Goal: Transaction & Acquisition: Purchase product/service

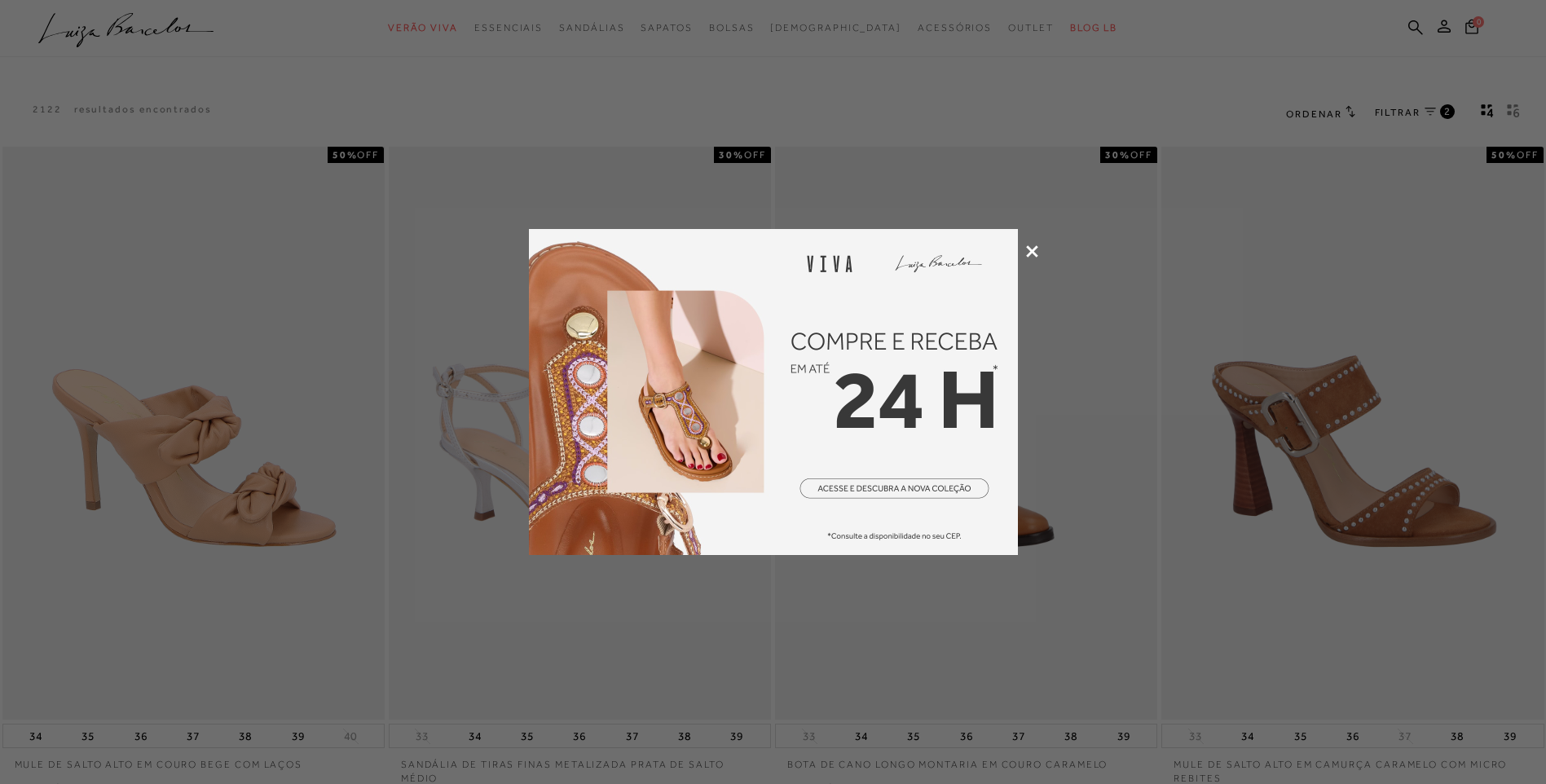
click at [1027, 247] on icon at bounding box center [1032, 251] width 12 height 12
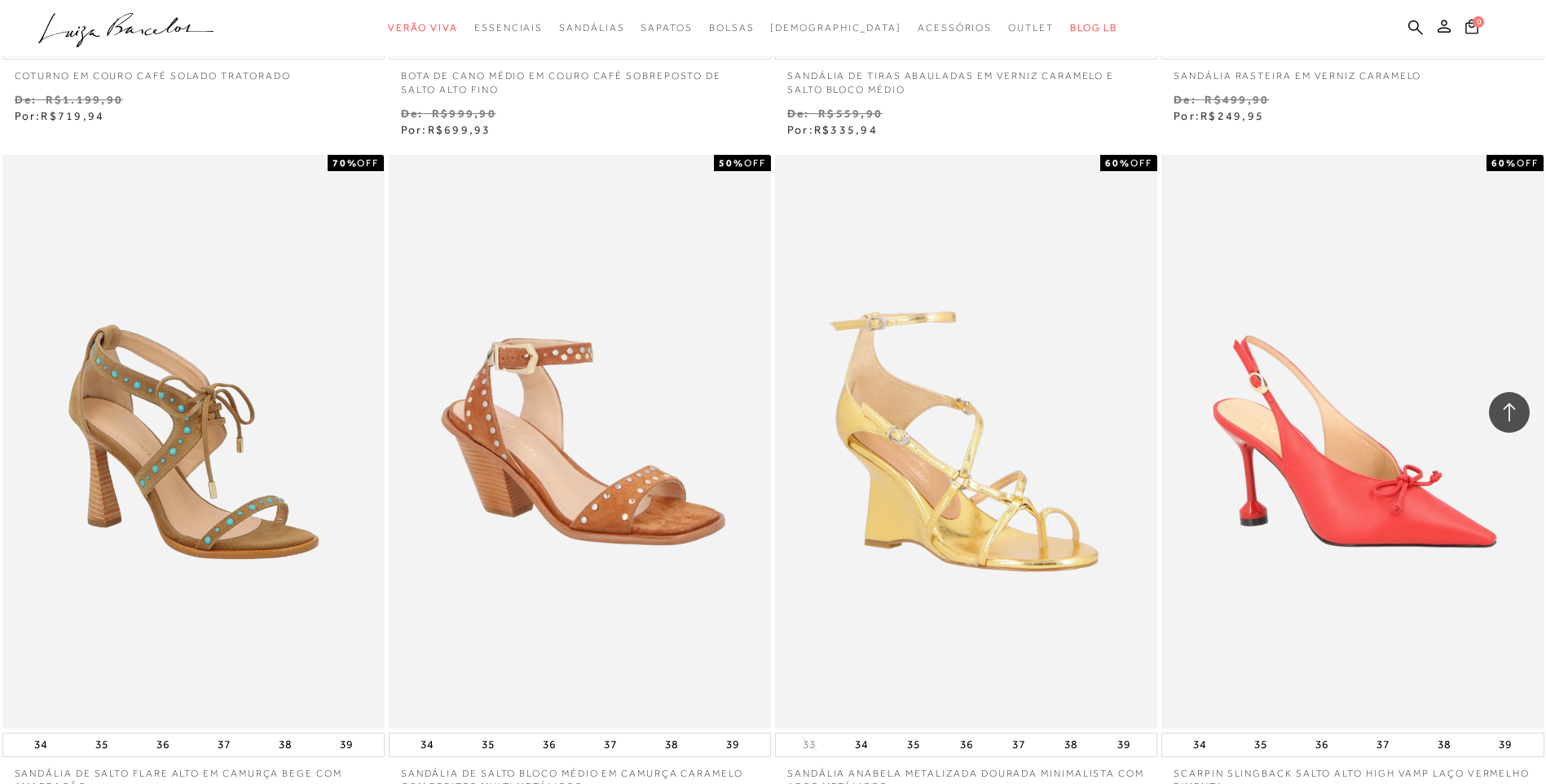
scroll to position [1467, 0]
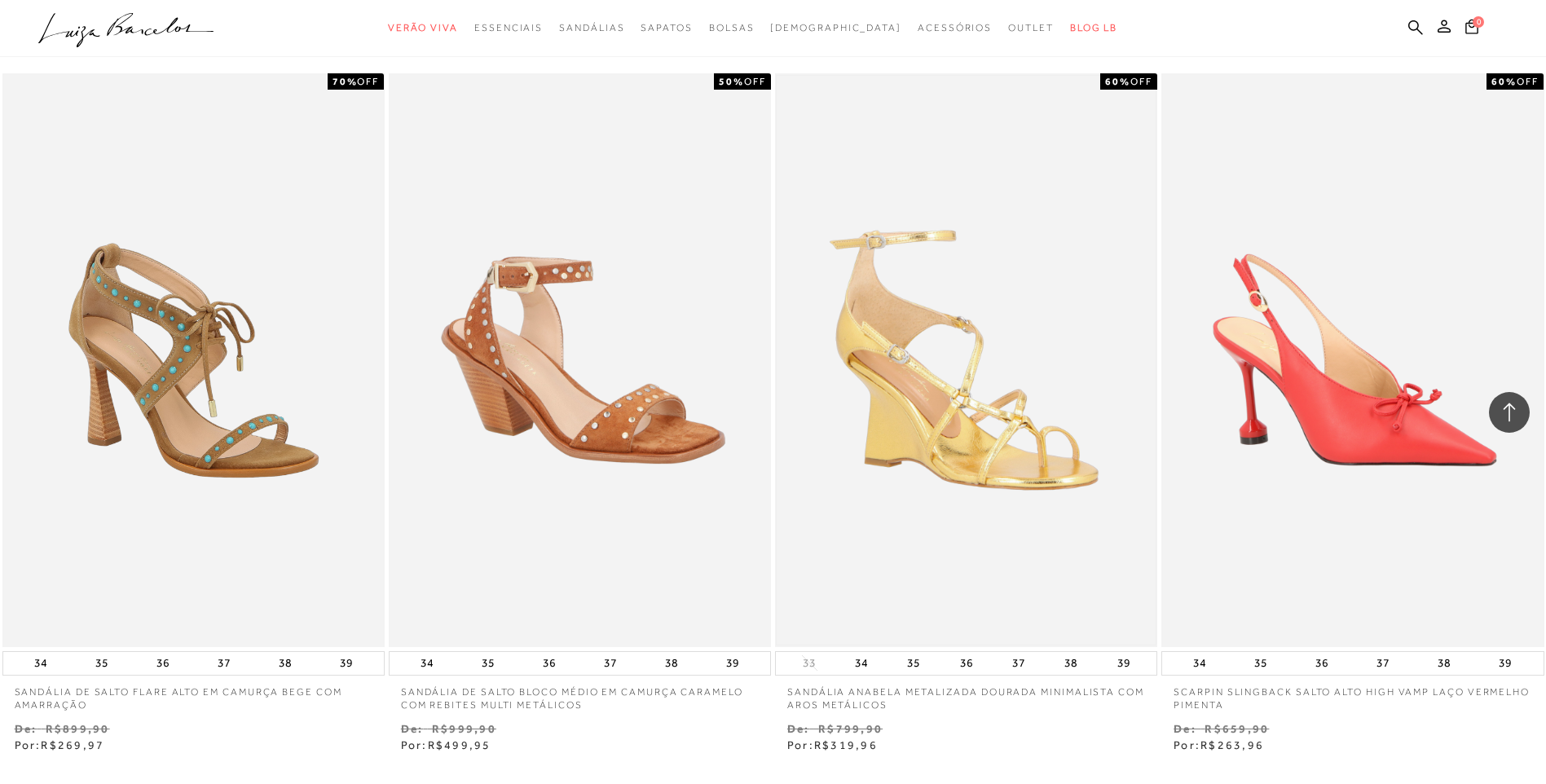
click at [982, 422] on img at bounding box center [966, 360] width 379 height 569
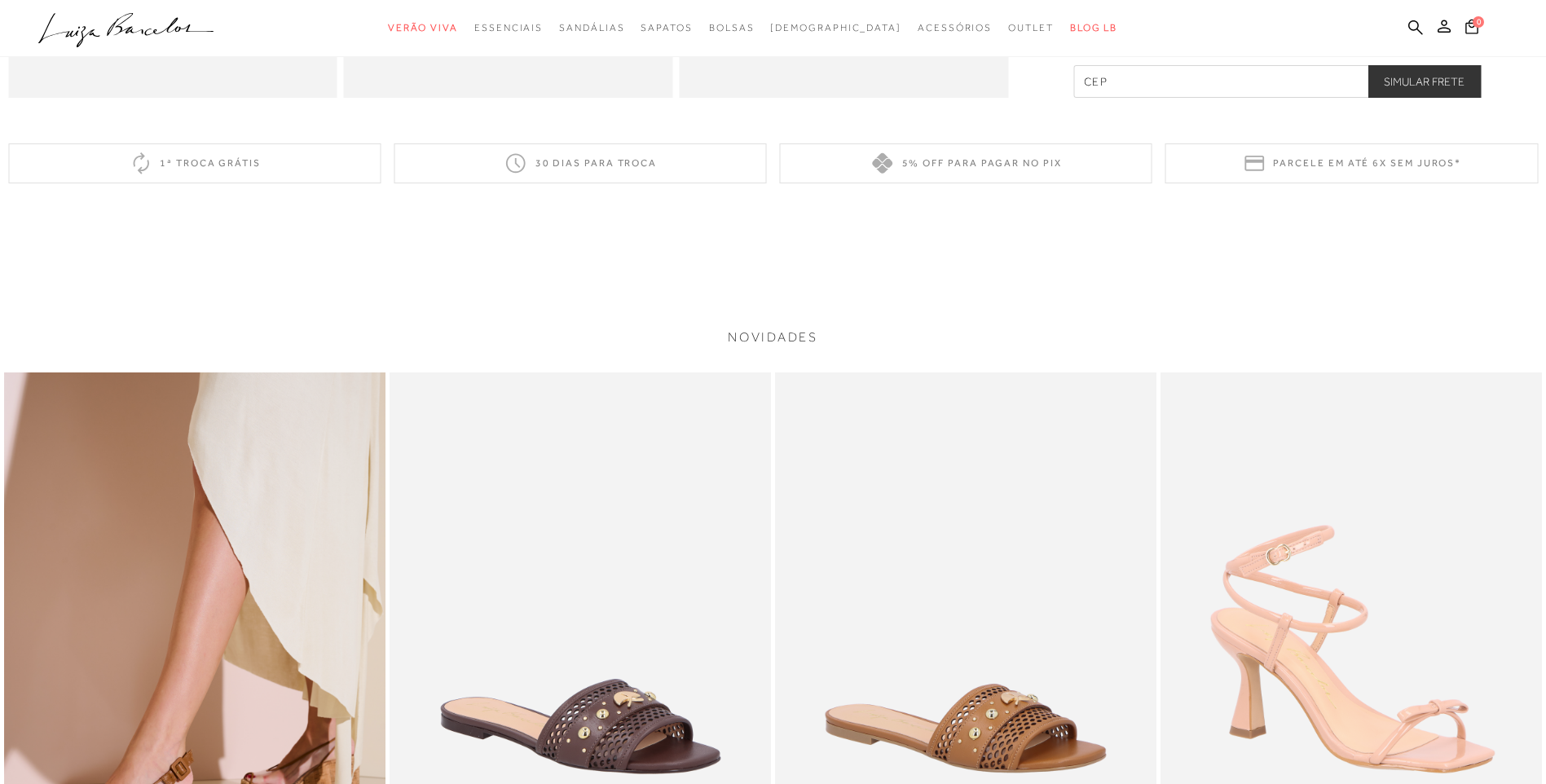
scroll to position [1549, 0]
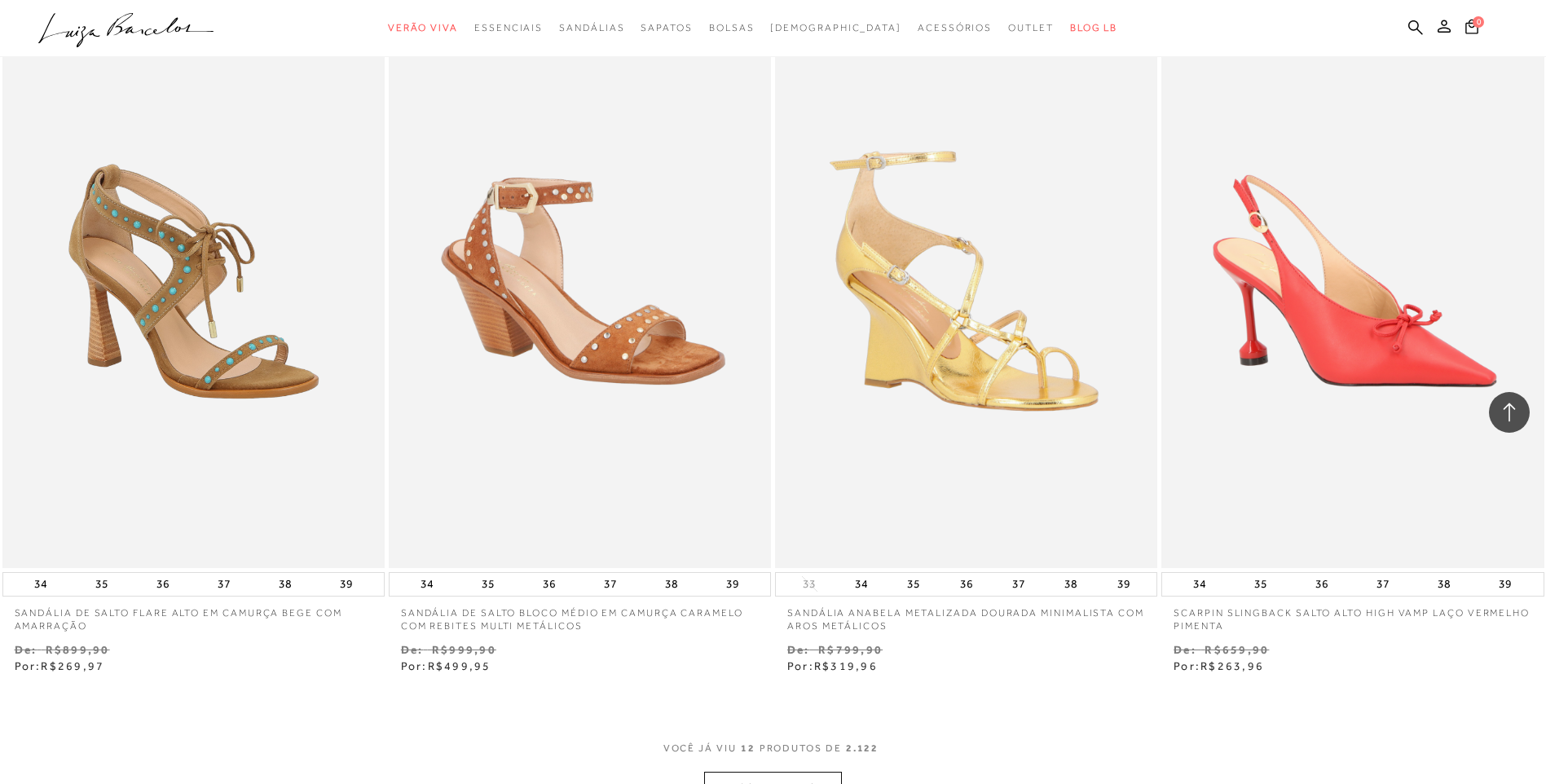
scroll to position [1712, 0]
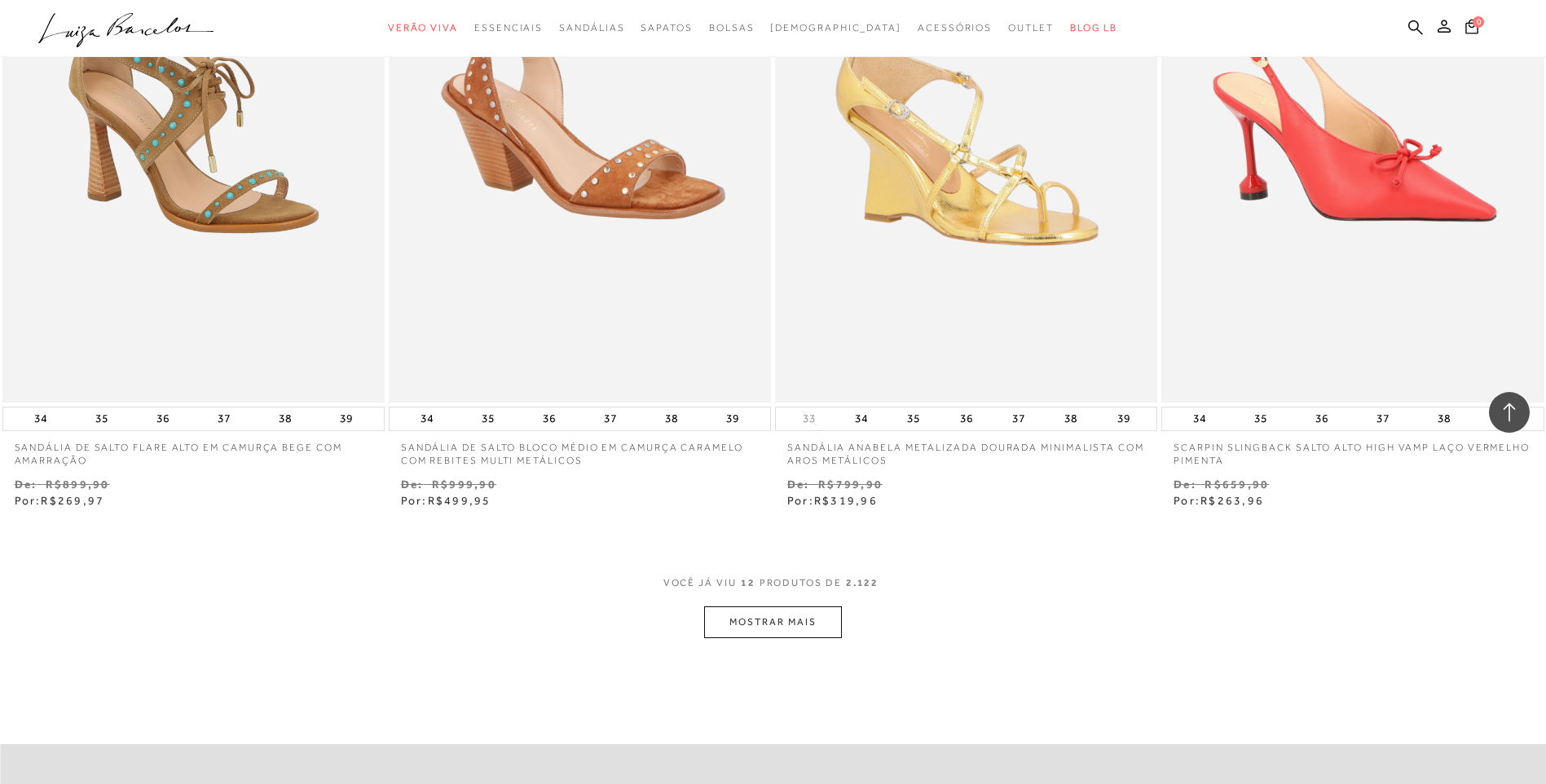
click at [802, 626] on button "MOSTRAR MAIS" at bounding box center [773, 622] width 137 height 32
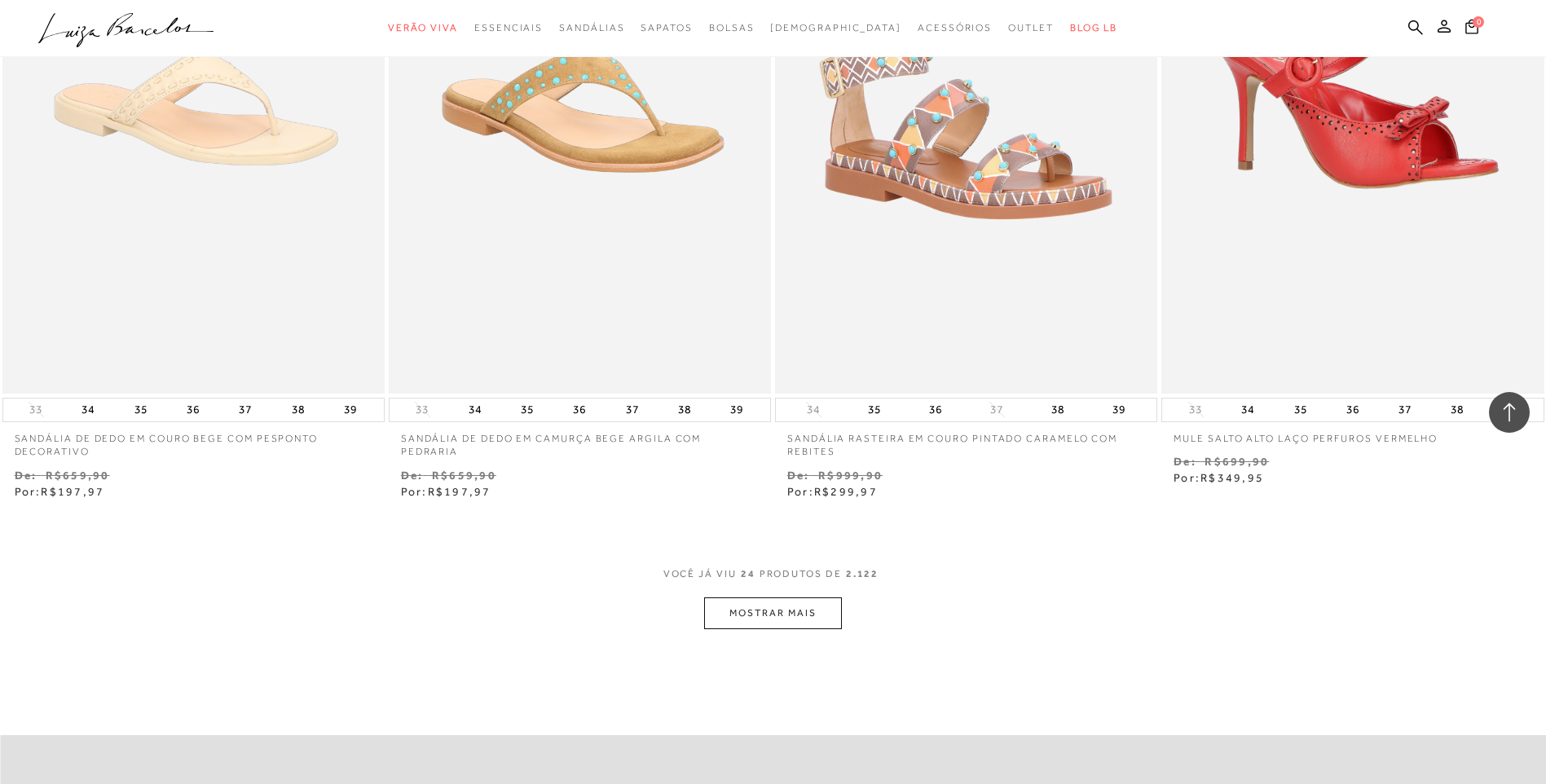
scroll to position [3830, 0]
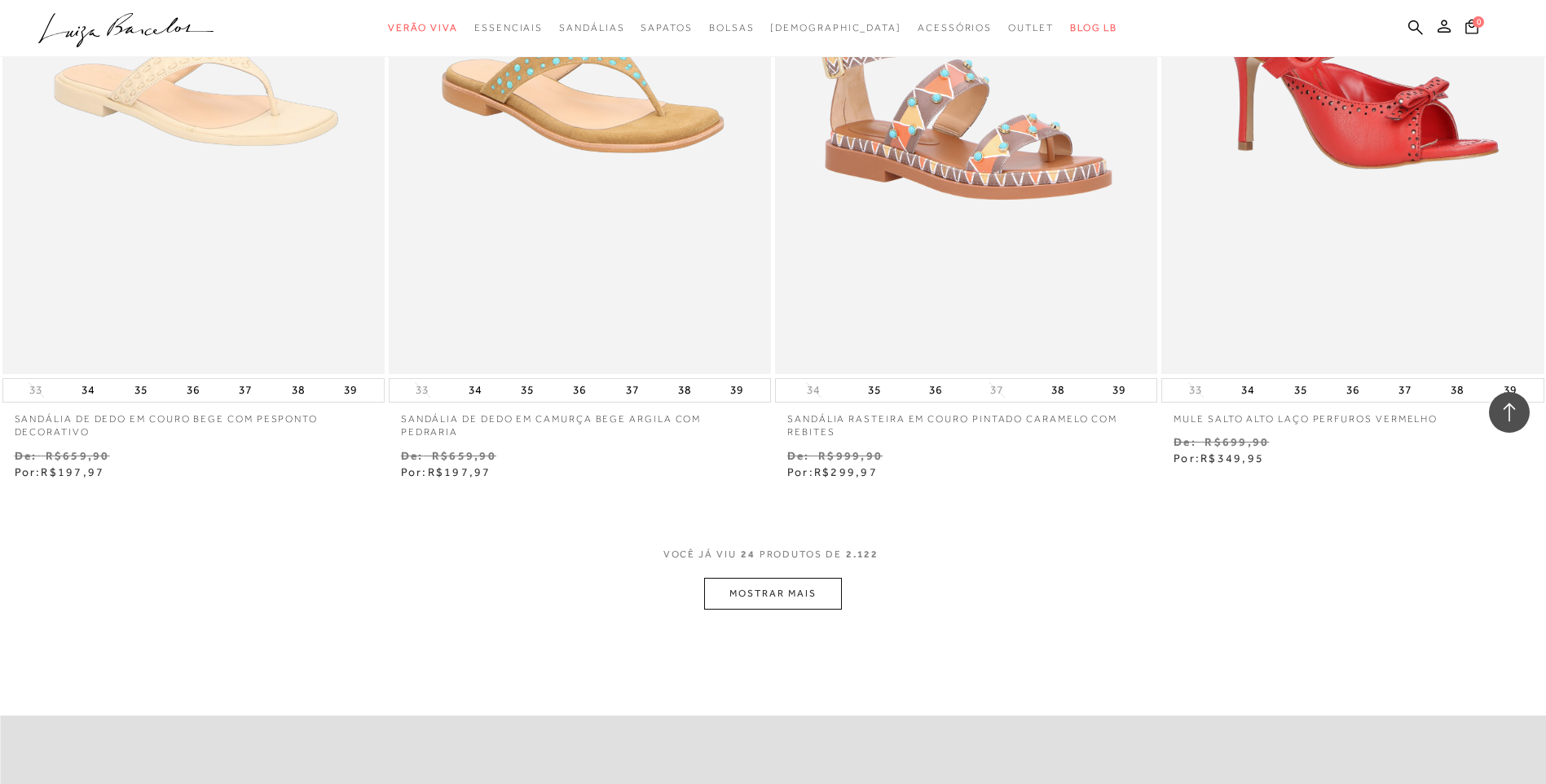
click at [780, 603] on button "MOSTRAR MAIS" at bounding box center [773, 593] width 137 height 32
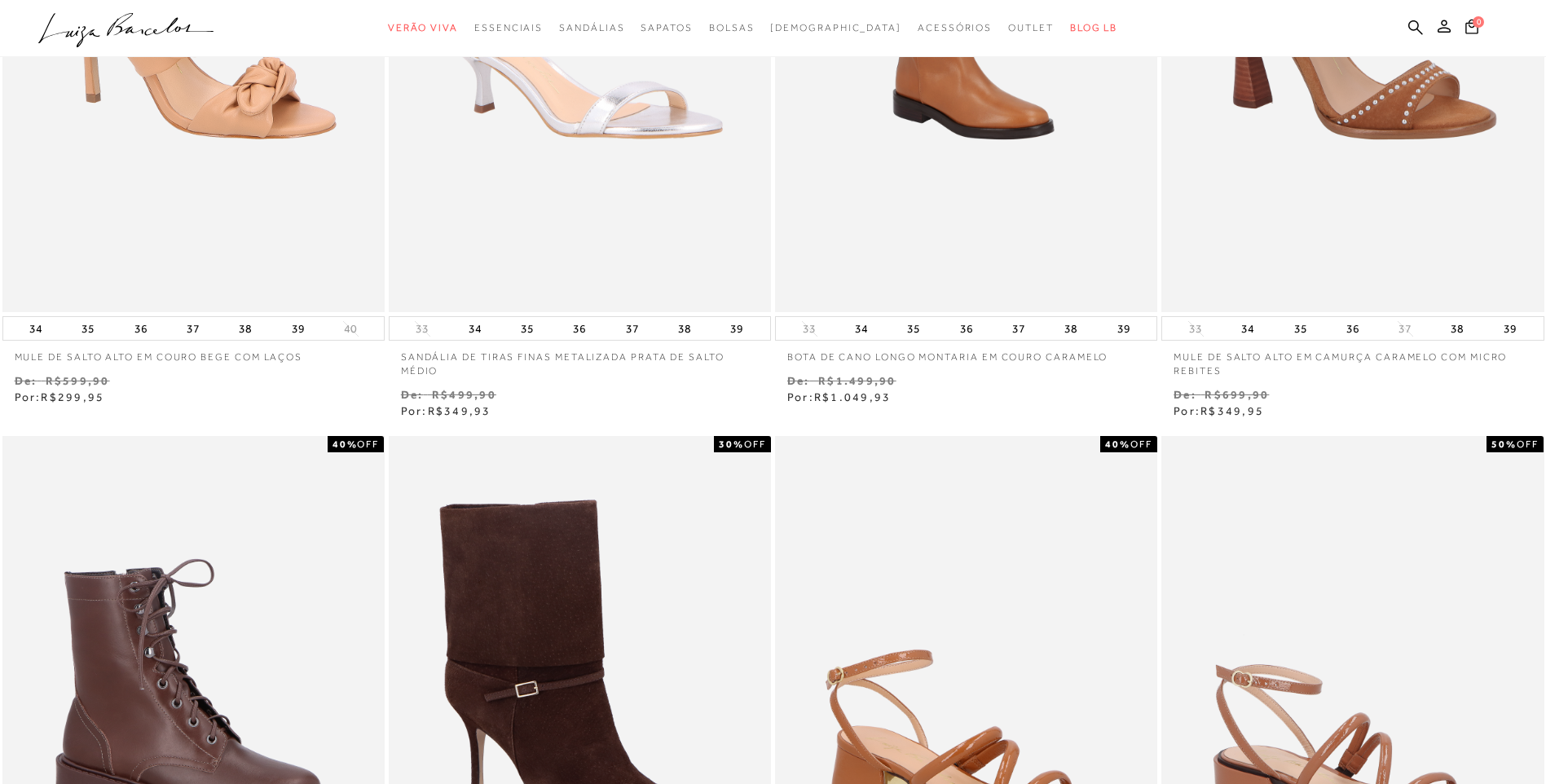
scroll to position [0, 0]
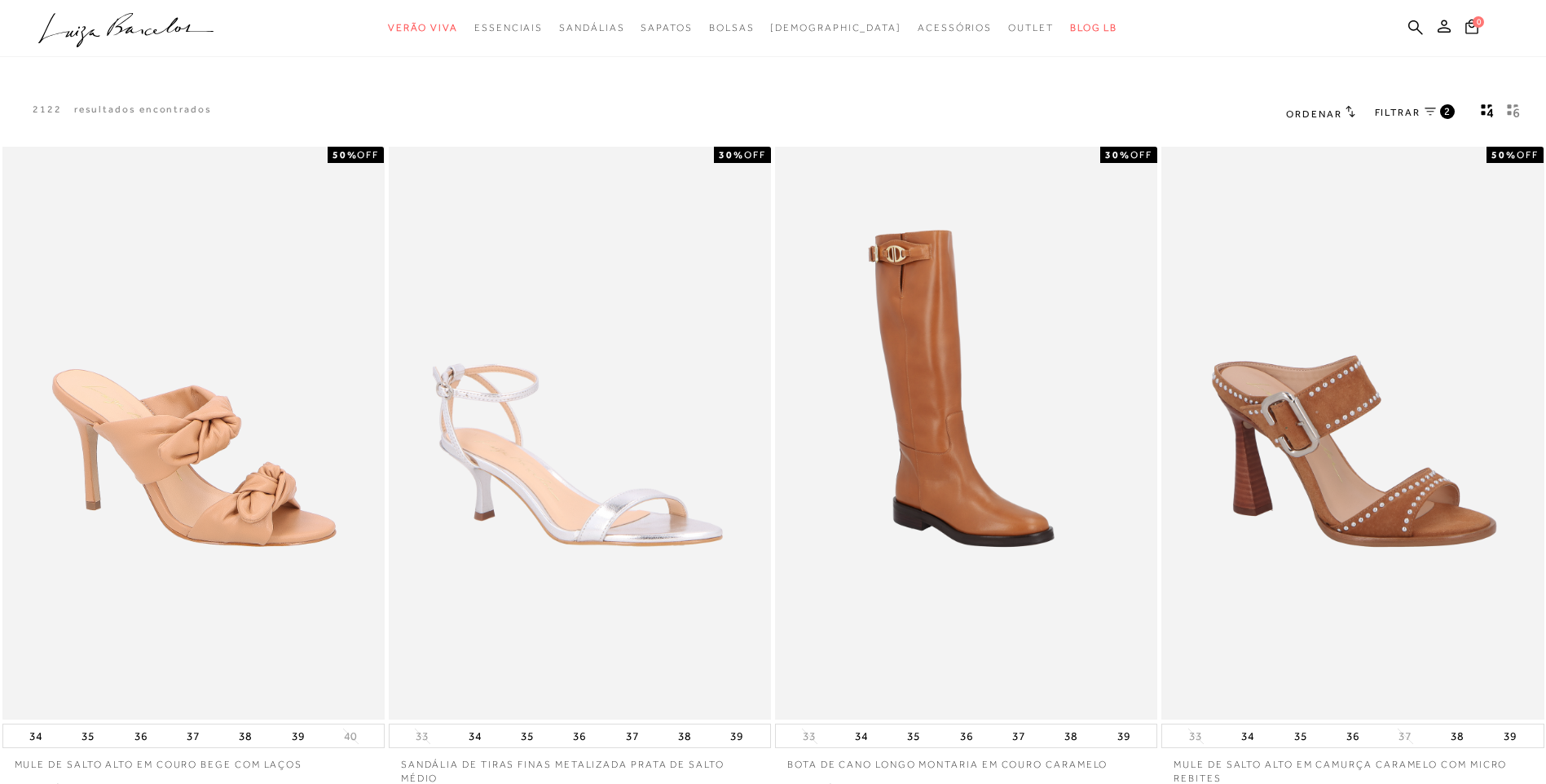
click at [1388, 111] on span "FILTRAR" at bounding box center [1398, 112] width 45 height 14
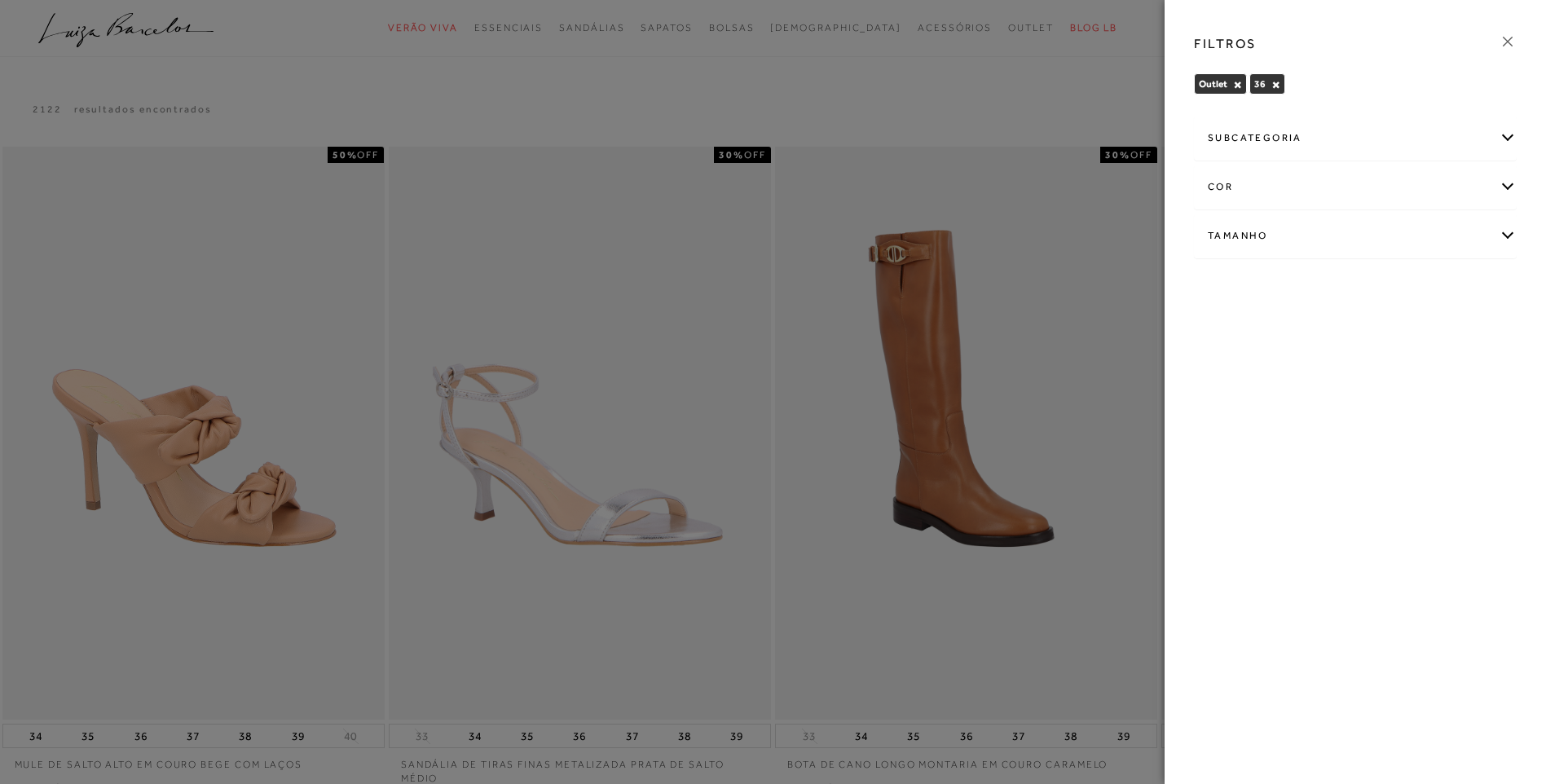
click at [1511, 233] on div "Tamanho" at bounding box center [1355, 235] width 321 height 44
click at [1036, 83] on div at bounding box center [773, 392] width 1546 height 784
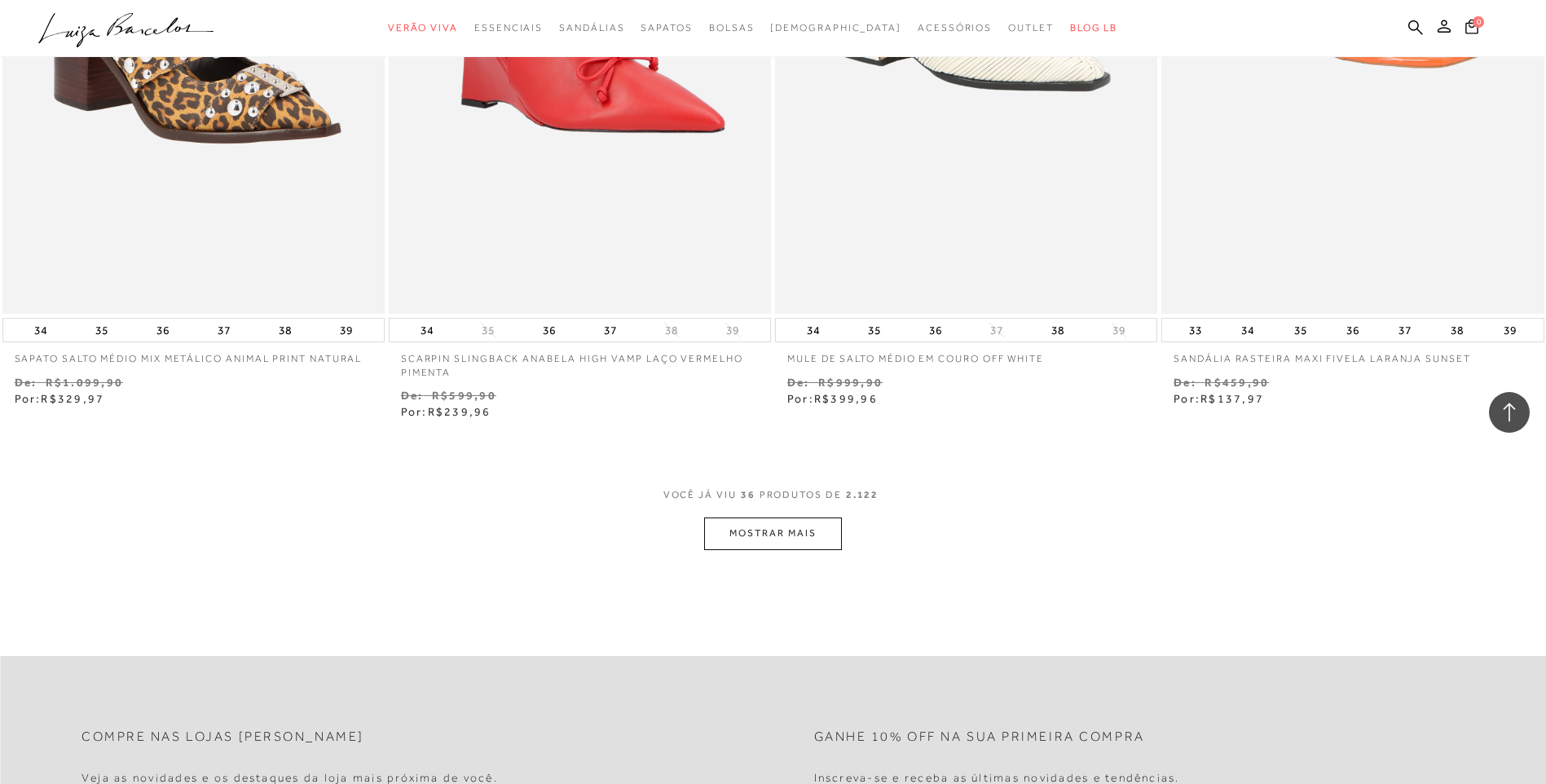
scroll to position [6030, 0]
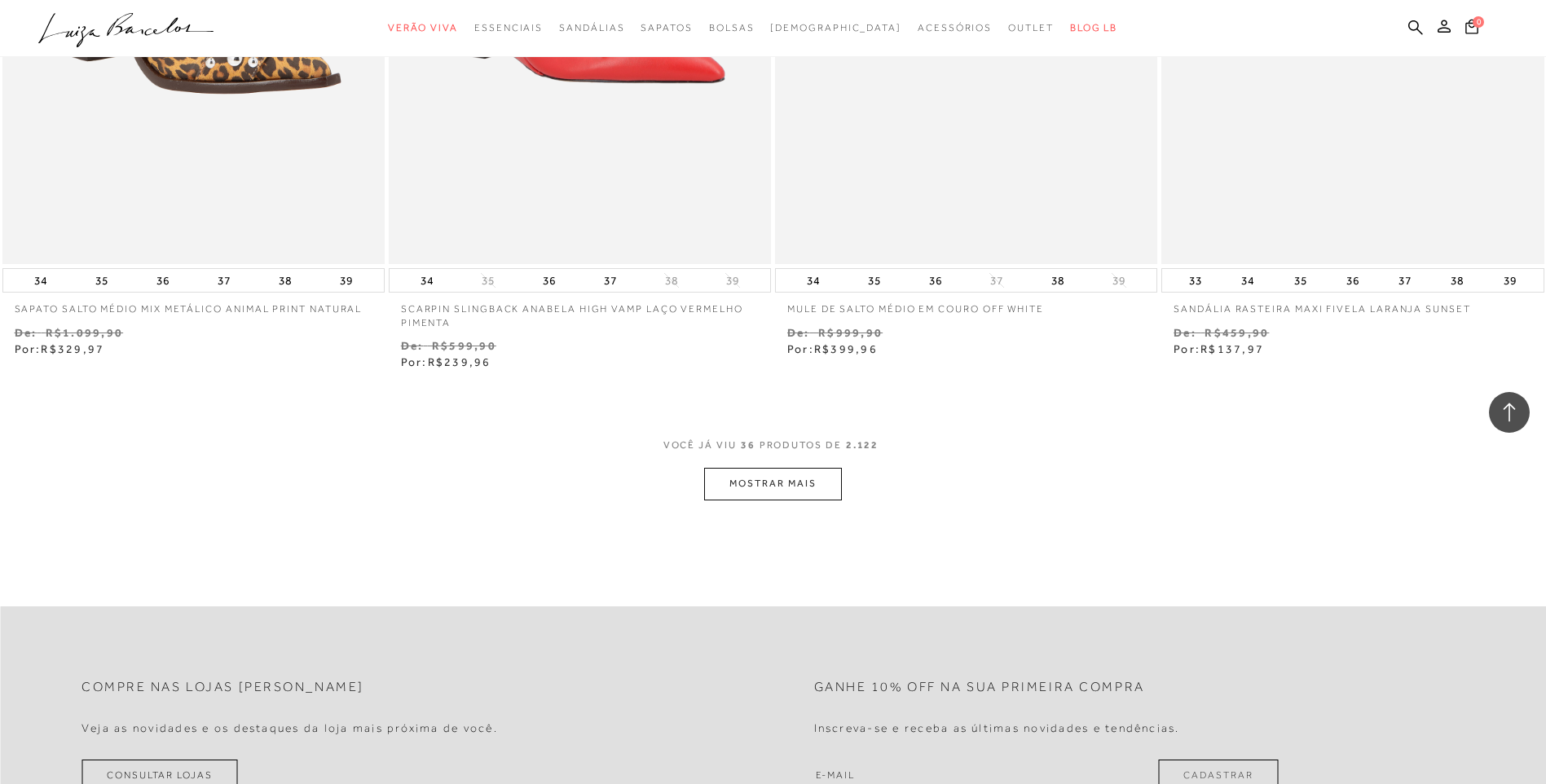
click at [779, 492] on button "MOSTRAR MAIS" at bounding box center [773, 484] width 137 height 32
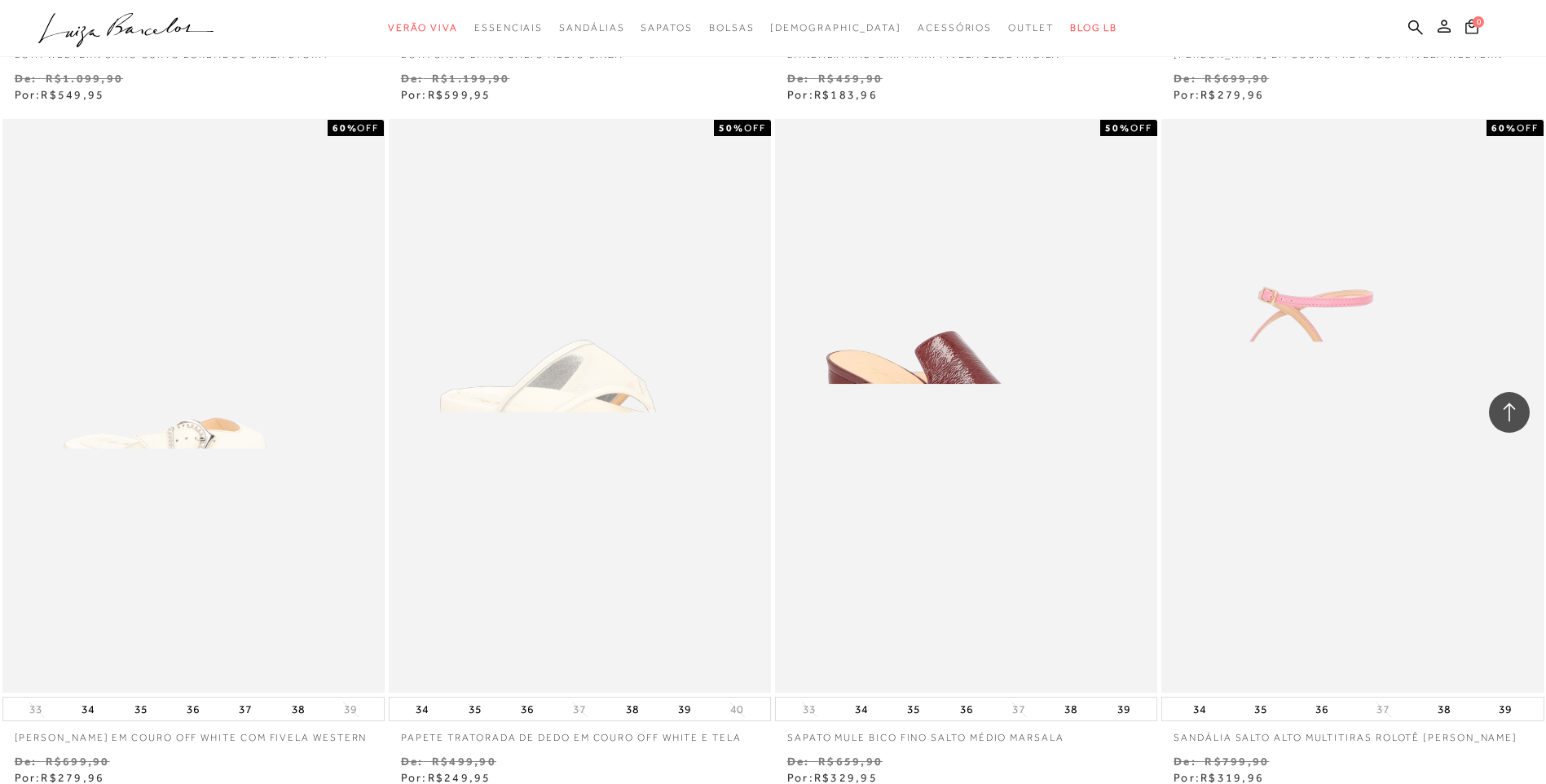
scroll to position [7986, 0]
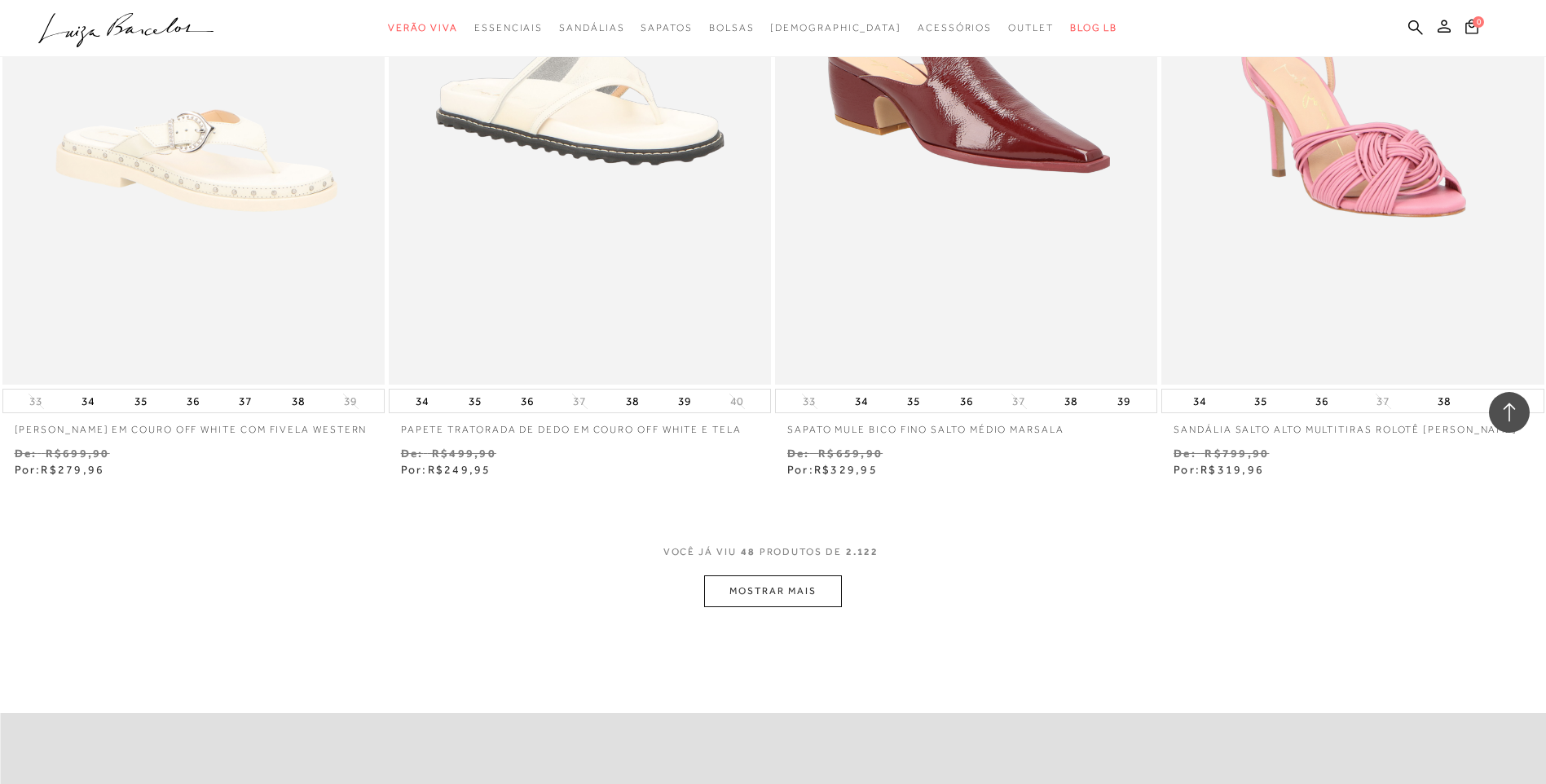
click at [791, 594] on button "MOSTRAR MAIS" at bounding box center [773, 591] width 137 height 32
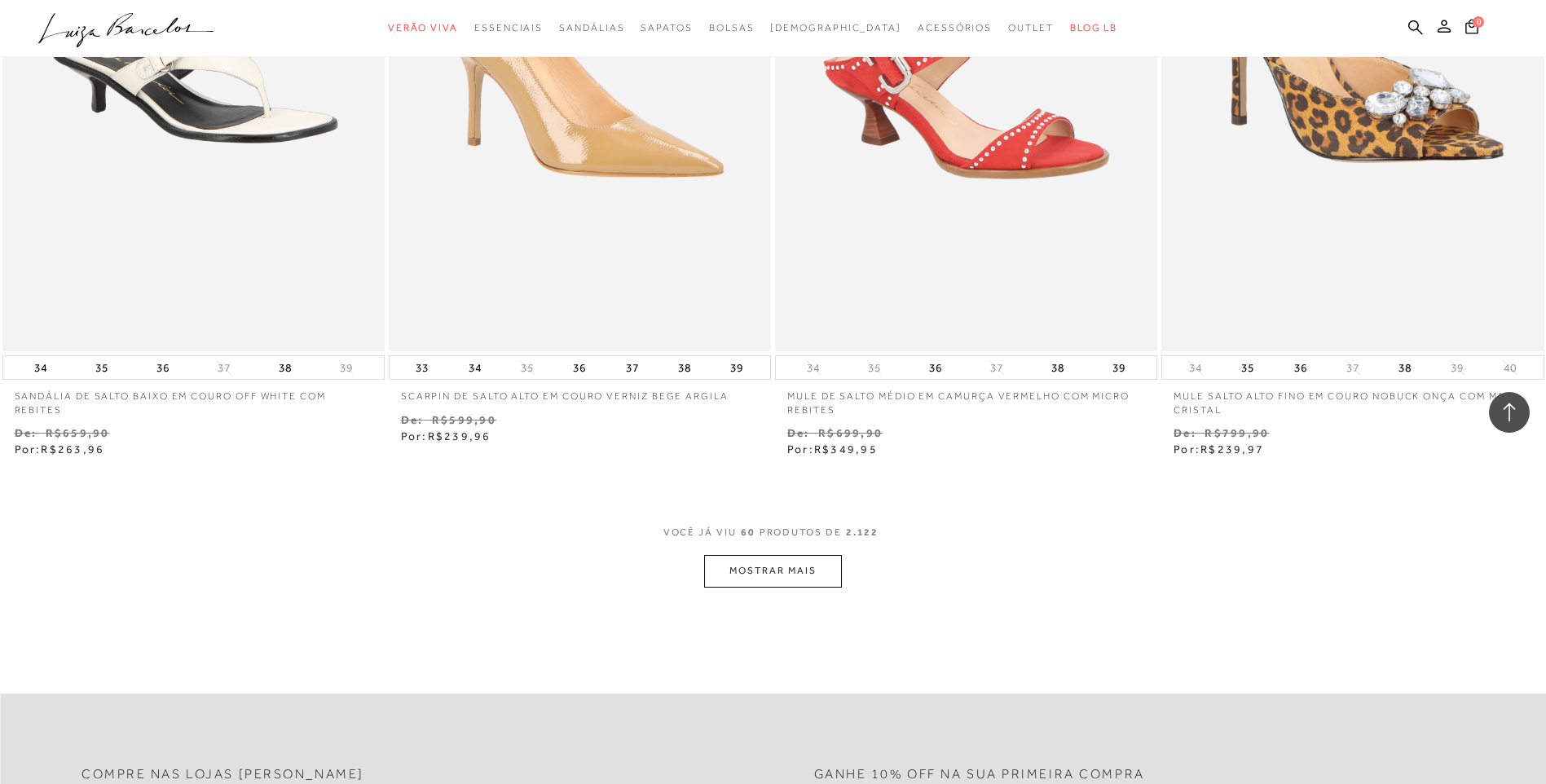
scroll to position [10186, 0]
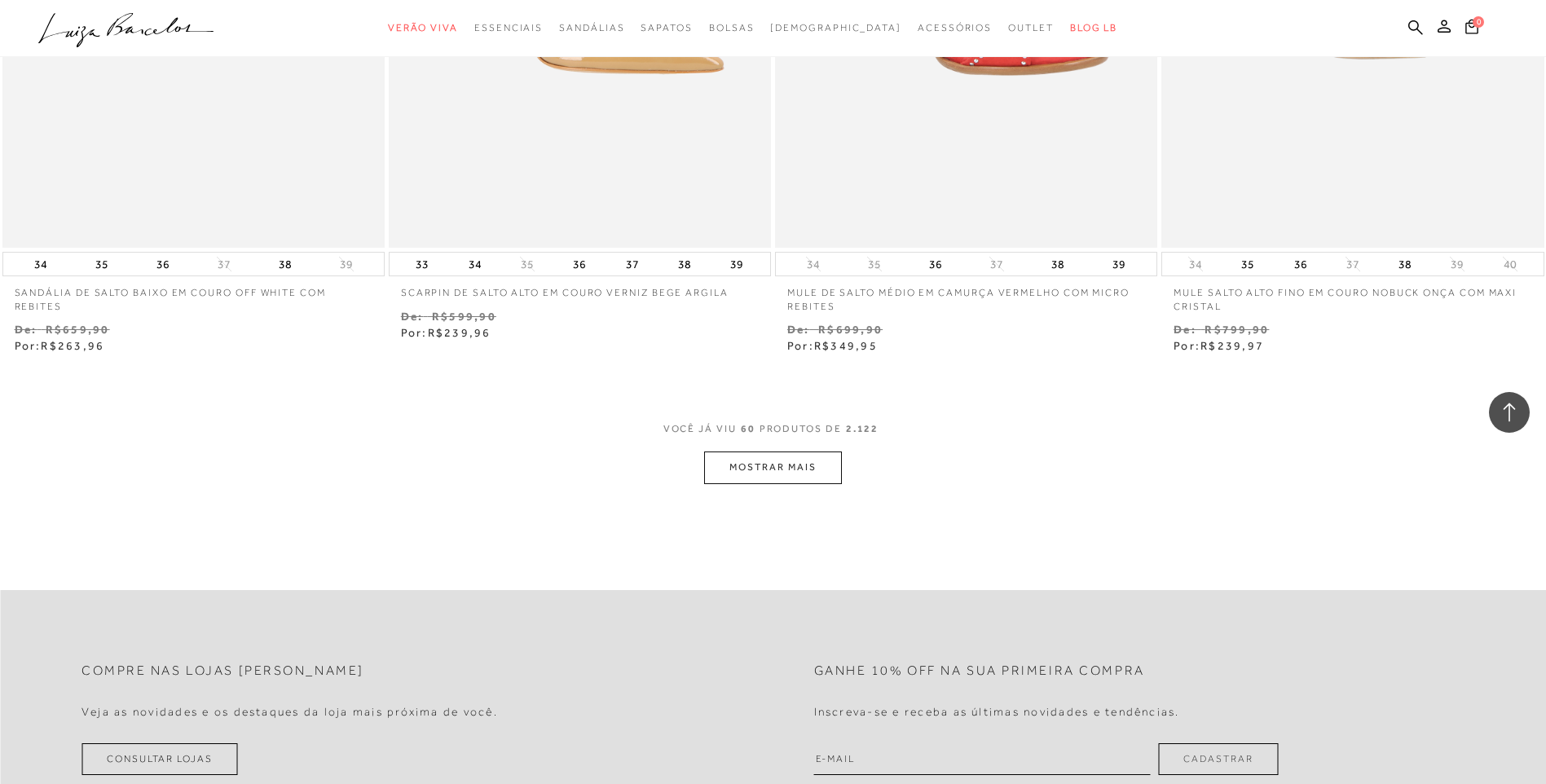
click at [798, 470] on button "MOSTRAR MAIS" at bounding box center [773, 467] width 137 height 32
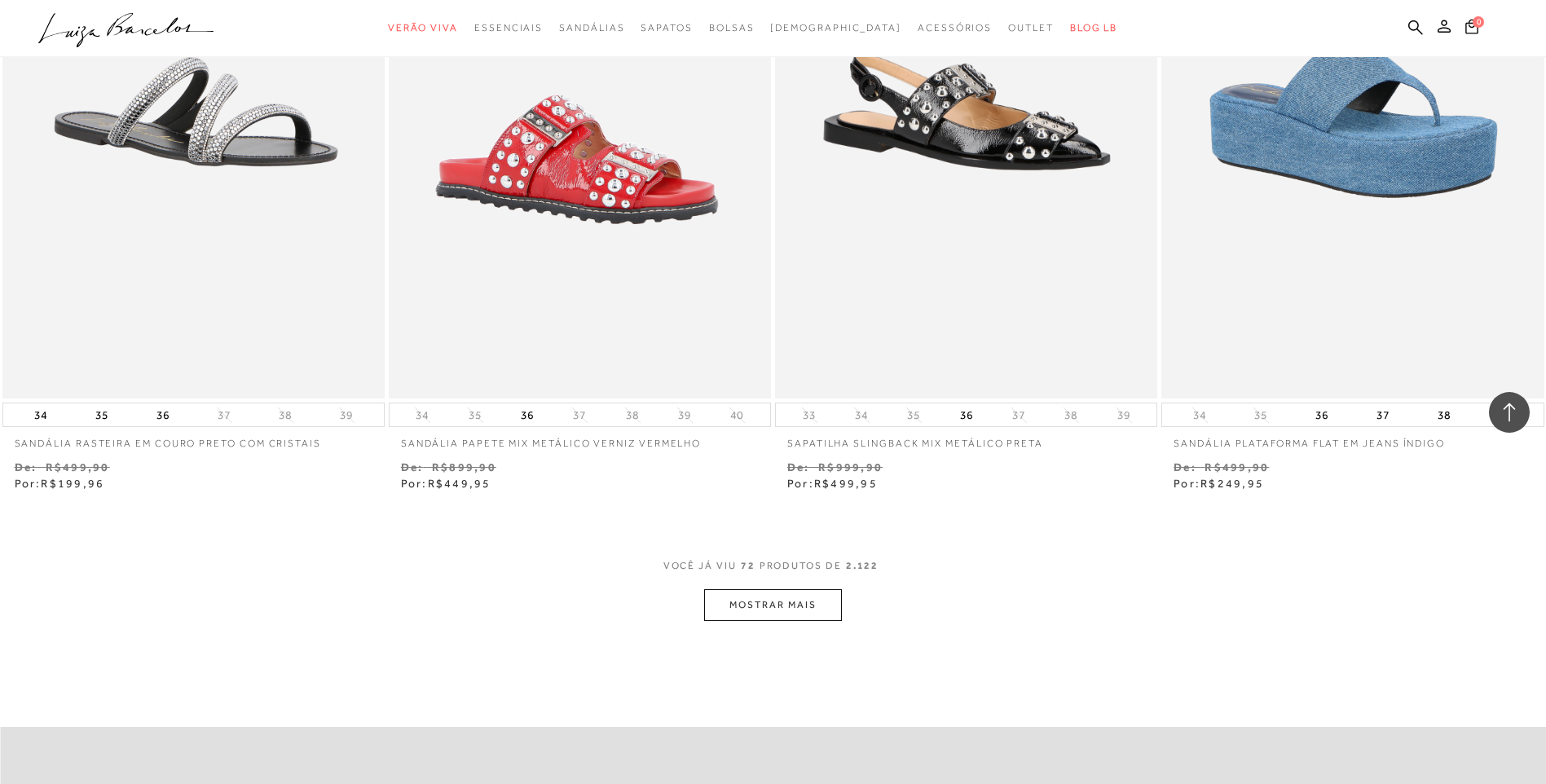
scroll to position [12386, 0]
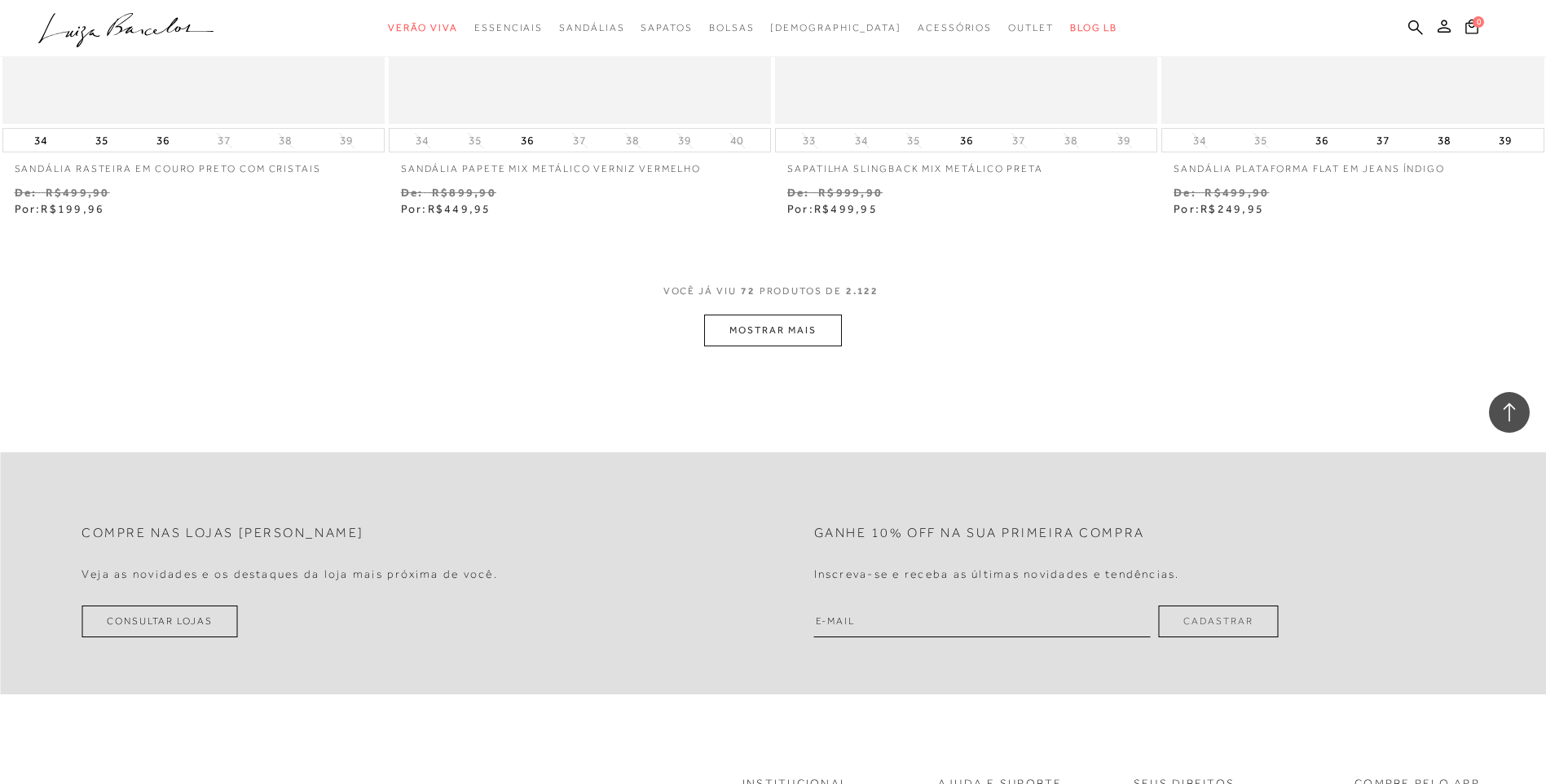
click at [752, 325] on button "MOSTRAR MAIS" at bounding box center [773, 330] width 137 height 32
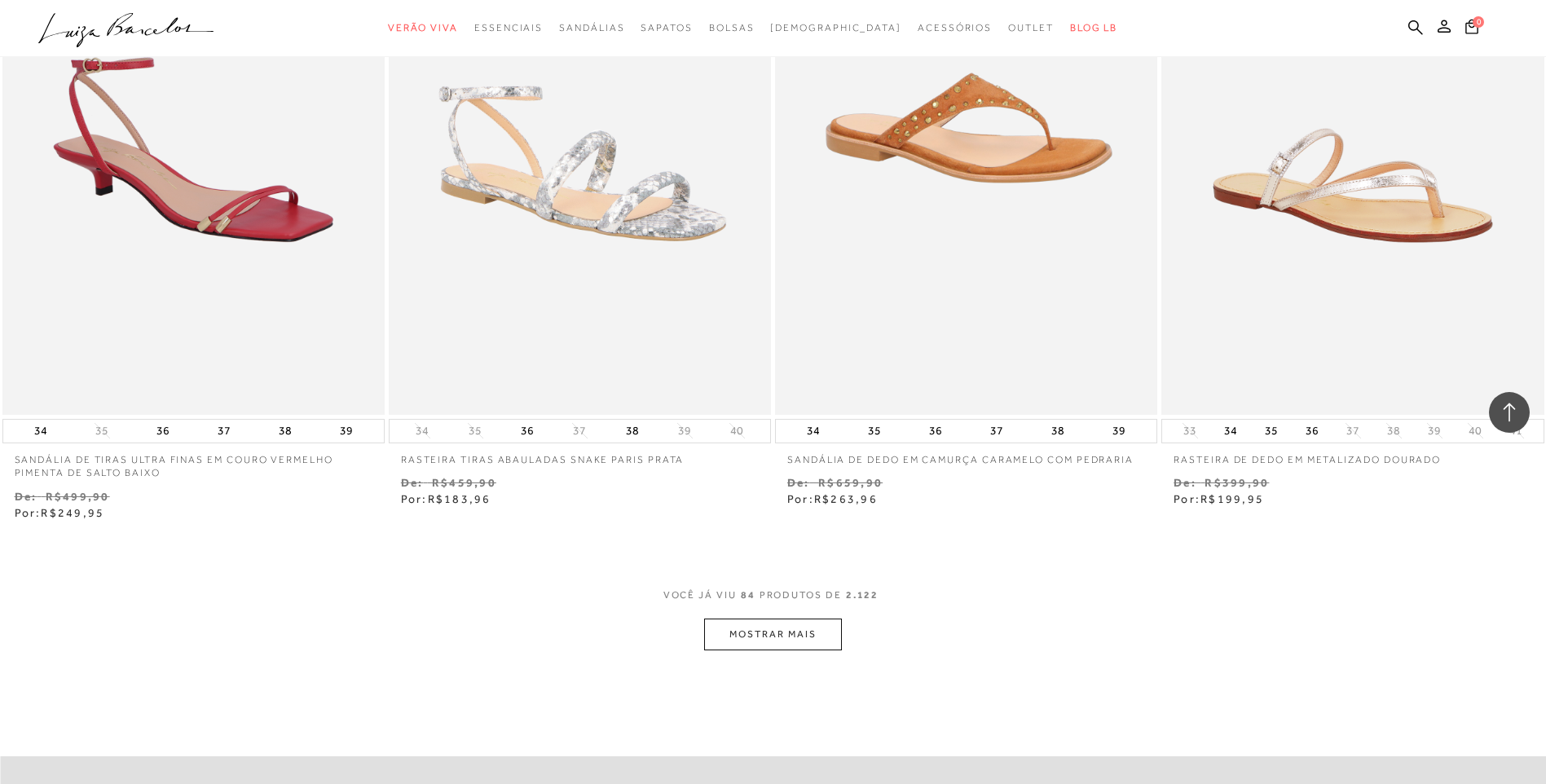
scroll to position [14180, 0]
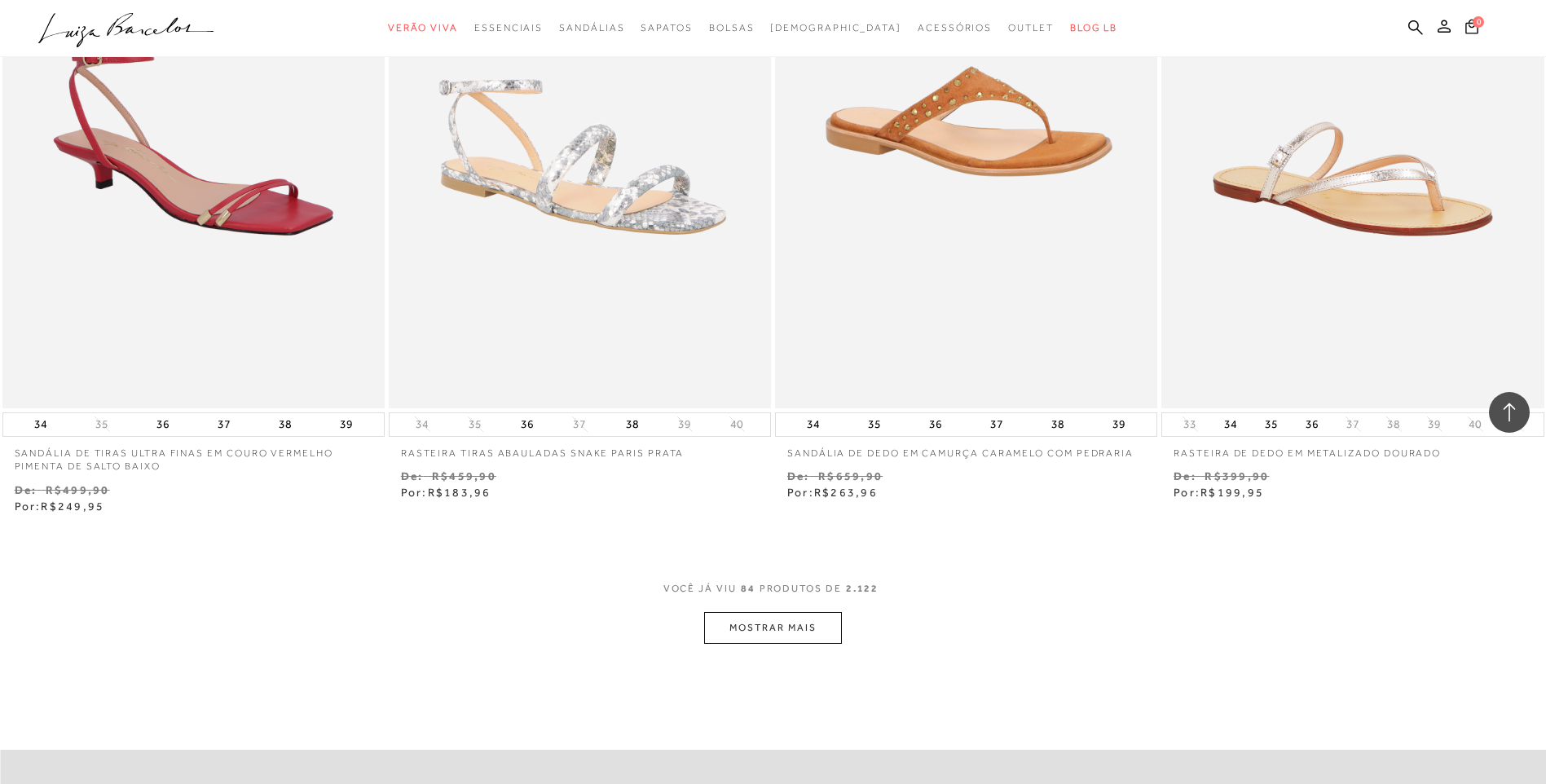
click at [812, 623] on button "MOSTRAR MAIS" at bounding box center [773, 627] width 137 height 32
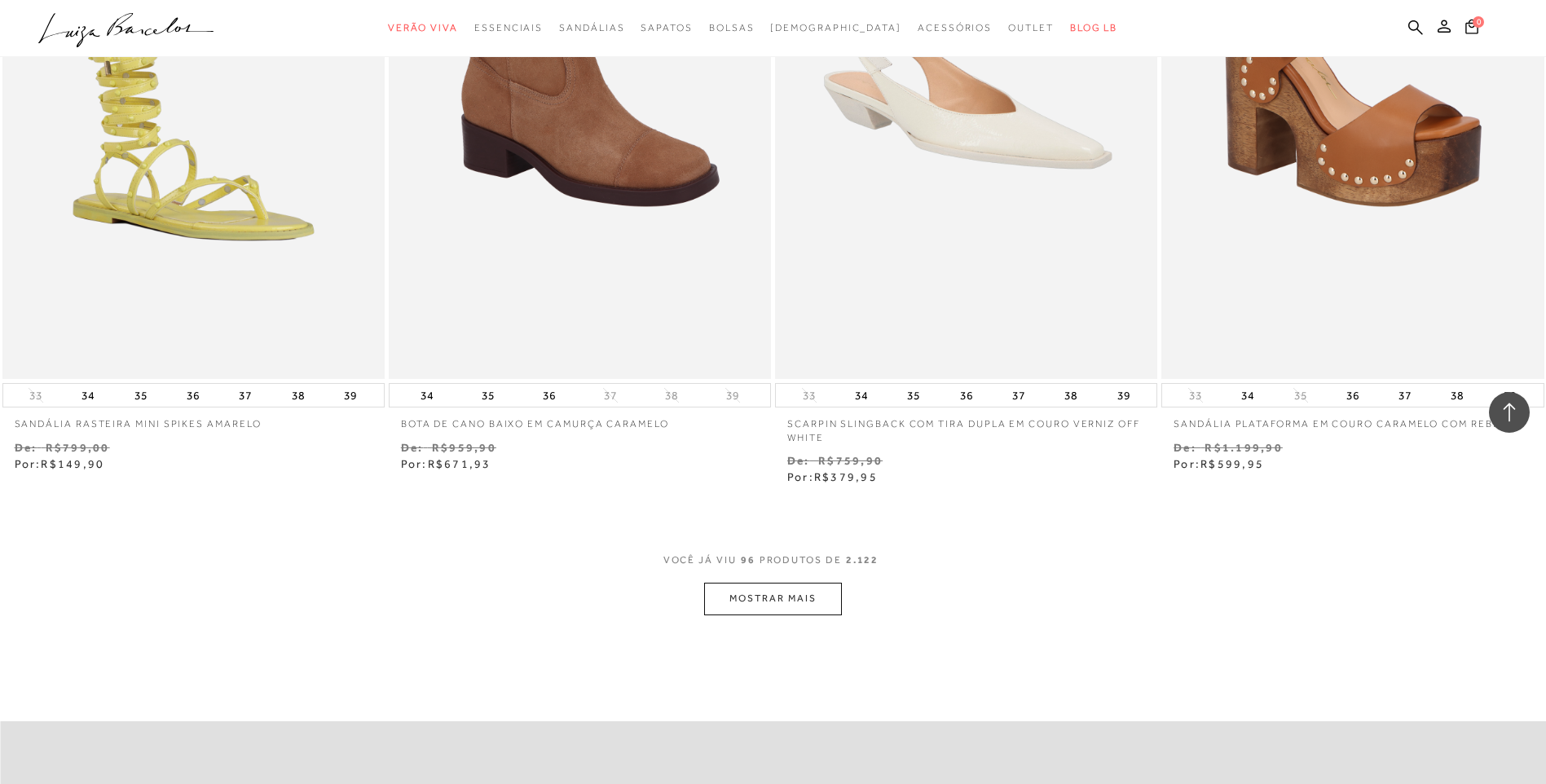
scroll to position [16298, 0]
click at [814, 591] on button "MOSTRAR MAIS" at bounding box center [773, 600] width 137 height 32
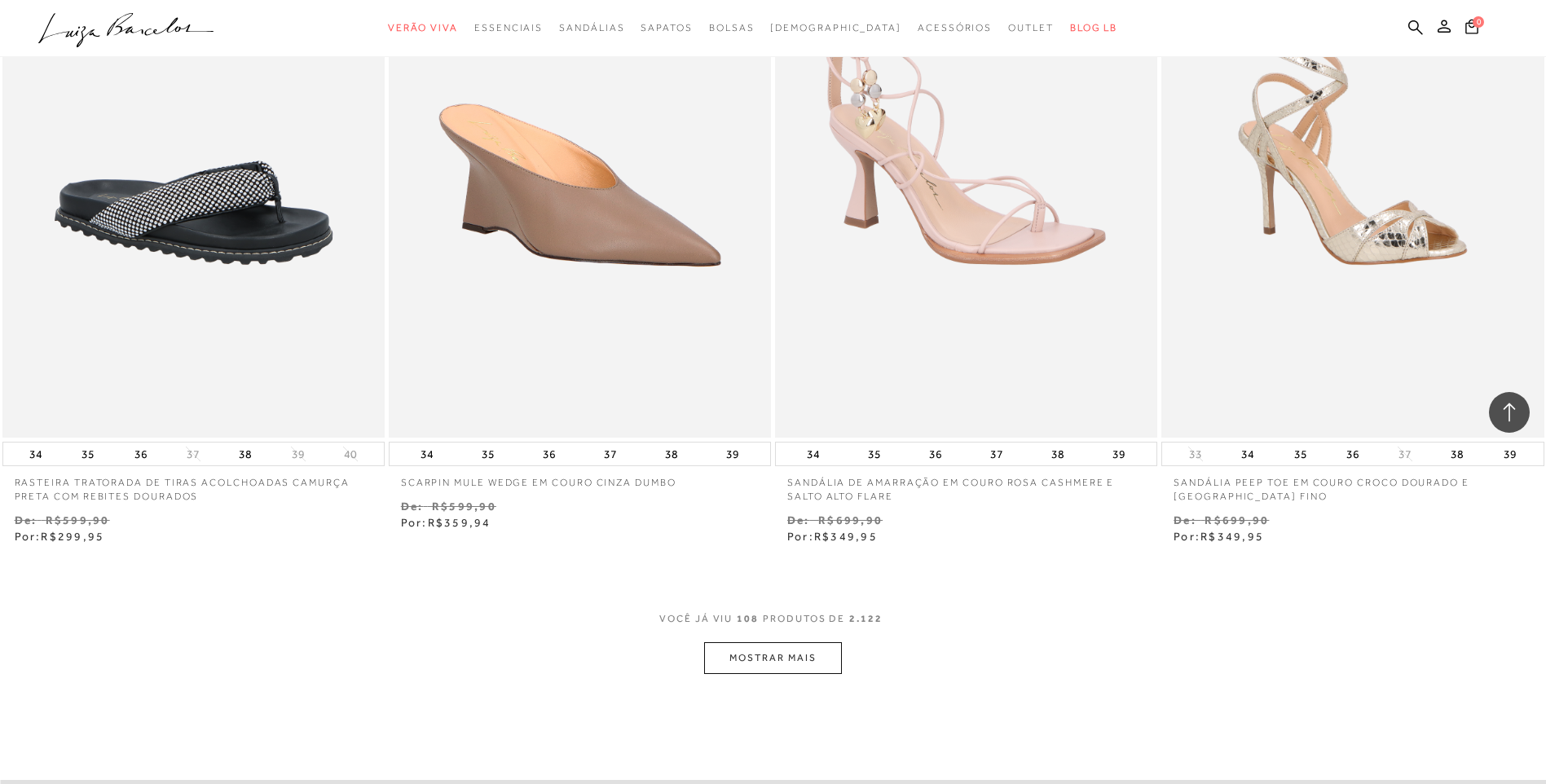
scroll to position [18336, 0]
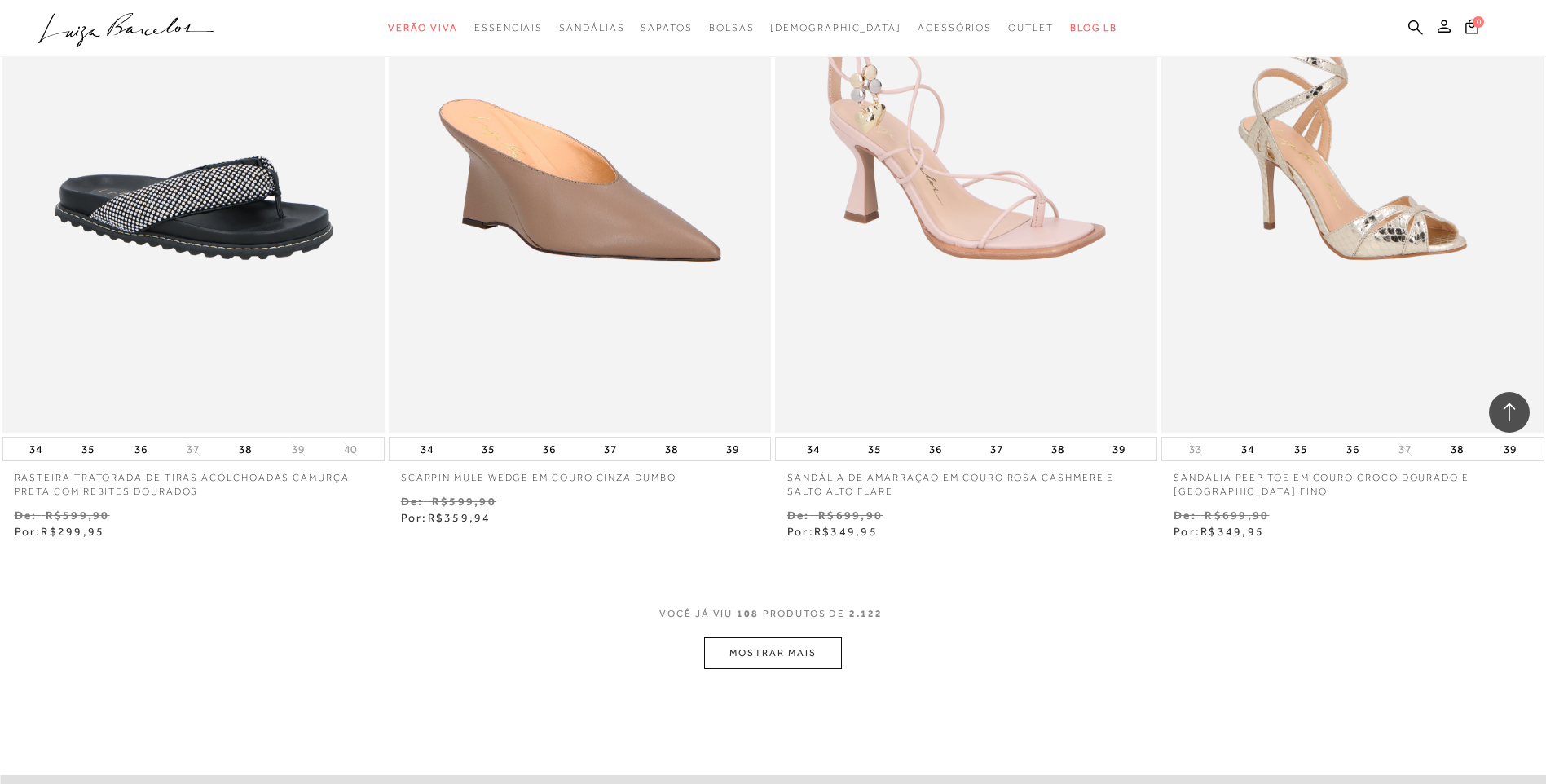
click at [795, 654] on button "MOSTRAR MAIS" at bounding box center [773, 653] width 137 height 32
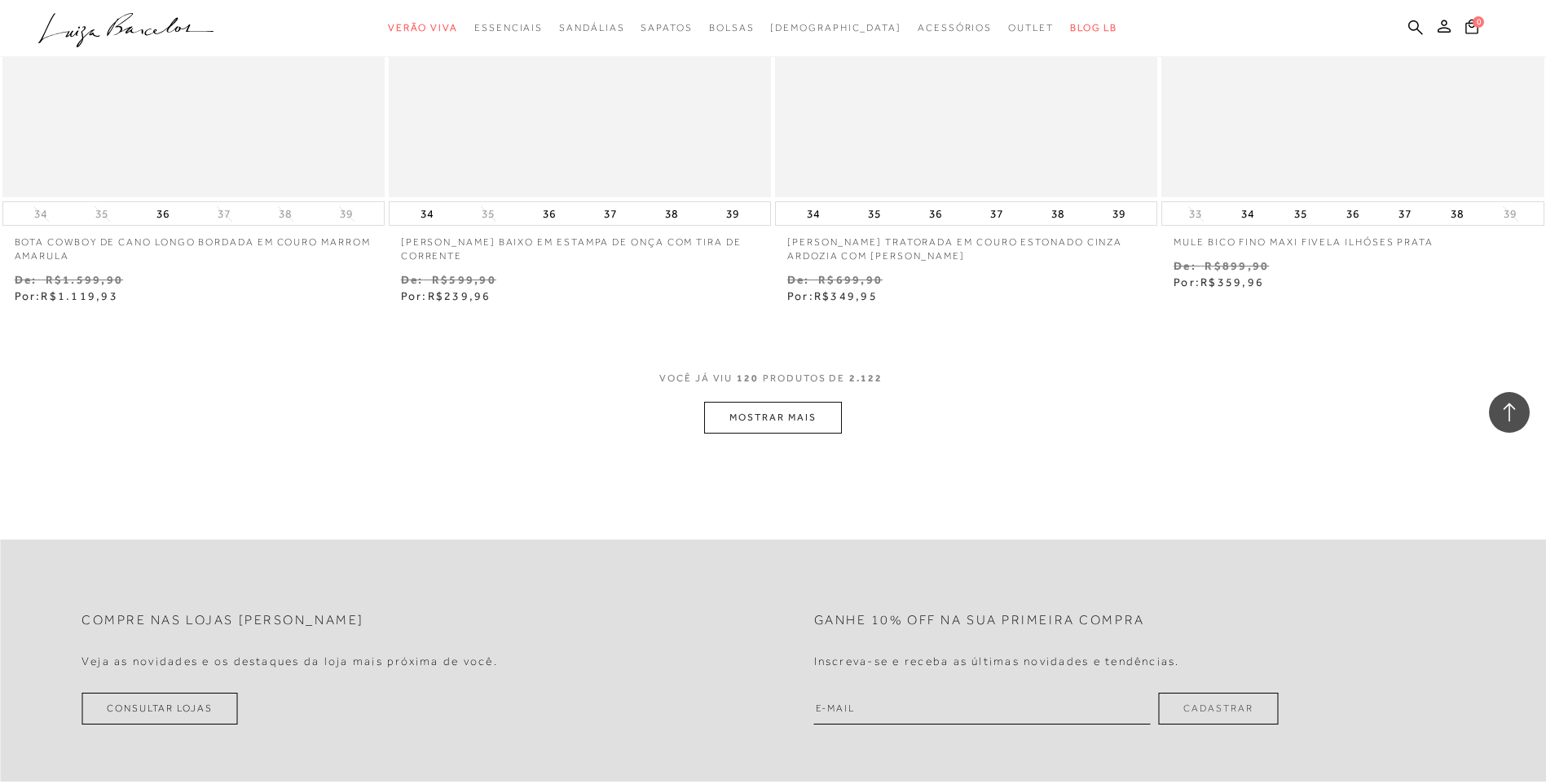
scroll to position [20699, 0]
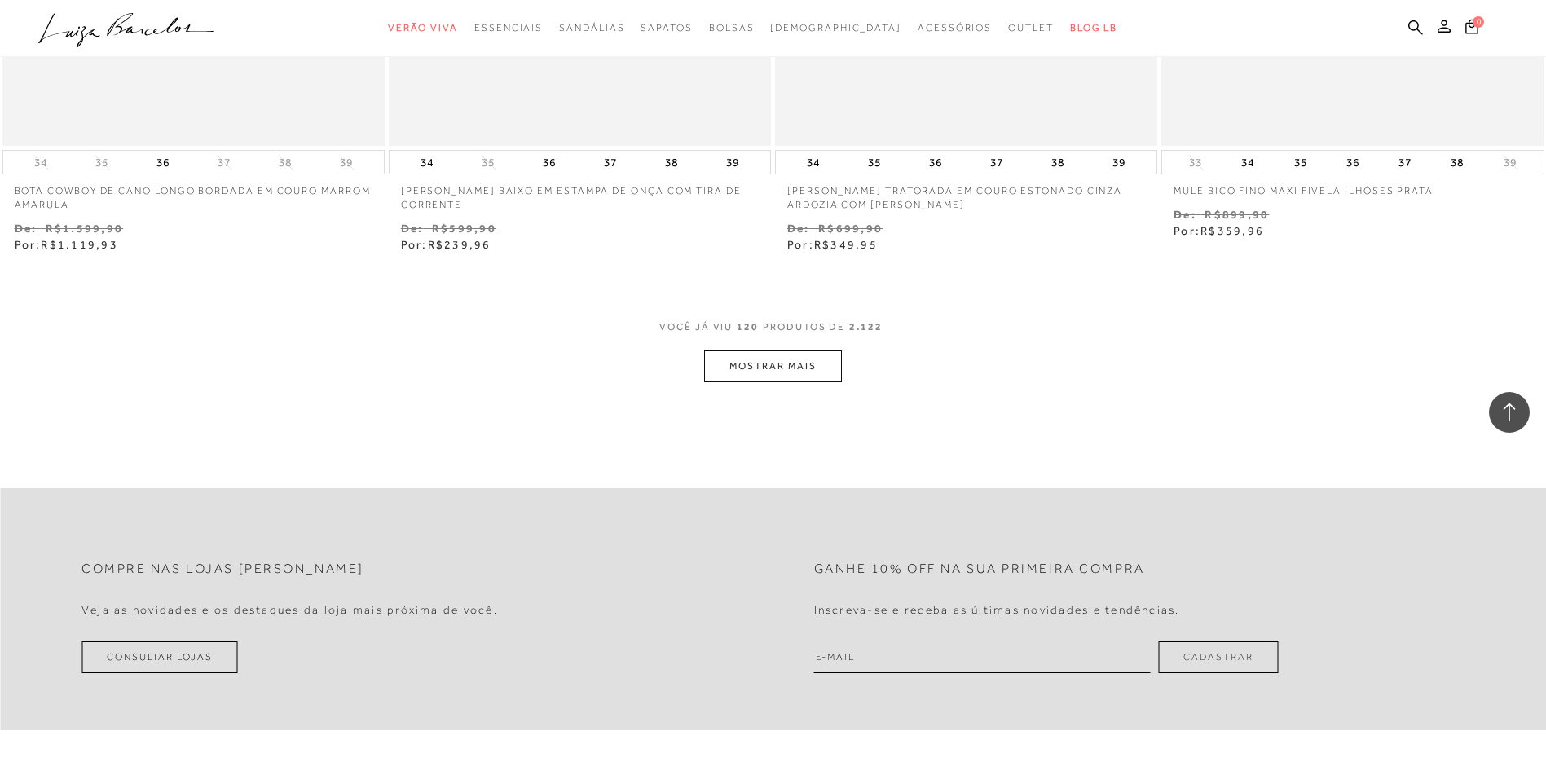
click at [793, 367] on button "MOSTRAR MAIS" at bounding box center [773, 366] width 137 height 32
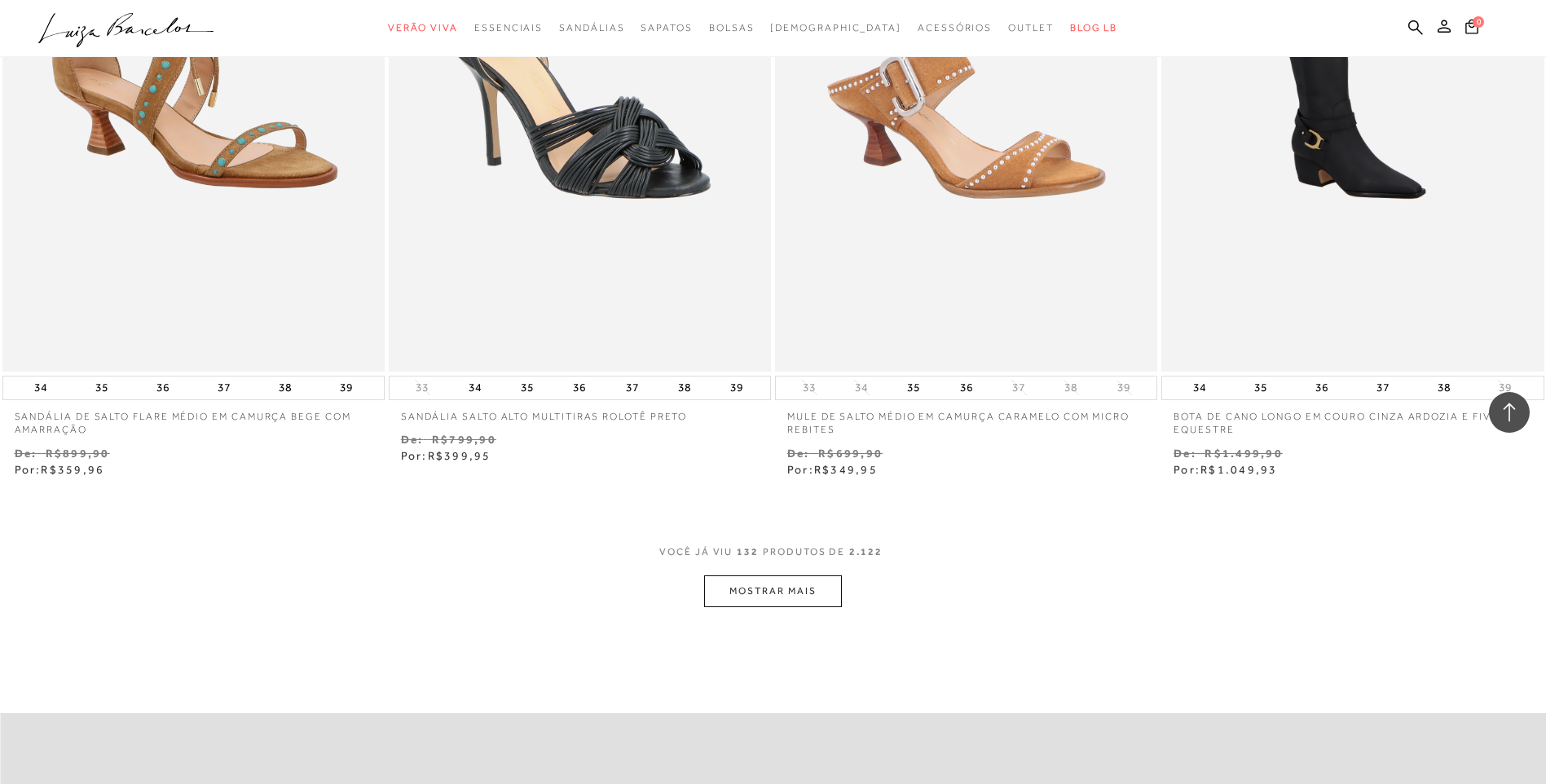
scroll to position [22574, 0]
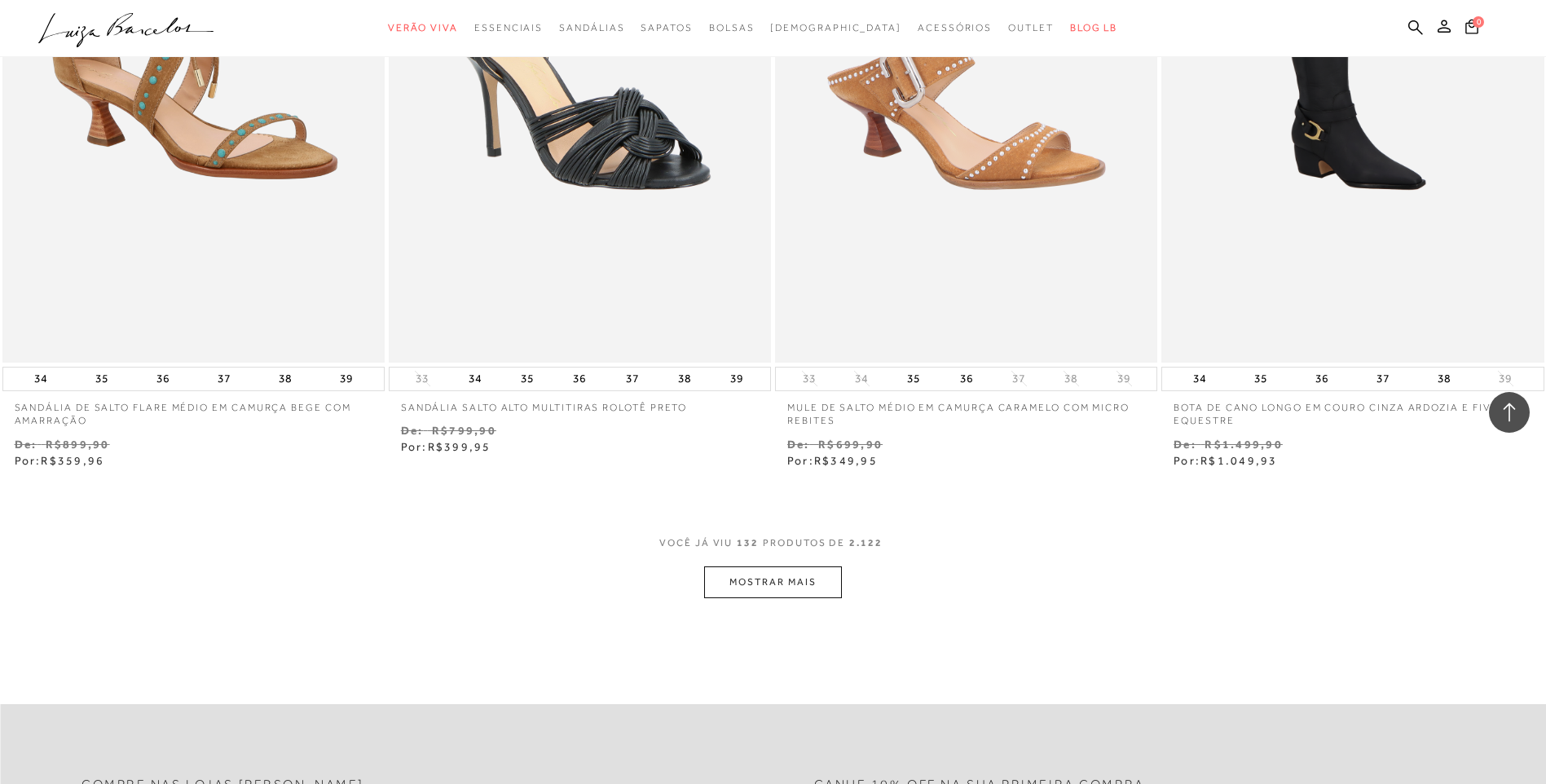
click at [802, 587] on button "MOSTRAR MAIS" at bounding box center [773, 582] width 137 height 32
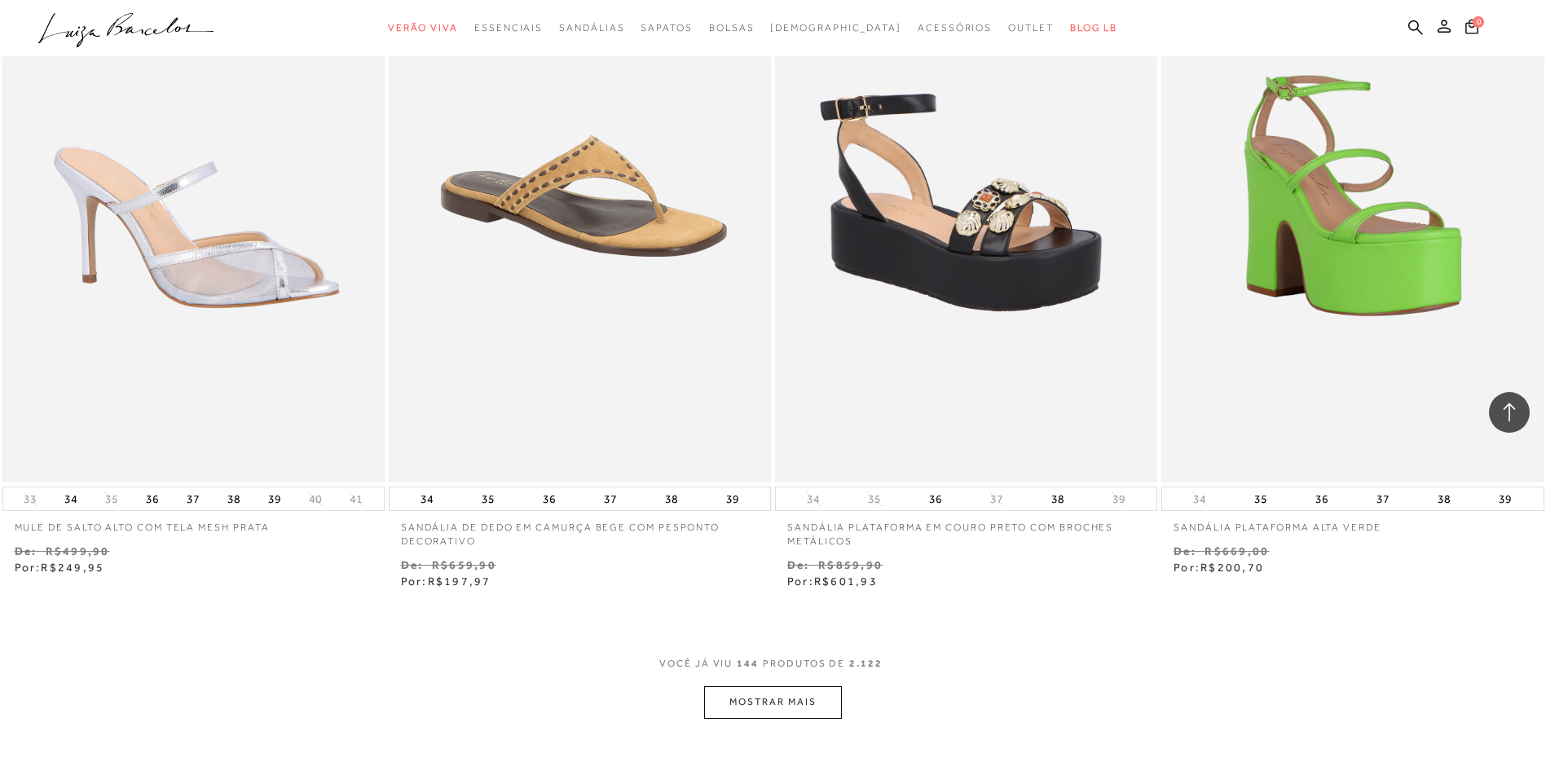
scroll to position [24692, 0]
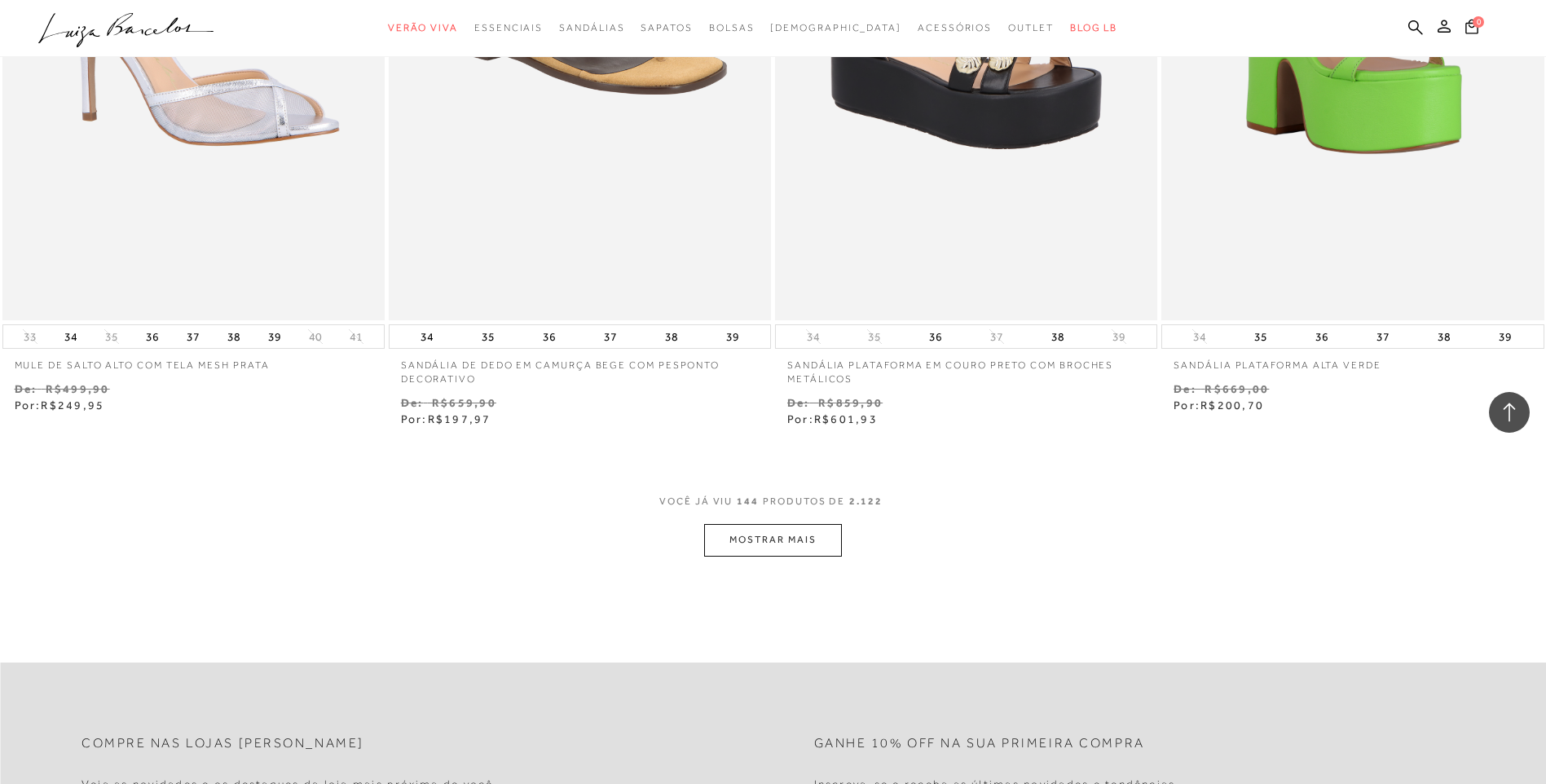
click at [797, 541] on button "MOSTRAR MAIS" at bounding box center [773, 539] width 137 height 32
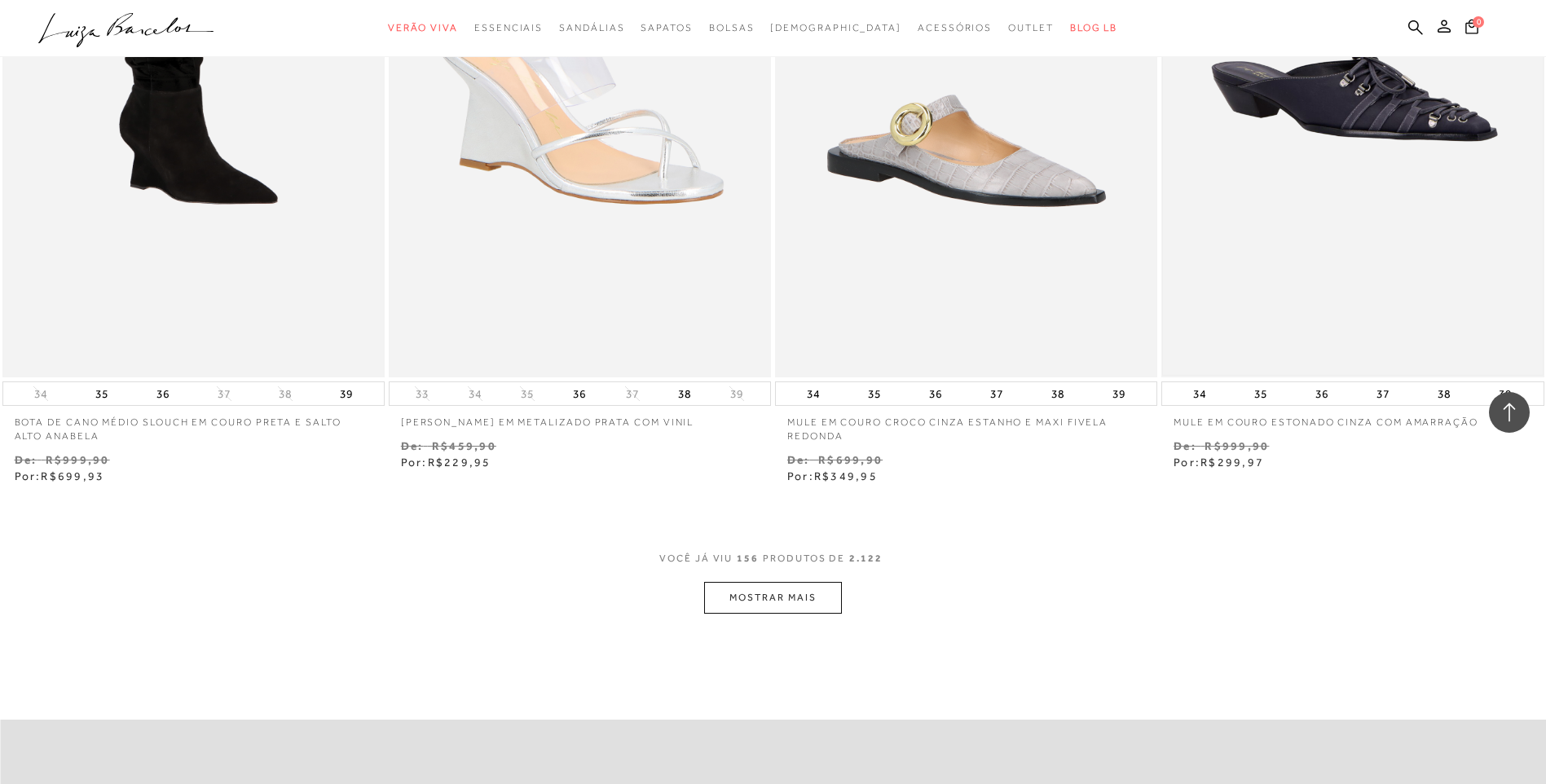
scroll to position [26729, 0]
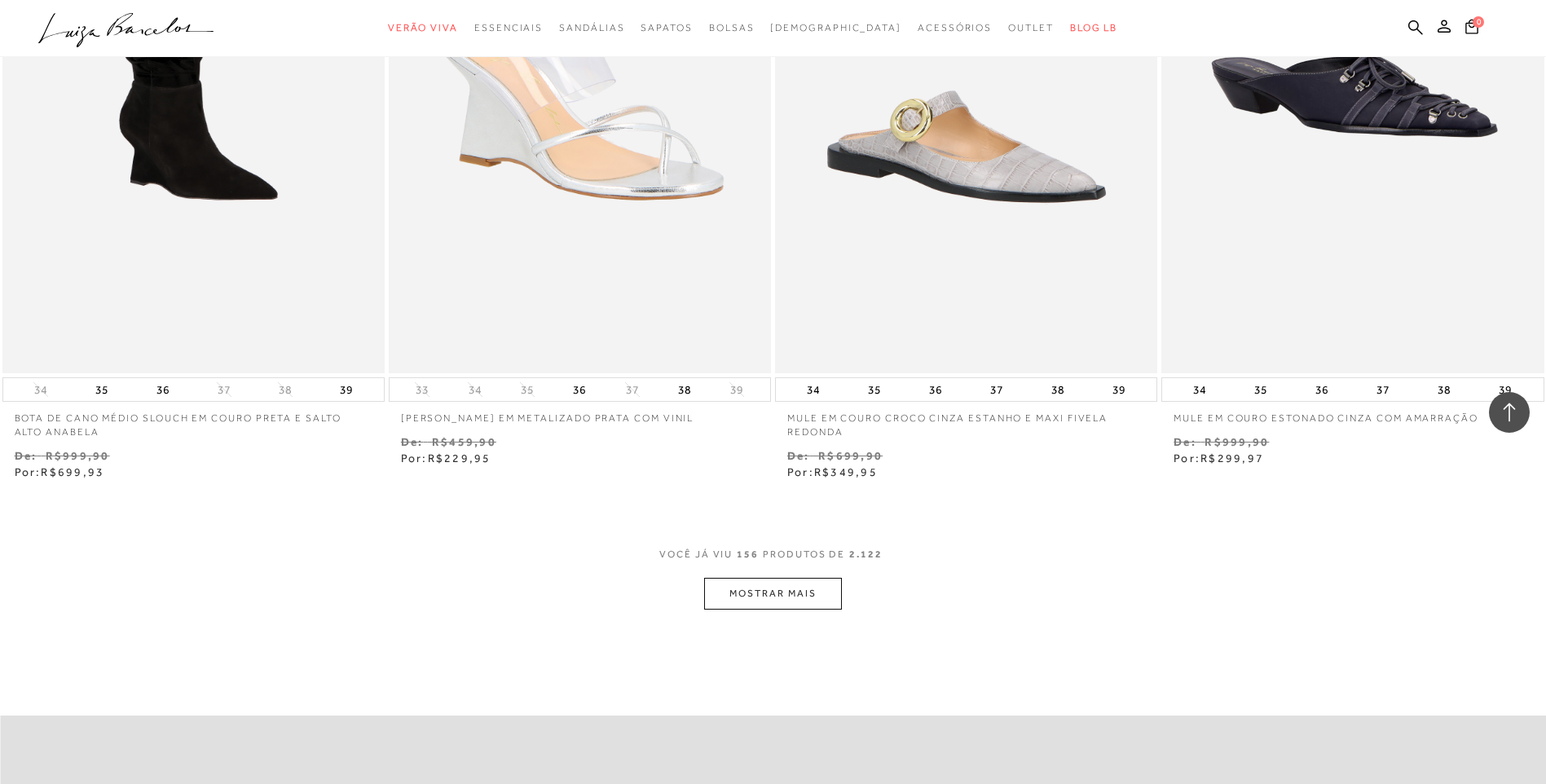
click at [803, 592] on button "MOSTRAR MAIS" at bounding box center [773, 593] width 137 height 32
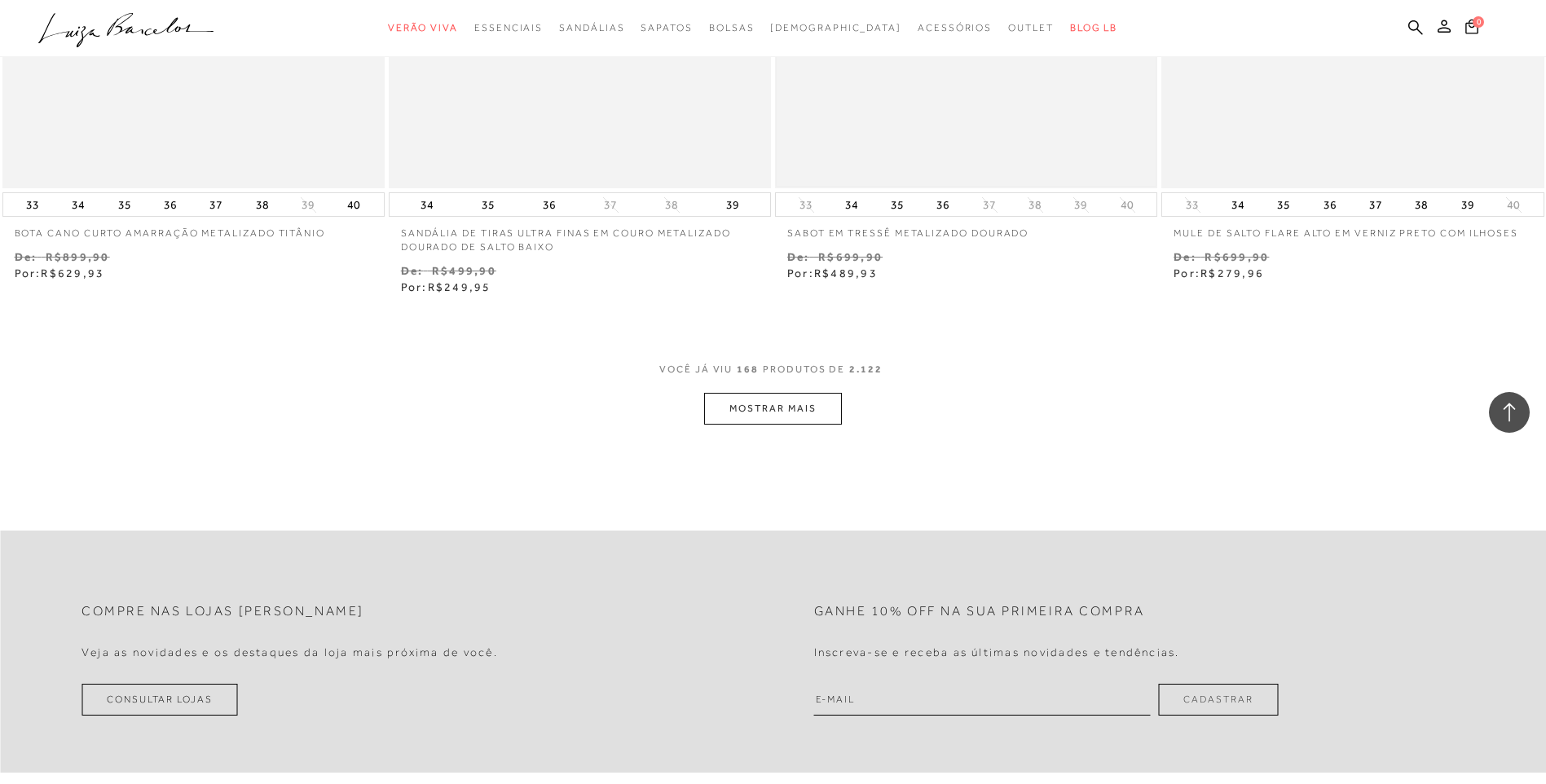
scroll to position [29256, 0]
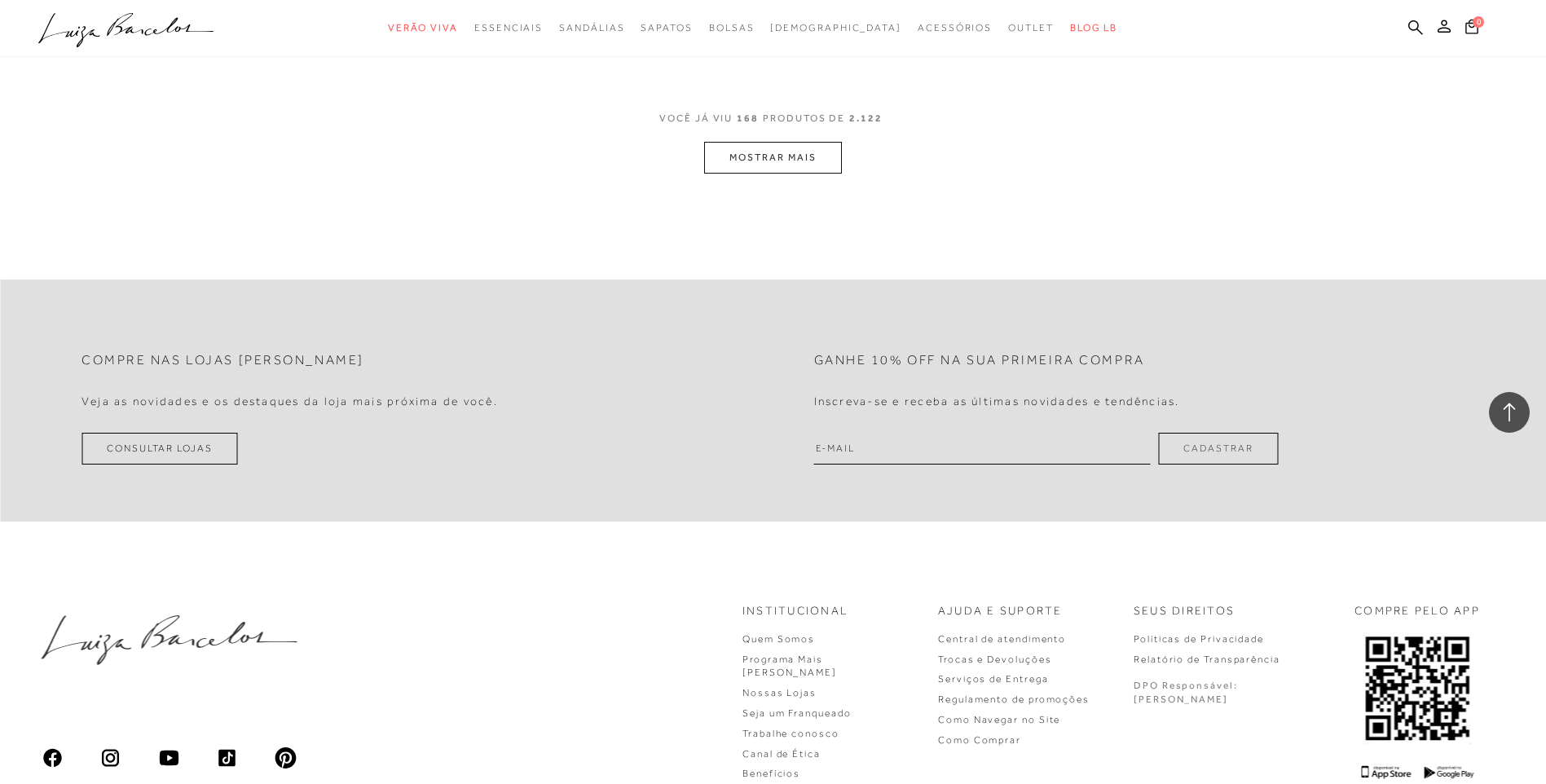
click at [740, 159] on button "MOSTRAR MAIS" at bounding box center [773, 158] width 137 height 32
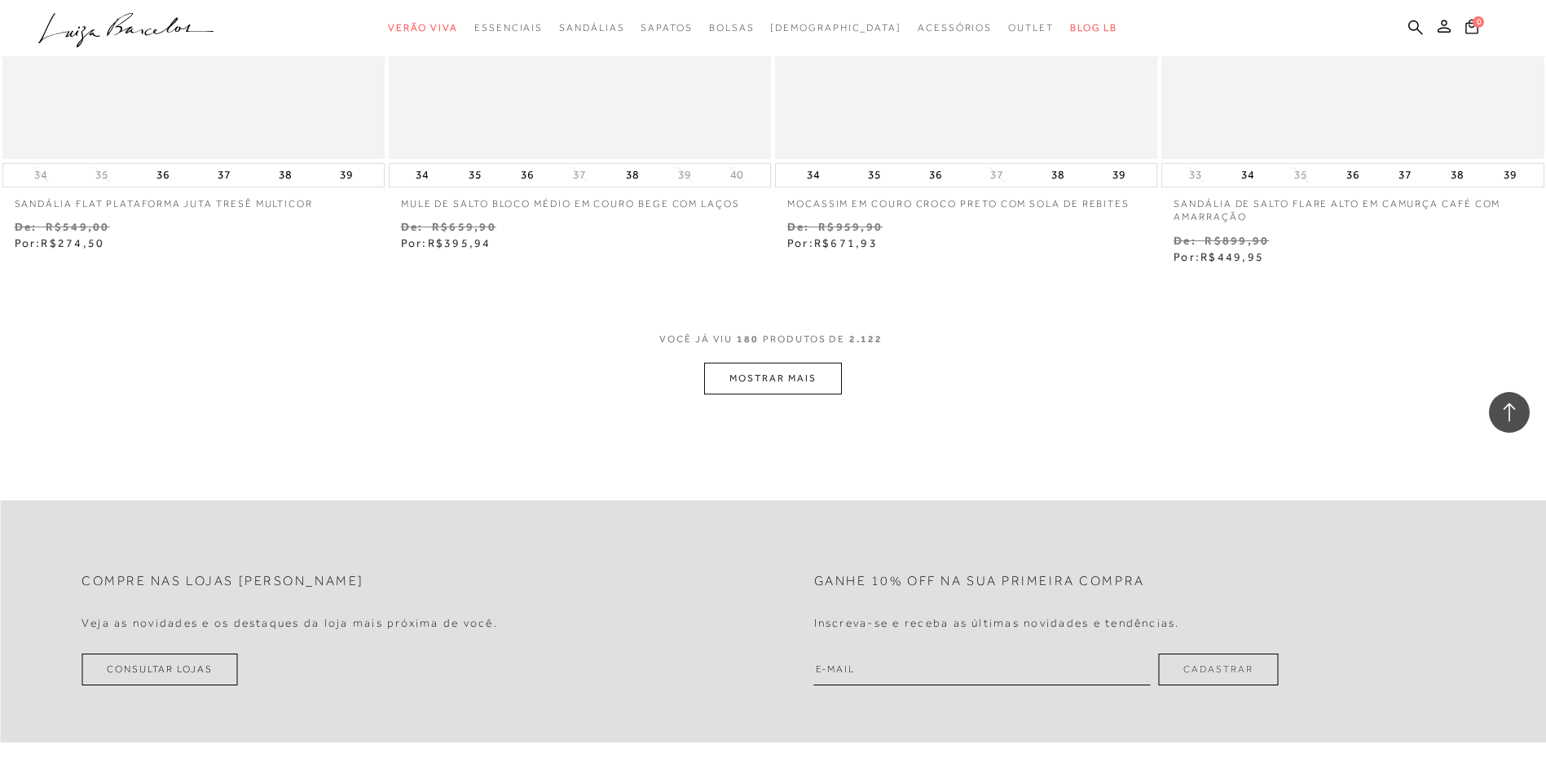
scroll to position [31130, 0]
click at [808, 375] on button "MOSTRAR MAIS" at bounding box center [773, 373] width 137 height 32
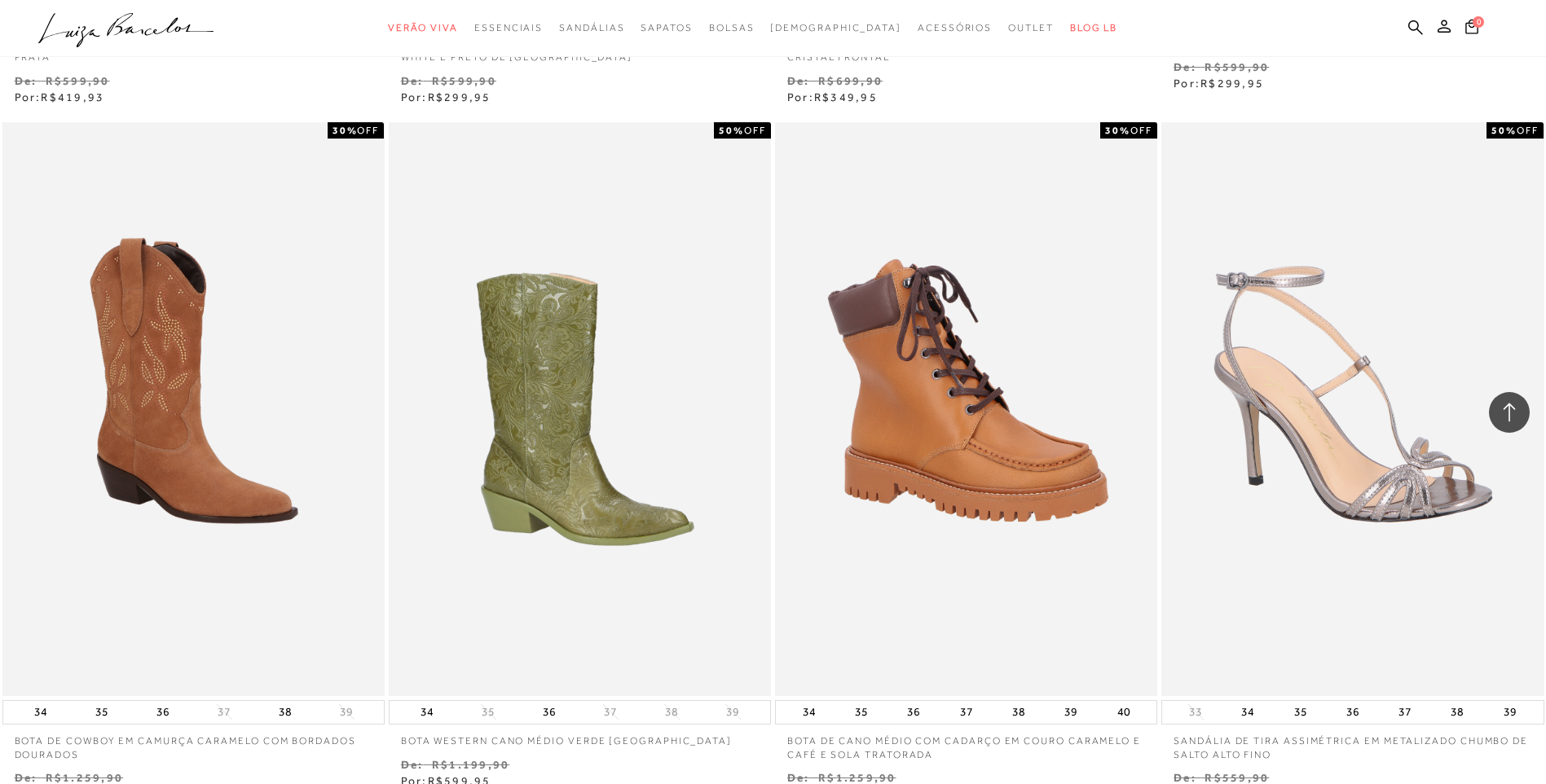
scroll to position [33005, 0]
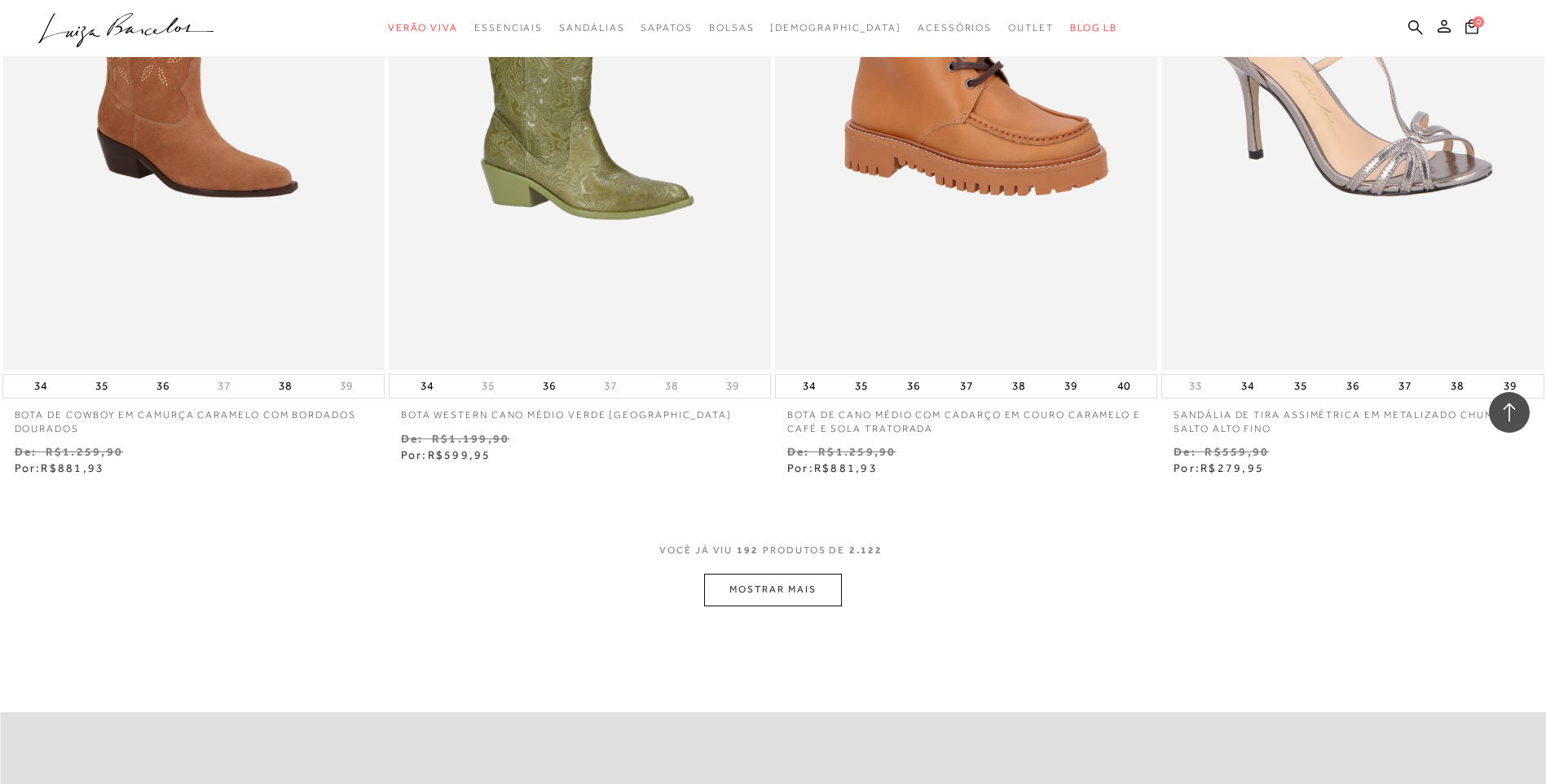
click at [766, 586] on button "MOSTRAR MAIS" at bounding box center [773, 589] width 137 height 32
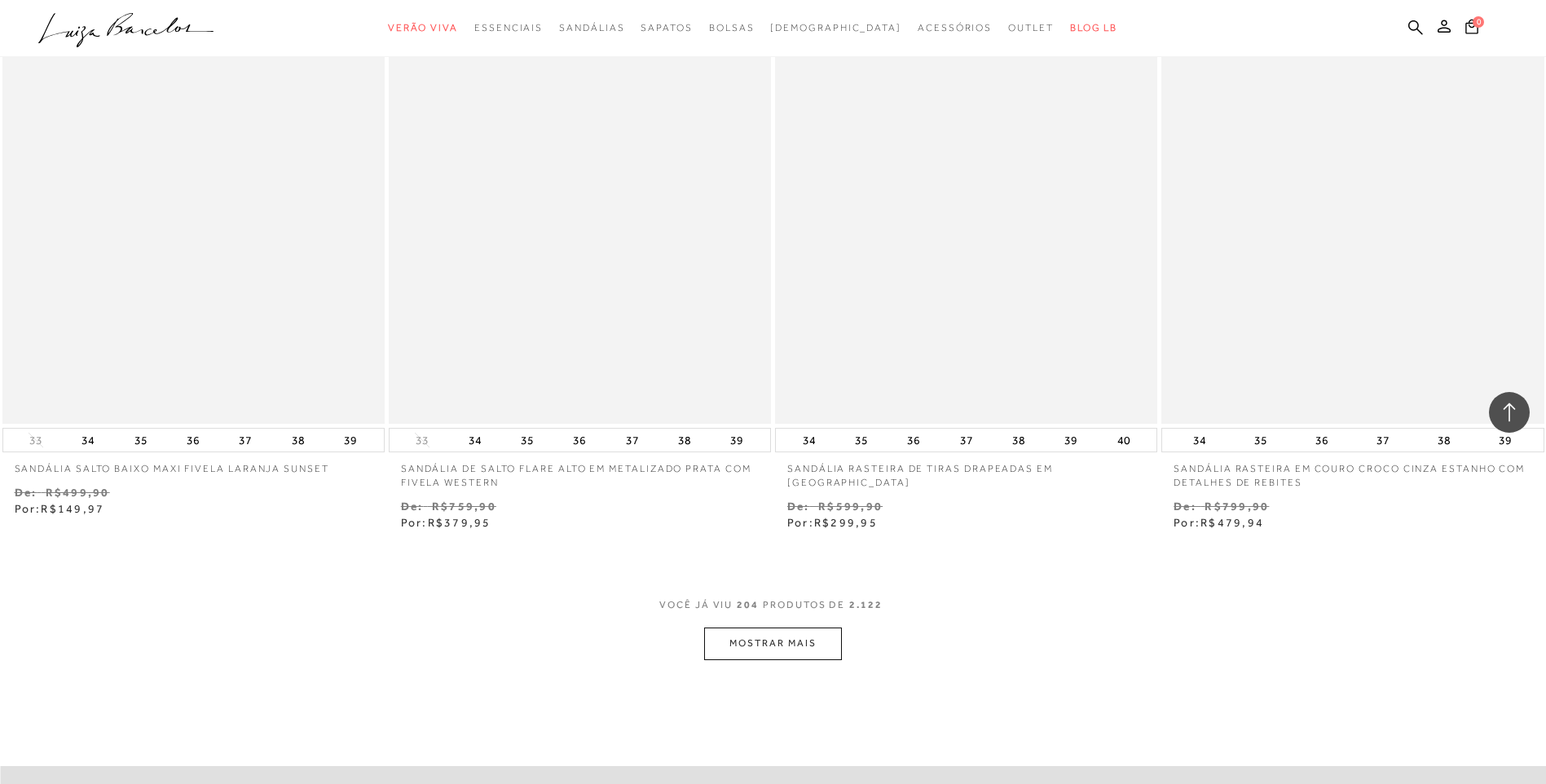
scroll to position [35042, 0]
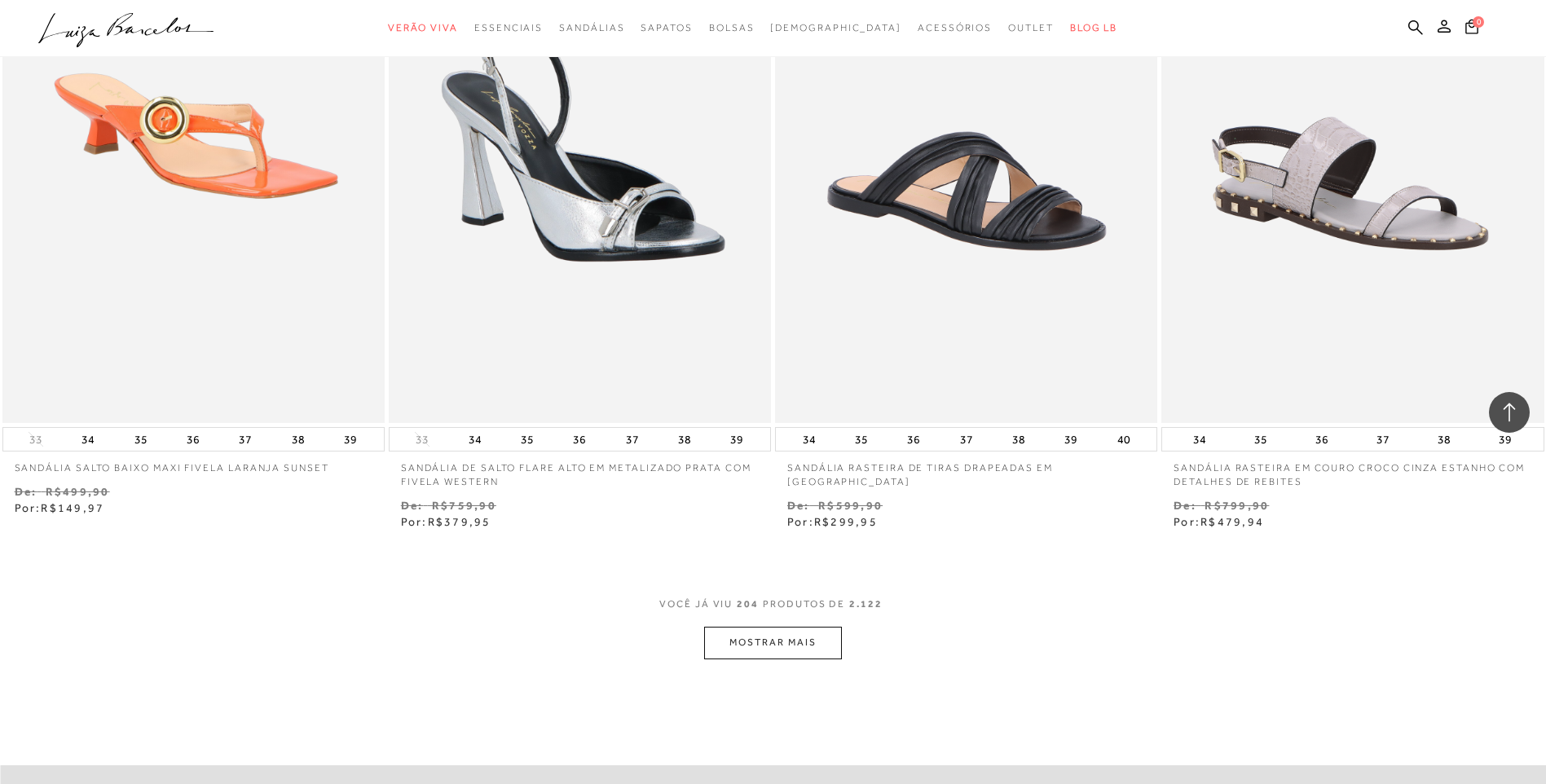
click at [761, 640] on button "MOSTRAR MAIS" at bounding box center [773, 642] width 137 height 32
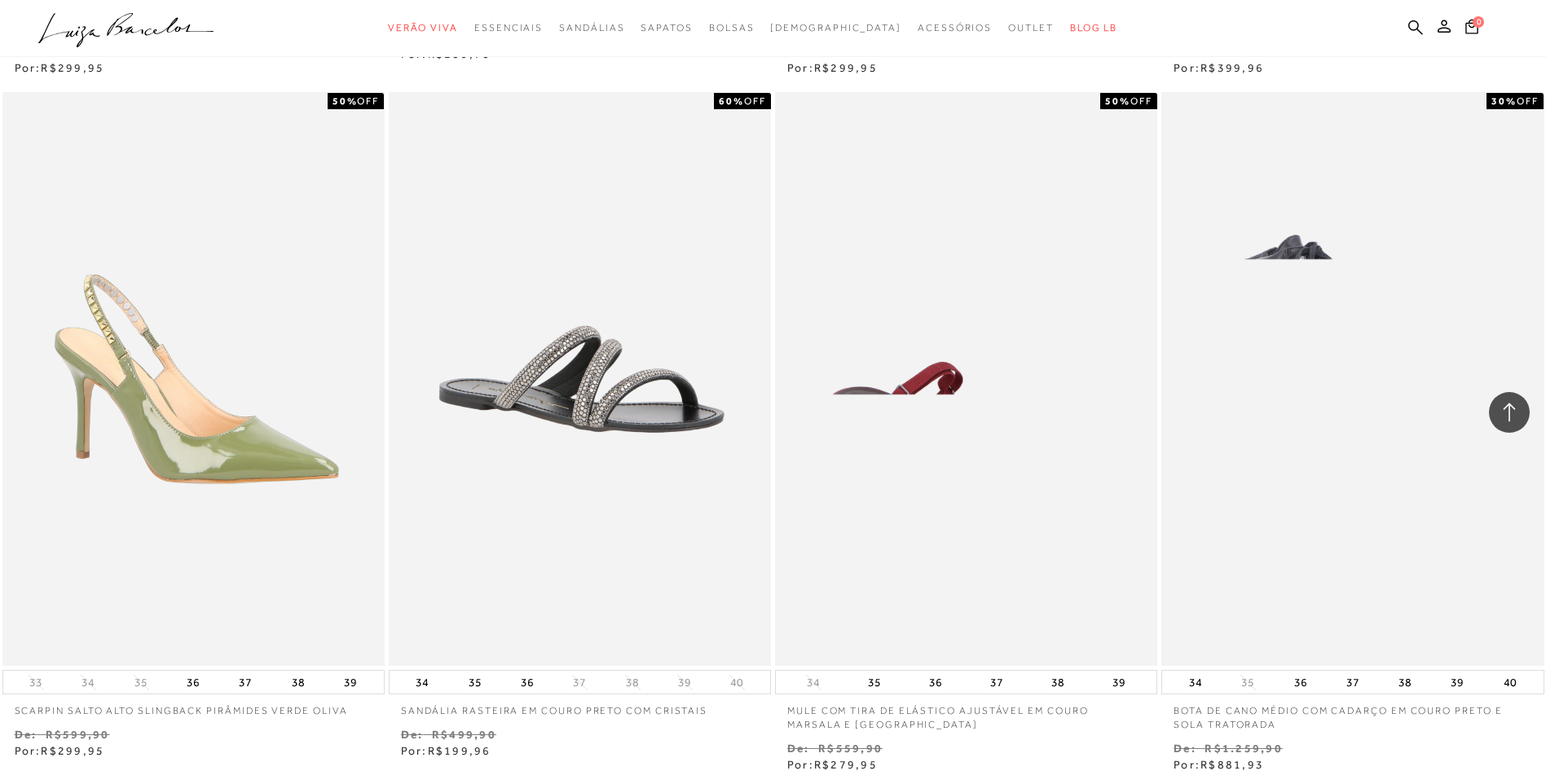
scroll to position [37160, 0]
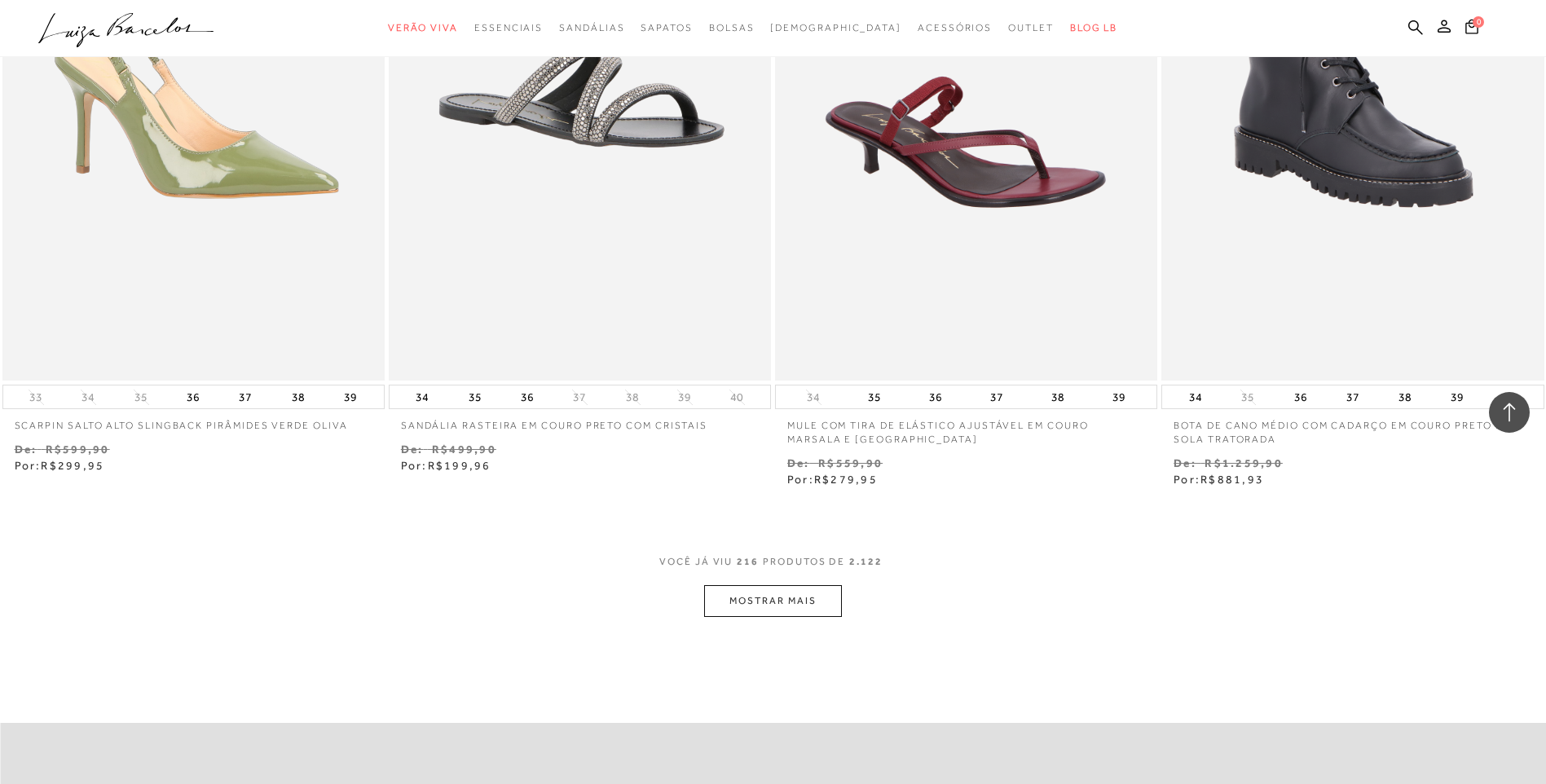
click at [774, 601] on button "MOSTRAR MAIS" at bounding box center [773, 601] width 137 height 32
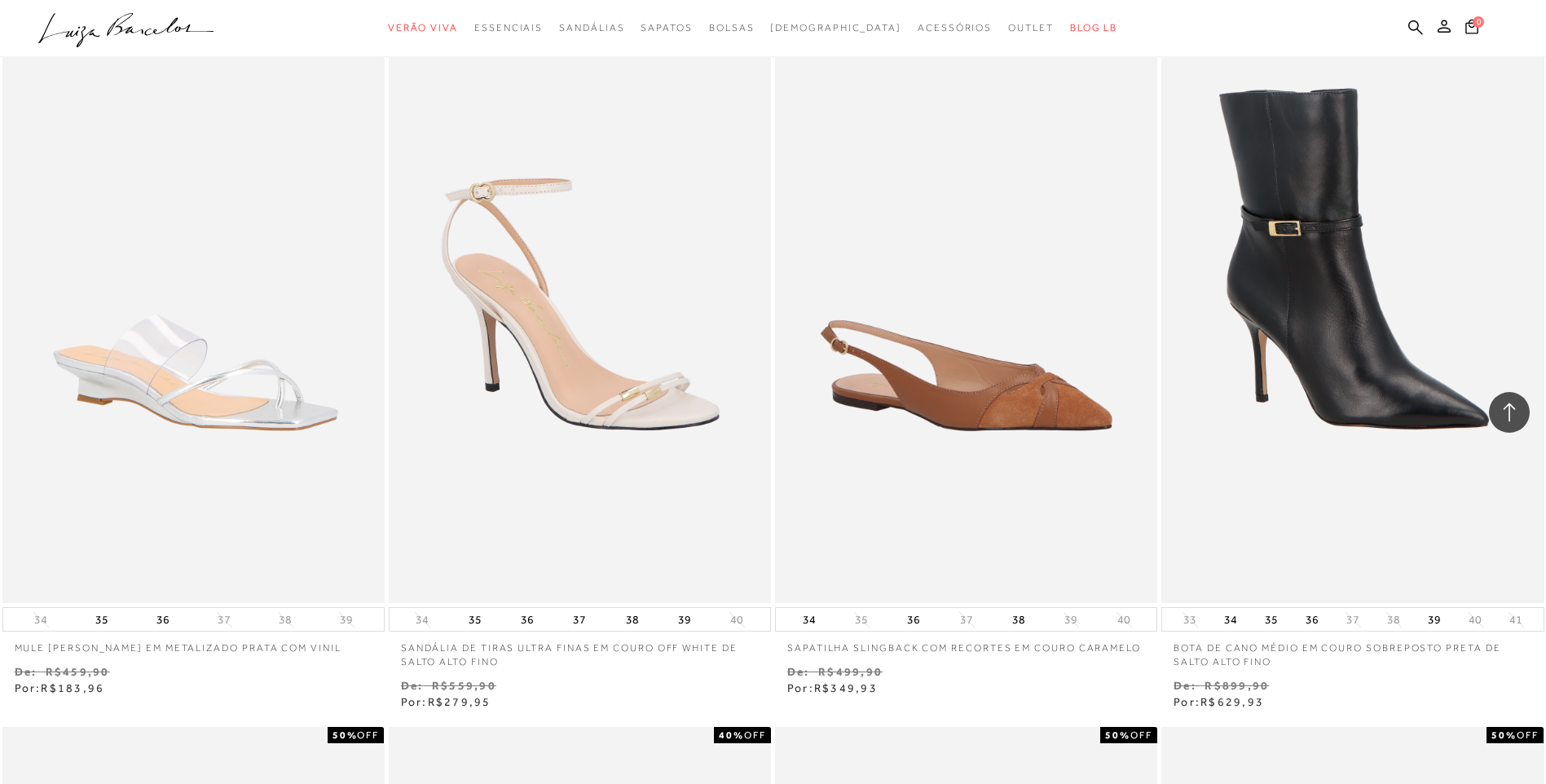
scroll to position [37650, 0]
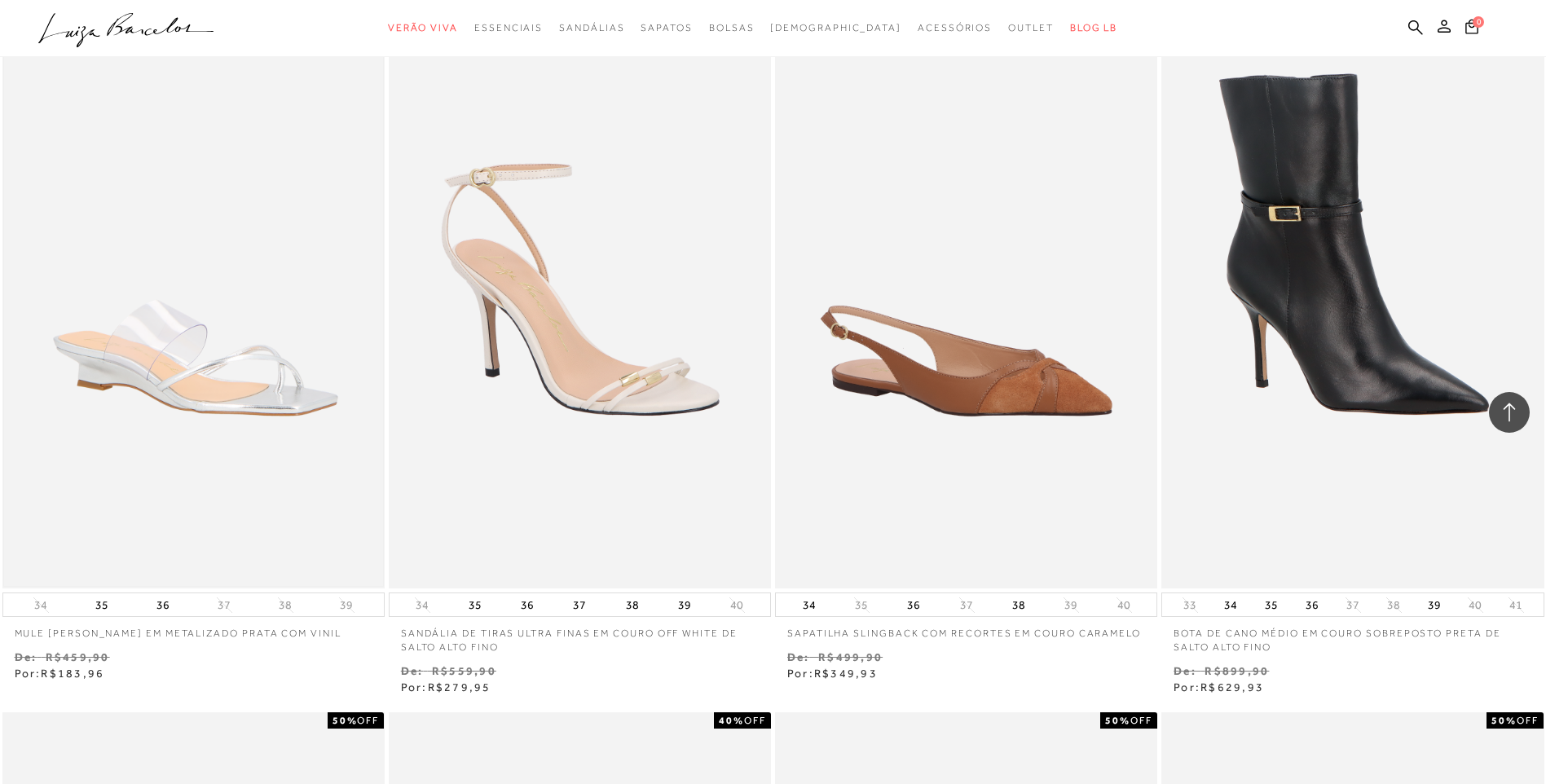
click at [196, 381] on img at bounding box center [193, 302] width 379 height 569
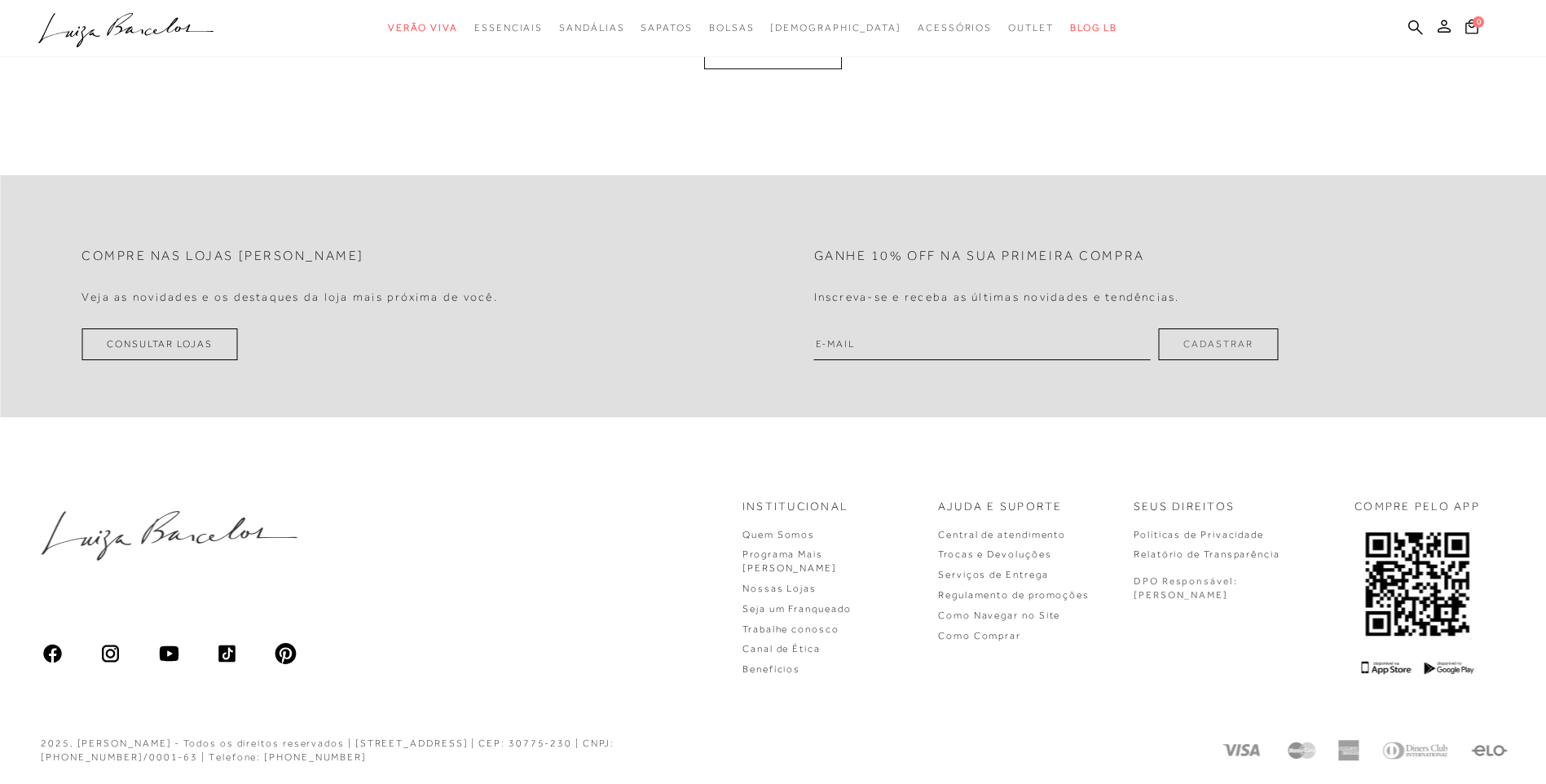
scroll to position [689, 0]
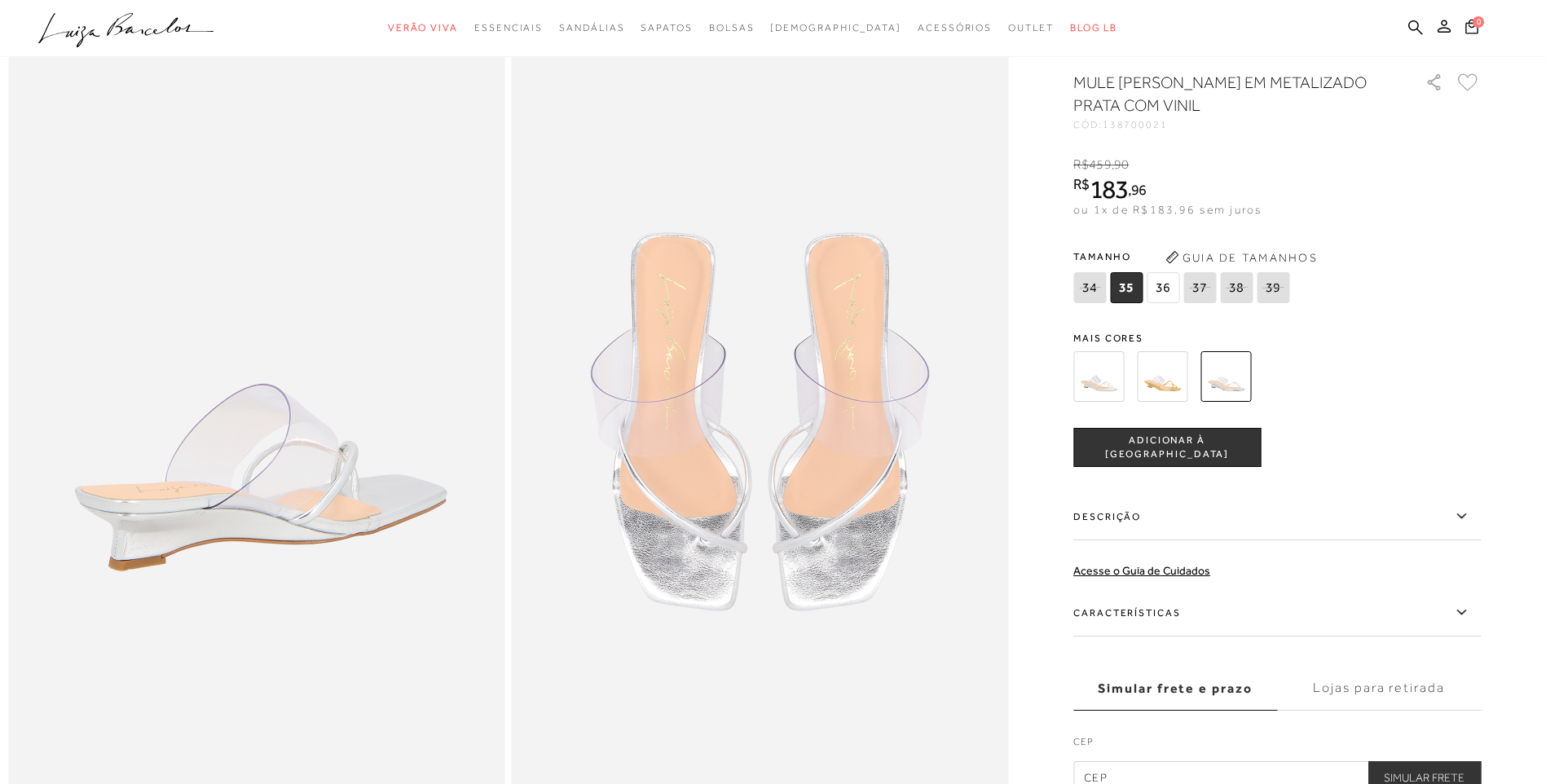
scroll to position [815, 0]
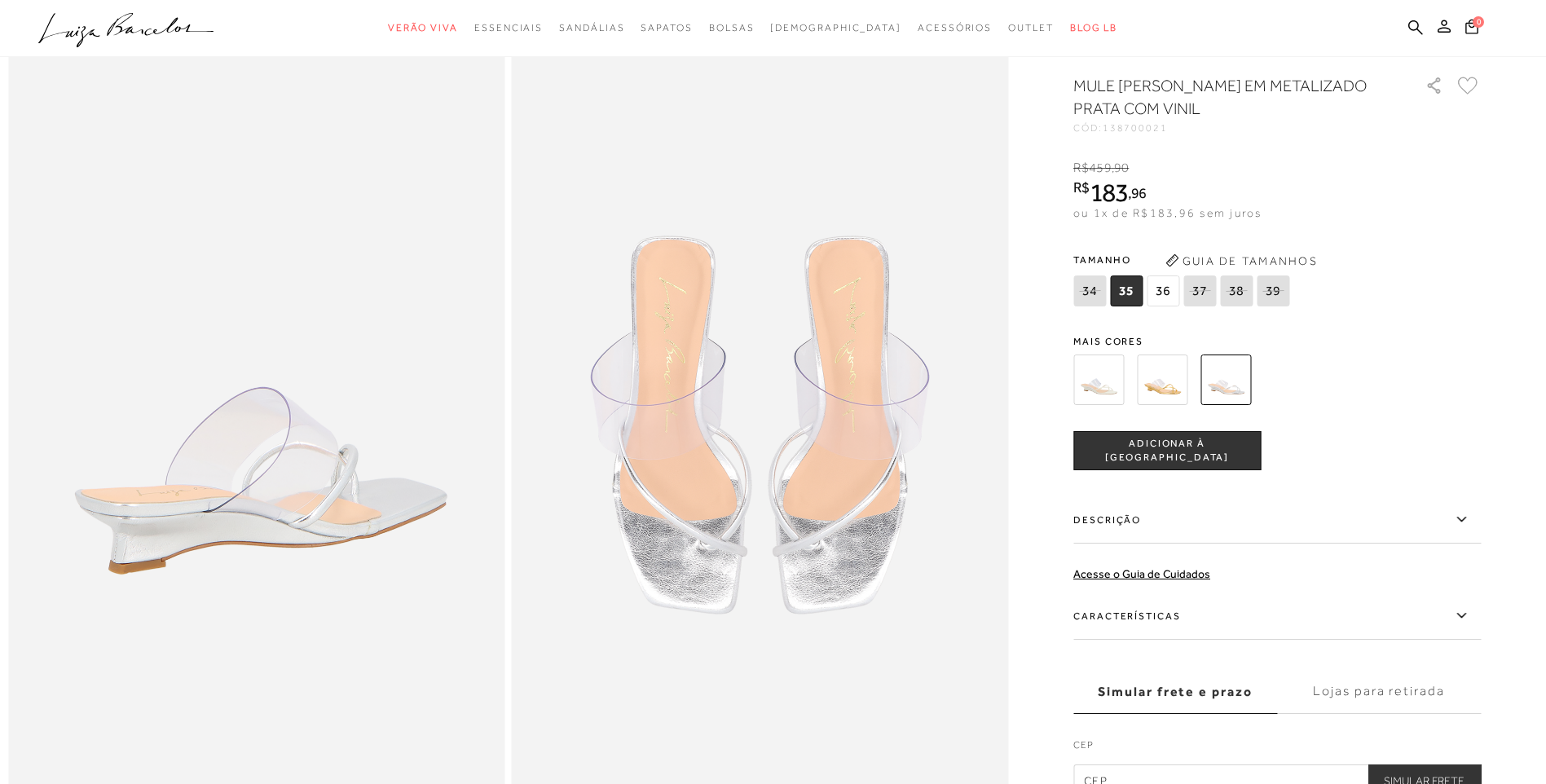
click at [1171, 307] on span "36" at bounding box center [1162, 290] width 32 height 31
click at [1146, 465] on span "ADICIONAR À [GEOGRAPHIC_DATA]" at bounding box center [1167, 450] width 185 height 29
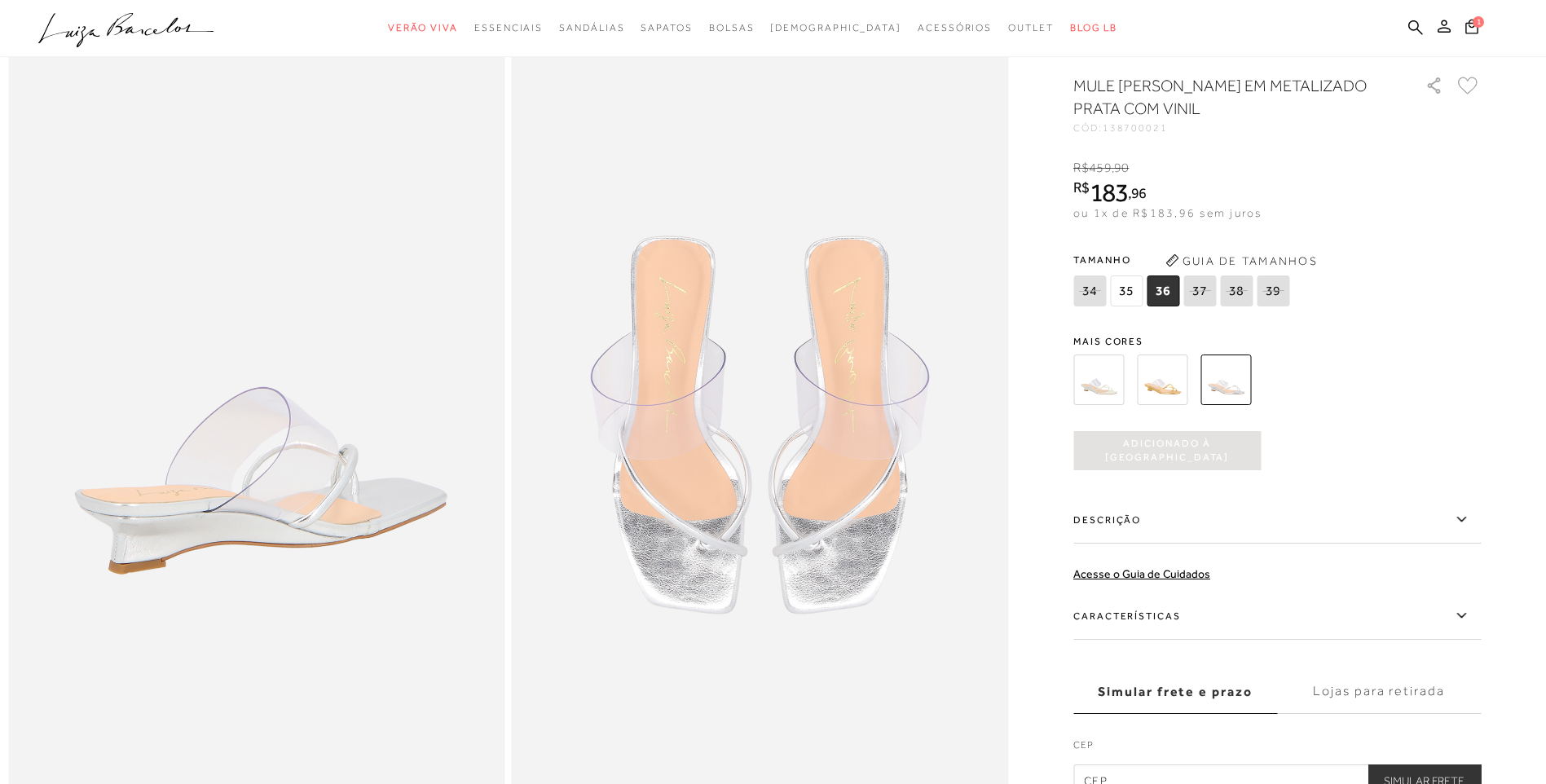
scroll to position [0, 0]
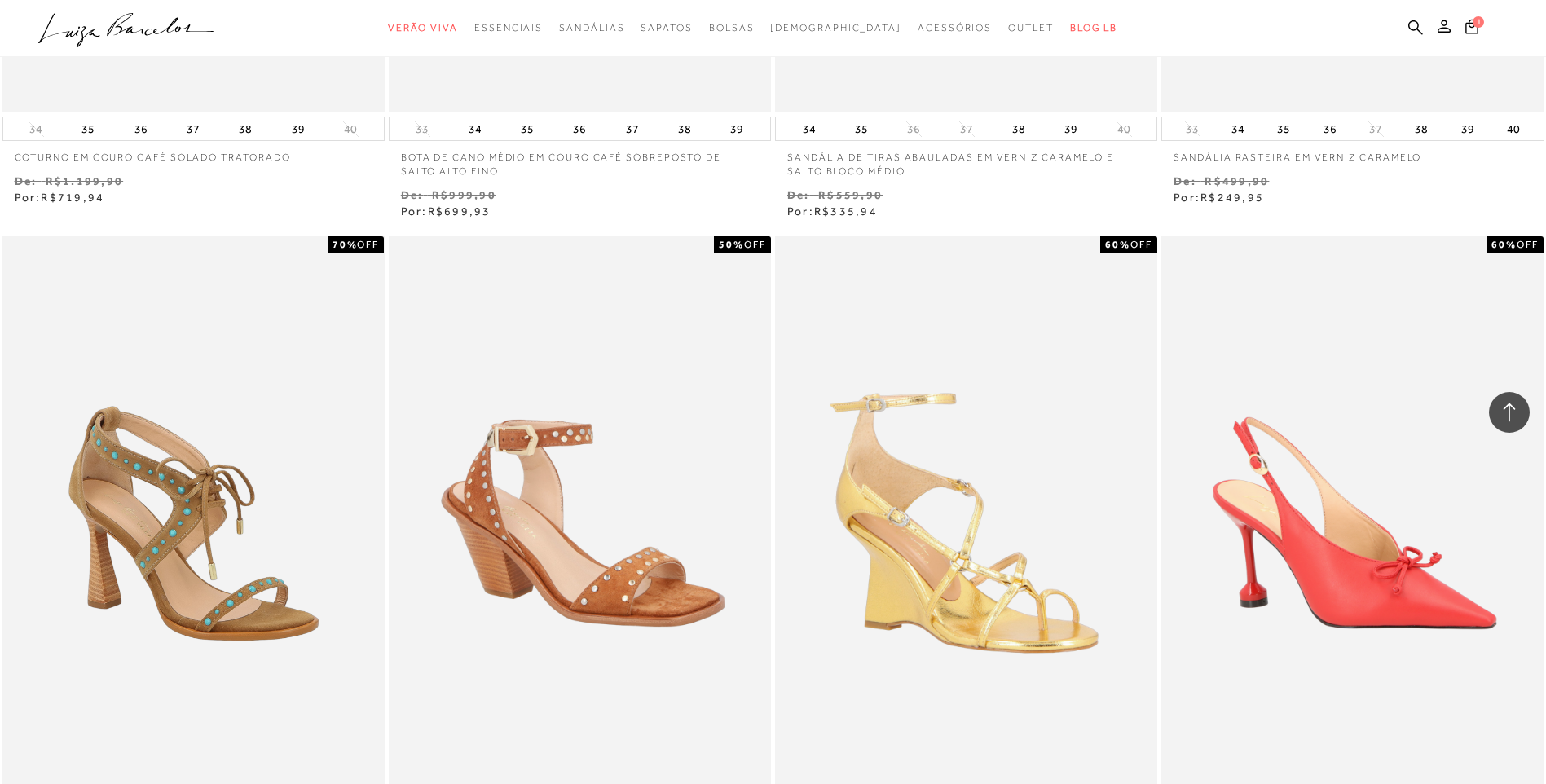
scroll to position [1793, 0]
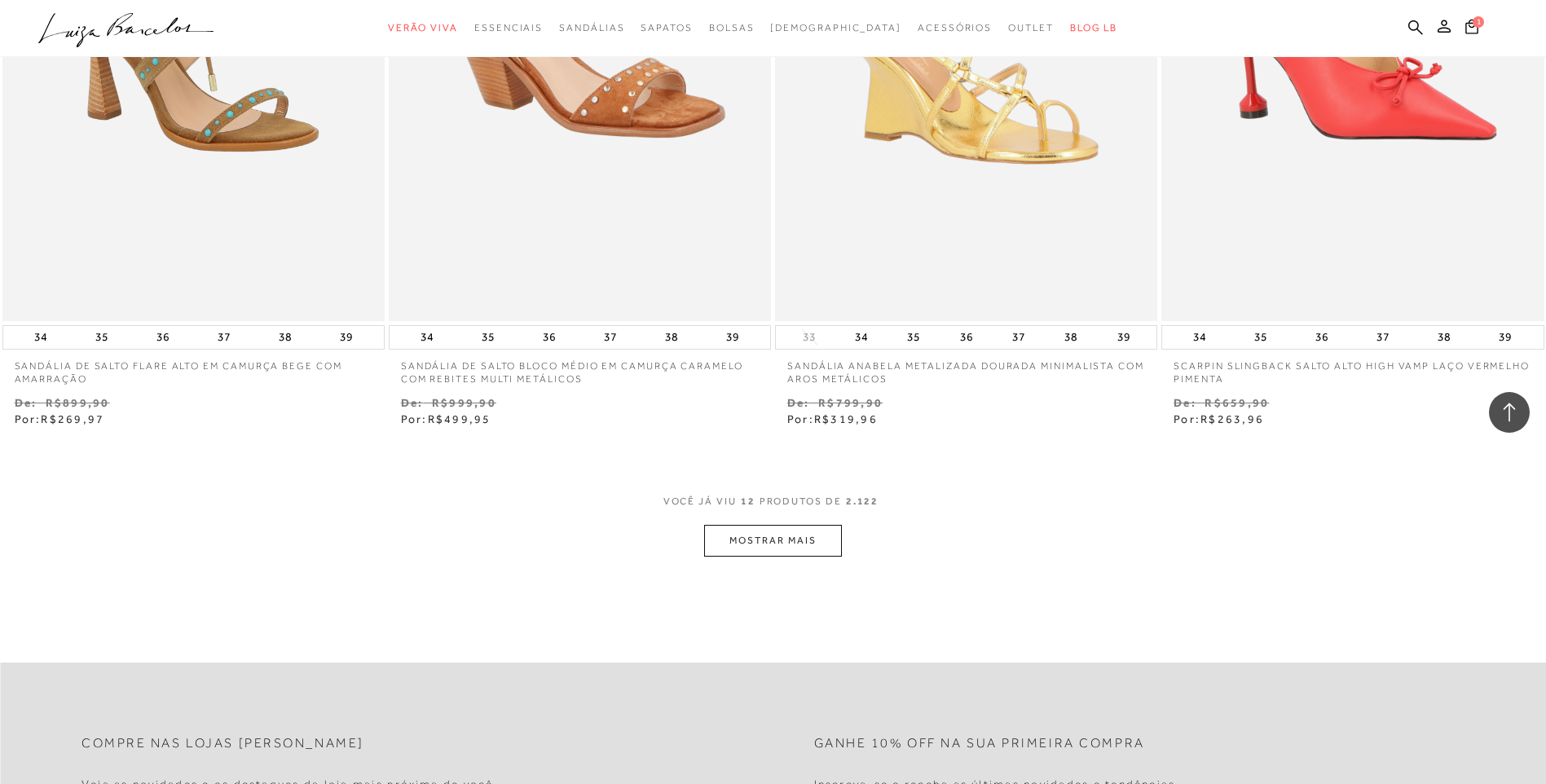
click at [780, 537] on button "MOSTRAR MAIS" at bounding box center [773, 540] width 137 height 32
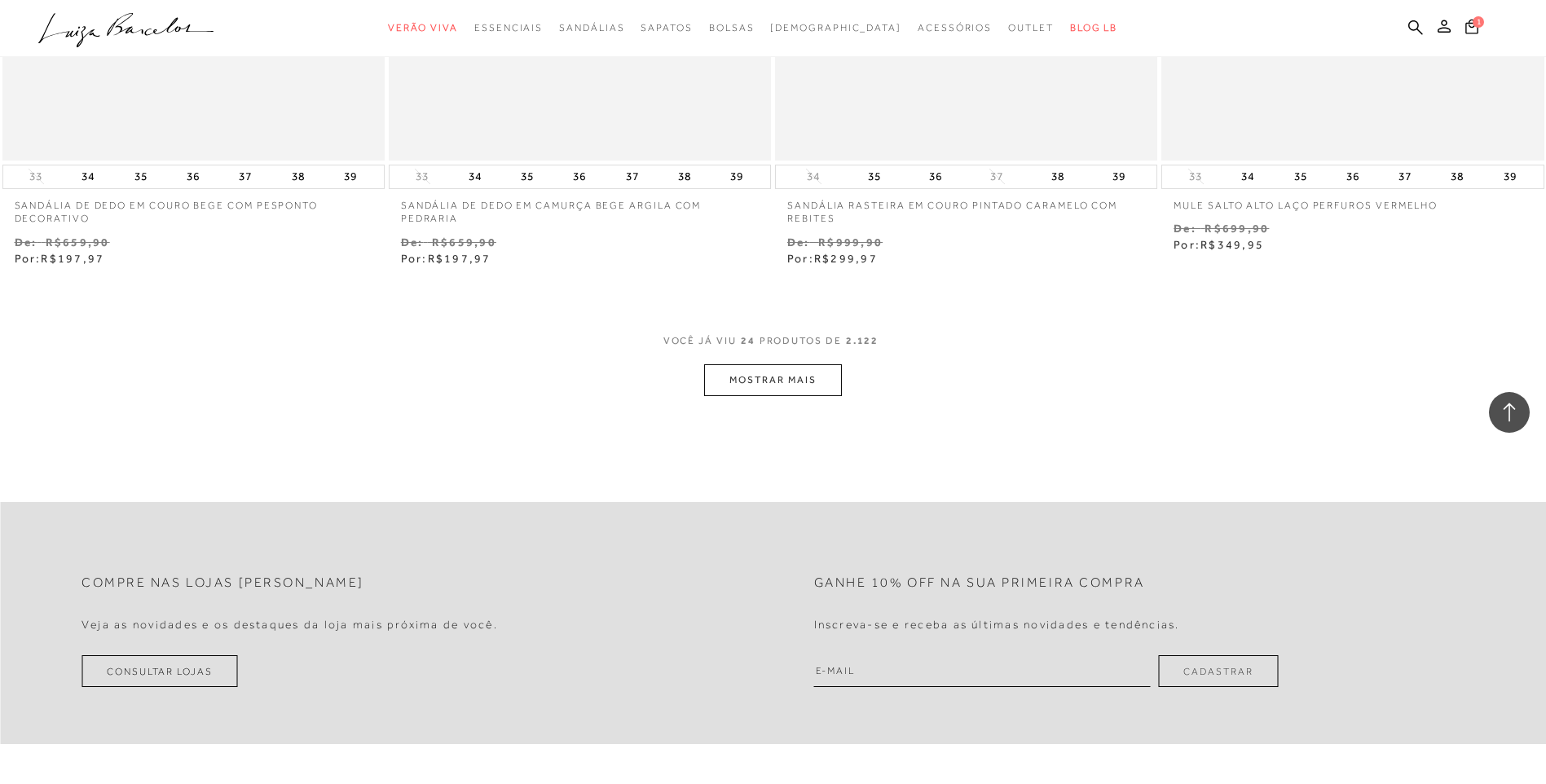
scroll to position [4043, 0]
click at [776, 379] on button "MOSTRAR MAIS" at bounding box center [773, 381] width 137 height 32
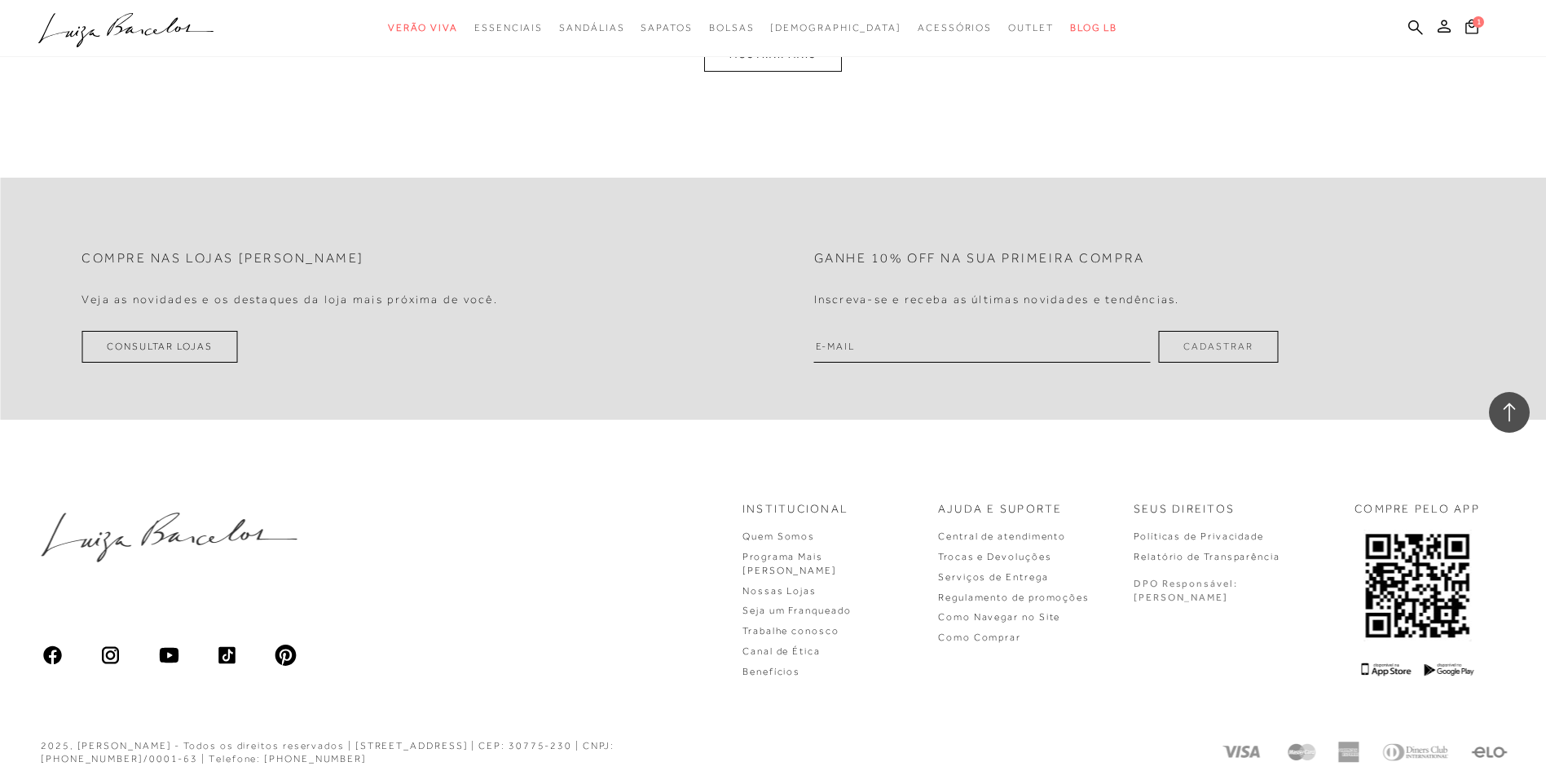
scroll to position [6312, 0]
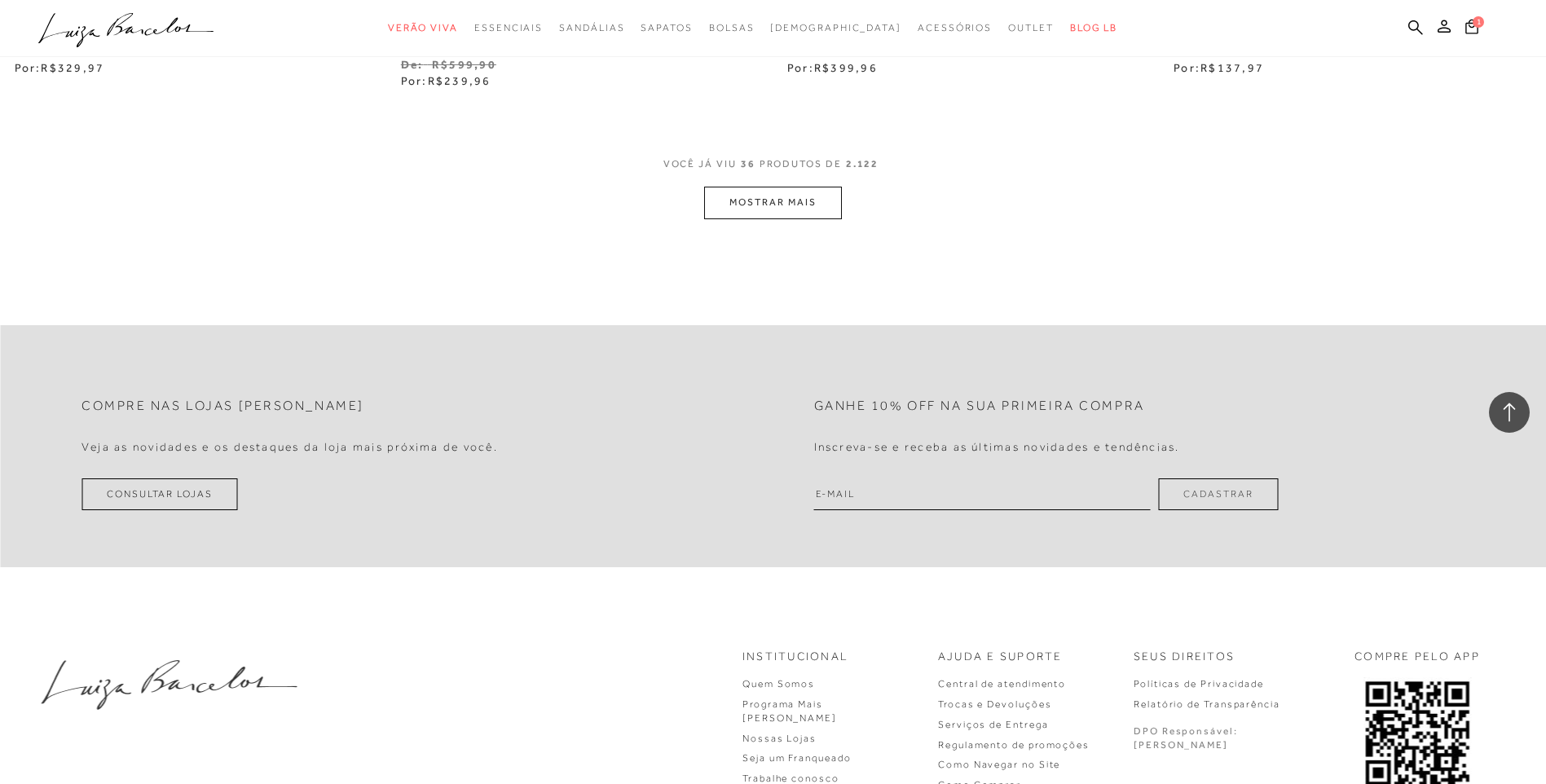
click at [775, 207] on button "MOSTRAR MAIS" at bounding box center [773, 202] width 137 height 32
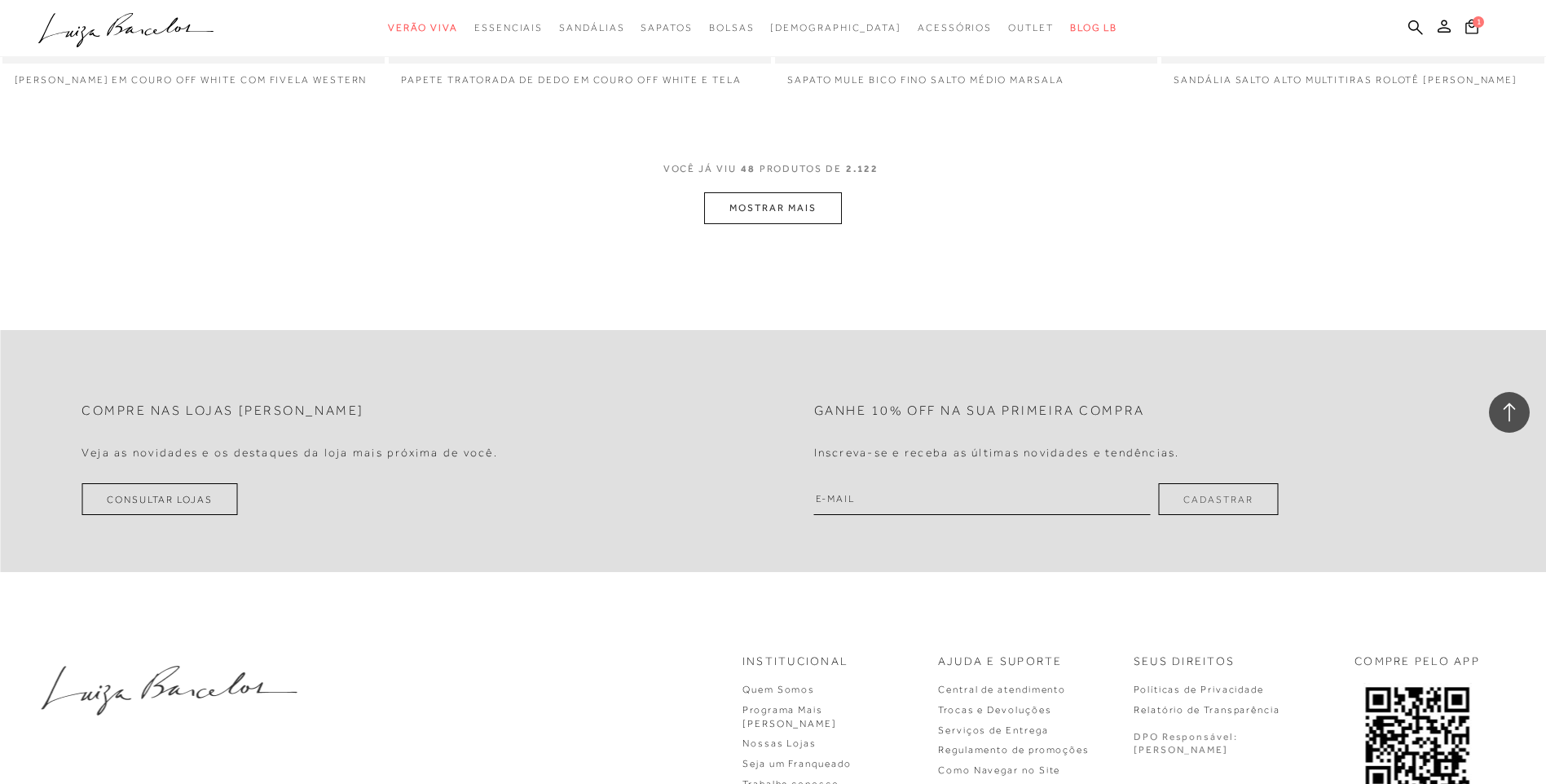
scroll to position [8522, 0]
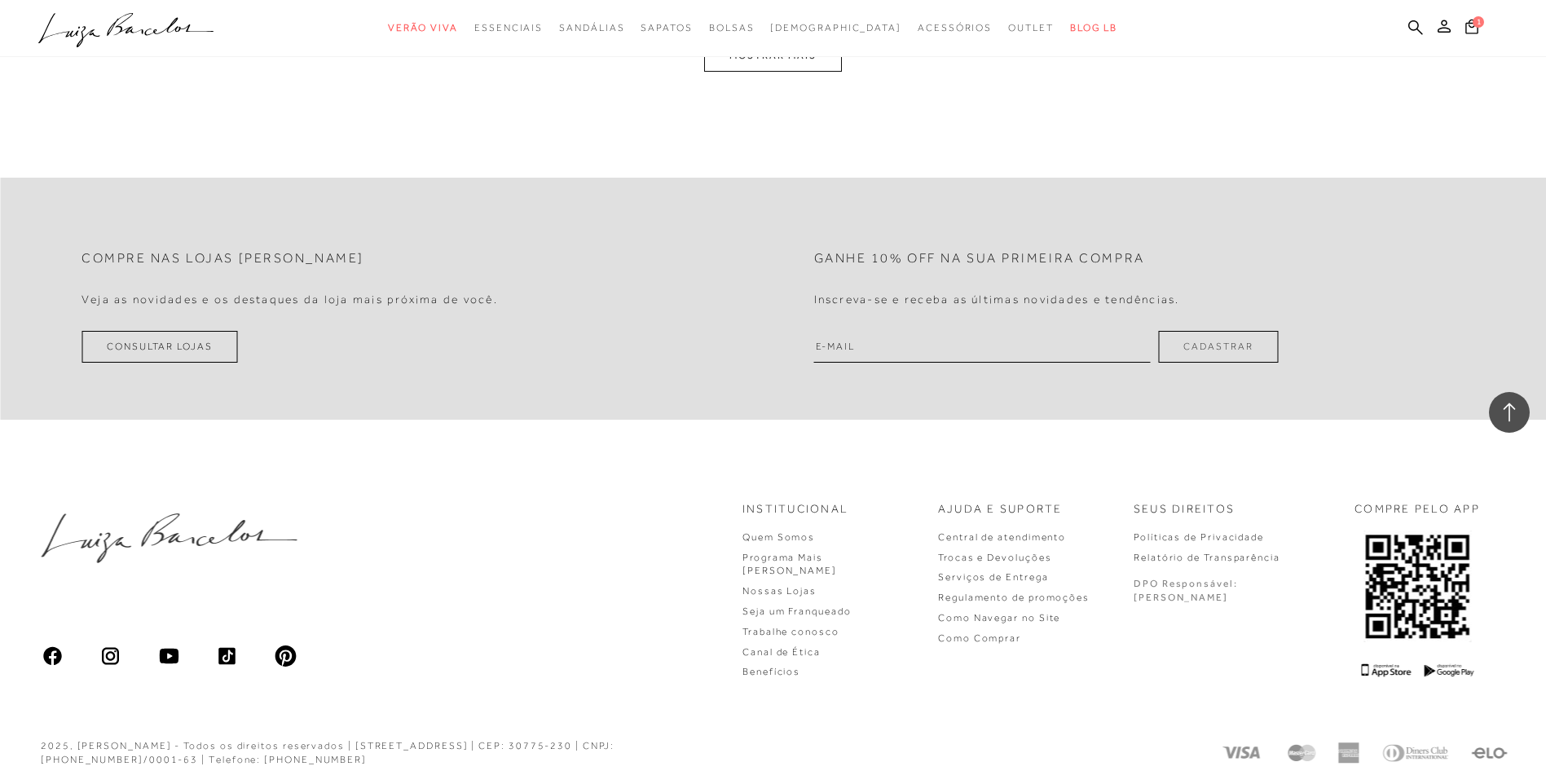
click at [766, 64] on button "MOSTRAR MAIS" at bounding box center [773, 56] width 137 height 32
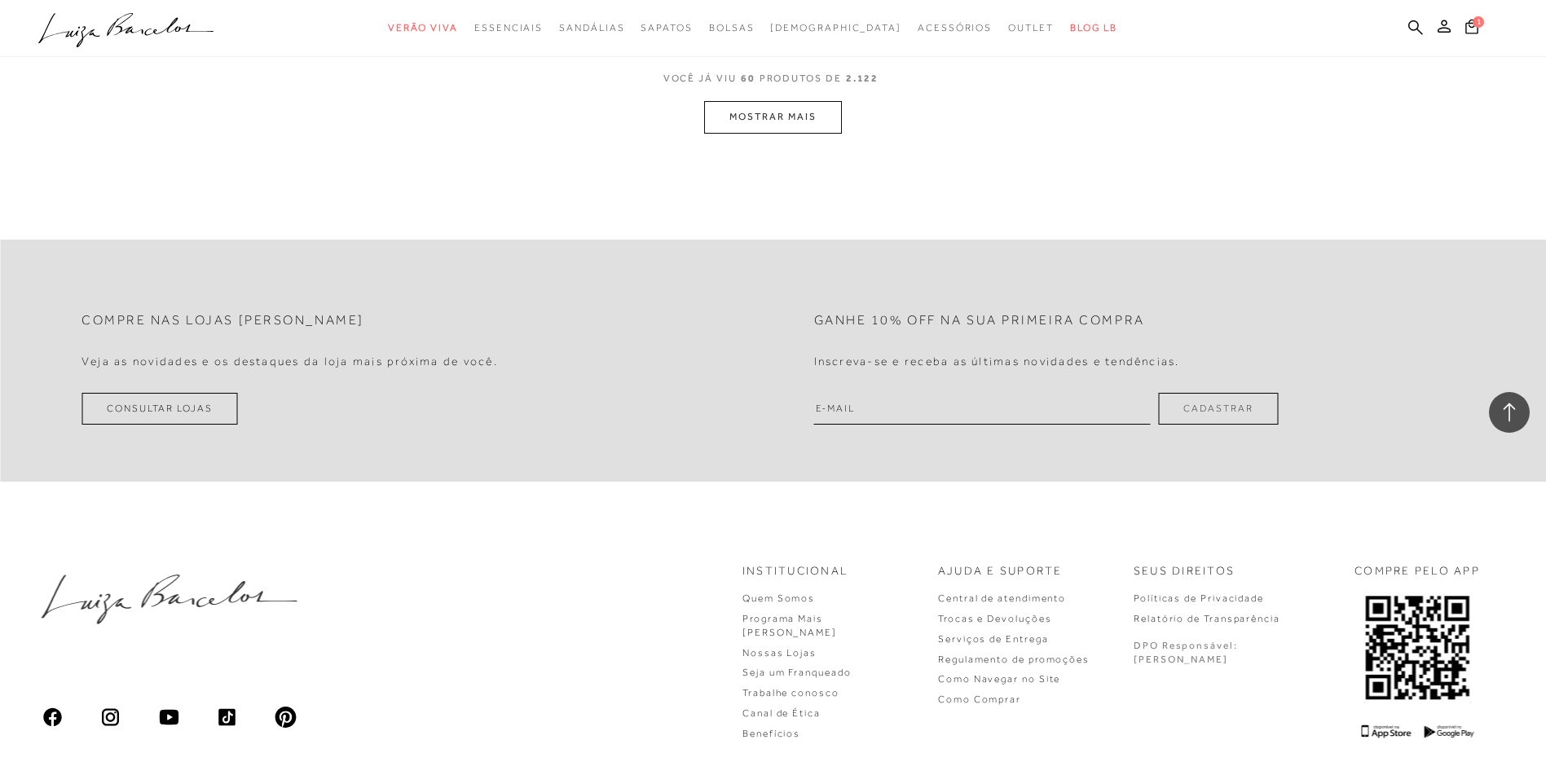
scroll to position [10201, 0]
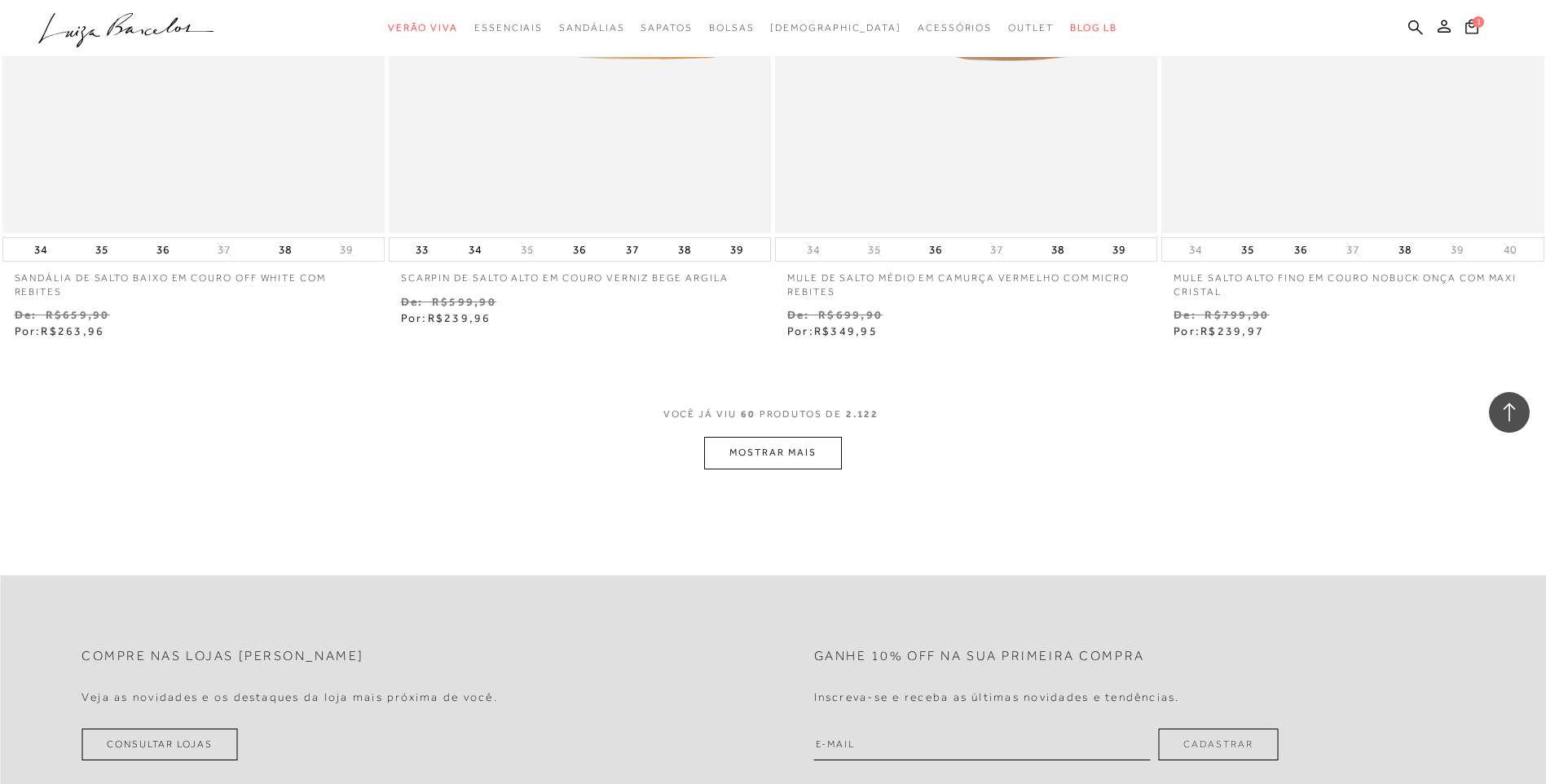
click at [766, 446] on button "MOSTRAR MAIS" at bounding box center [773, 452] width 137 height 32
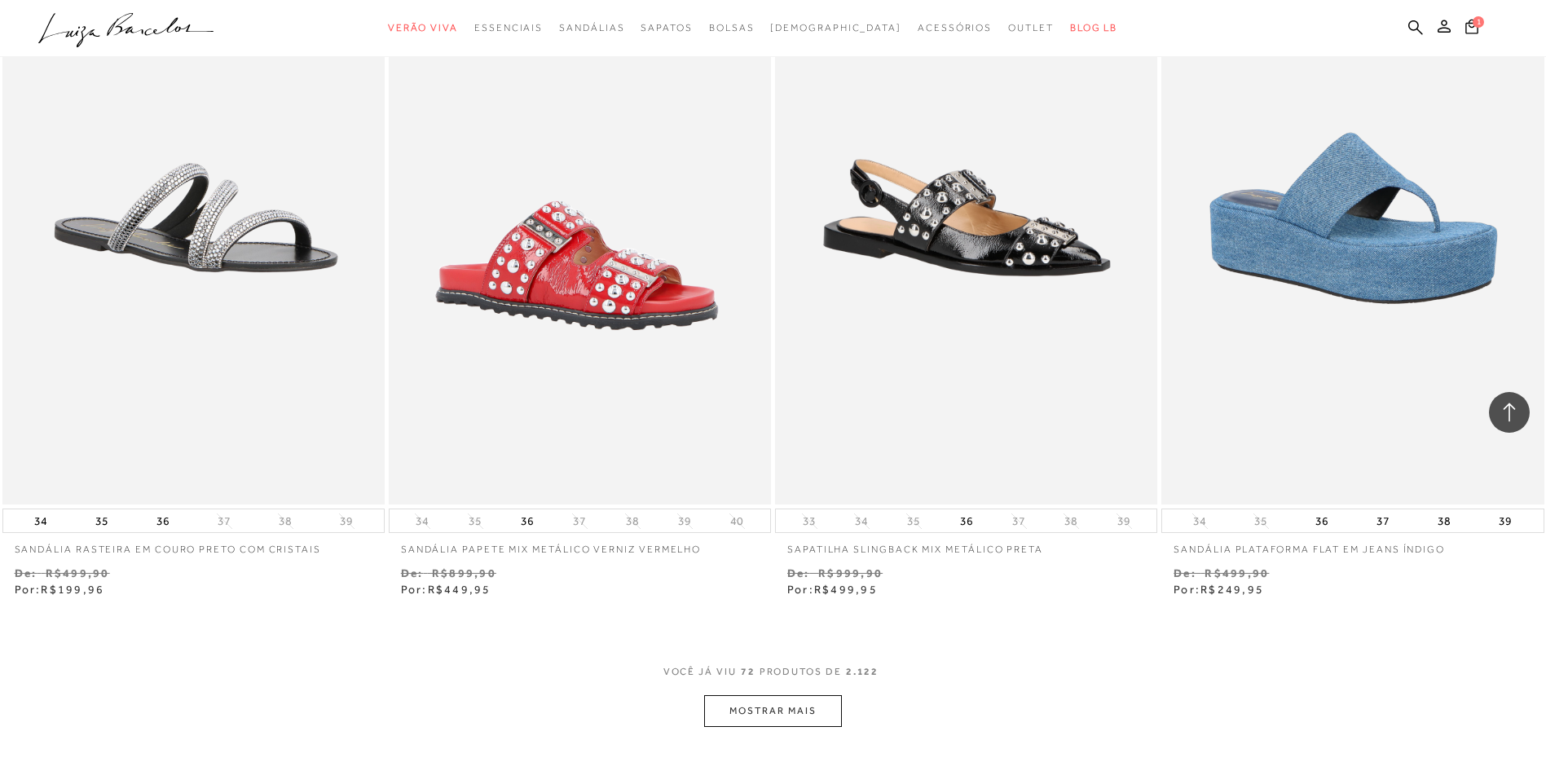
scroll to position [12197, 0]
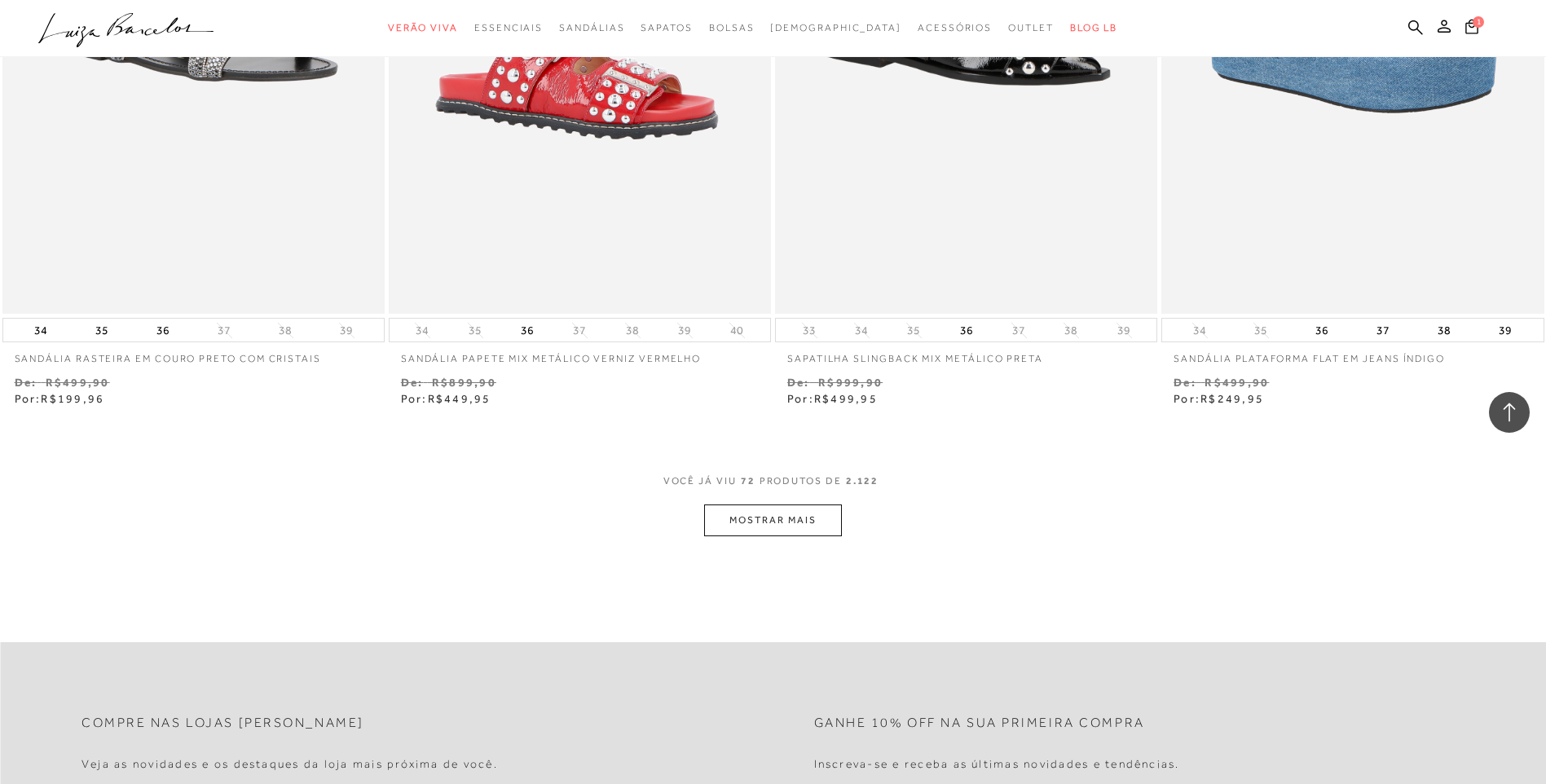
click at [801, 511] on button "MOSTRAR MAIS" at bounding box center [773, 520] width 137 height 32
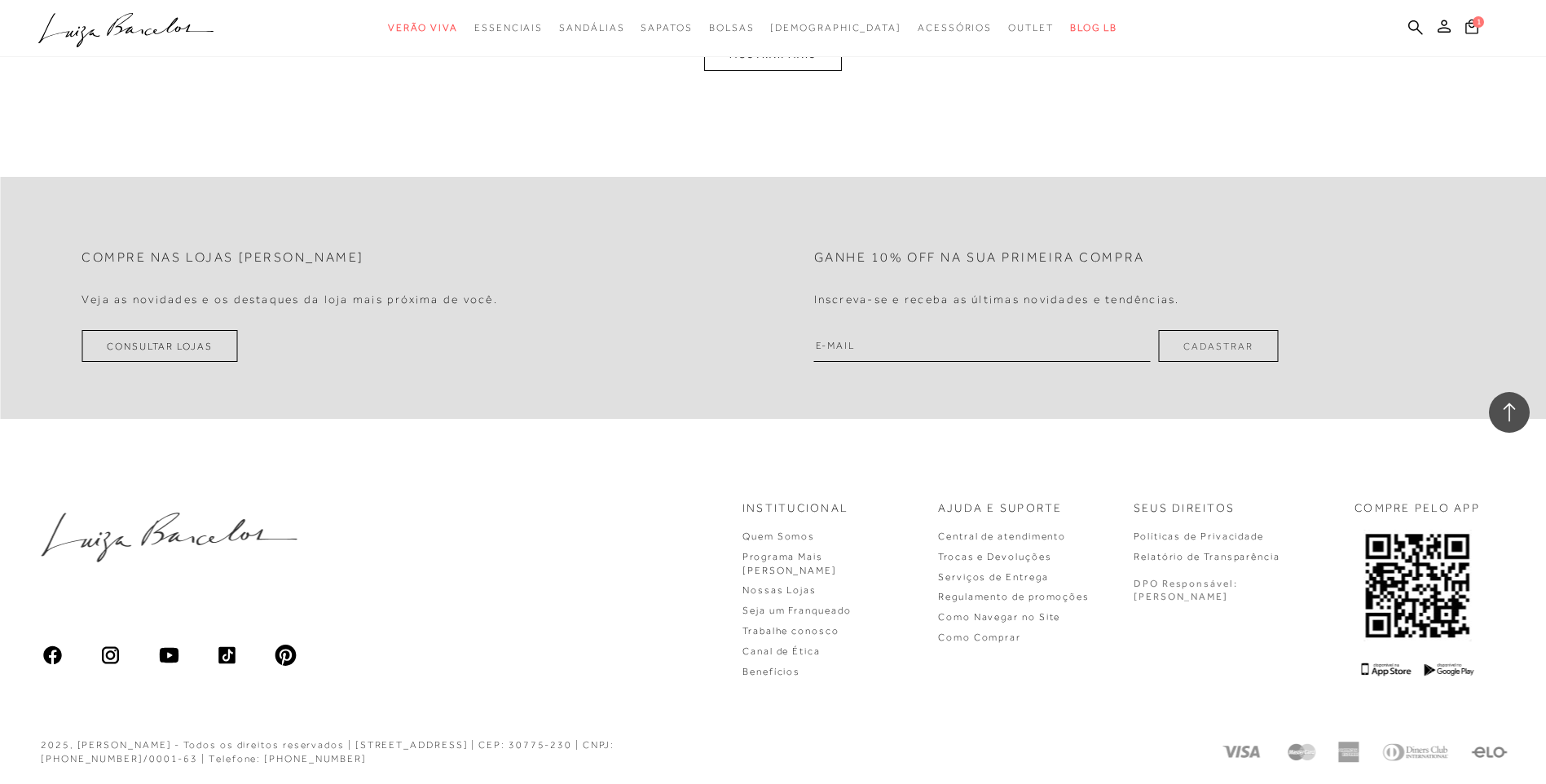
scroll to position [14609, 0]
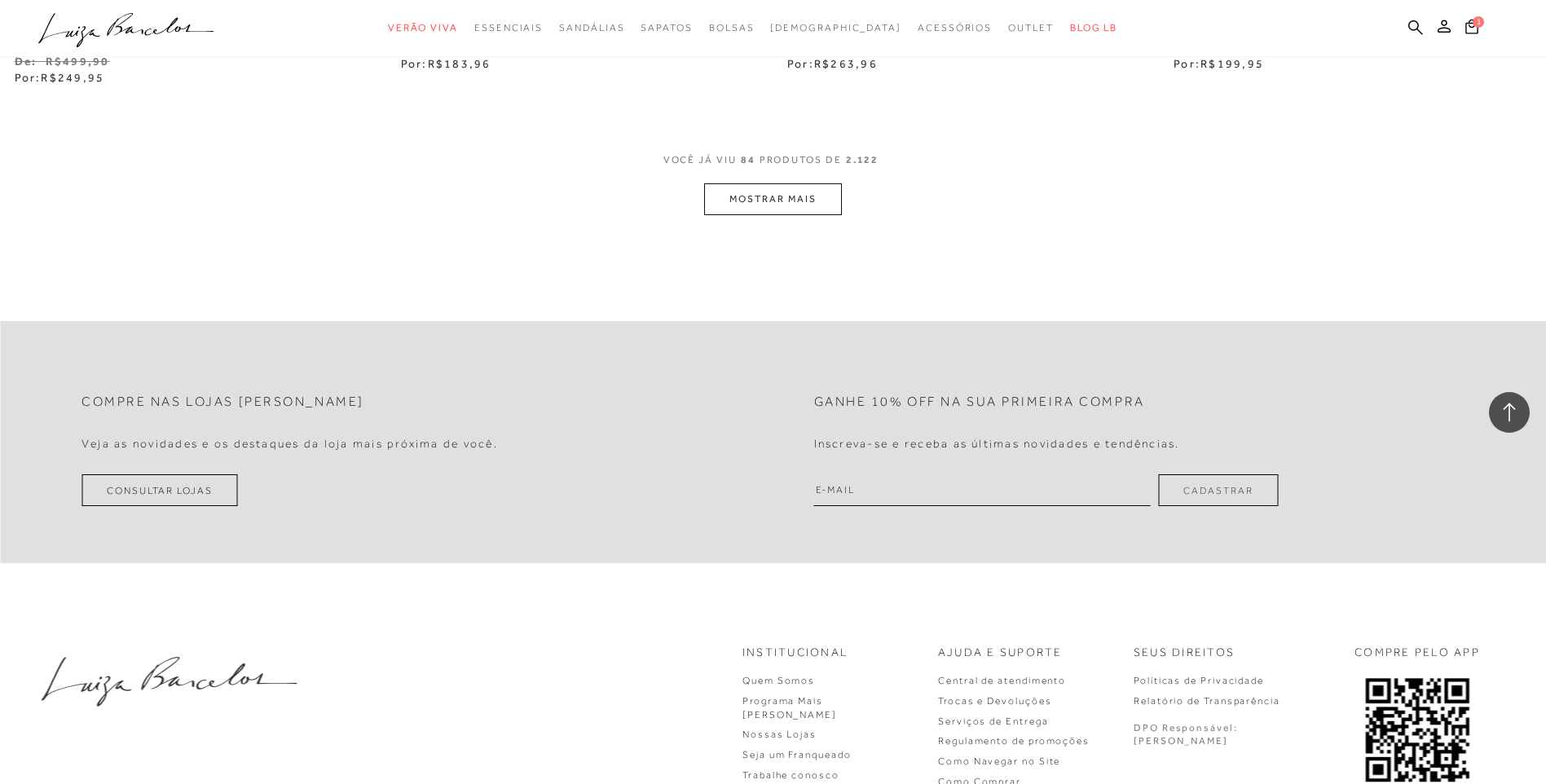
click at [794, 198] on button "MOSTRAR MAIS" at bounding box center [773, 199] width 137 height 32
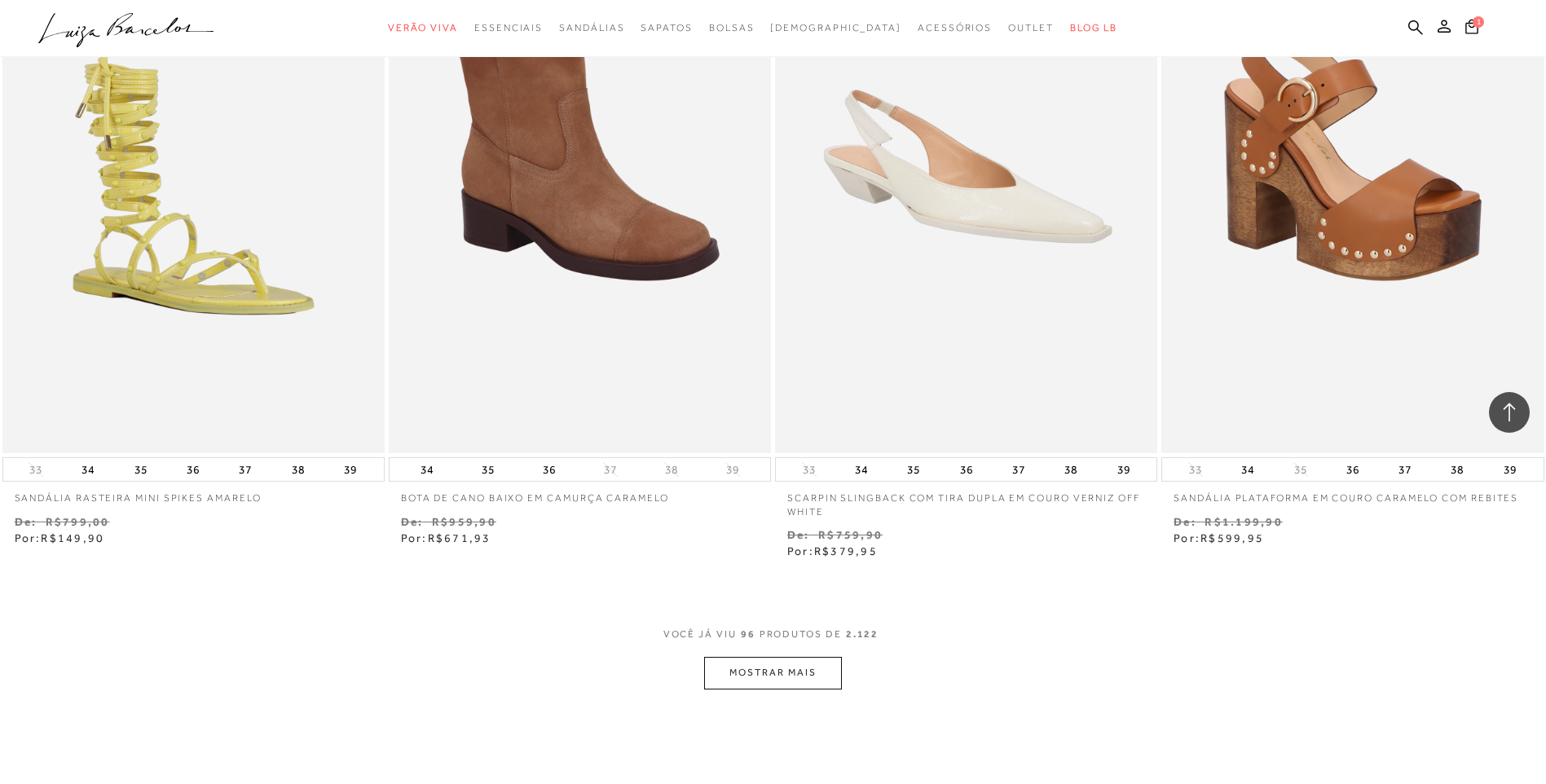
scroll to position [16725, 0]
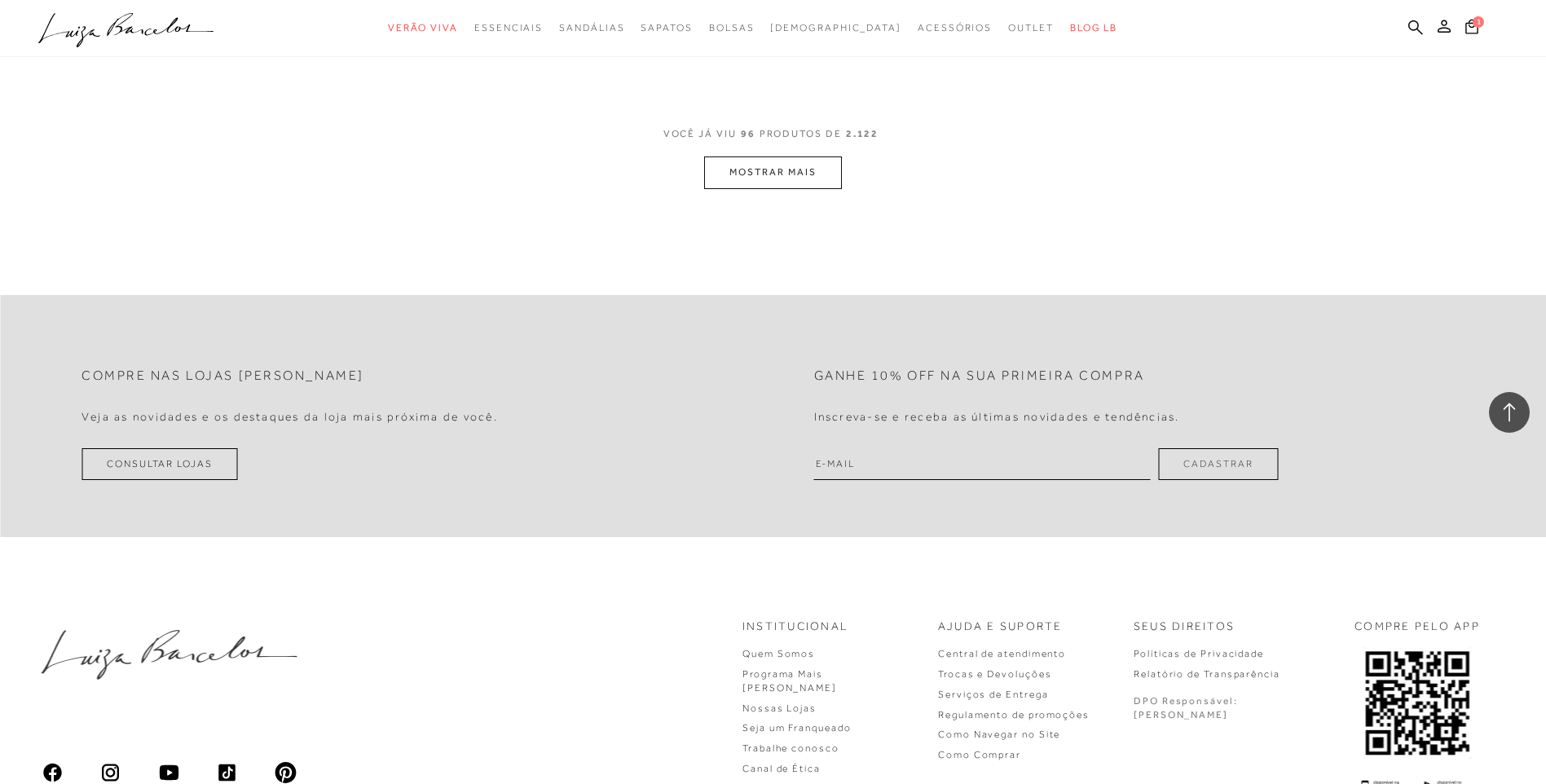
click at [806, 177] on button "MOSTRAR MAIS" at bounding box center [773, 172] width 137 height 32
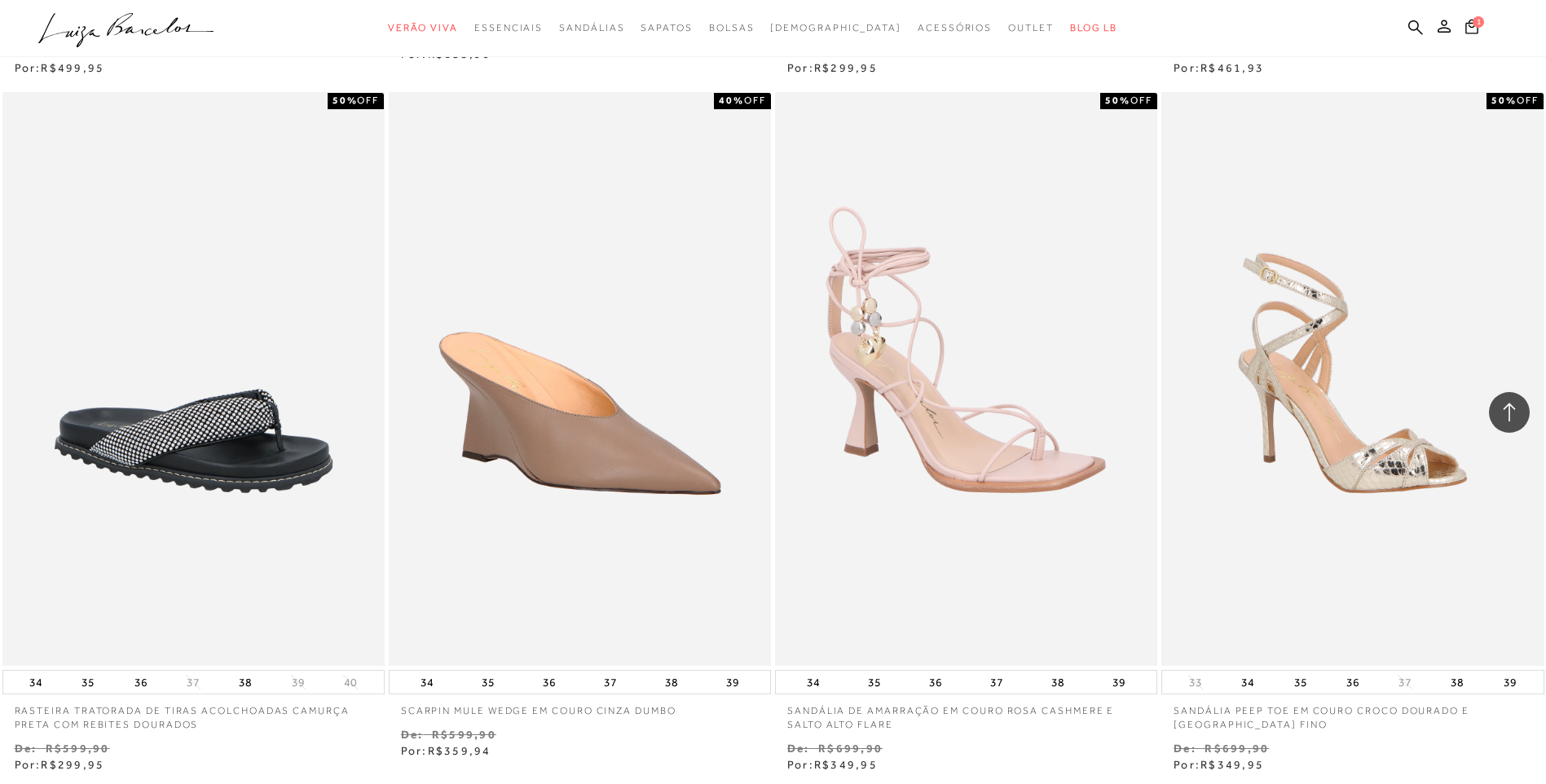
scroll to position [18877, 0]
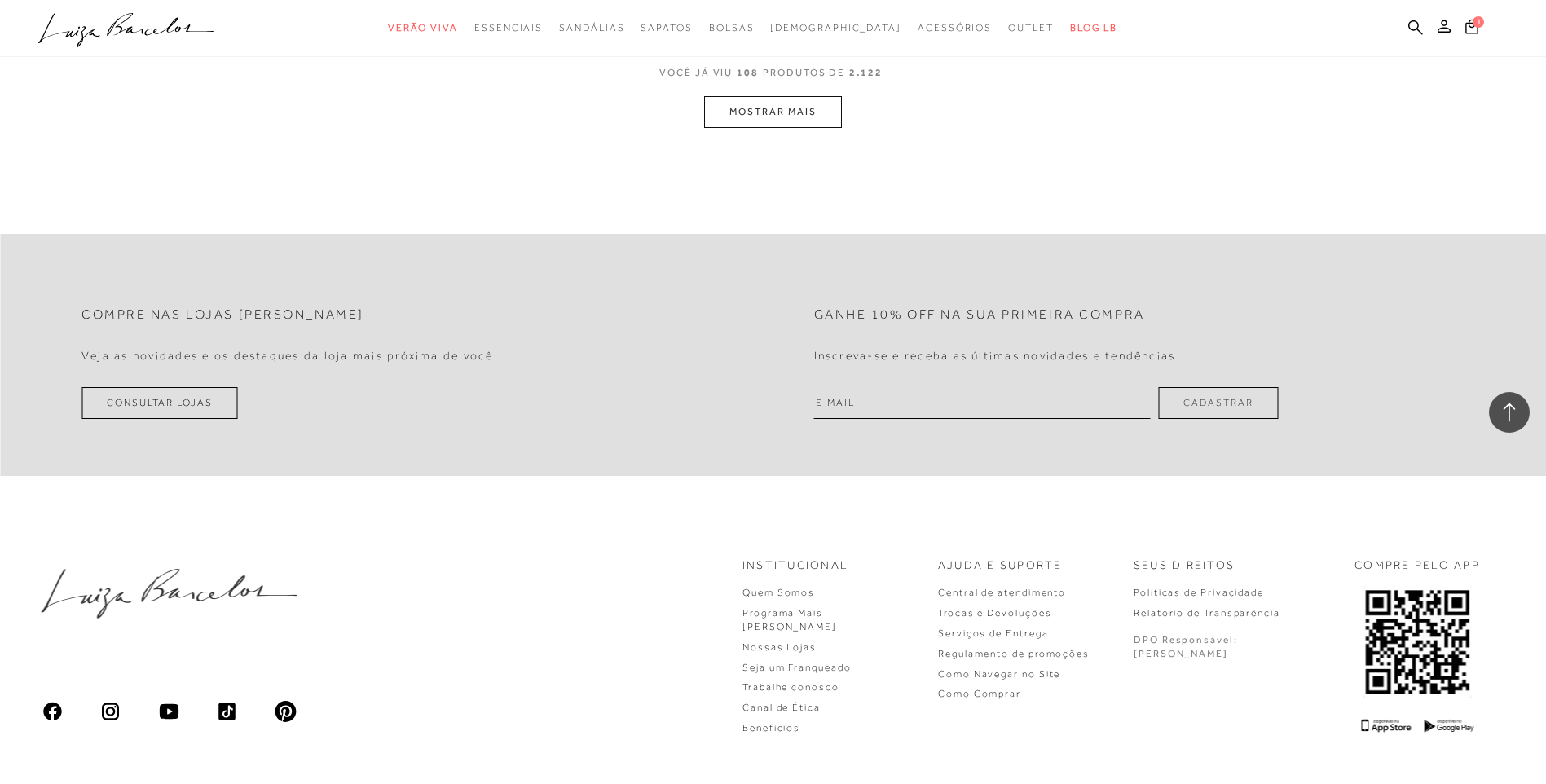
click at [789, 106] on button "MOSTRAR MAIS" at bounding box center [773, 112] width 137 height 32
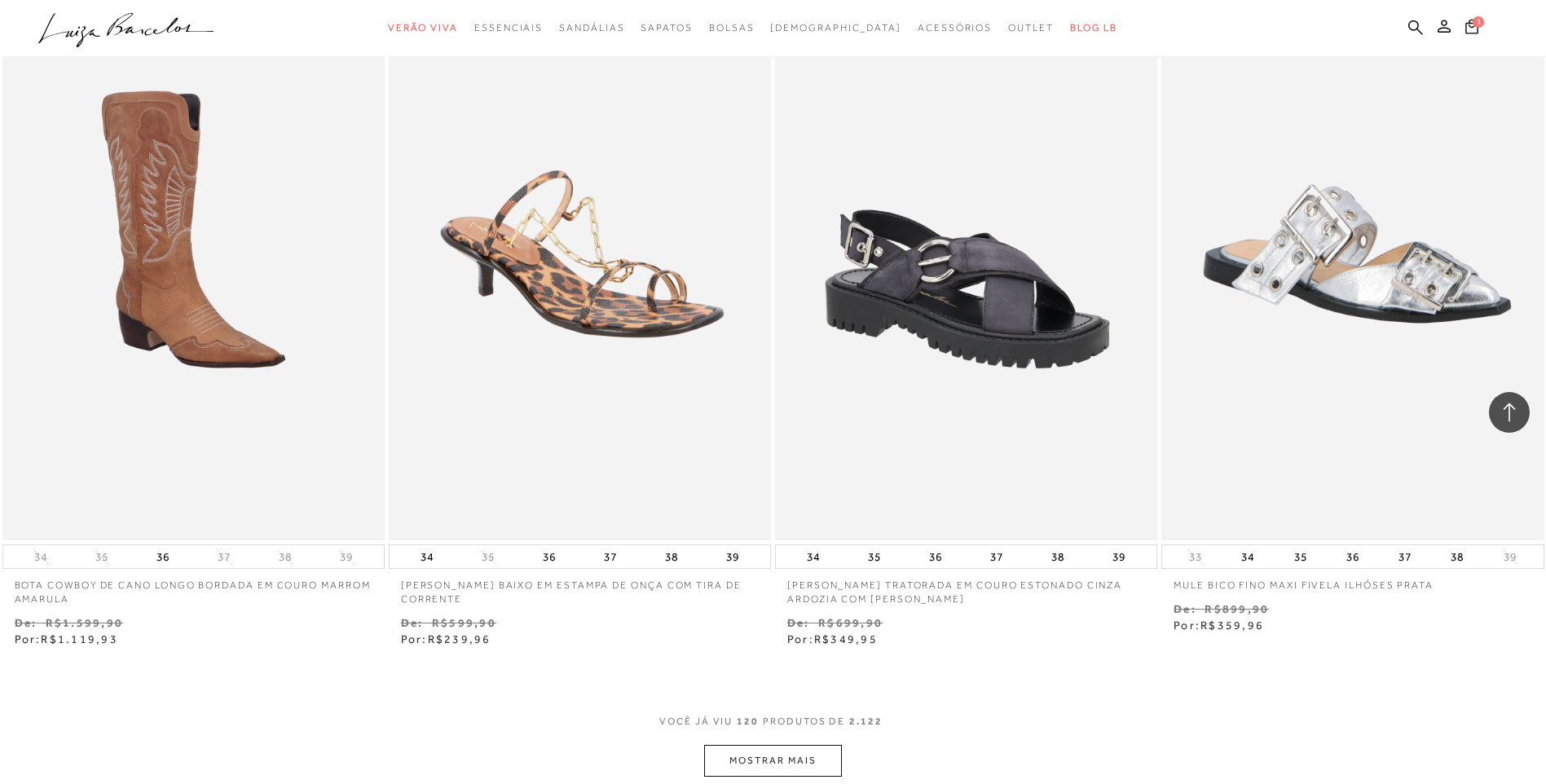
scroll to position [20591, 0]
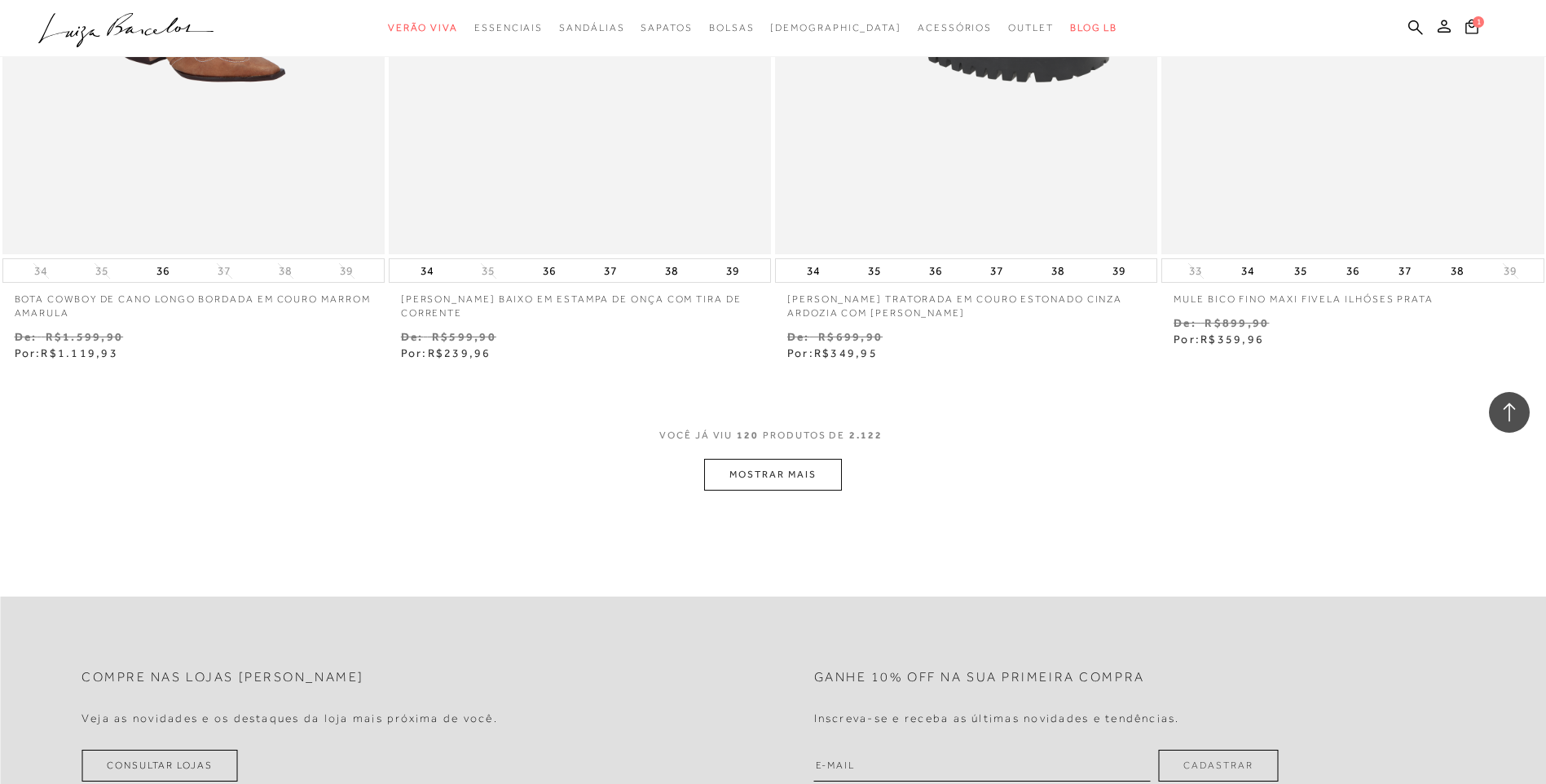
click at [769, 479] on button "MOSTRAR MAIS" at bounding box center [773, 474] width 137 height 32
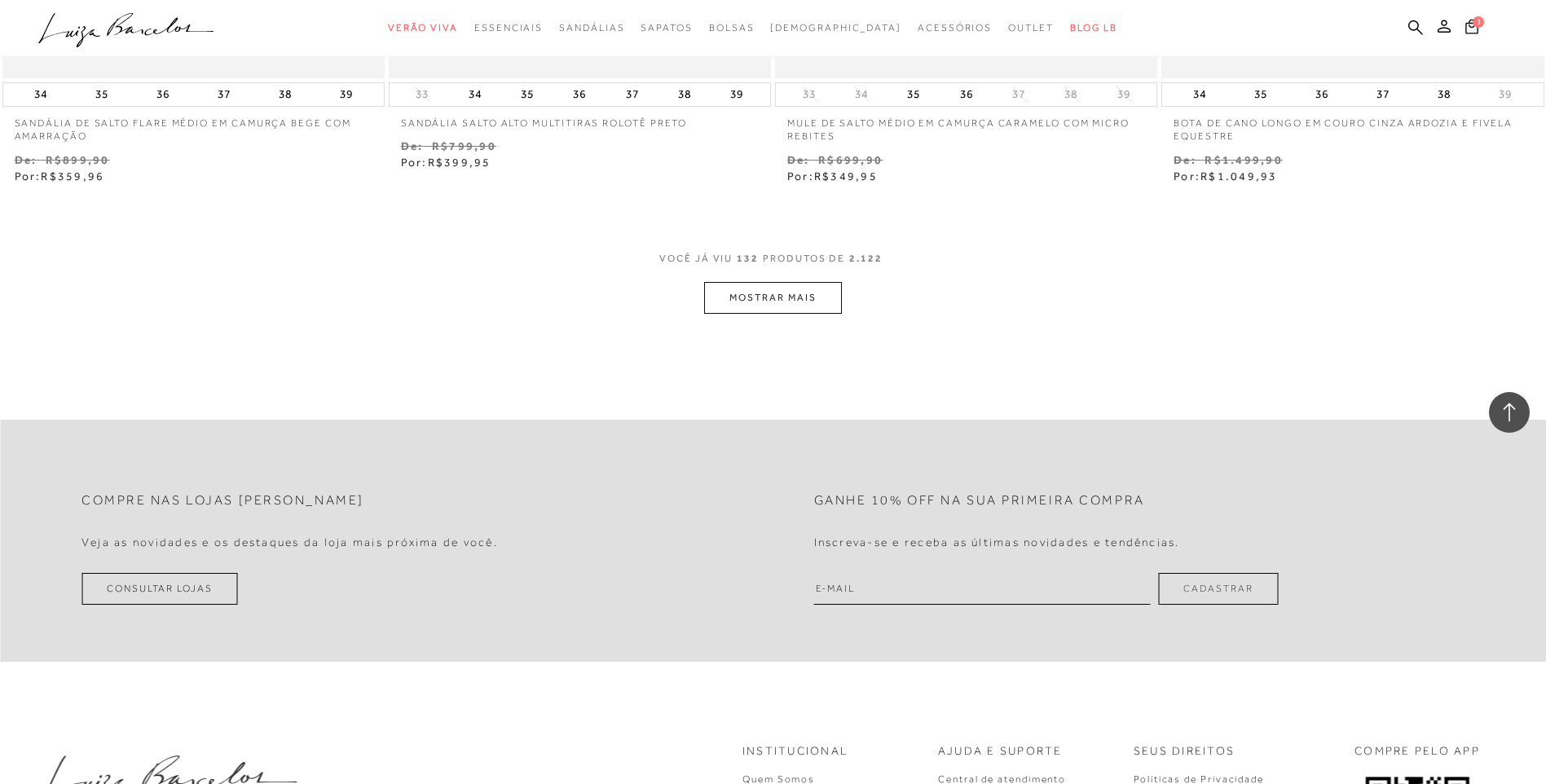
scroll to position [22856, 0]
click at [770, 294] on button "MOSTRAR MAIS" at bounding box center [773, 299] width 137 height 32
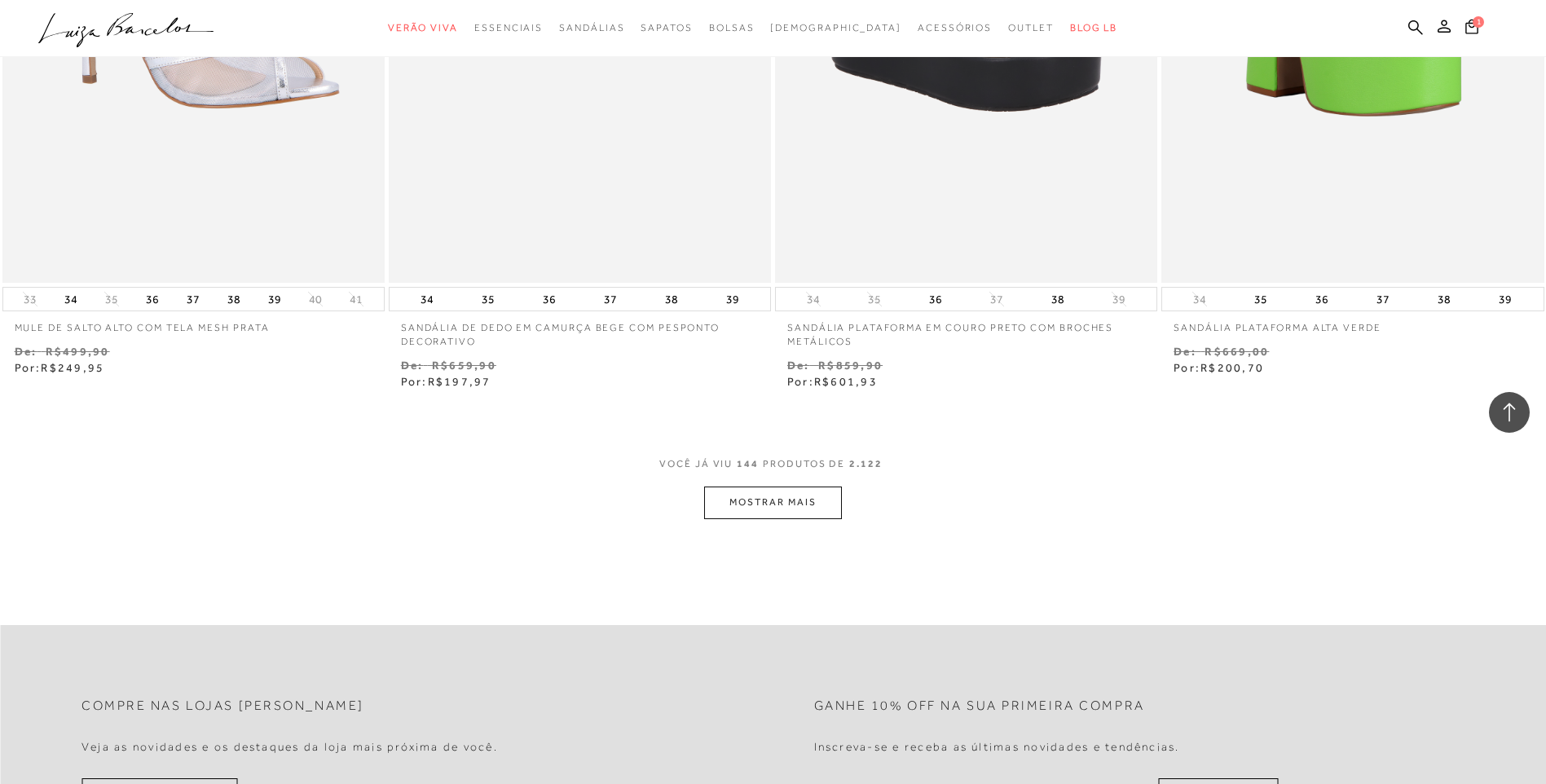
scroll to position [24730, 0]
click at [792, 508] on button "MOSTRAR MAIS" at bounding box center [773, 501] width 137 height 32
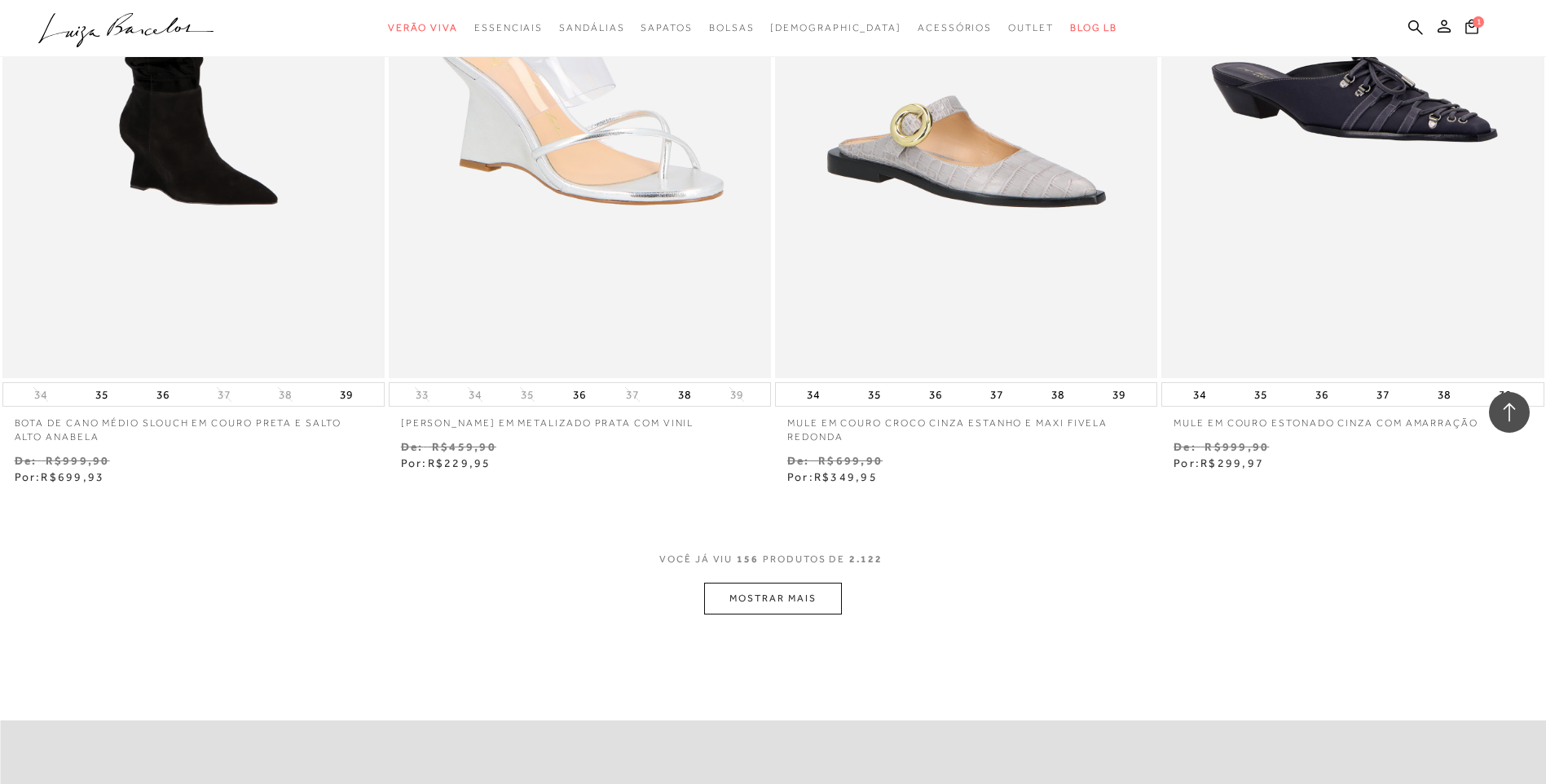
scroll to position [26687, 0]
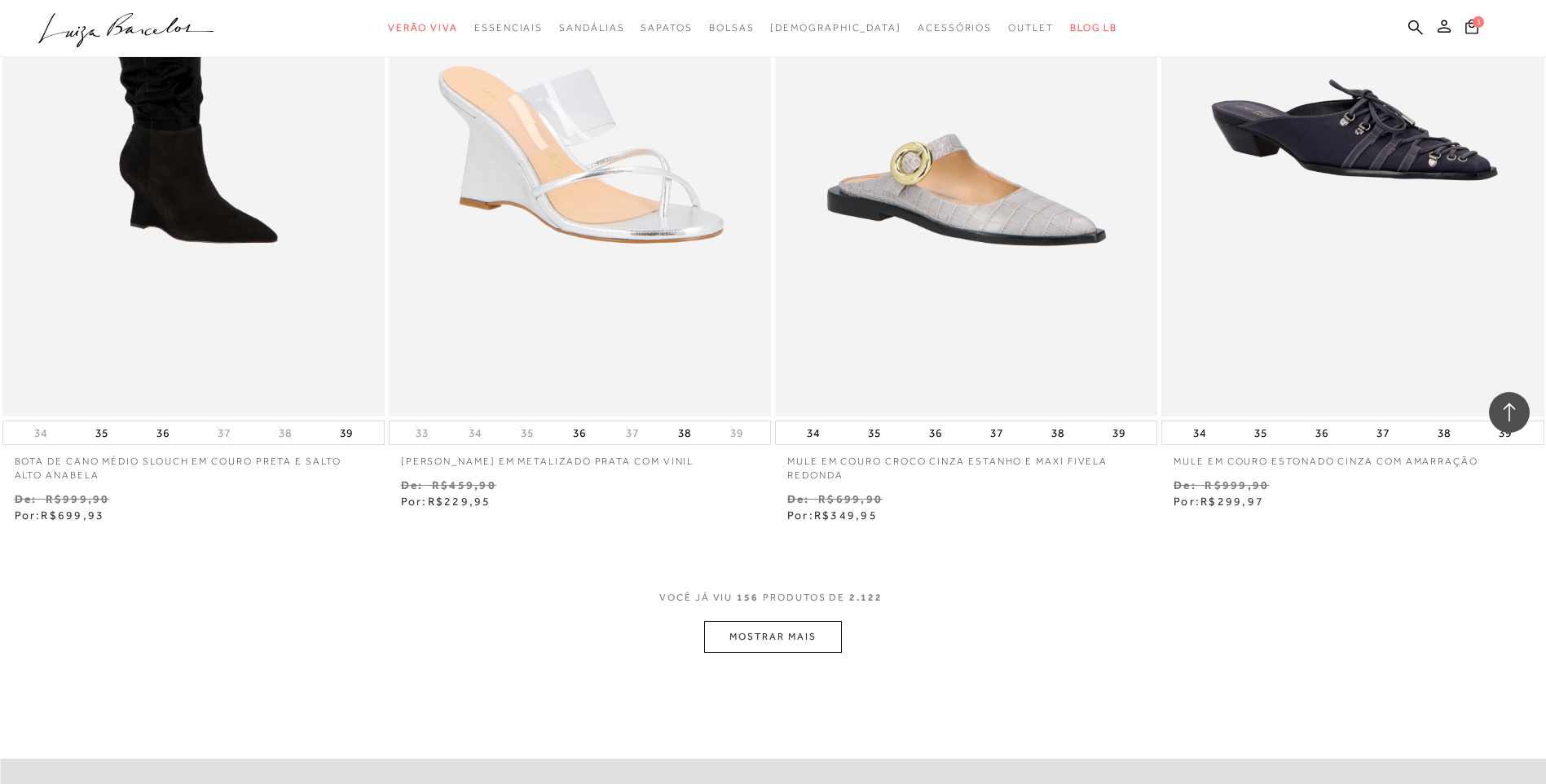
click at [790, 645] on button "MOSTRAR MAIS" at bounding box center [773, 637] width 137 height 32
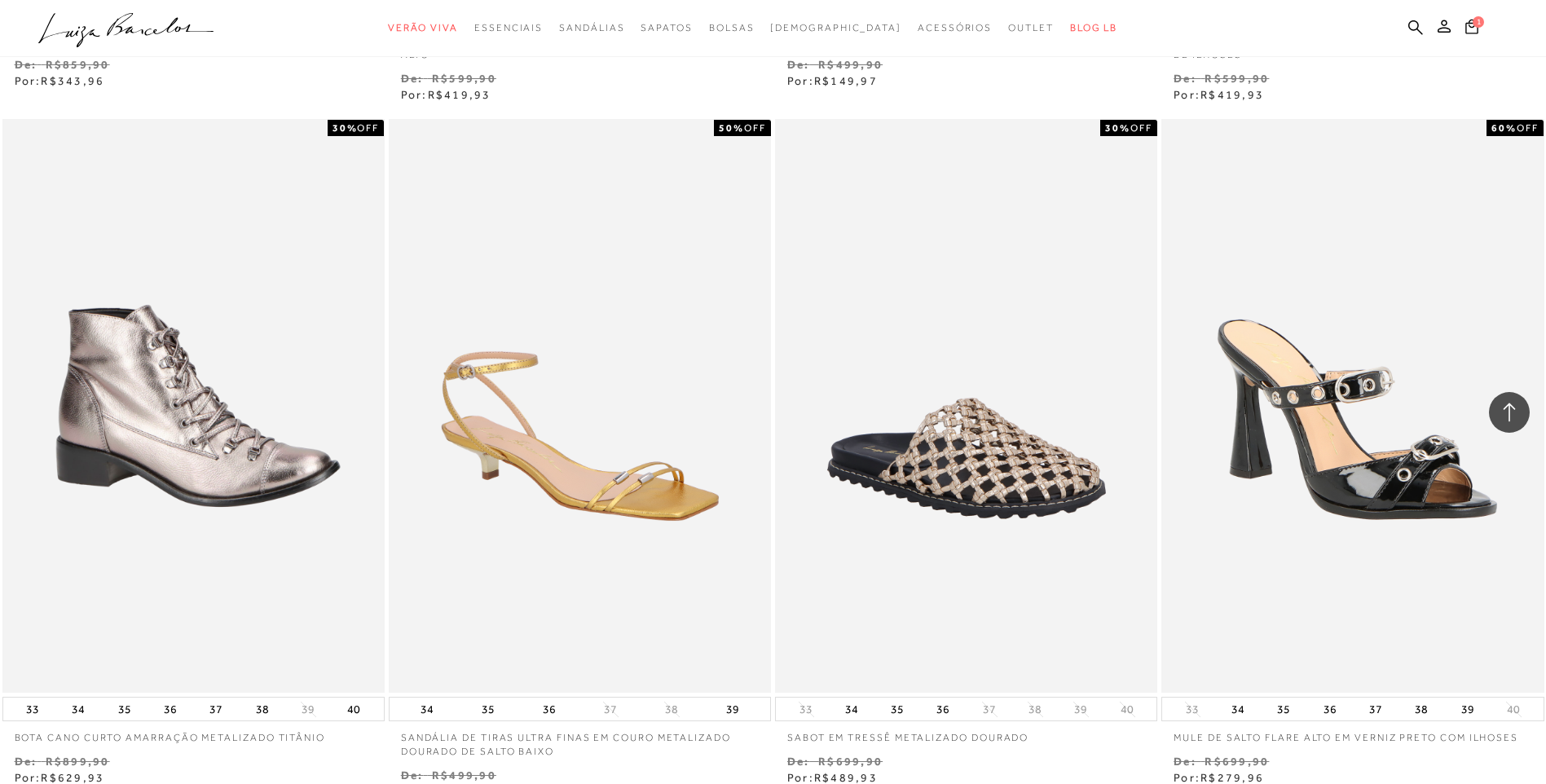
scroll to position [28723, 0]
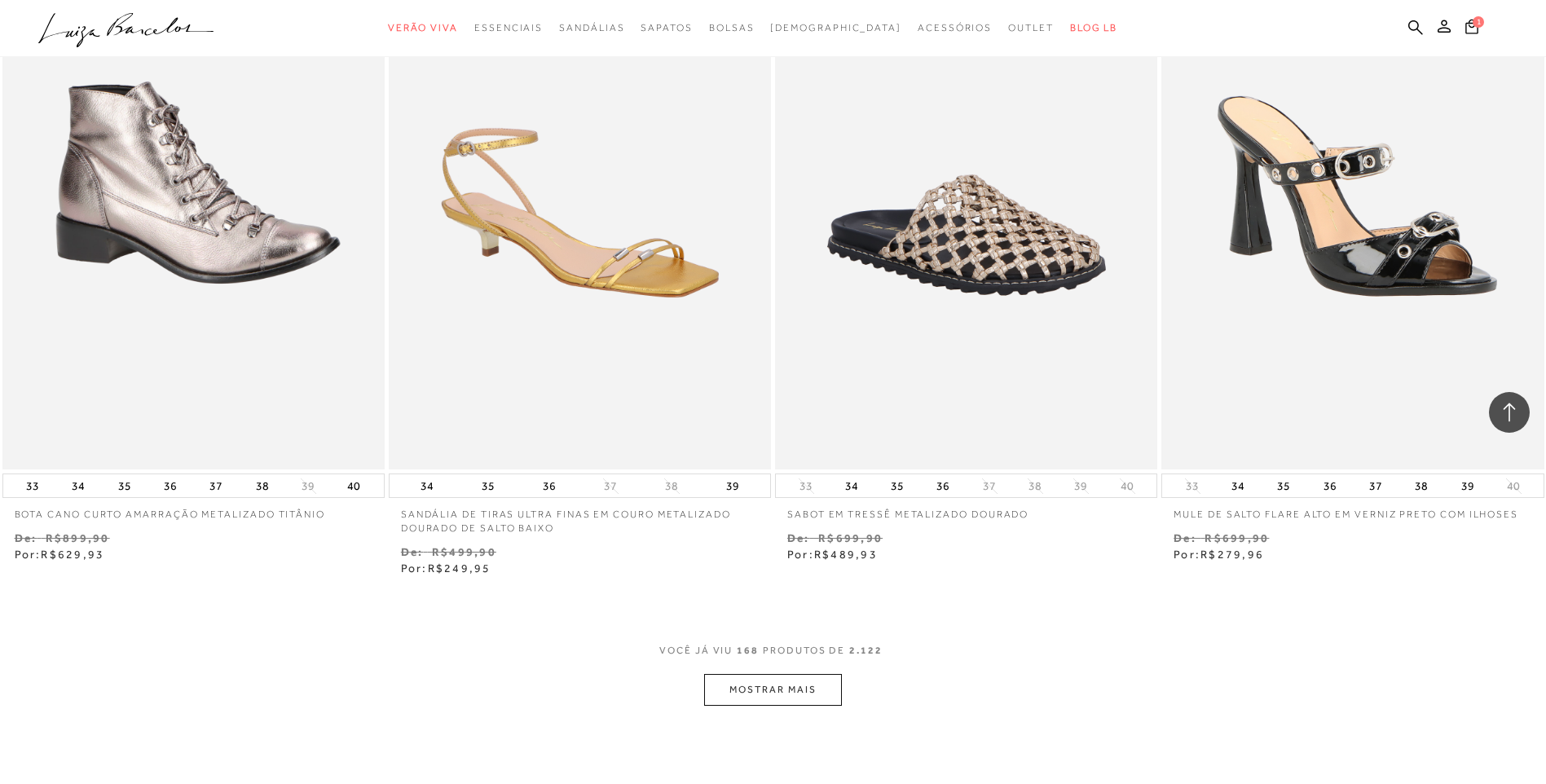
click at [819, 693] on button "MOSTRAR MAIS" at bounding box center [773, 689] width 137 height 32
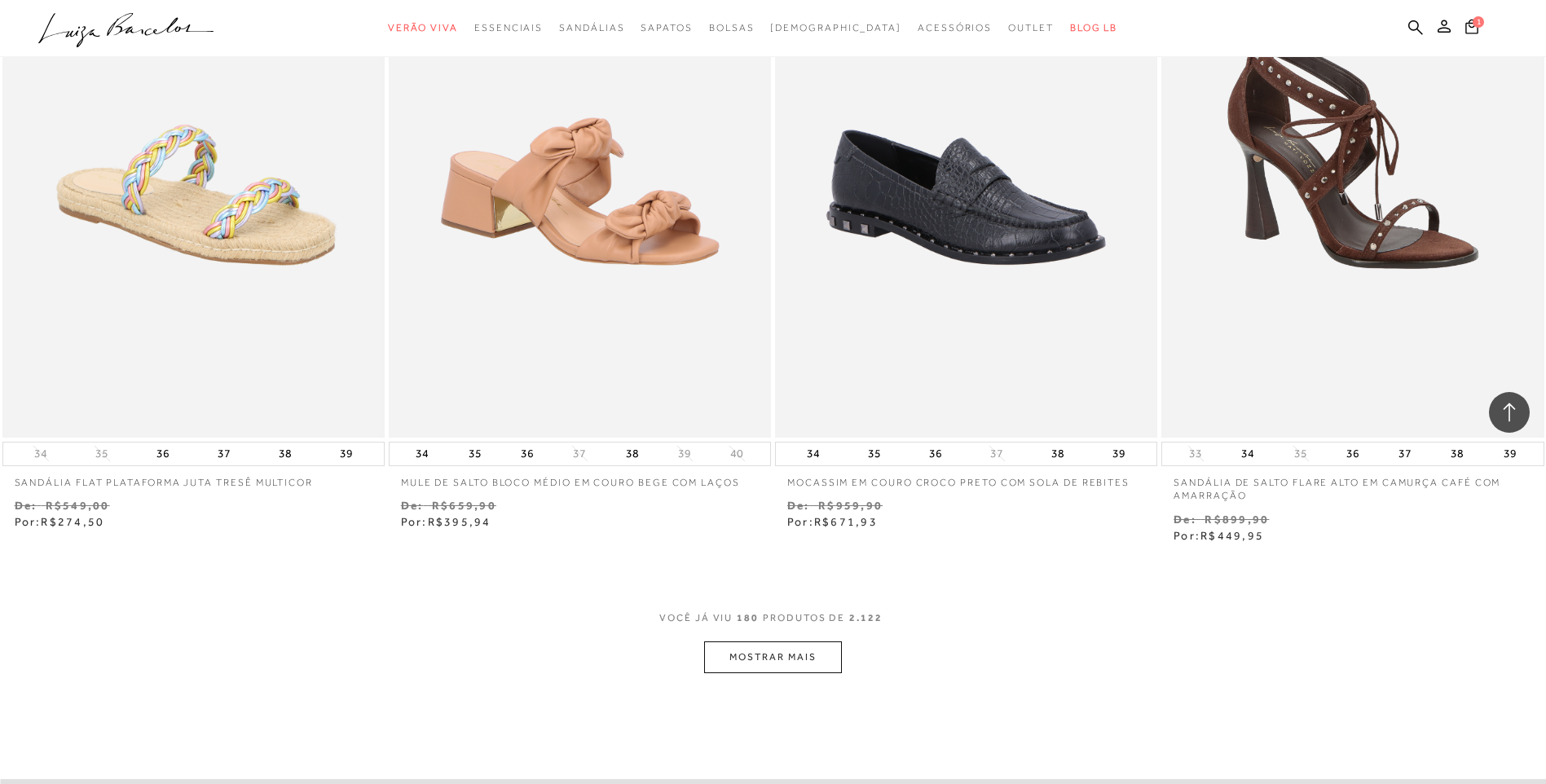
scroll to position [30843, 0]
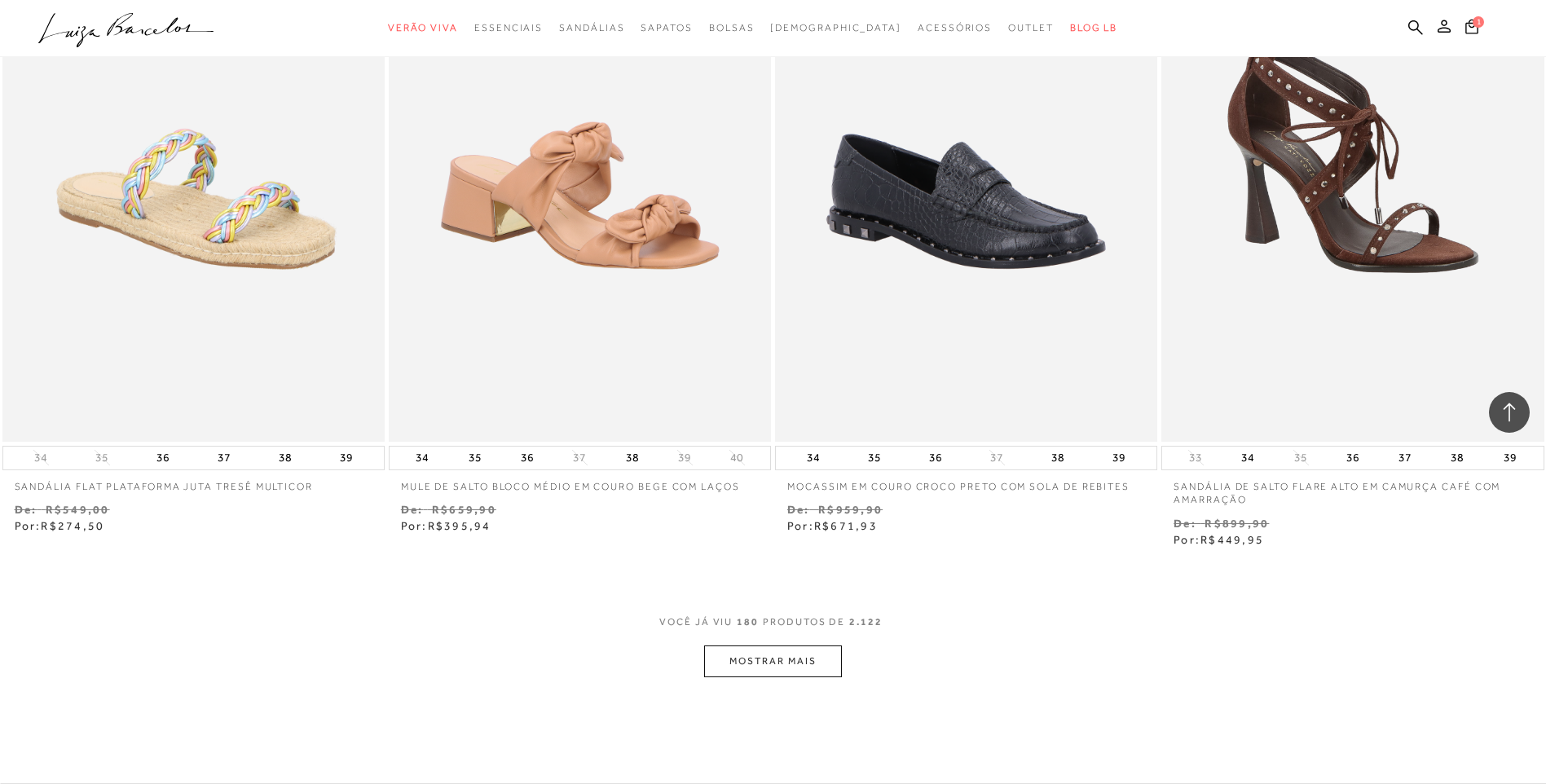
click at [756, 655] on button "MOSTRAR MAIS" at bounding box center [773, 661] width 137 height 32
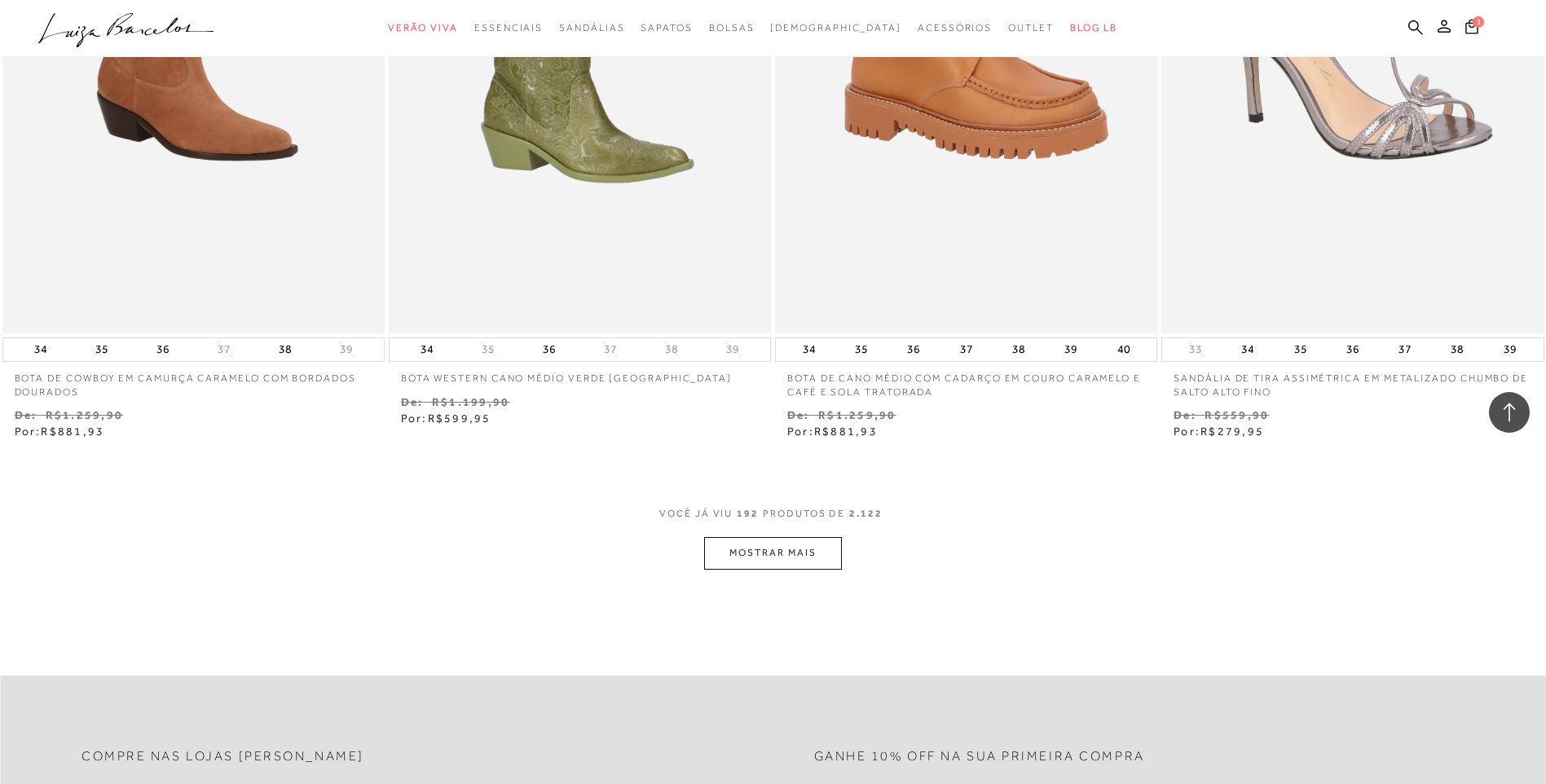
scroll to position [33043, 0]
click at [761, 549] on button "MOSTRAR MAIS" at bounding box center [773, 551] width 137 height 32
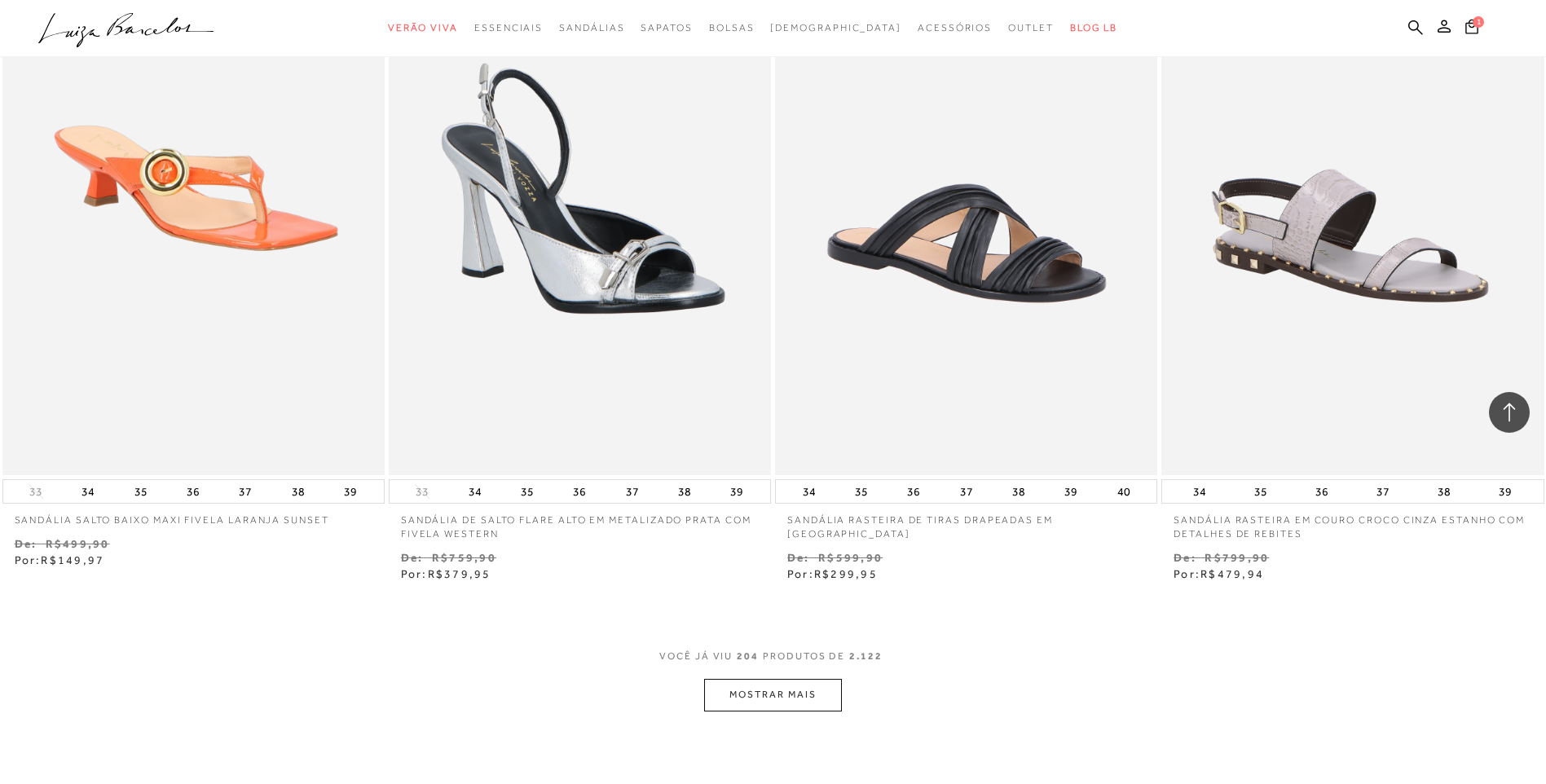
scroll to position [35161, 0]
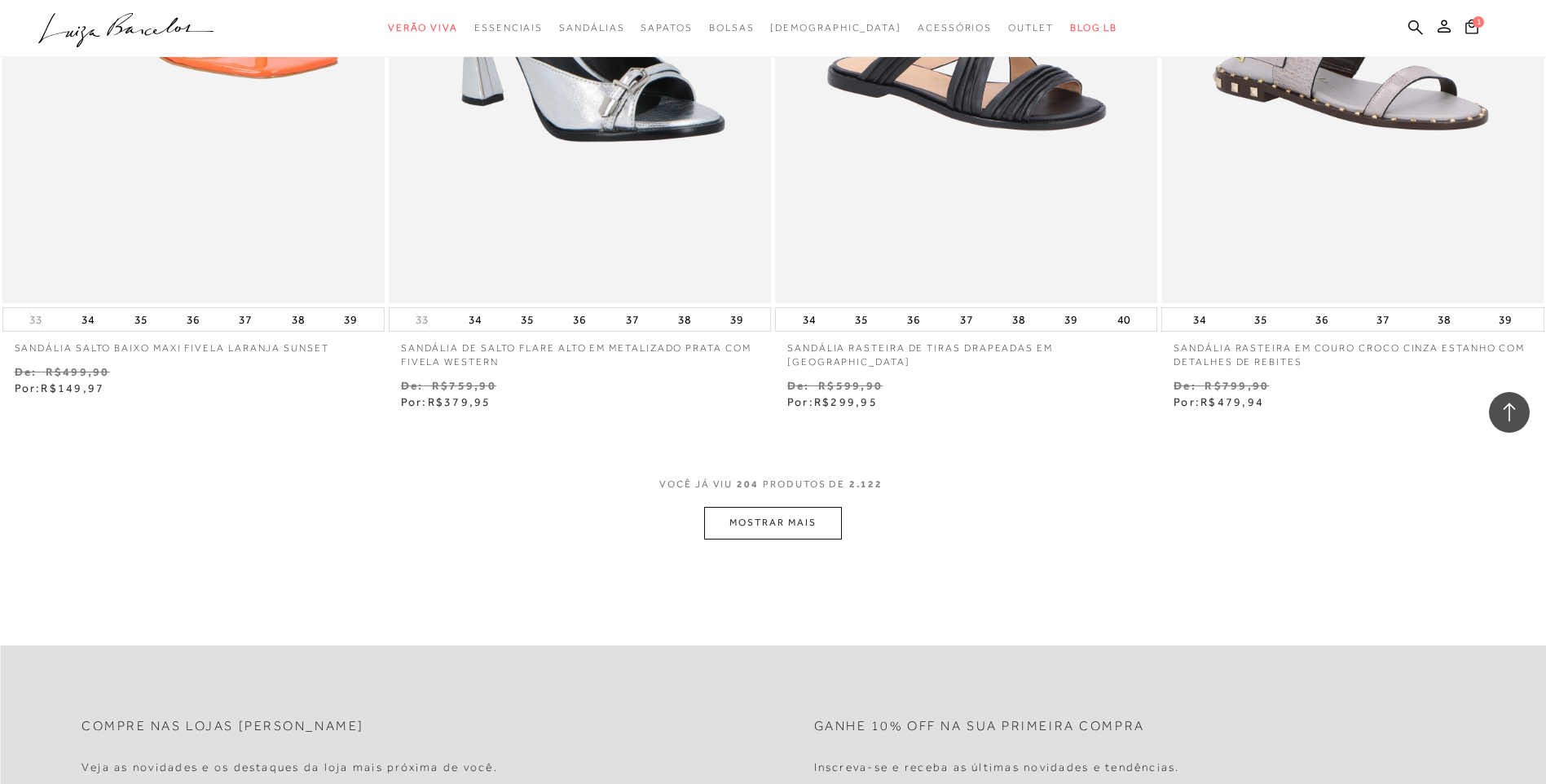
click at [774, 531] on button "MOSTRAR MAIS" at bounding box center [773, 523] width 137 height 32
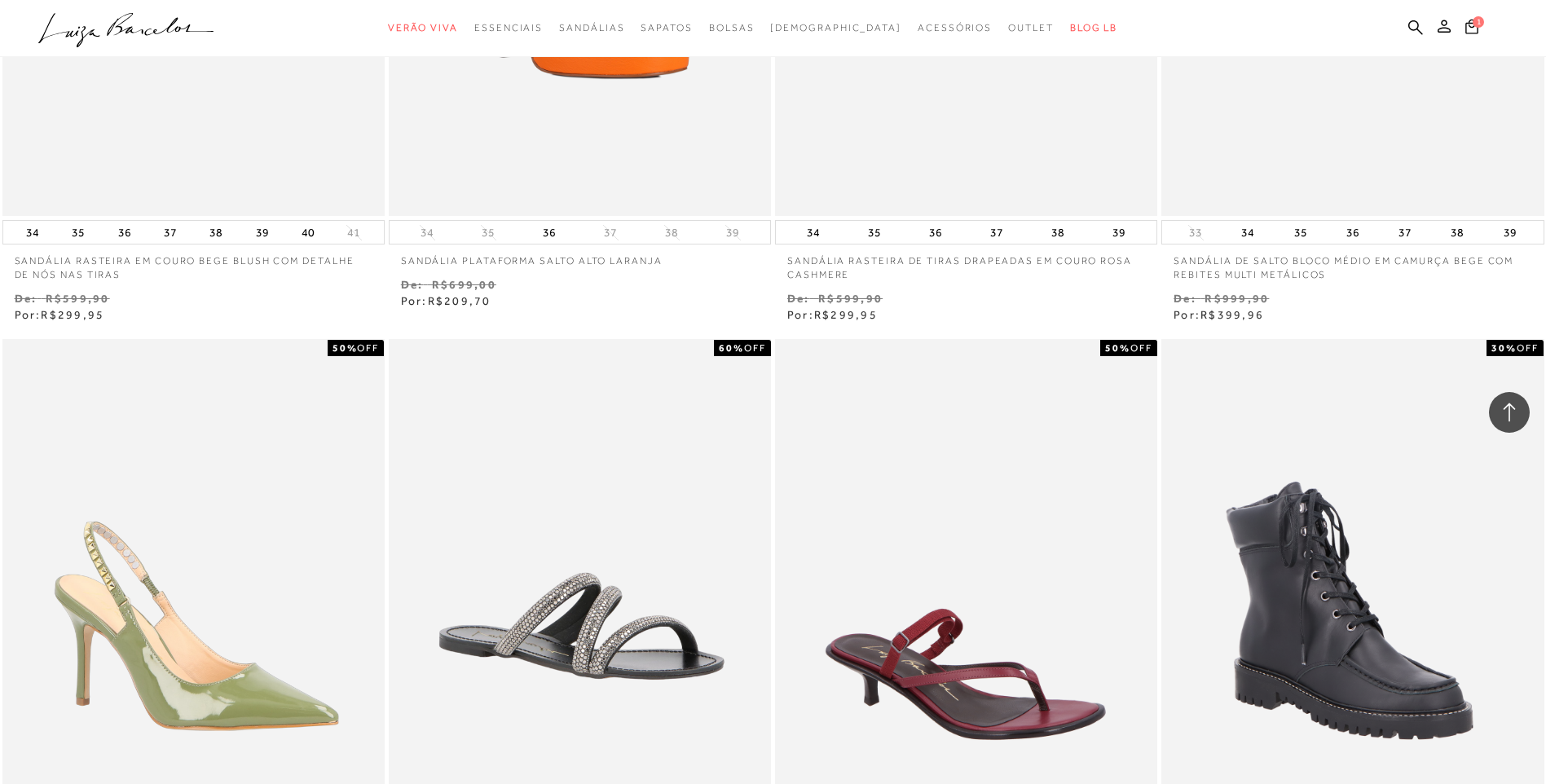
scroll to position [37199, 0]
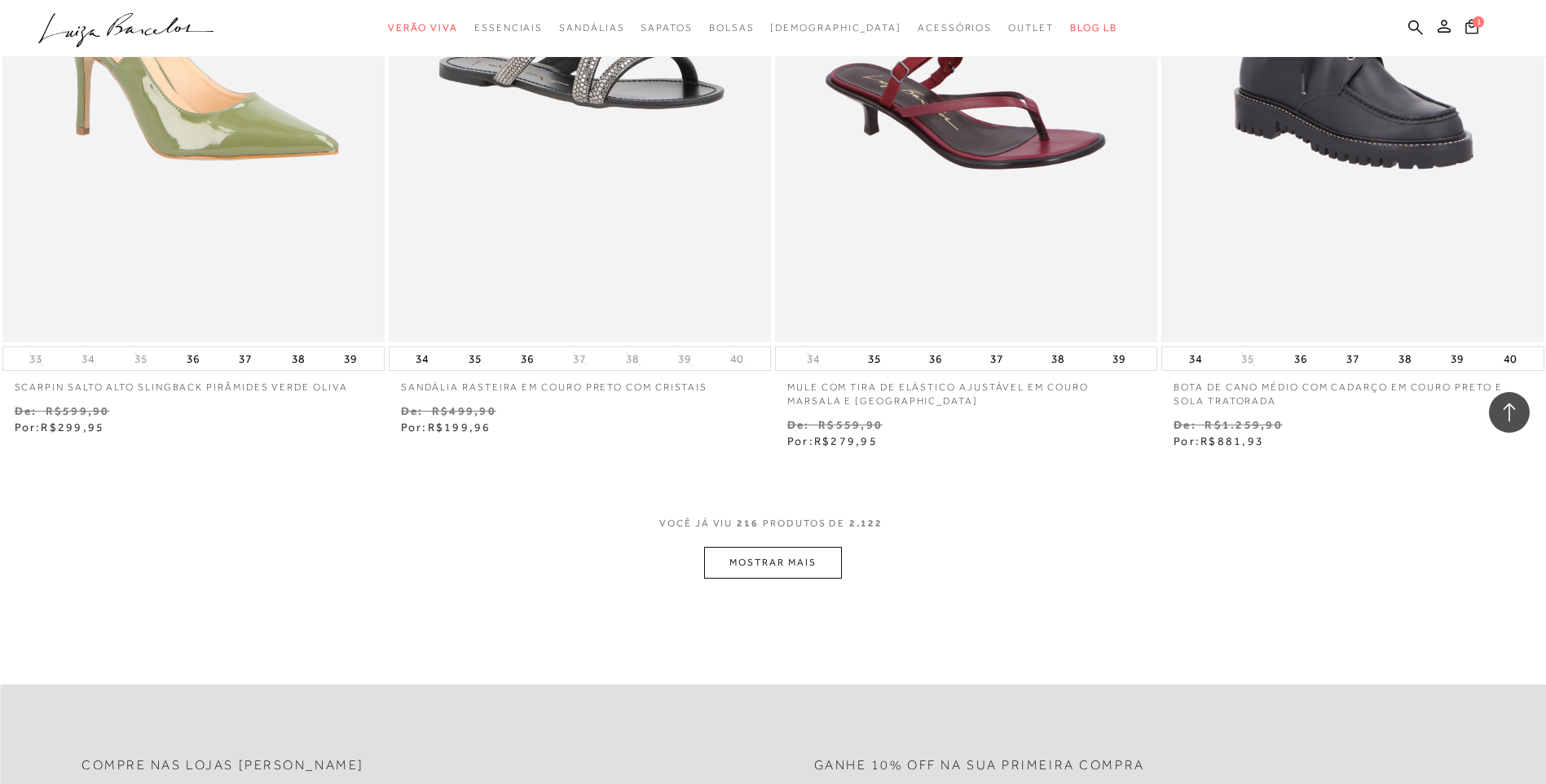
click at [827, 557] on button "MOSTRAR MAIS" at bounding box center [773, 563] width 137 height 32
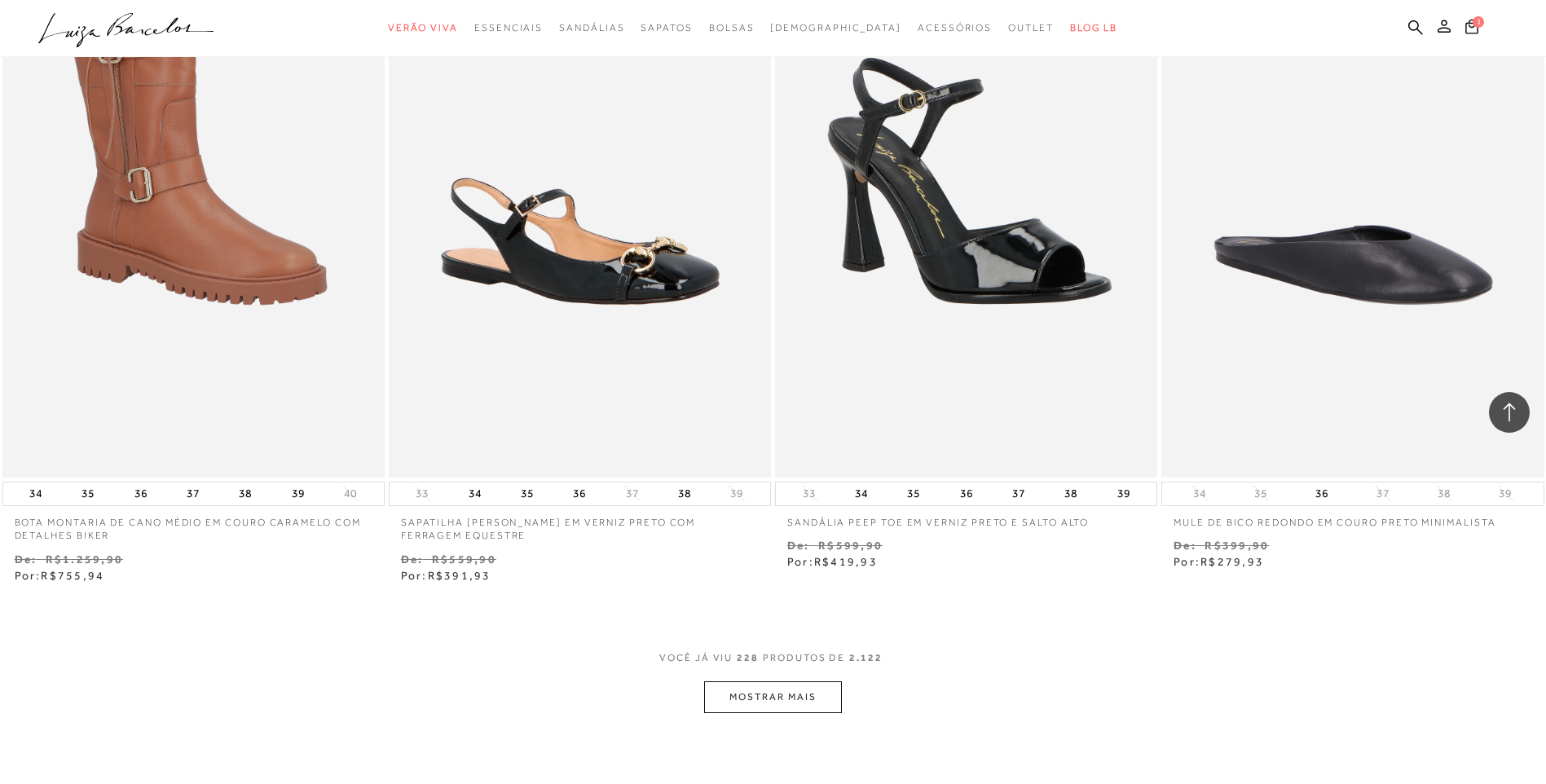
scroll to position [39481, 0]
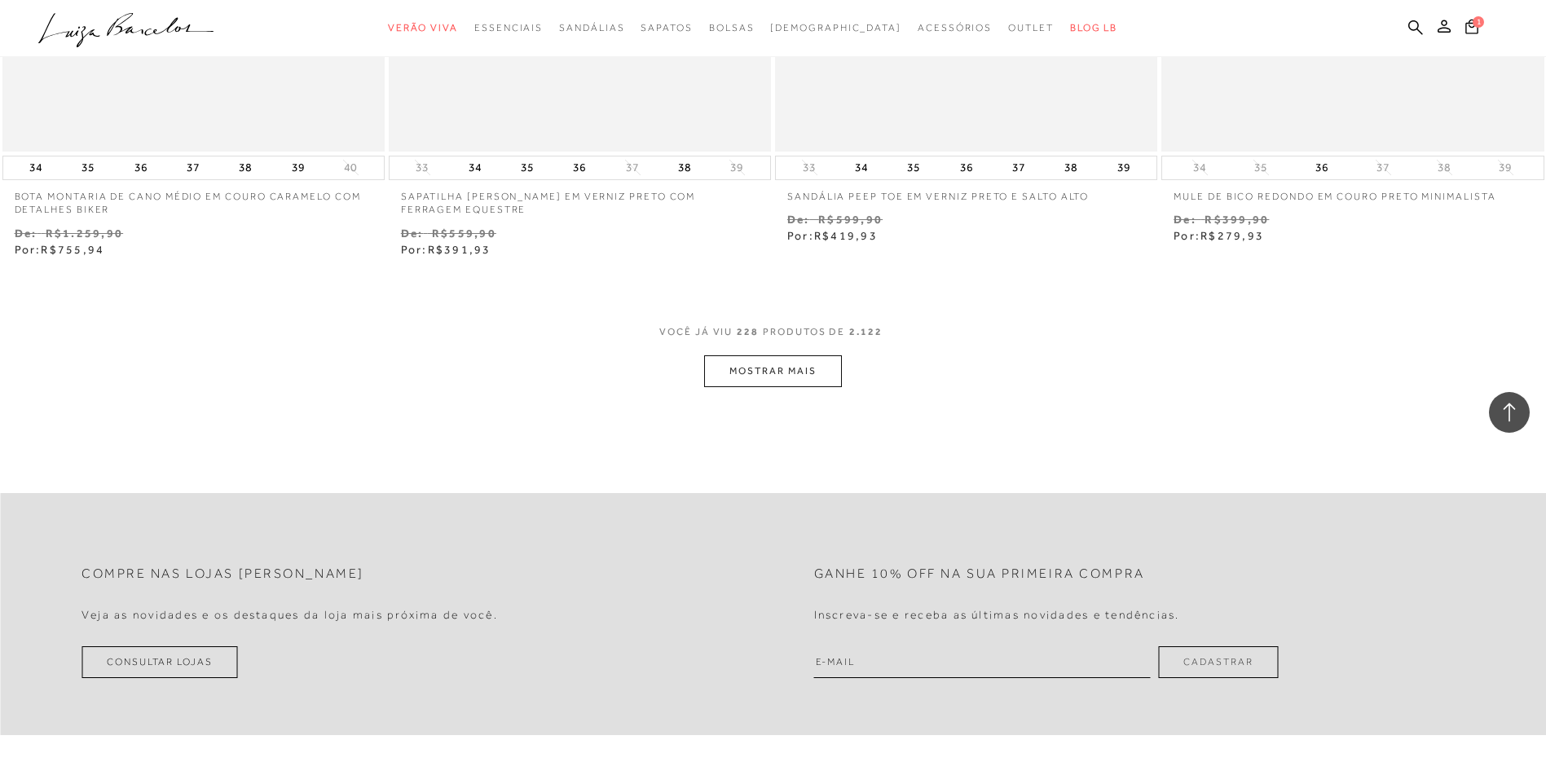
click at [777, 373] on button "MOSTRAR MAIS" at bounding box center [773, 371] width 137 height 32
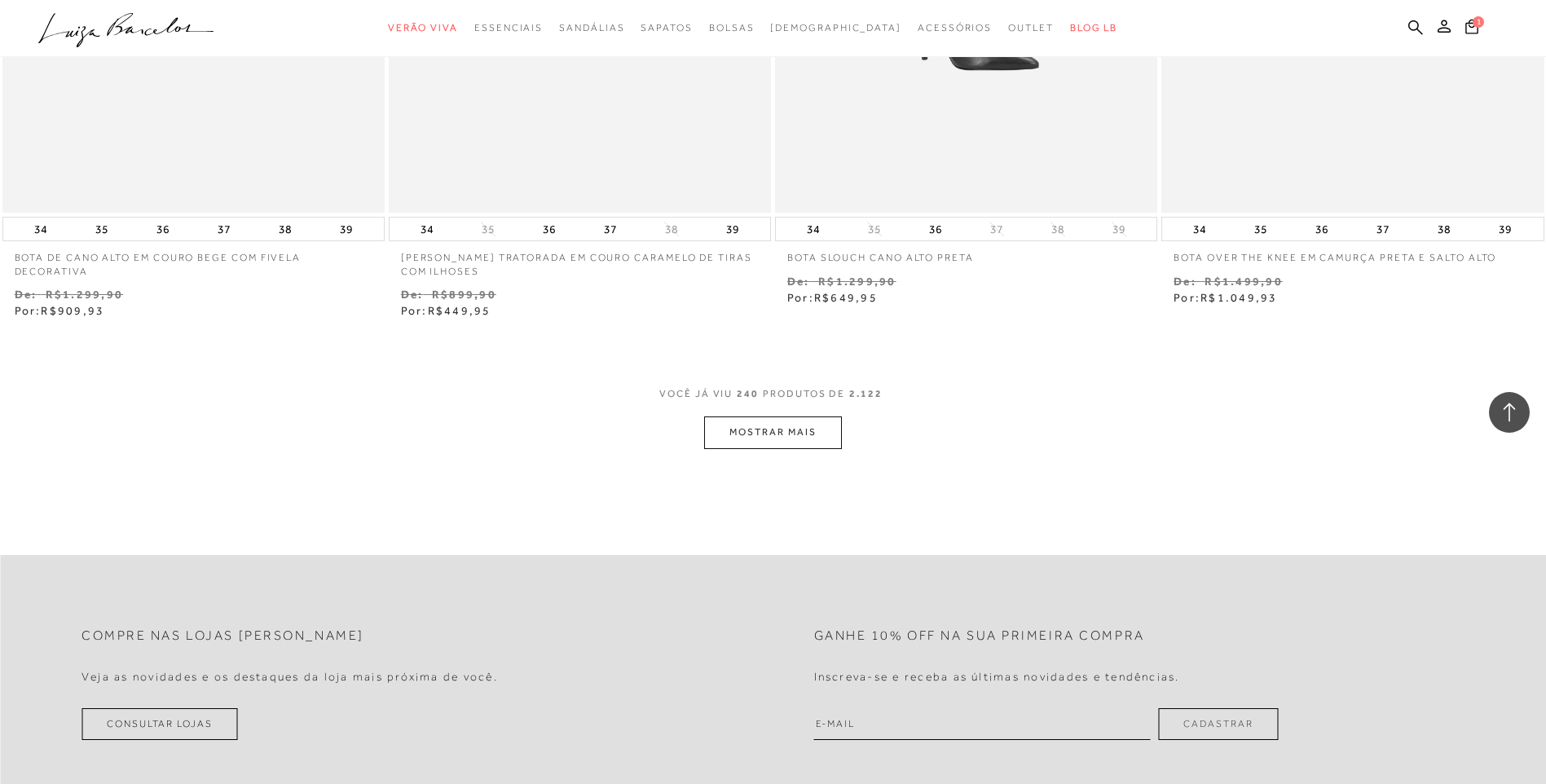
scroll to position [41518, 0]
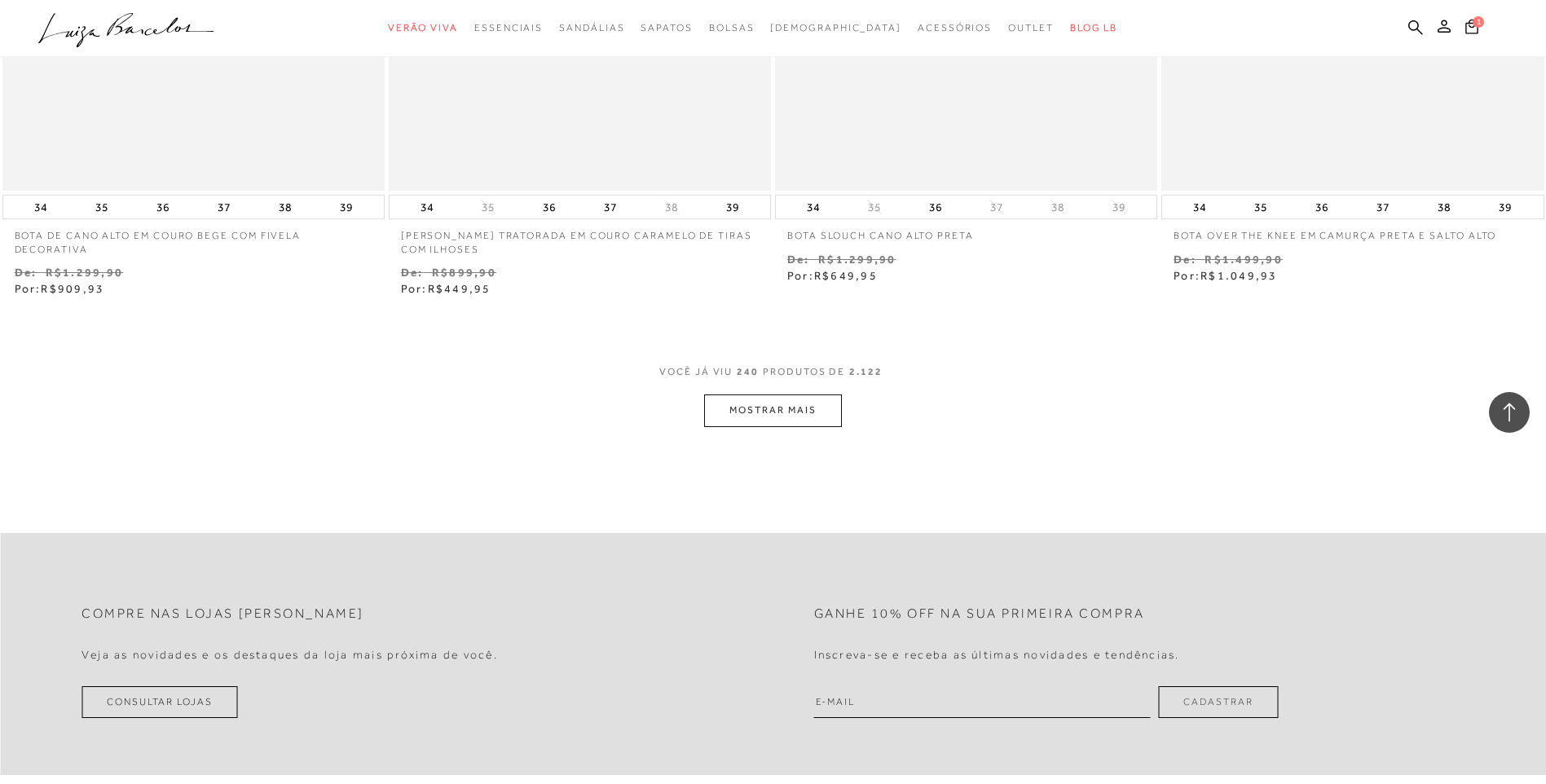
click at [760, 416] on button "MOSTRAR MAIS" at bounding box center [773, 411] width 137 height 32
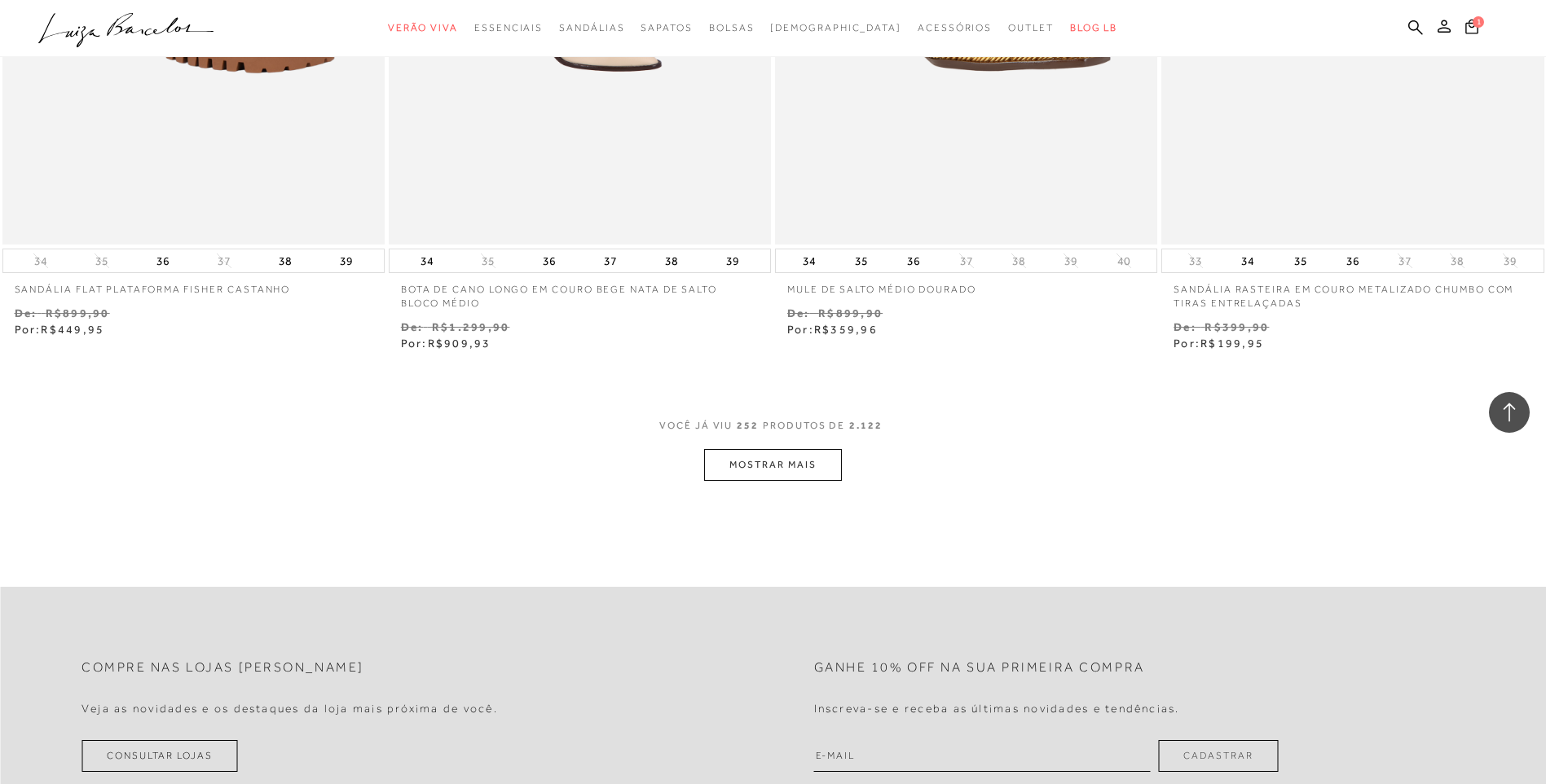
scroll to position [43556, 0]
click at [807, 470] on button "MOSTRAR MAIS" at bounding box center [773, 464] width 137 height 32
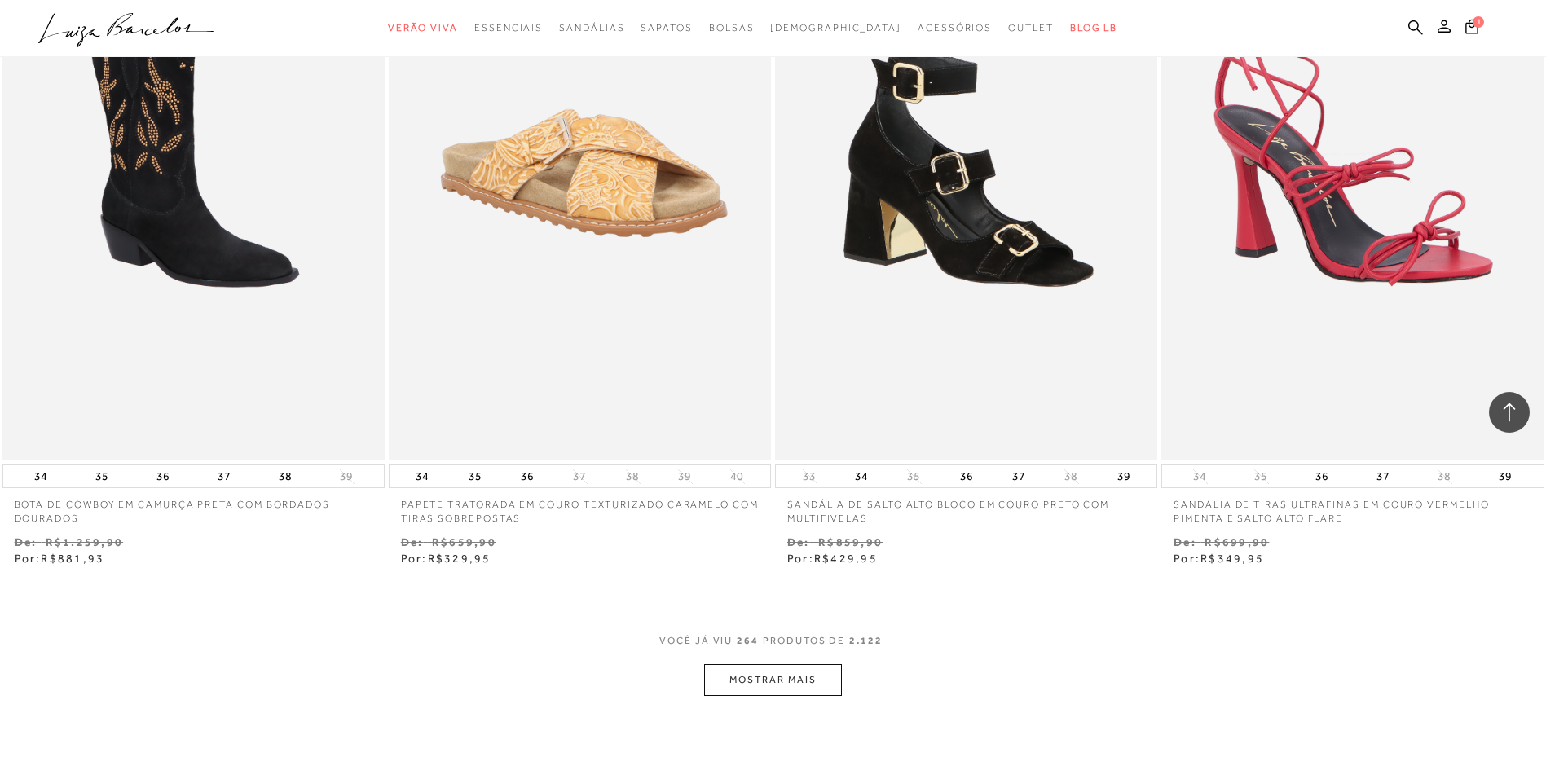
scroll to position [45511, 0]
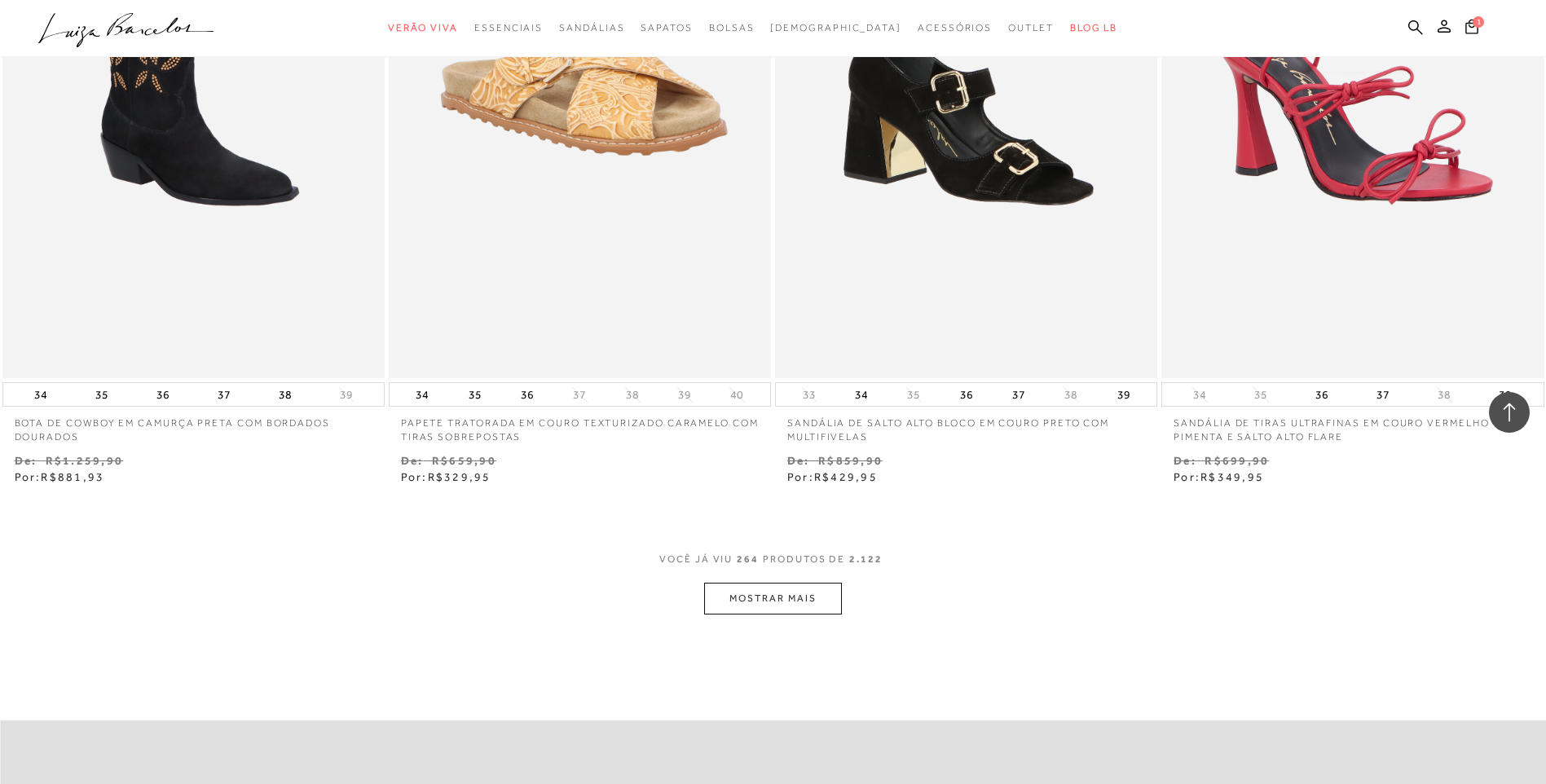
click at [761, 604] on button "MOSTRAR MAIS" at bounding box center [773, 599] width 137 height 32
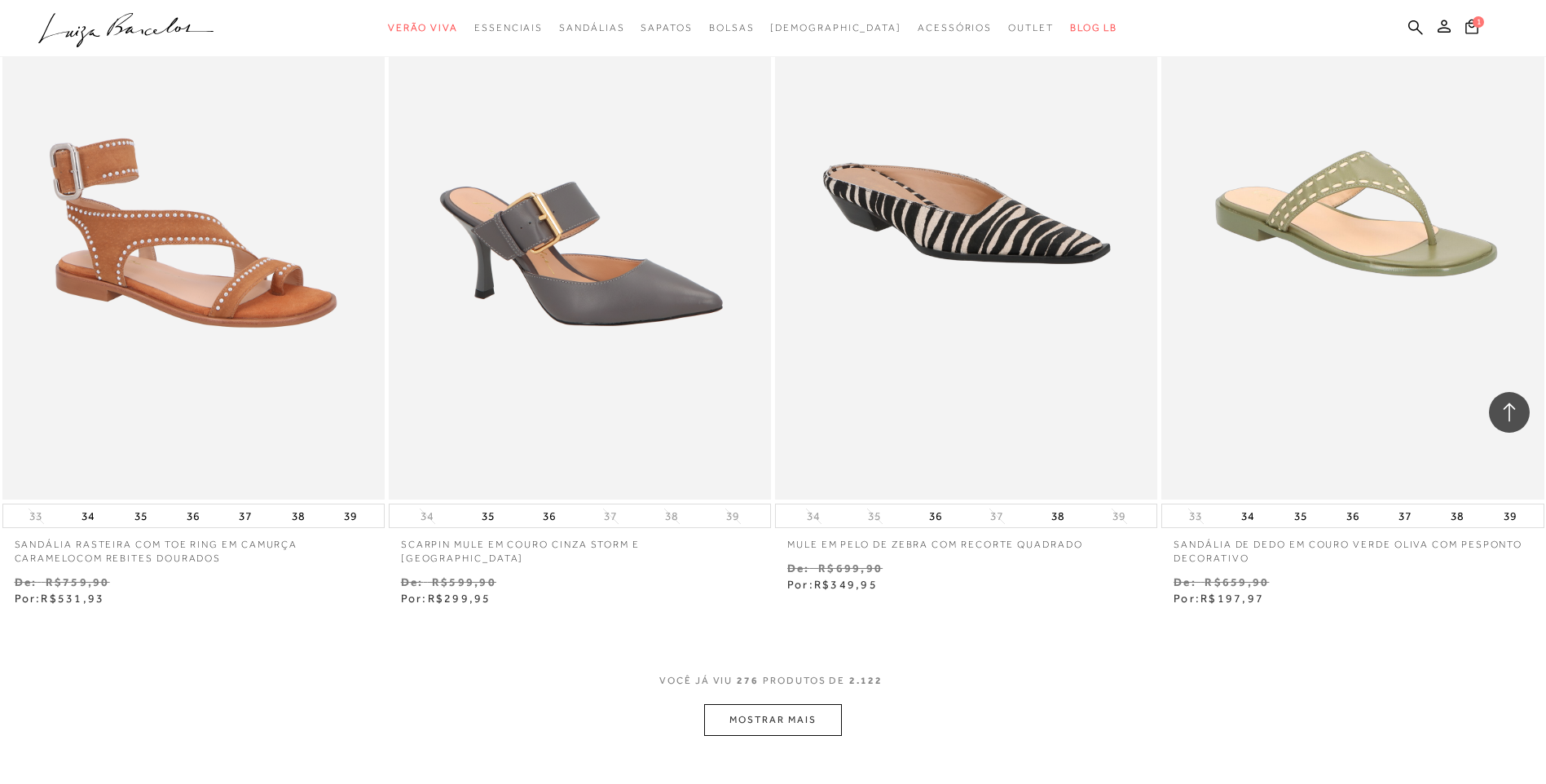
scroll to position [47712, 0]
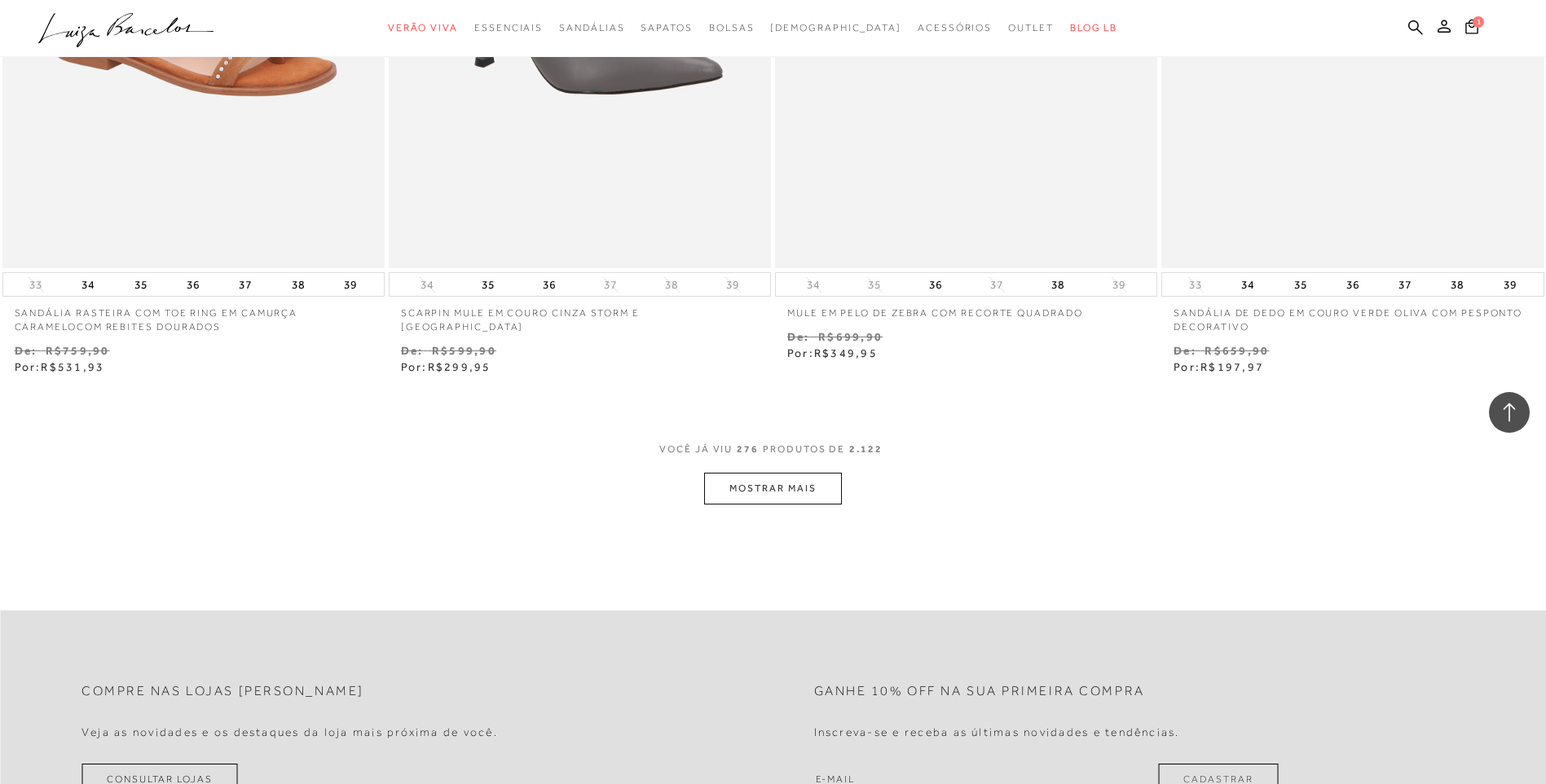
click at [808, 496] on button "MOSTRAR MAIS" at bounding box center [773, 488] width 137 height 32
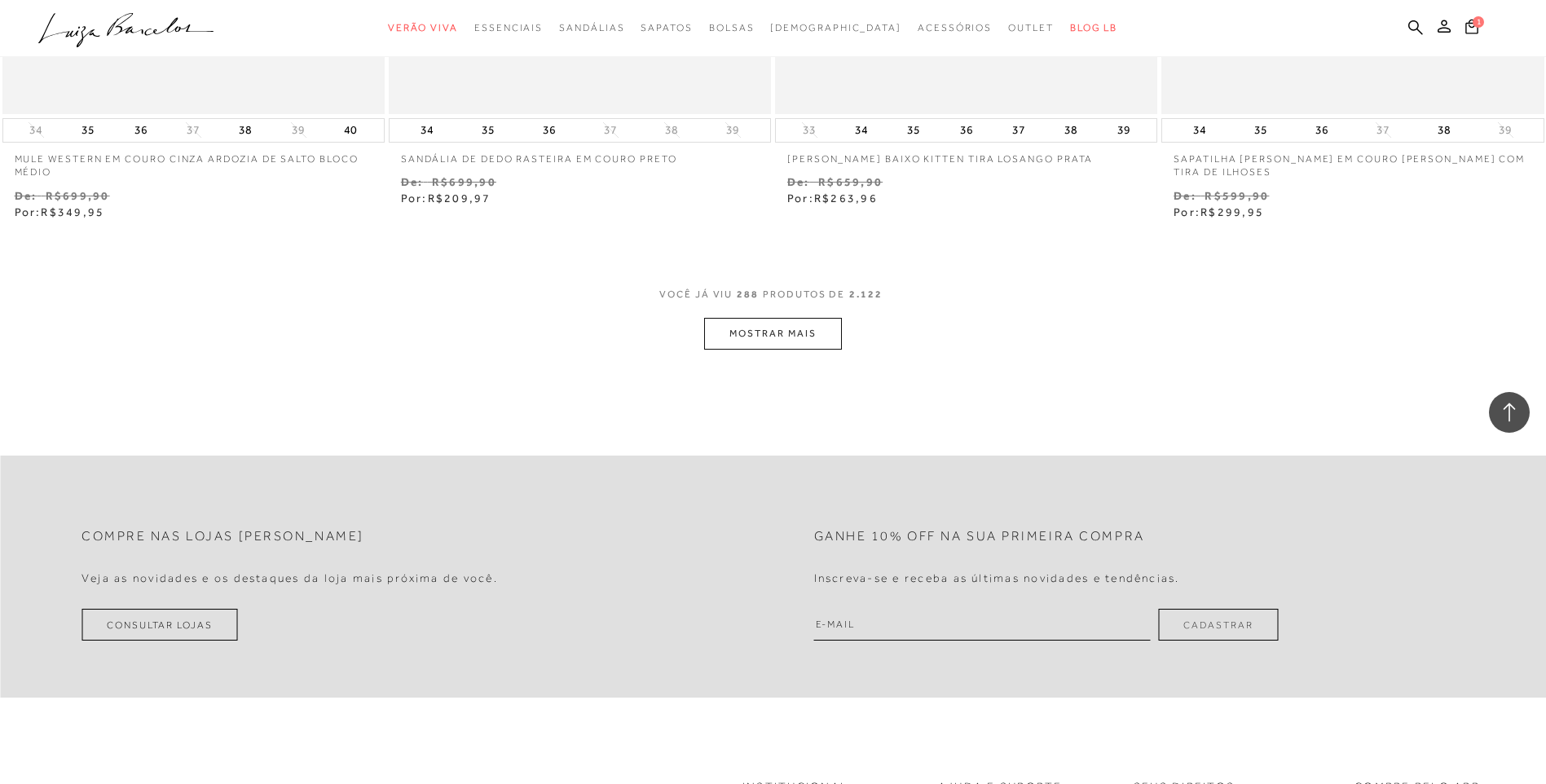
scroll to position [49993, 0]
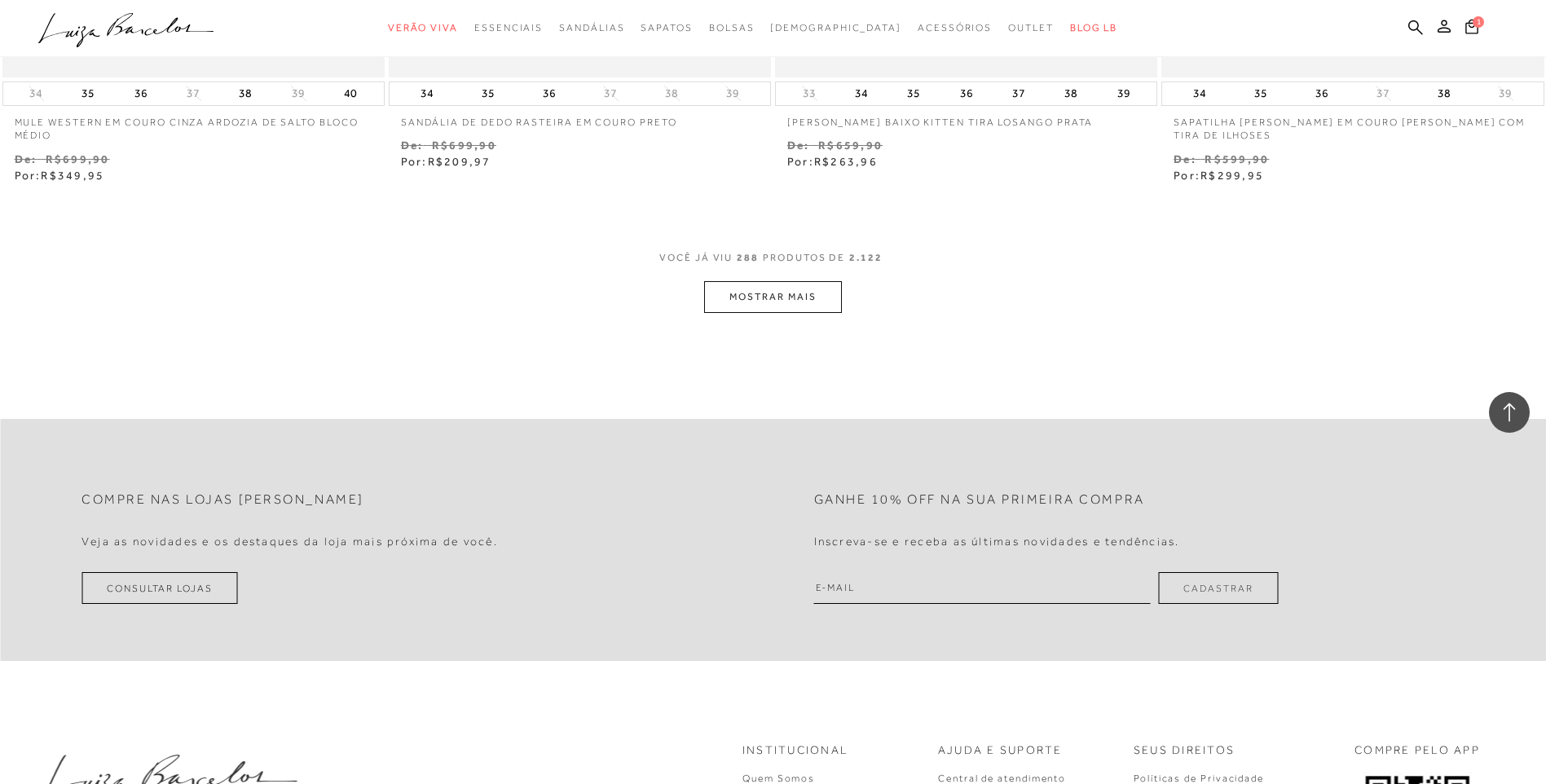
click at [762, 292] on button "MOSTRAR MAIS" at bounding box center [773, 297] width 137 height 32
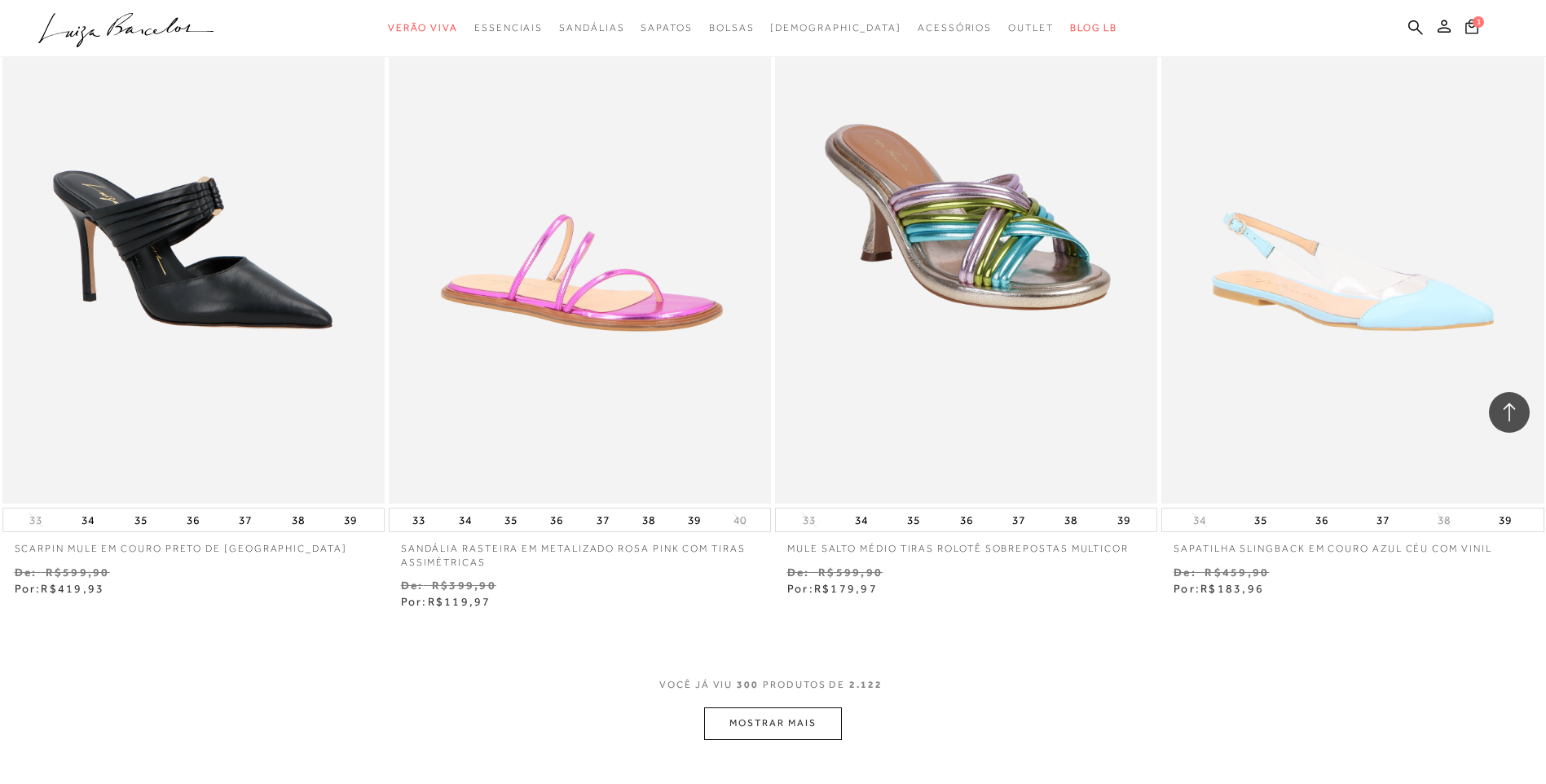
scroll to position [51867, 0]
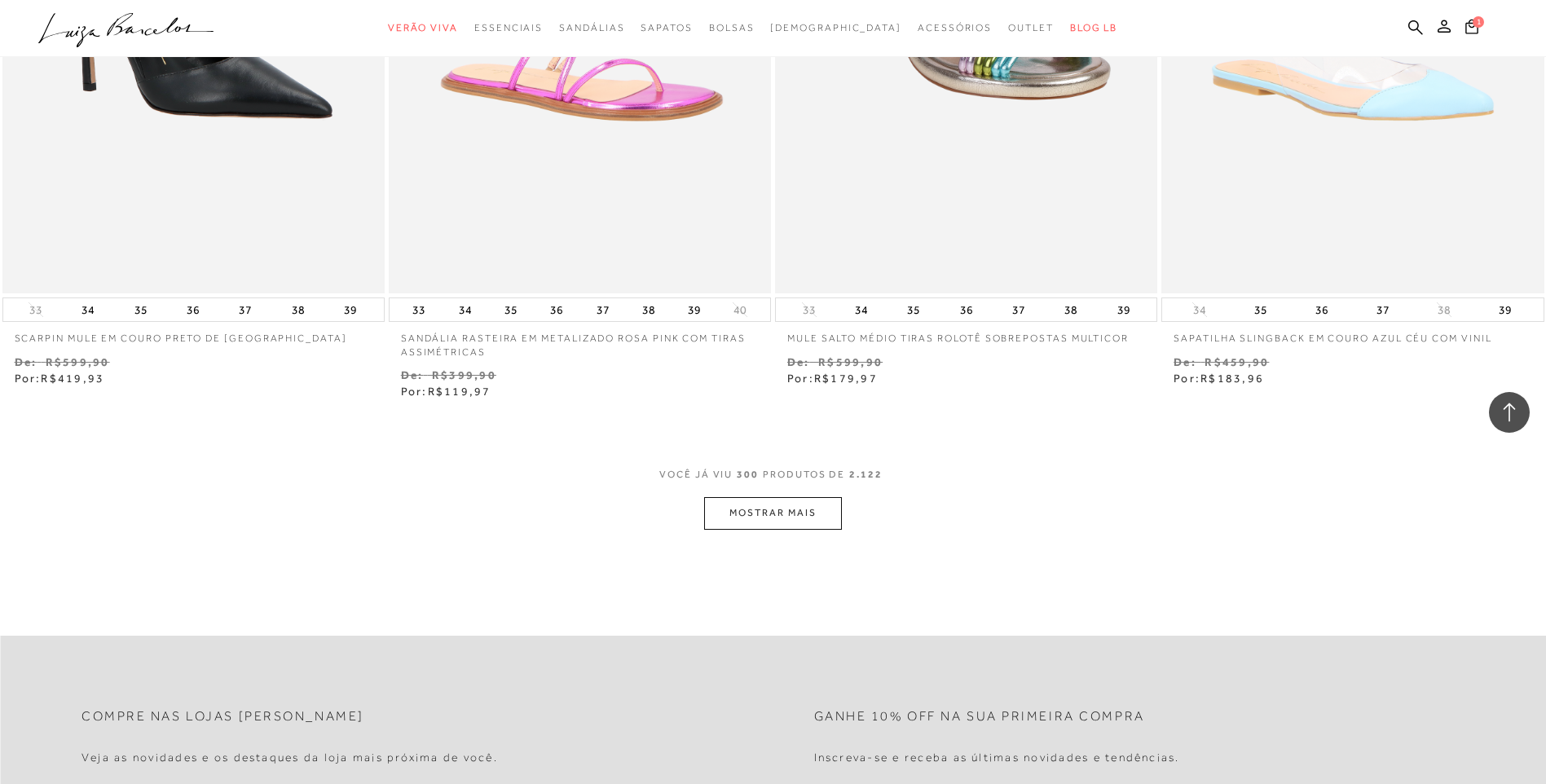
click at [807, 512] on button "MOSTRAR MAIS" at bounding box center [773, 512] width 137 height 32
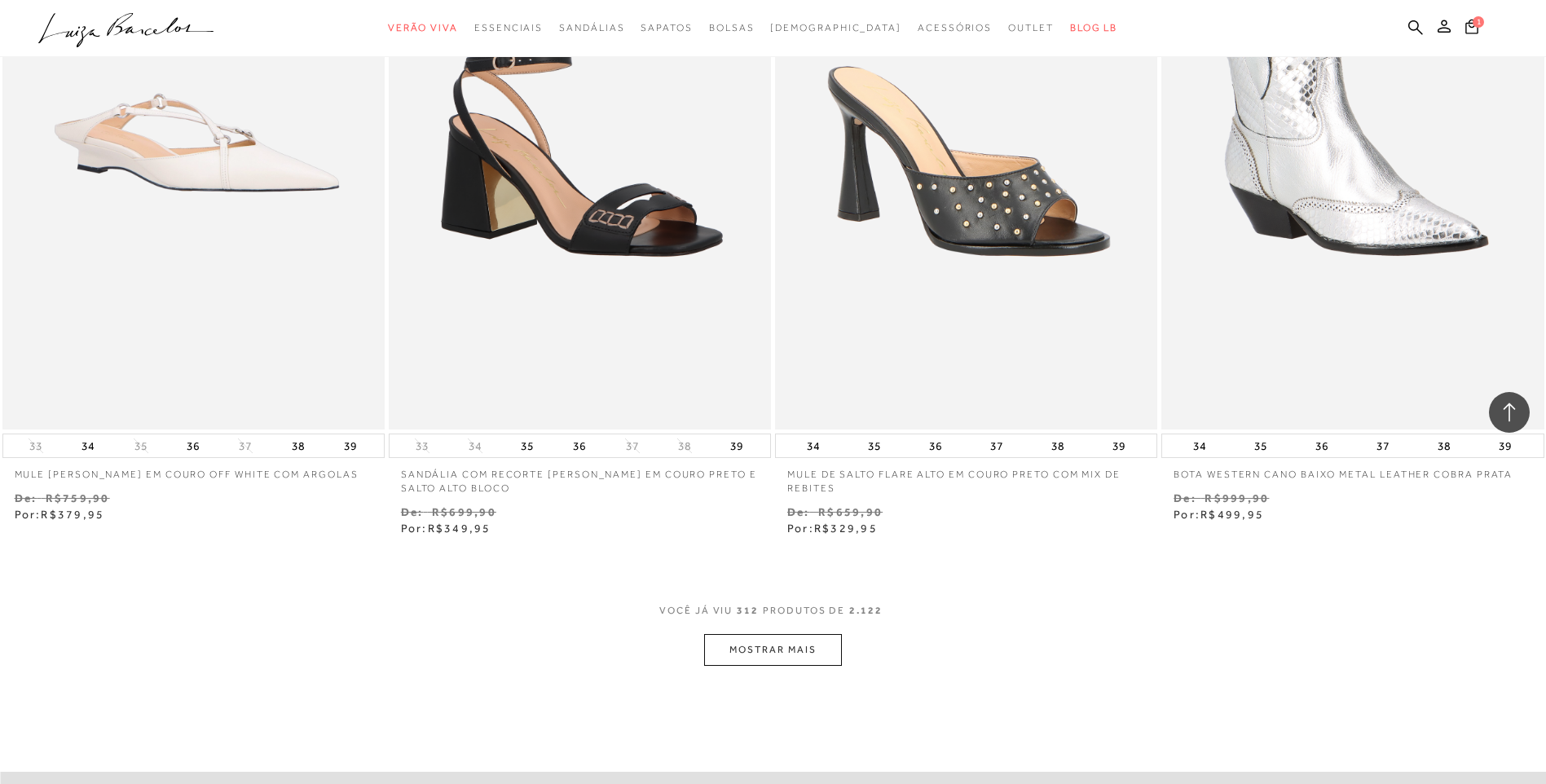
scroll to position [54068, 0]
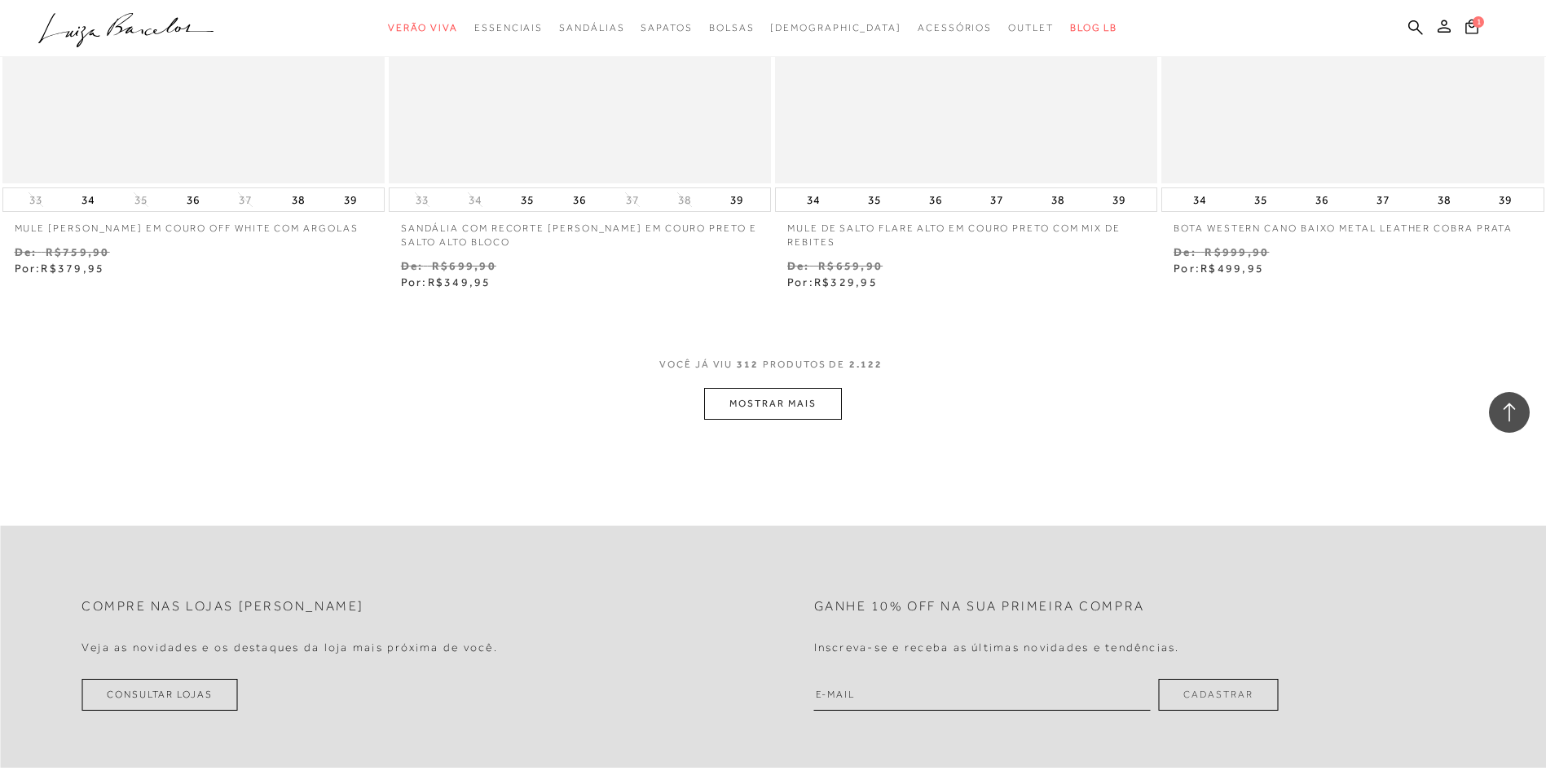
click at [774, 409] on button "MOSTRAR MAIS" at bounding box center [773, 404] width 137 height 32
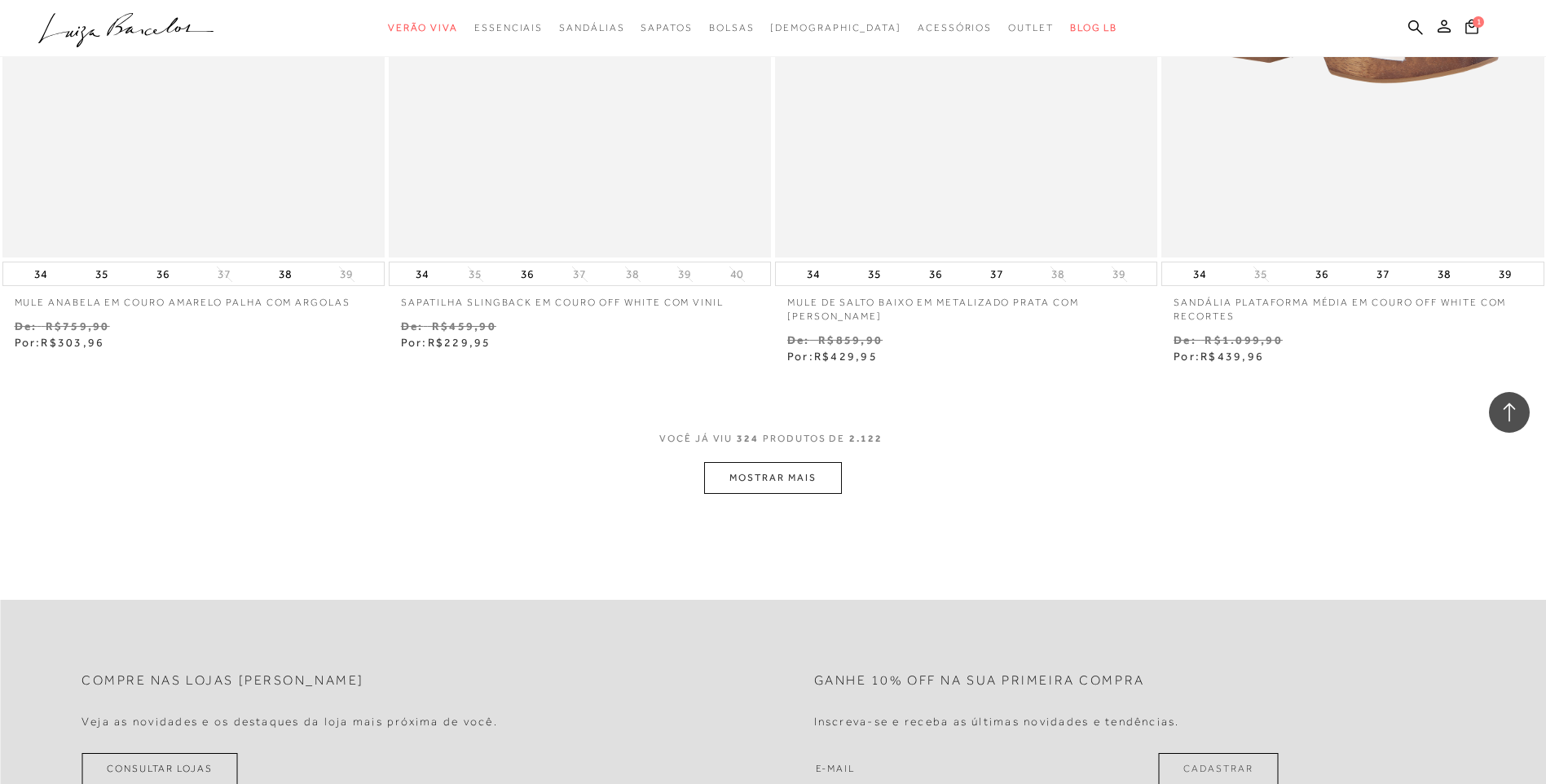
scroll to position [56105, 0]
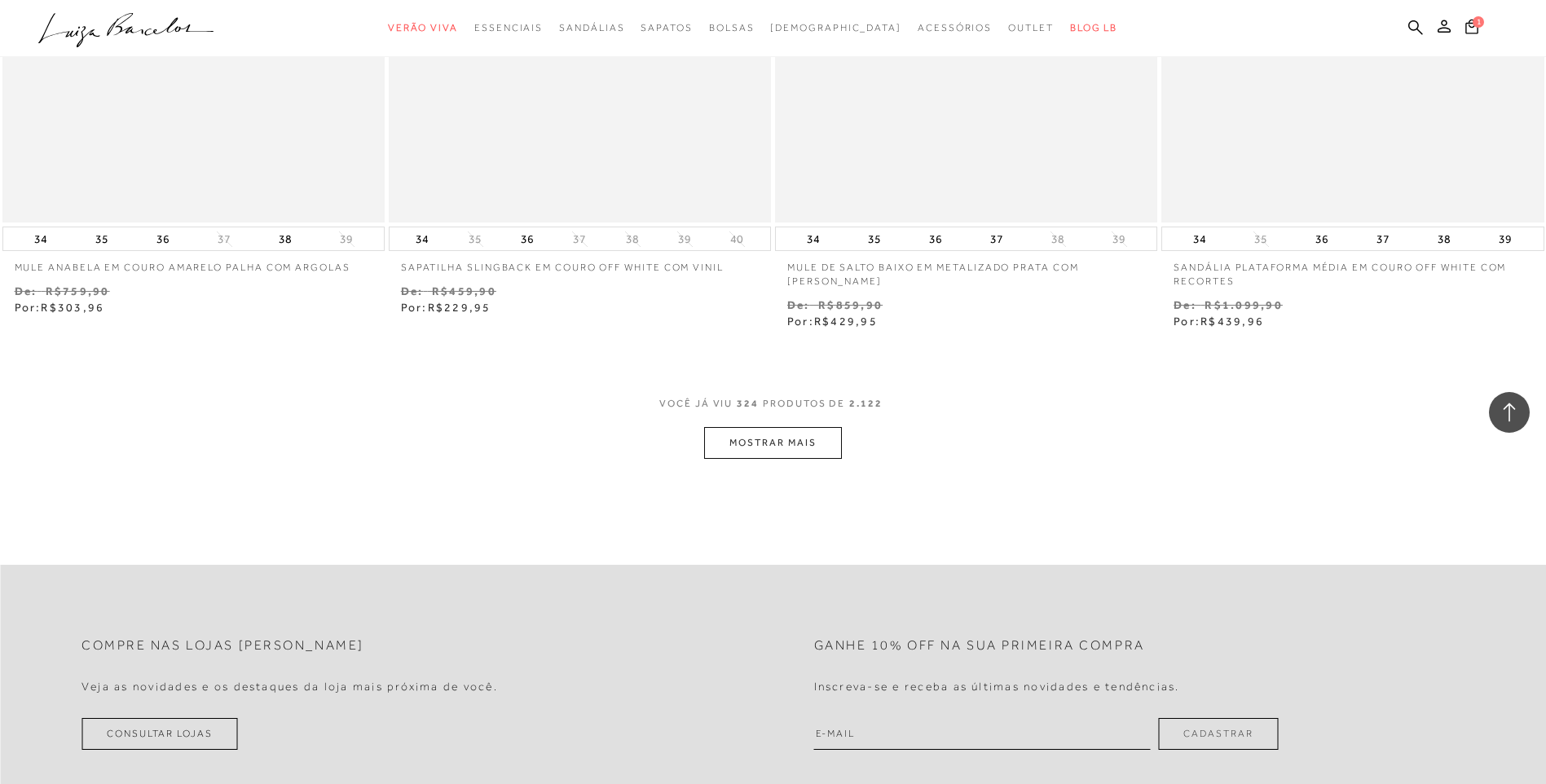
click at [780, 446] on button "MOSTRAR MAIS" at bounding box center [773, 443] width 137 height 32
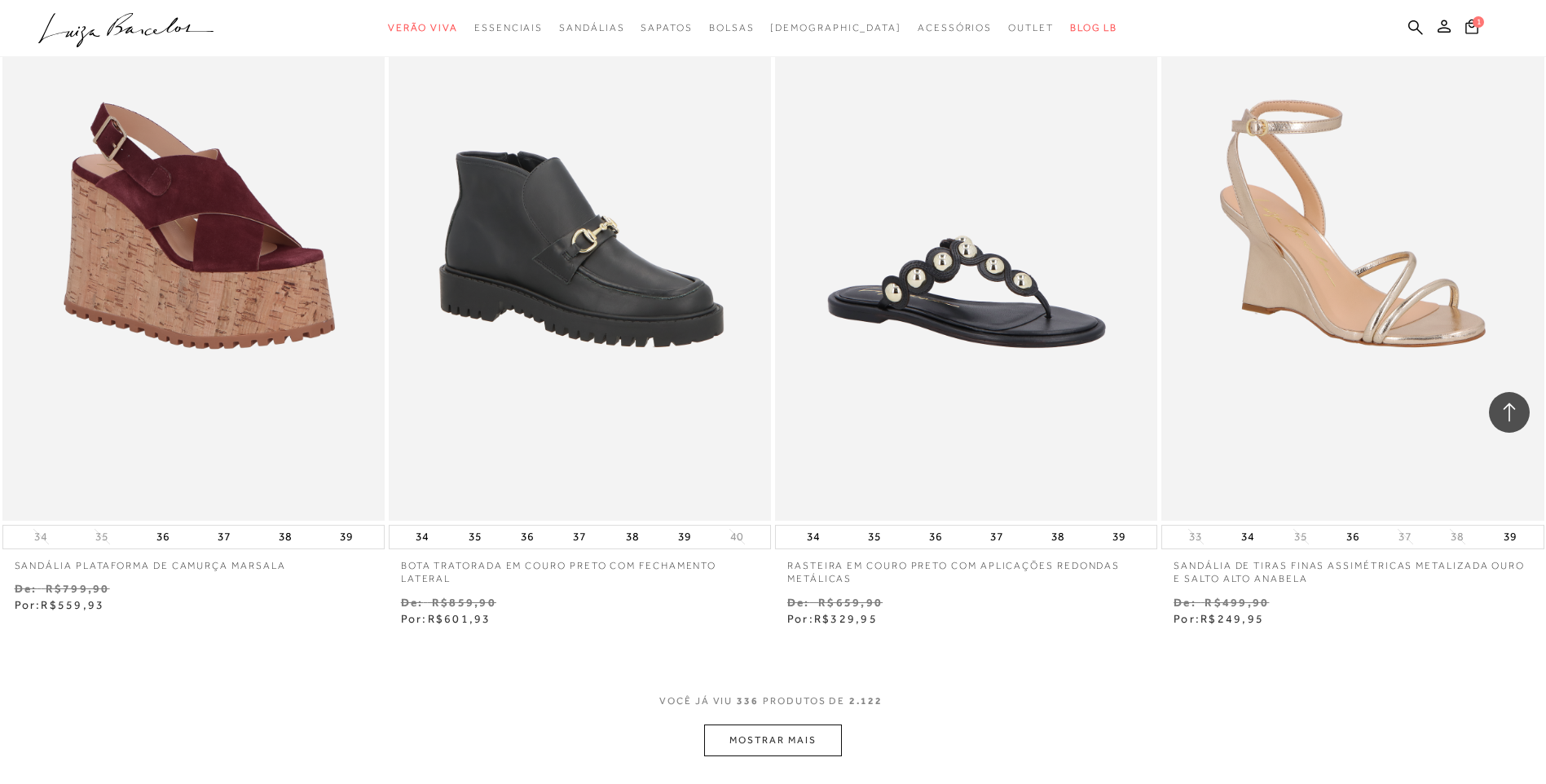
scroll to position [58225, 0]
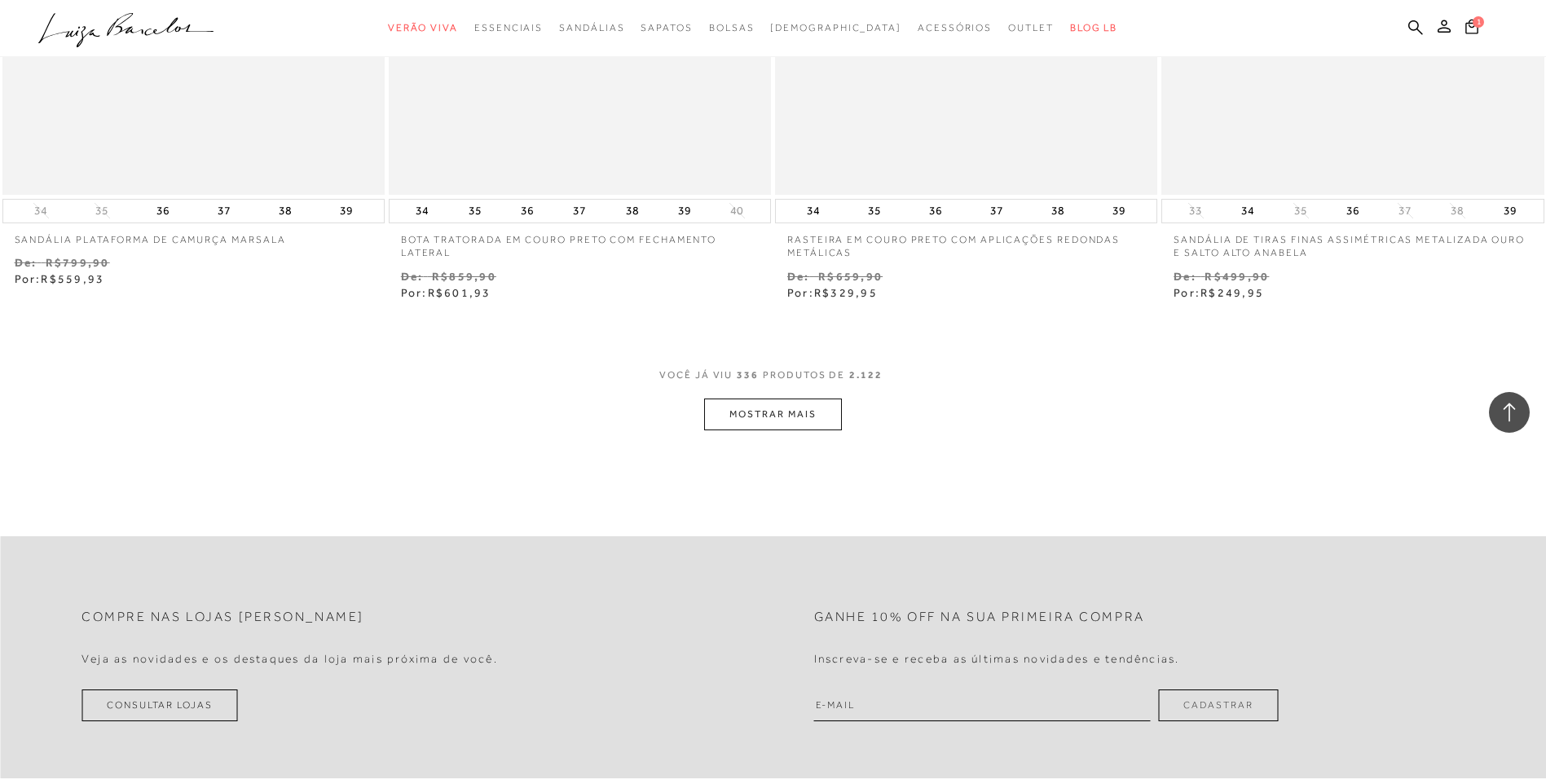
click at [788, 405] on button "MOSTRAR MAIS" at bounding box center [773, 414] width 137 height 32
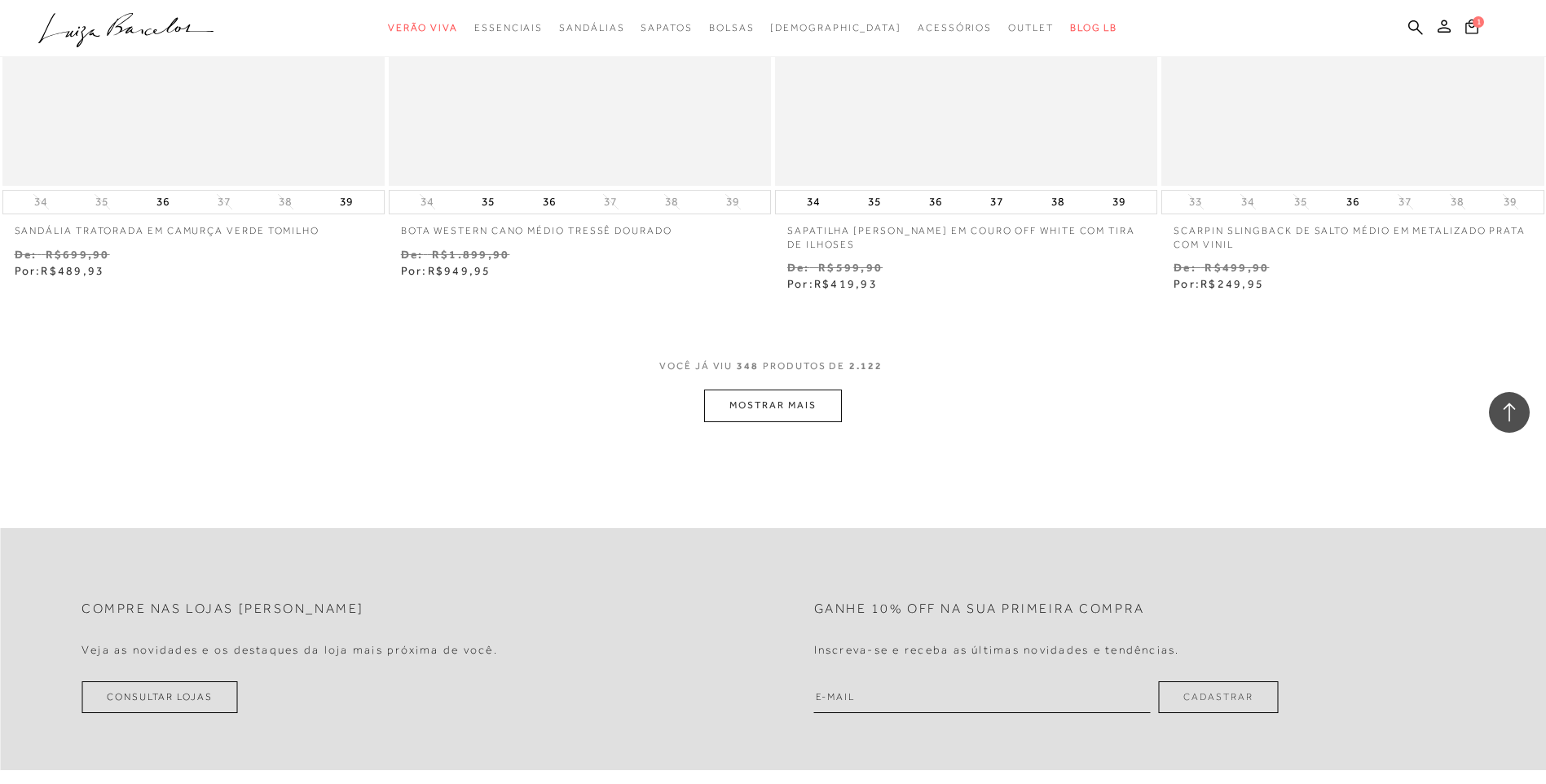
scroll to position [60343, 0]
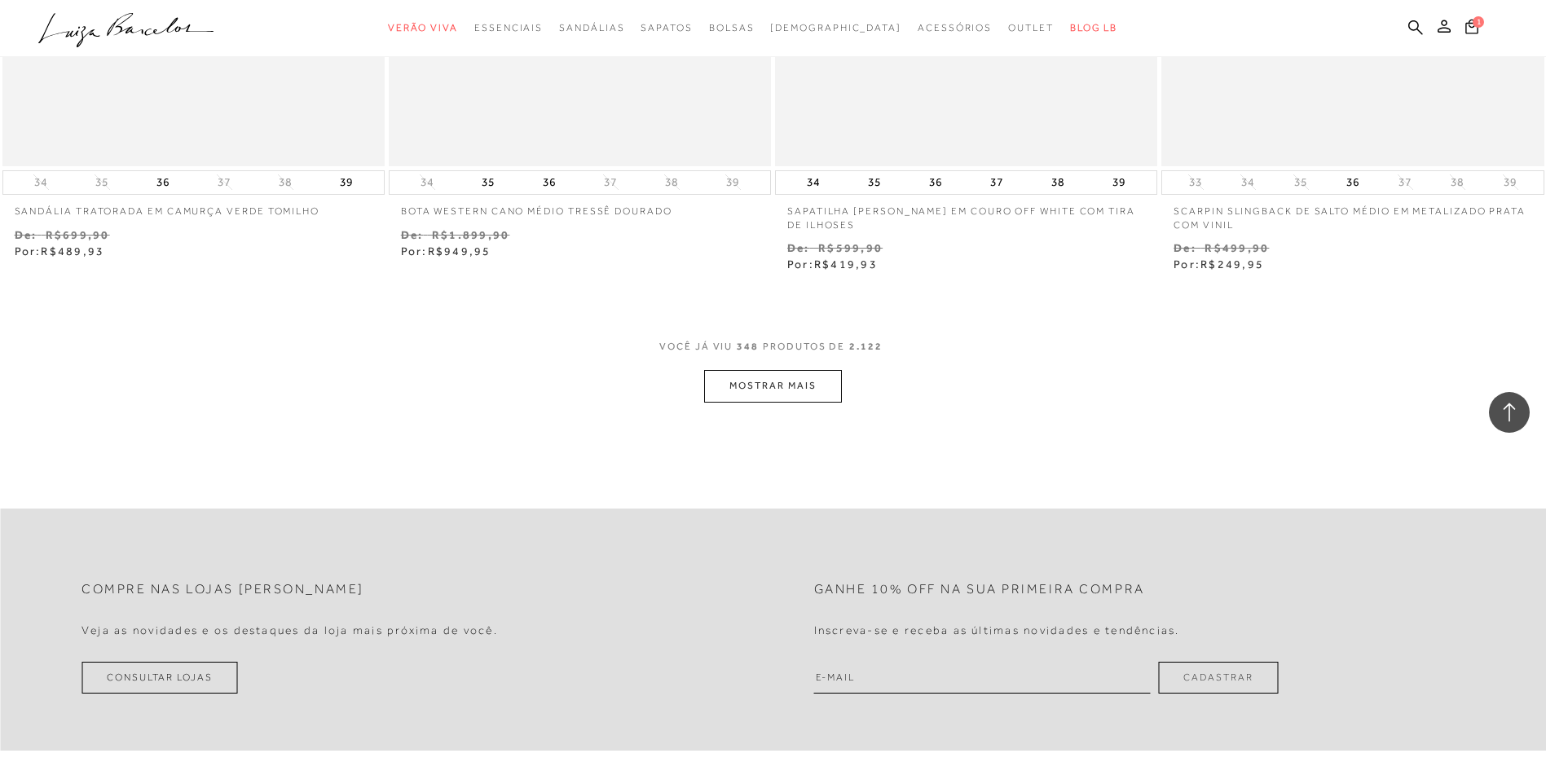
click at [804, 393] on button "MOSTRAR MAIS" at bounding box center [773, 386] width 137 height 32
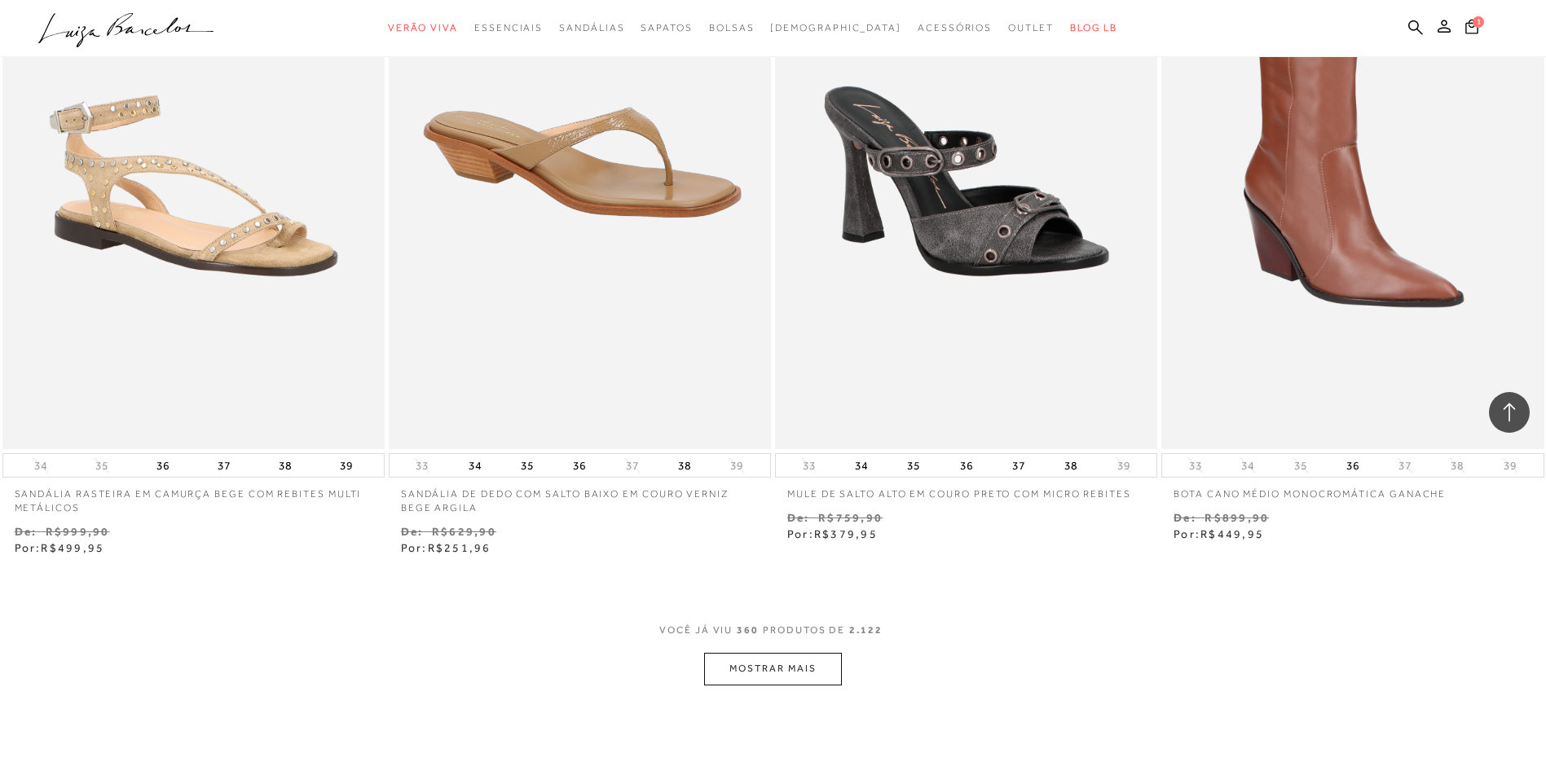
scroll to position [62218, 0]
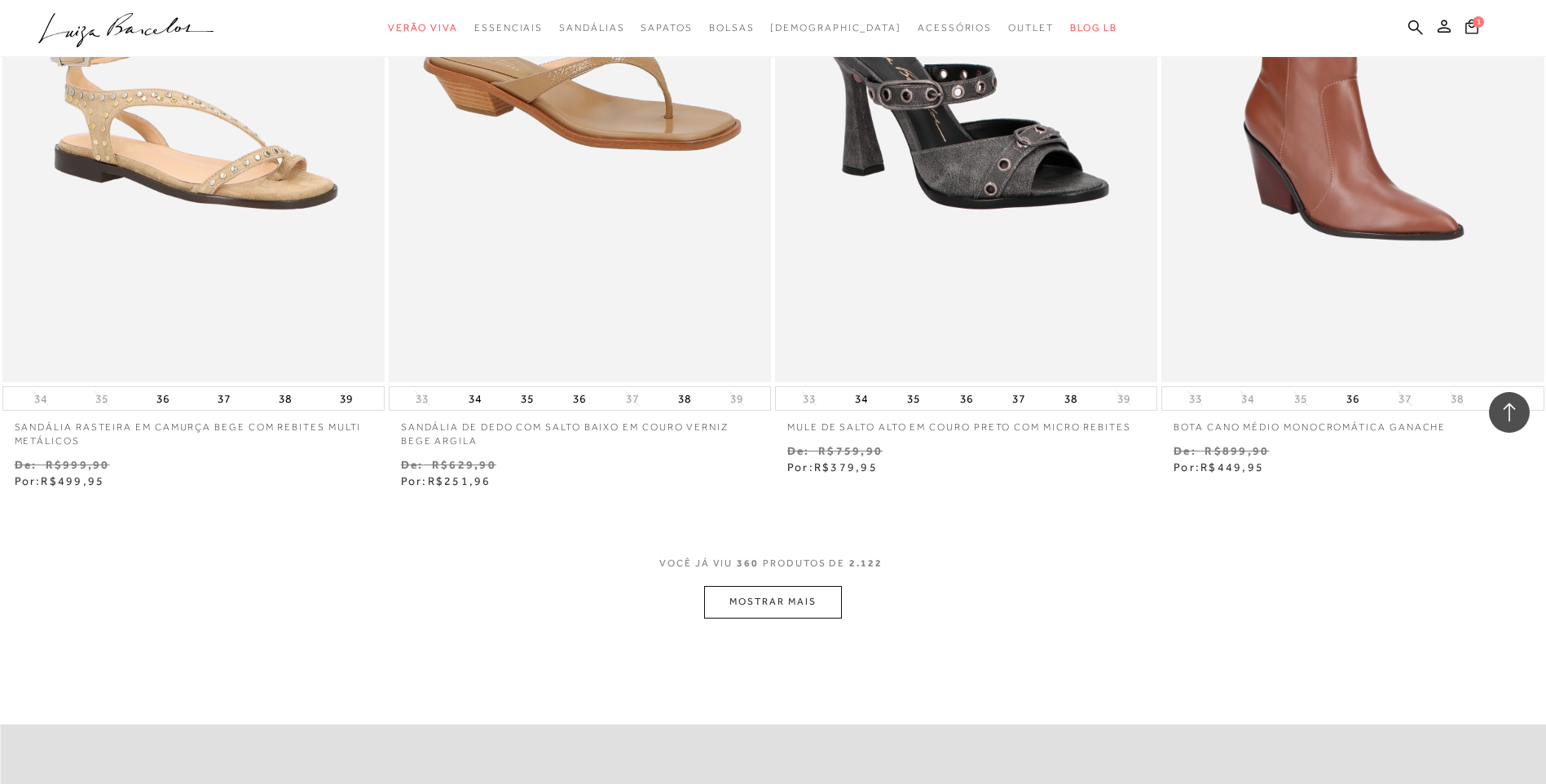
click at [775, 604] on button "MOSTRAR MAIS" at bounding box center [773, 601] width 137 height 32
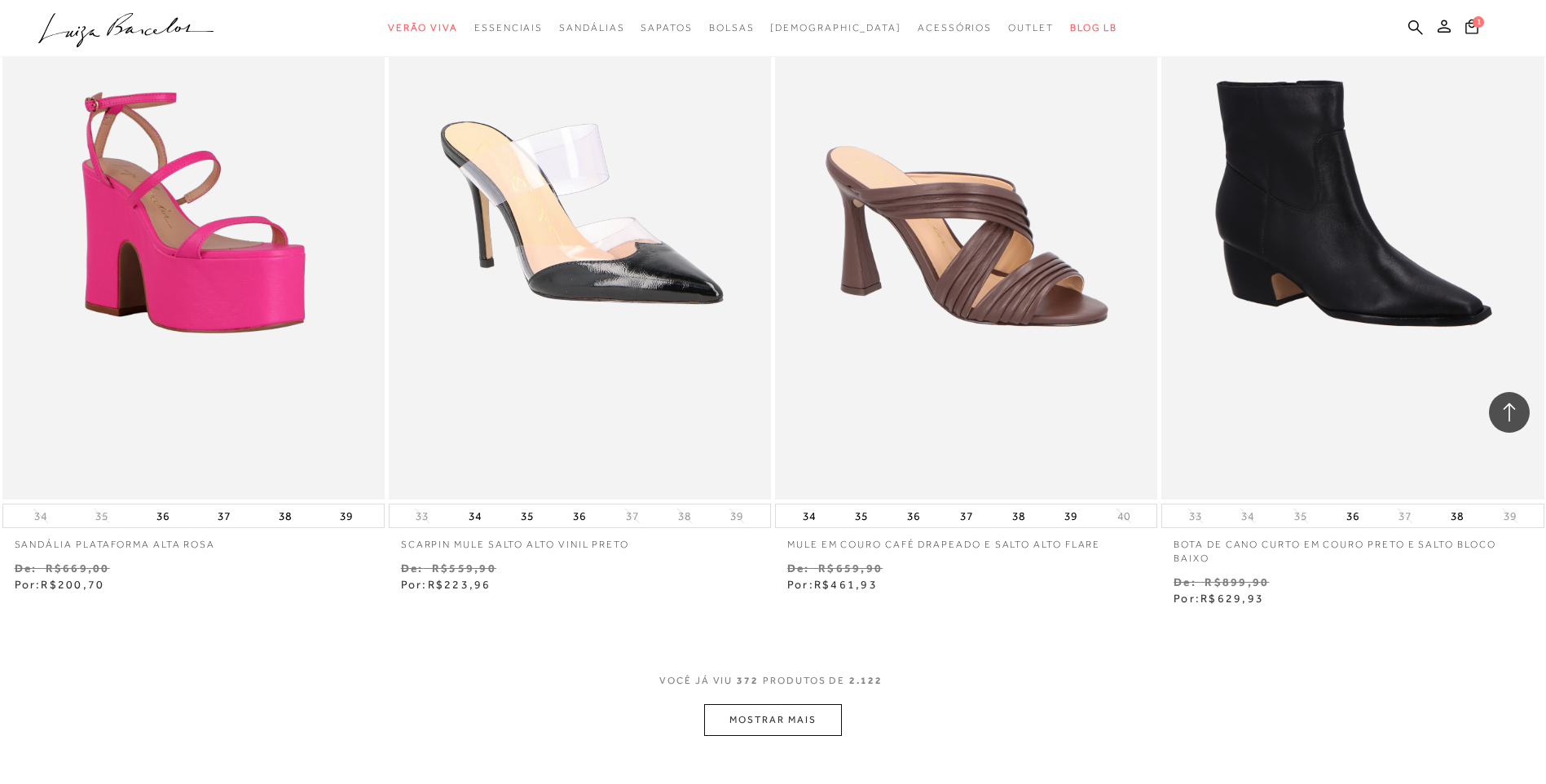
scroll to position [64255, 0]
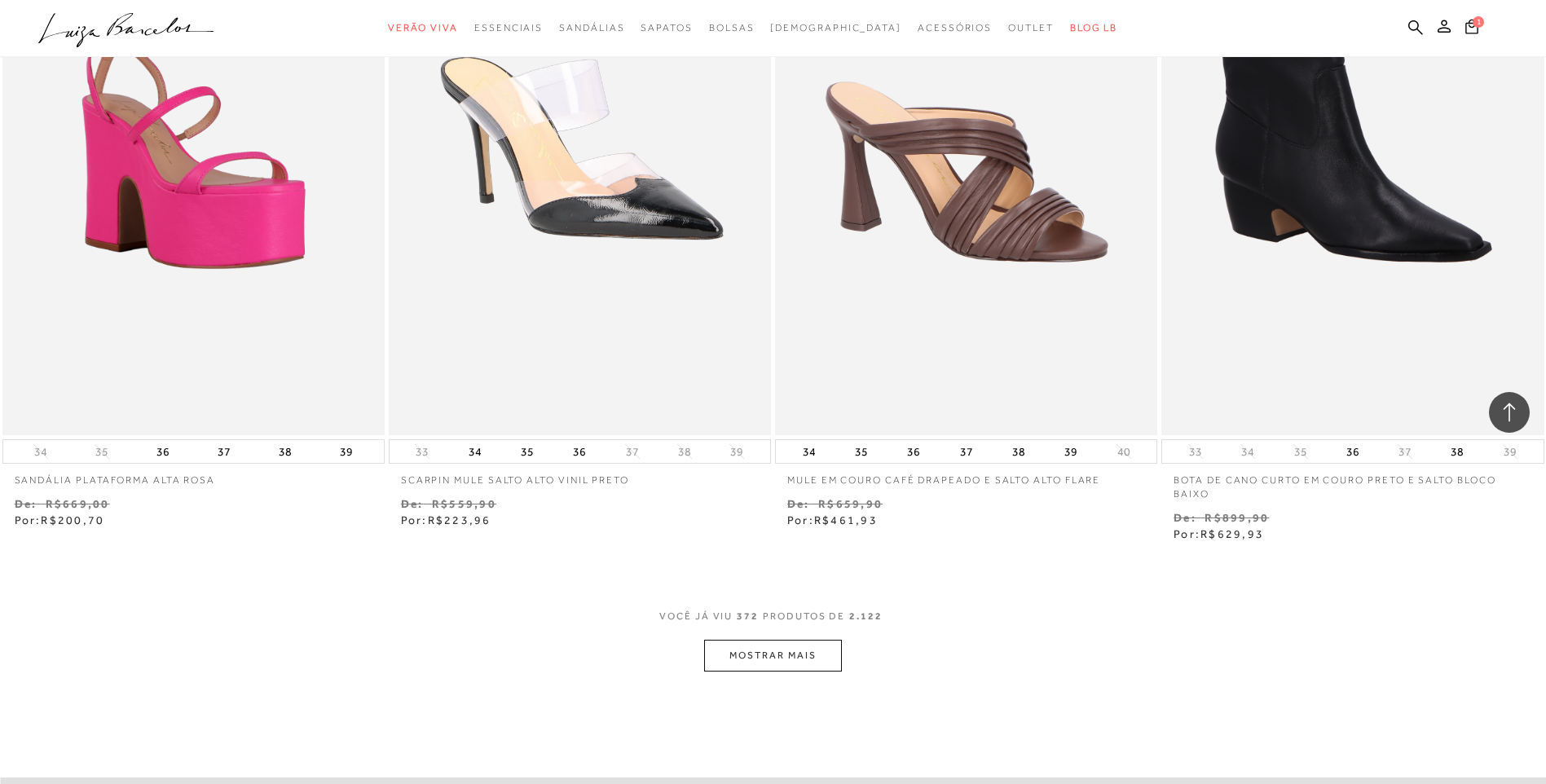
click at [812, 667] on button "MOSTRAR MAIS" at bounding box center [773, 655] width 137 height 32
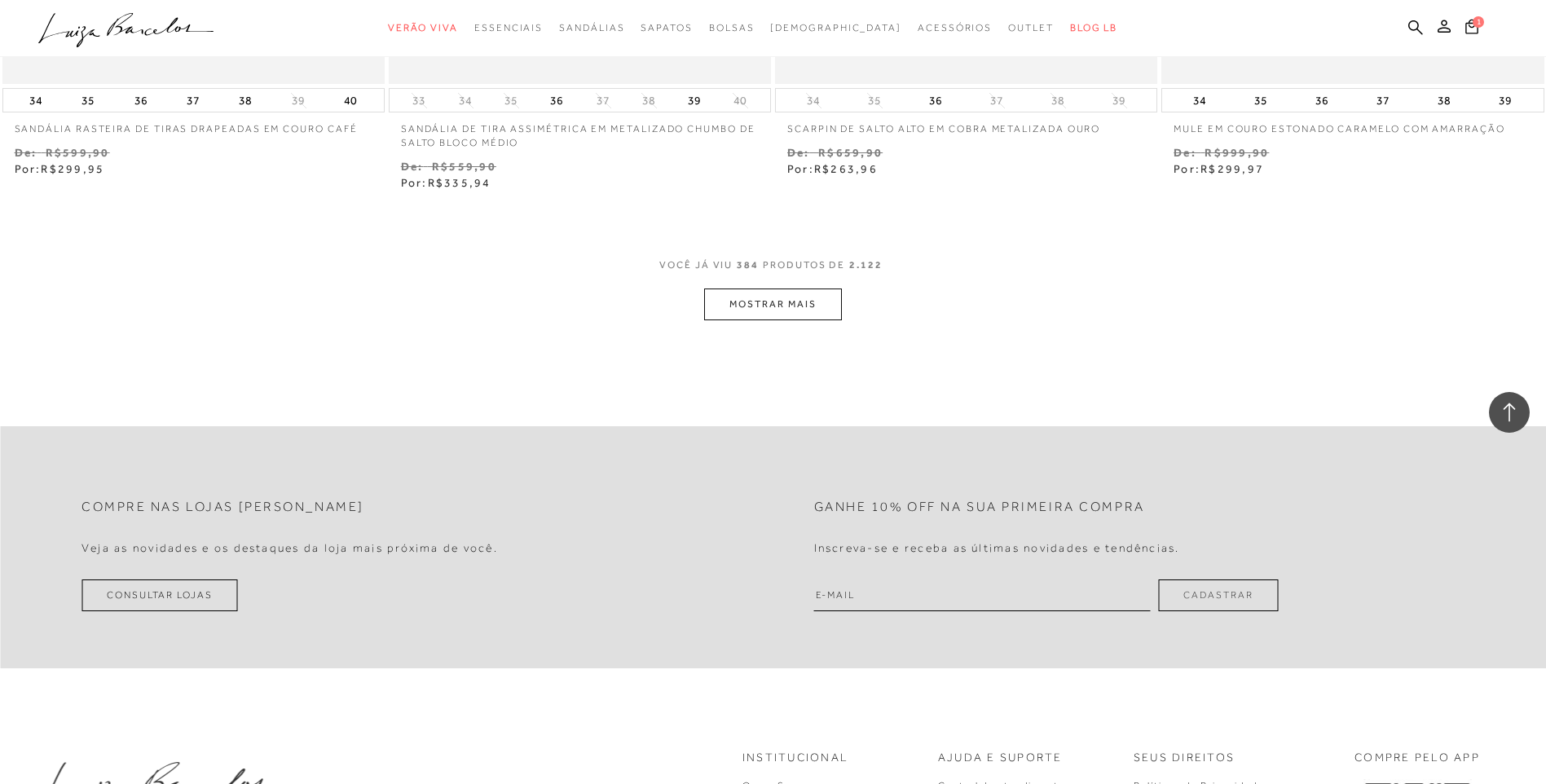
scroll to position [66699, 0]
click at [763, 295] on button "MOSTRAR MAIS" at bounding box center [773, 301] width 137 height 32
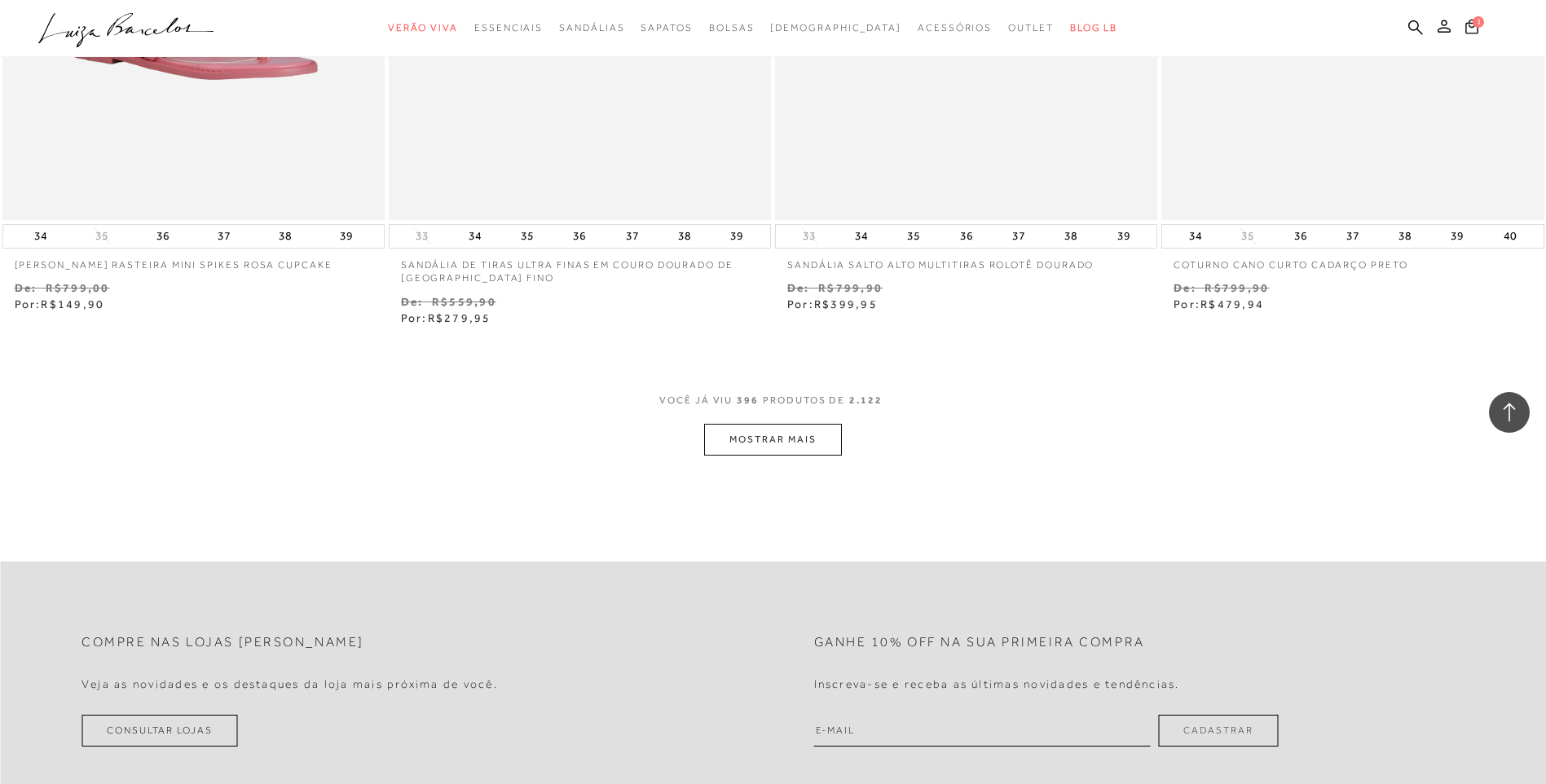
scroll to position [68656, 0]
click at [804, 437] on button "MOSTRAR MAIS" at bounding box center [773, 436] width 137 height 32
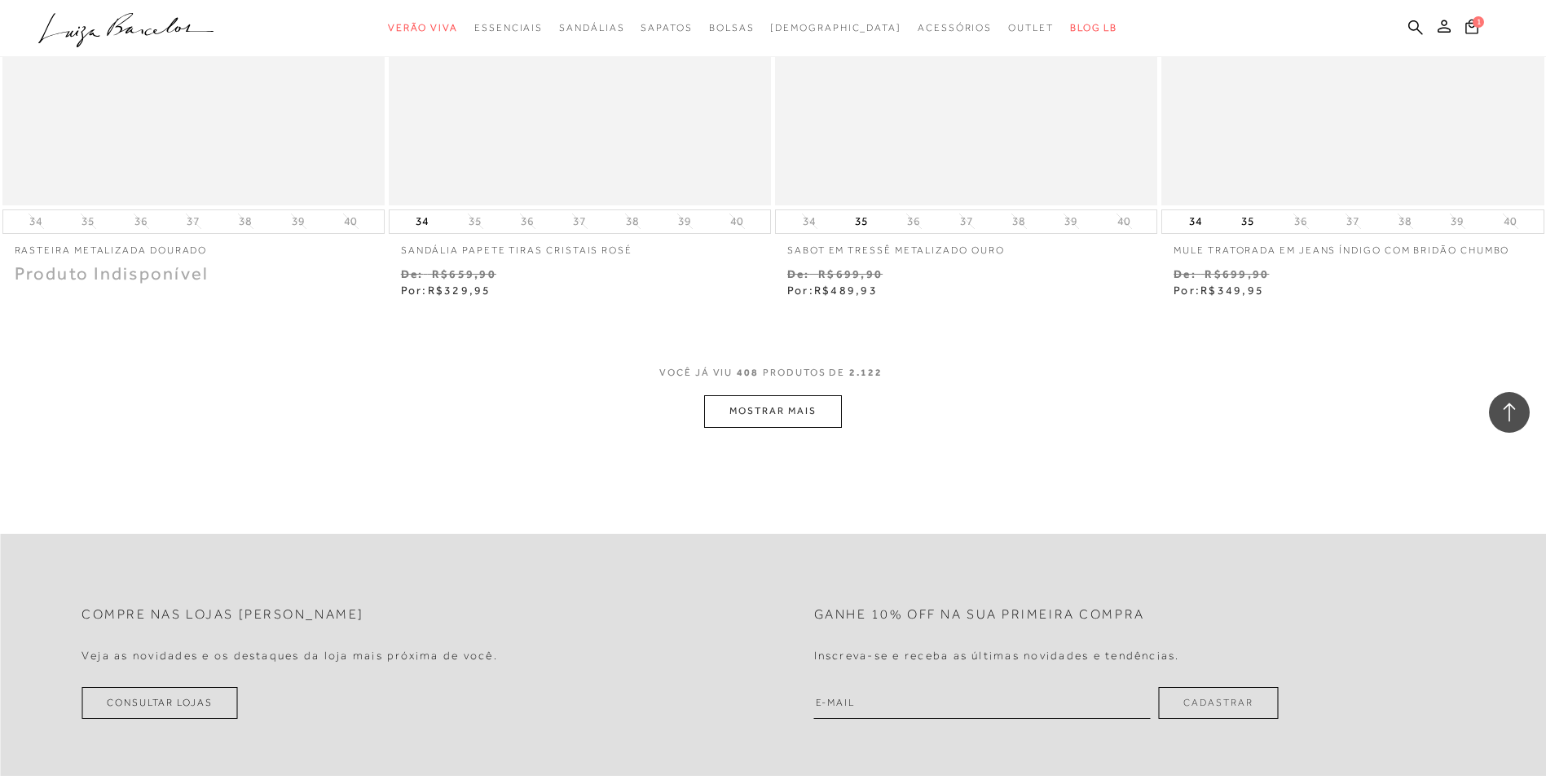
scroll to position [70774, 0]
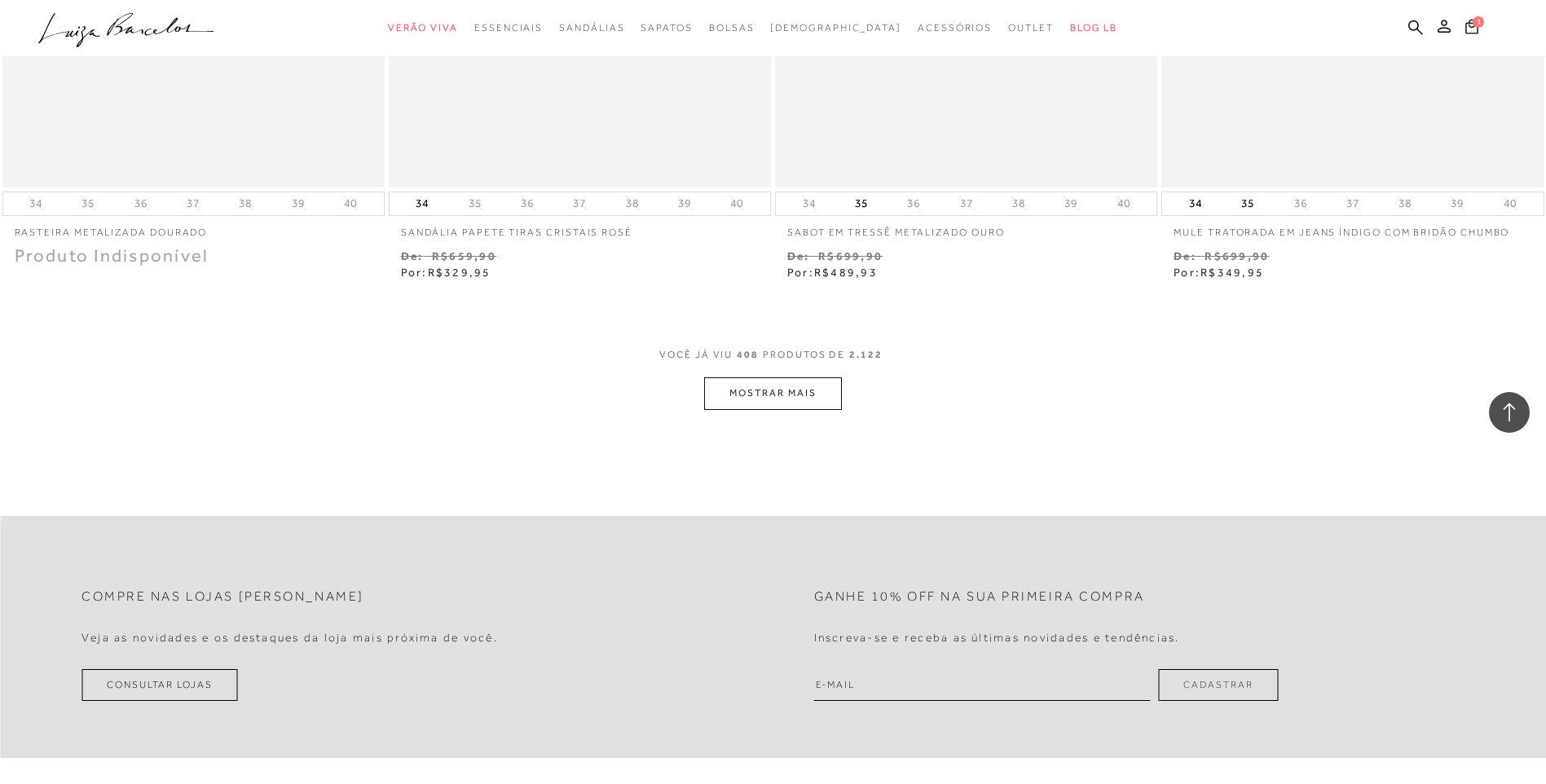
click at [788, 390] on button "MOSTRAR MAIS" at bounding box center [773, 393] width 137 height 32
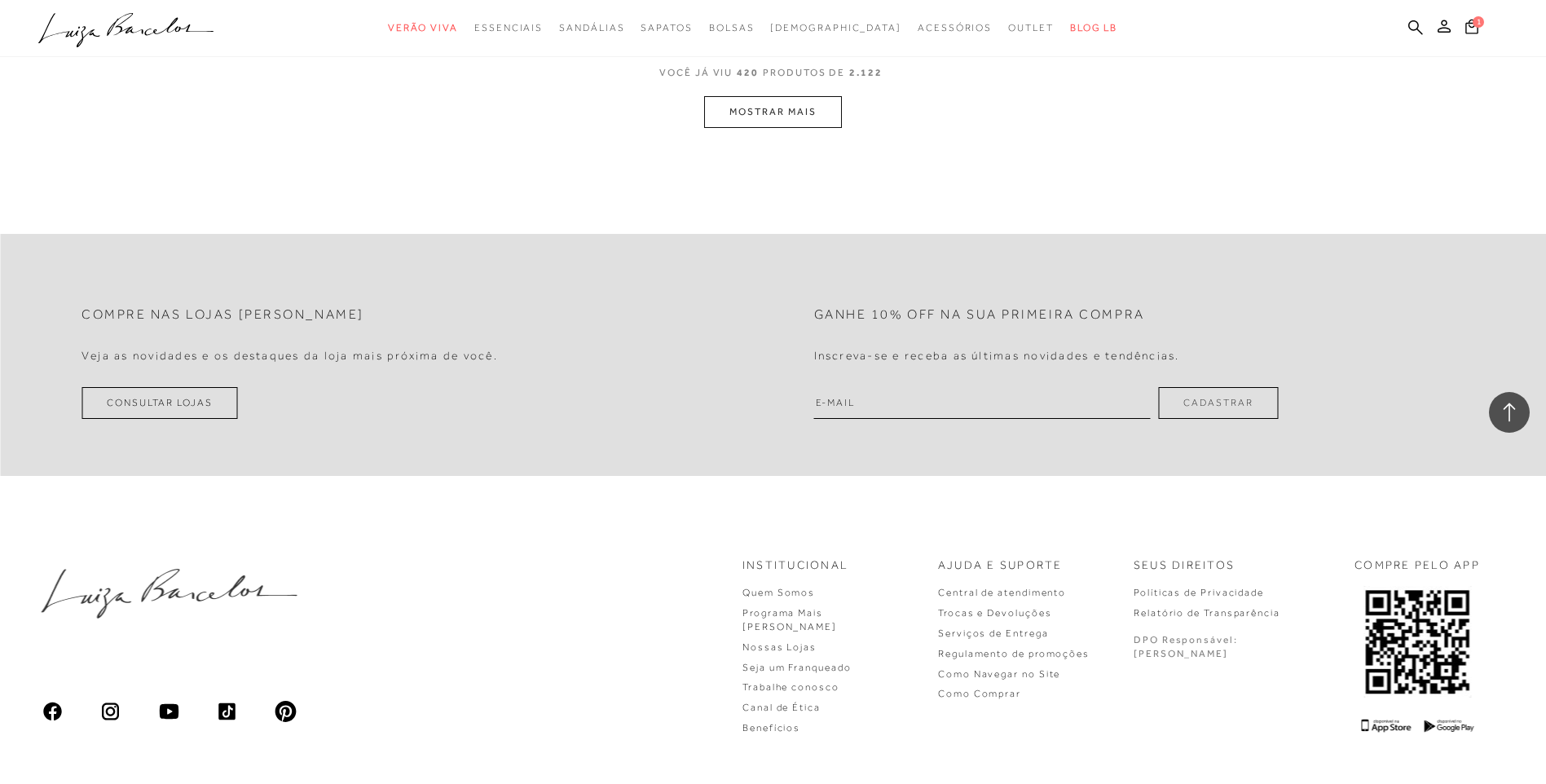
scroll to position [73121, 0]
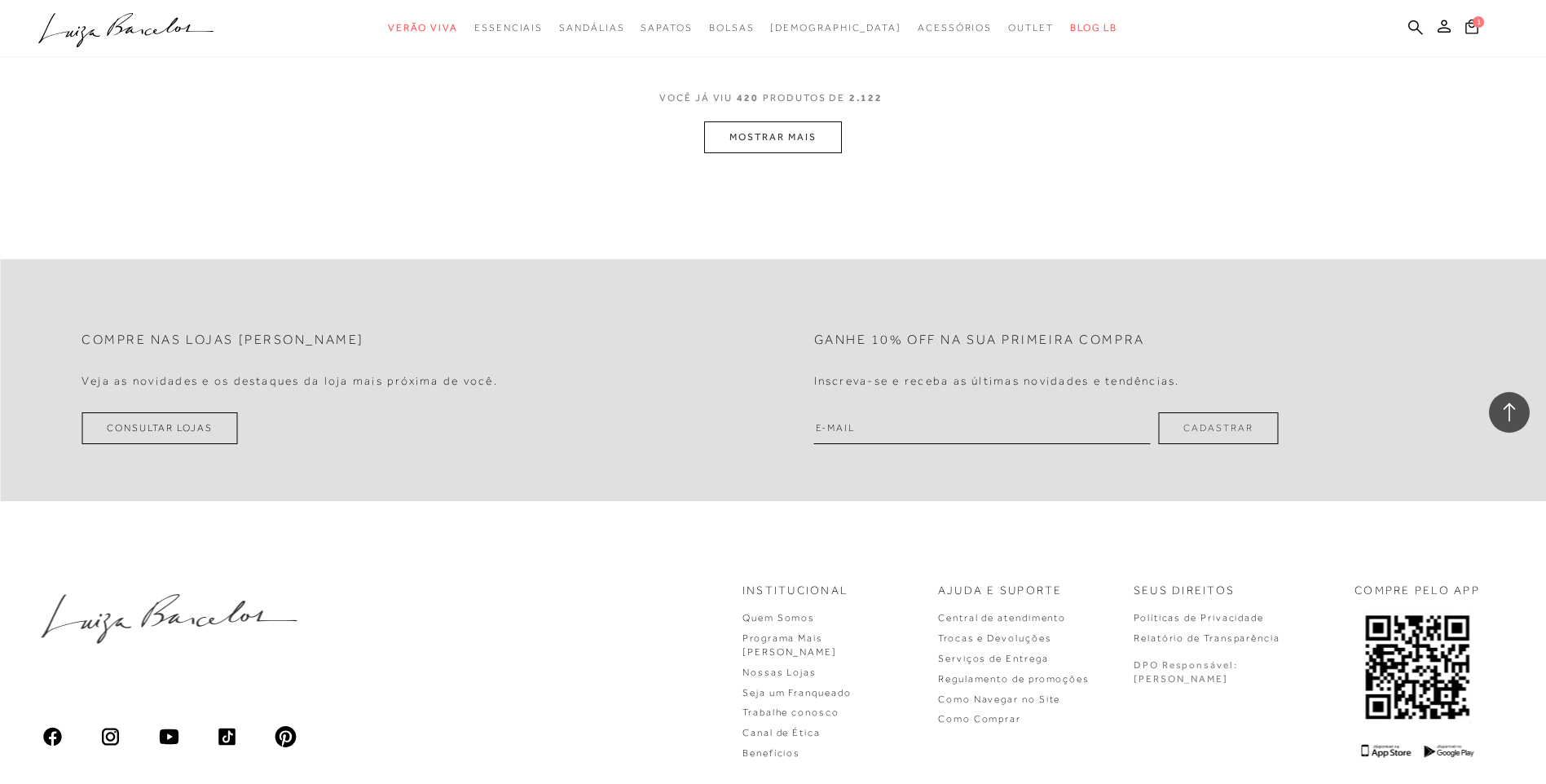
click at [801, 133] on button "MOSTRAR MAIS" at bounding box center [773, 137] width 137 height 32
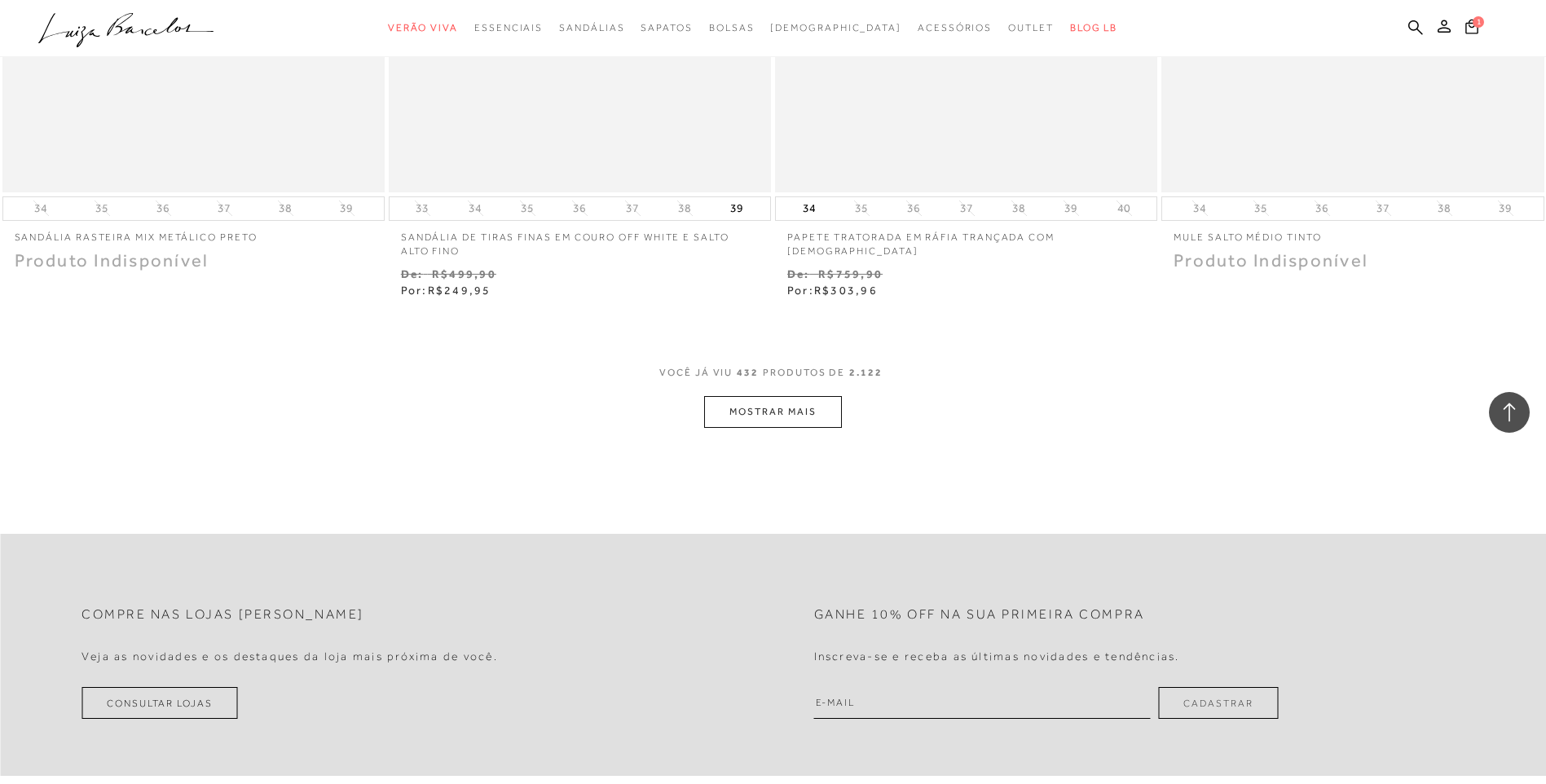
scroll to position [74914, 0]
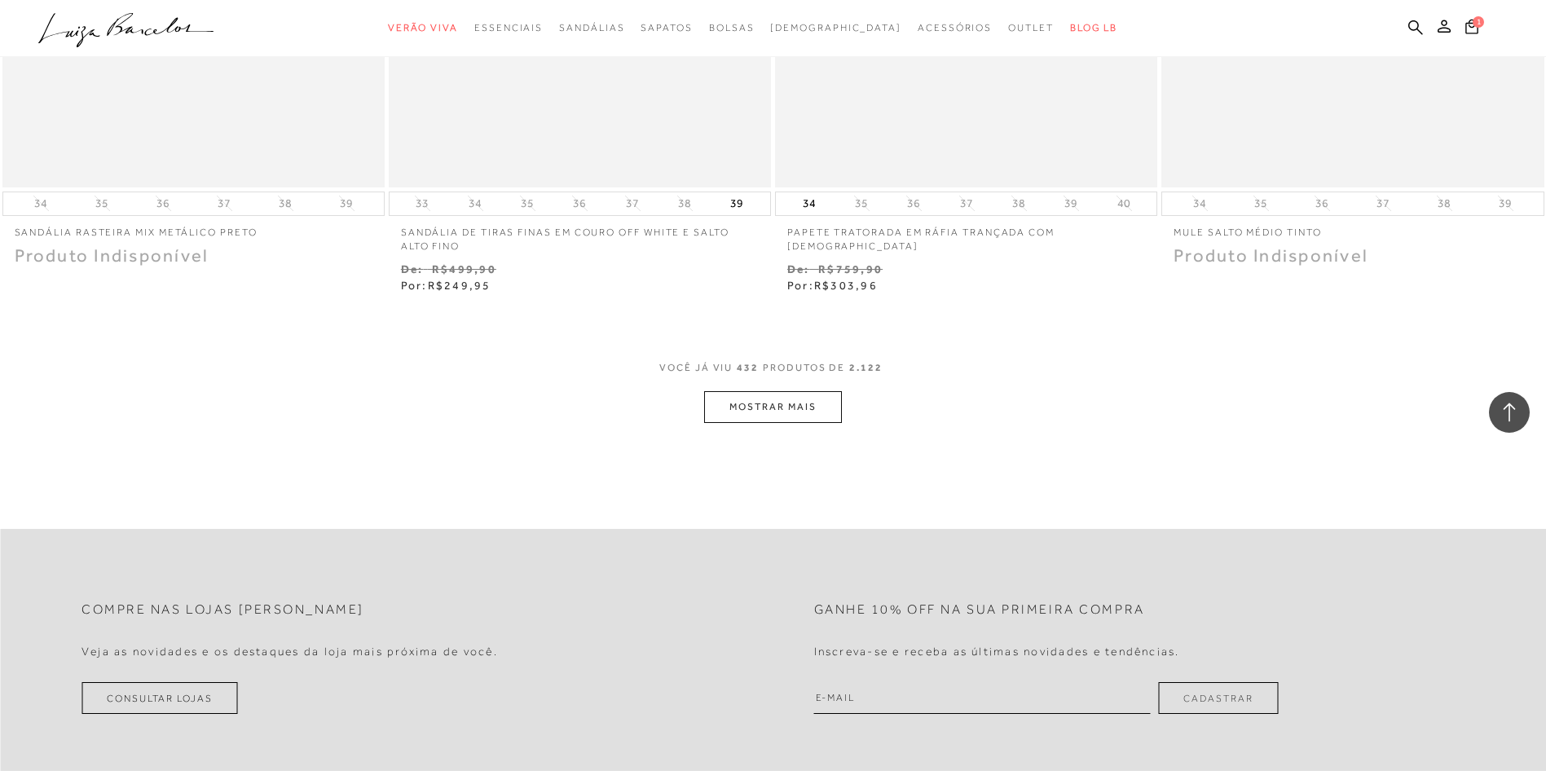
click at [768, 414] on button "MOSTRAR MAIS" at bounding box center [773, 407] width 137 height 32
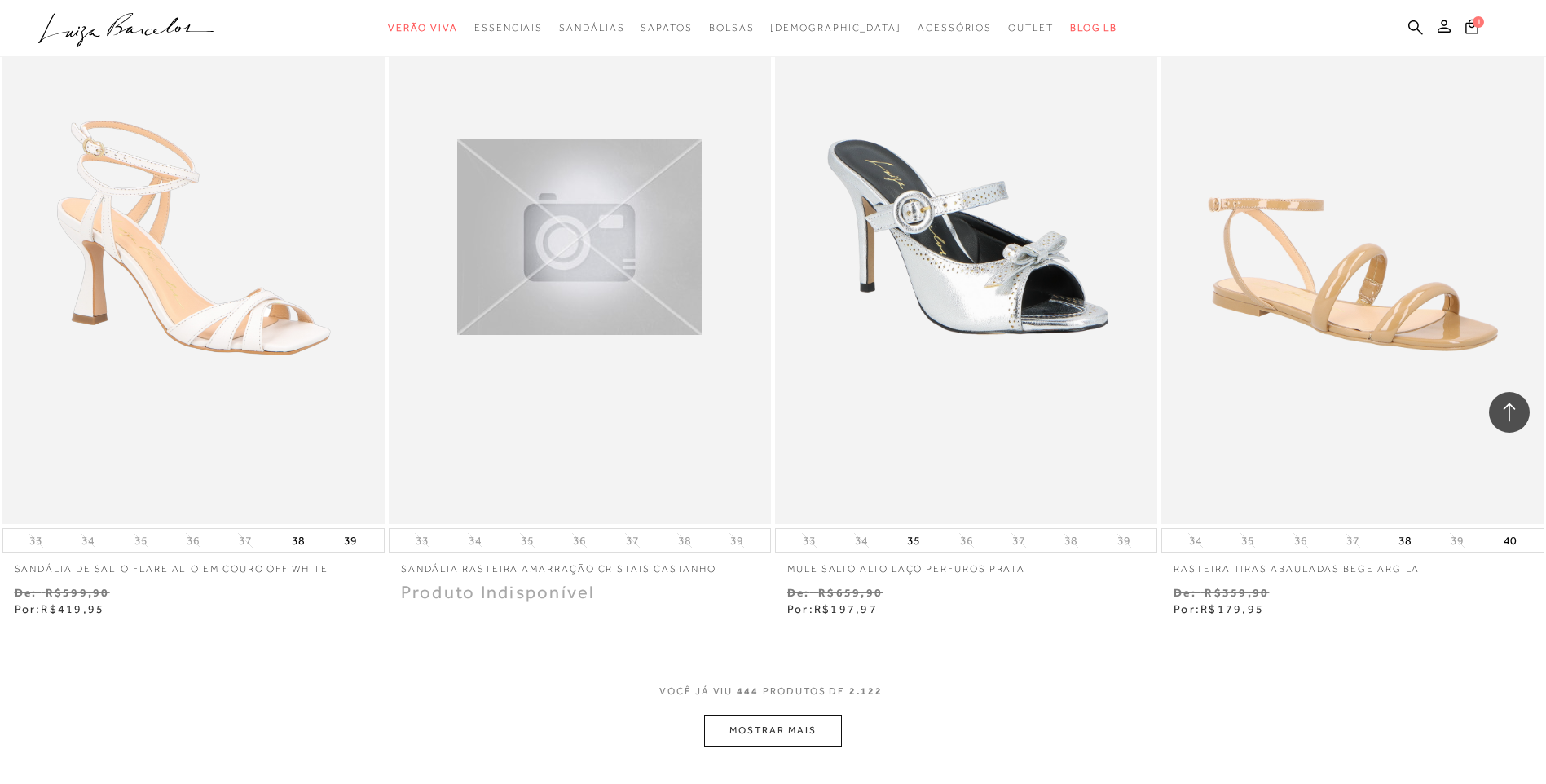
scroll to position [76979, 0]
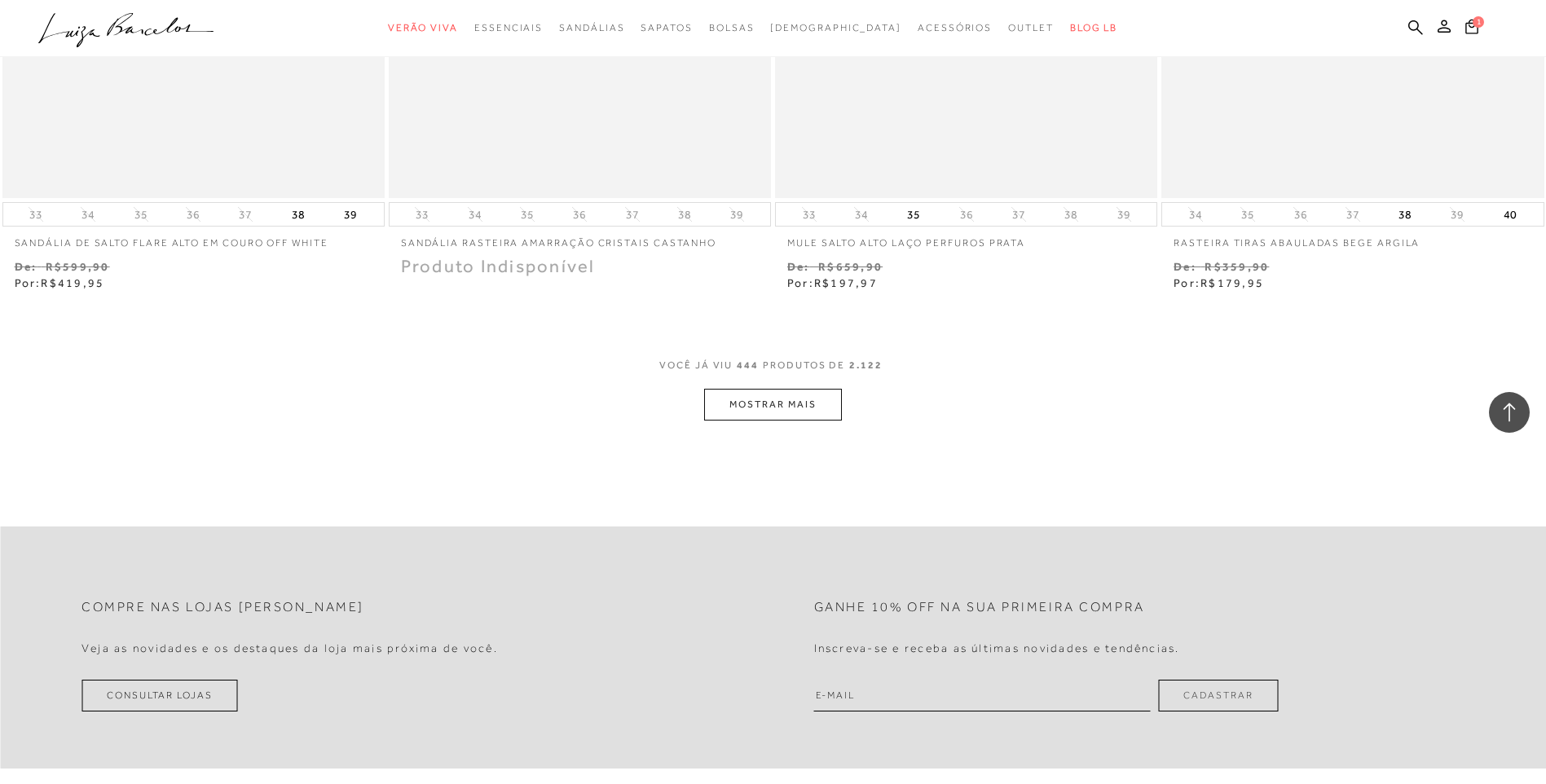
click at [779, 405] on button "MOSTRAR MAIS" at bounding box center [773, 404] width 137 height 32
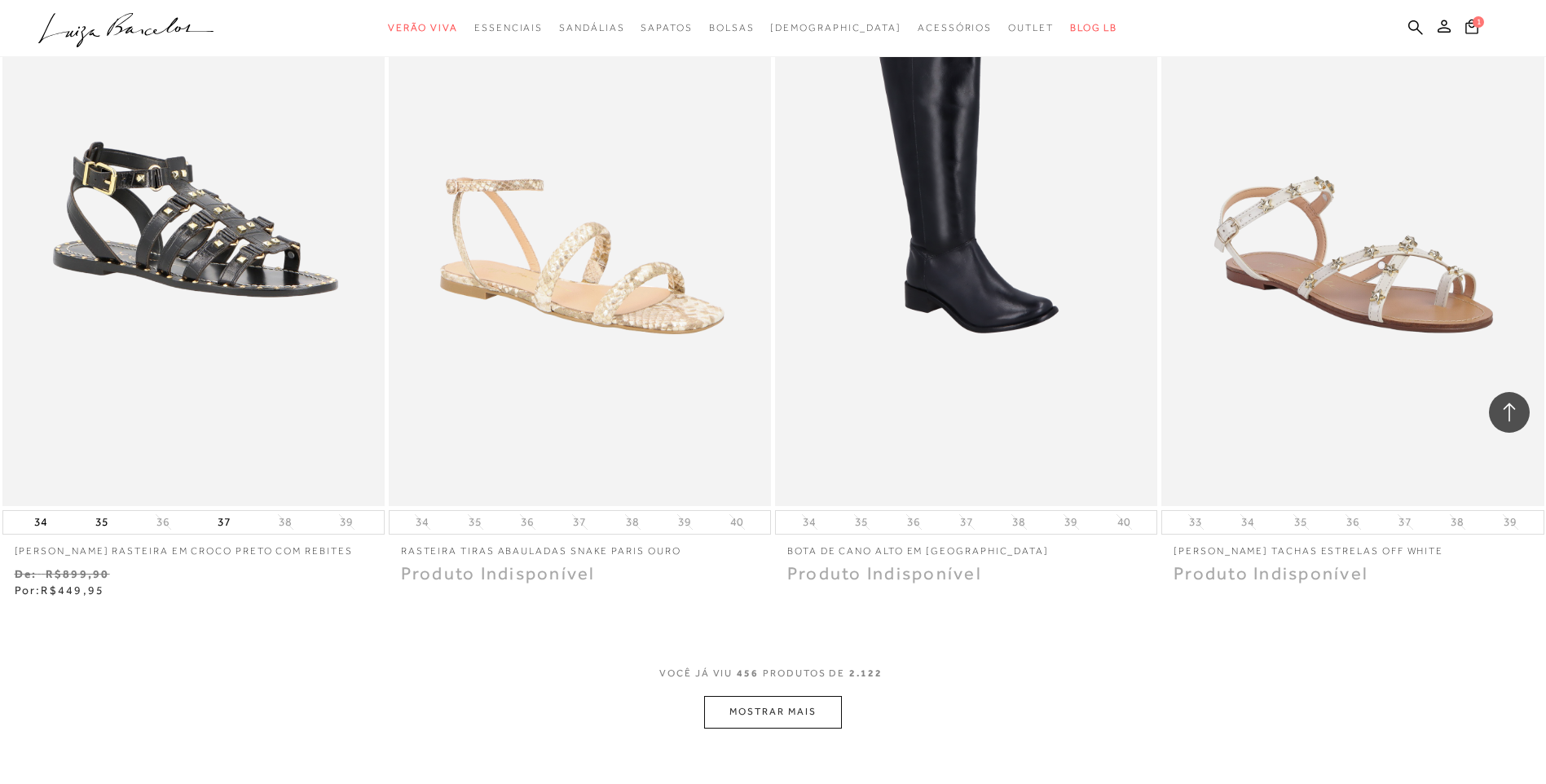
scroll to position [78773, 0]
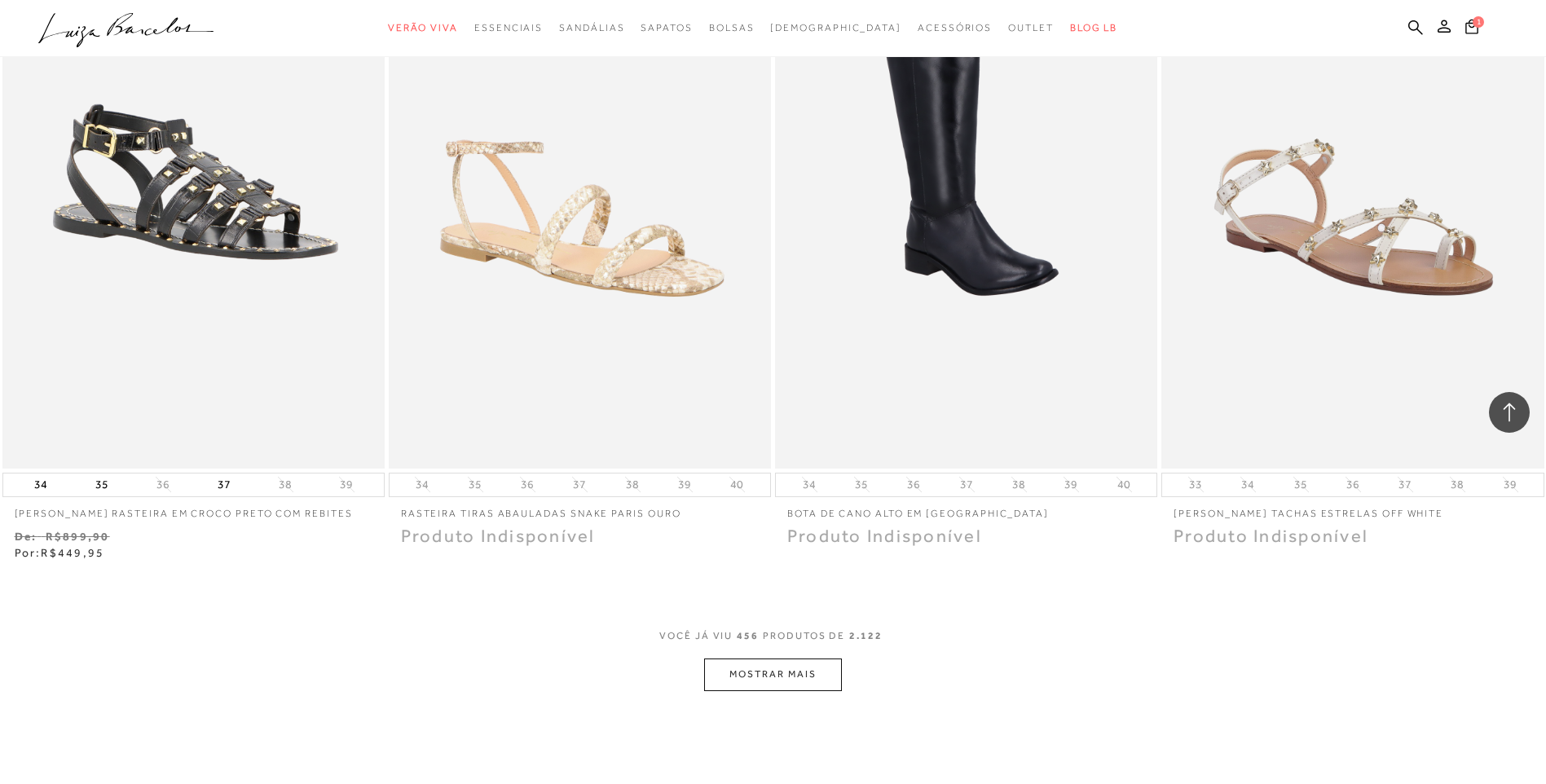
click at [780, 671] on button "MOSTRAR MAIS" at bounding box center [773, 675] width 137 height 32
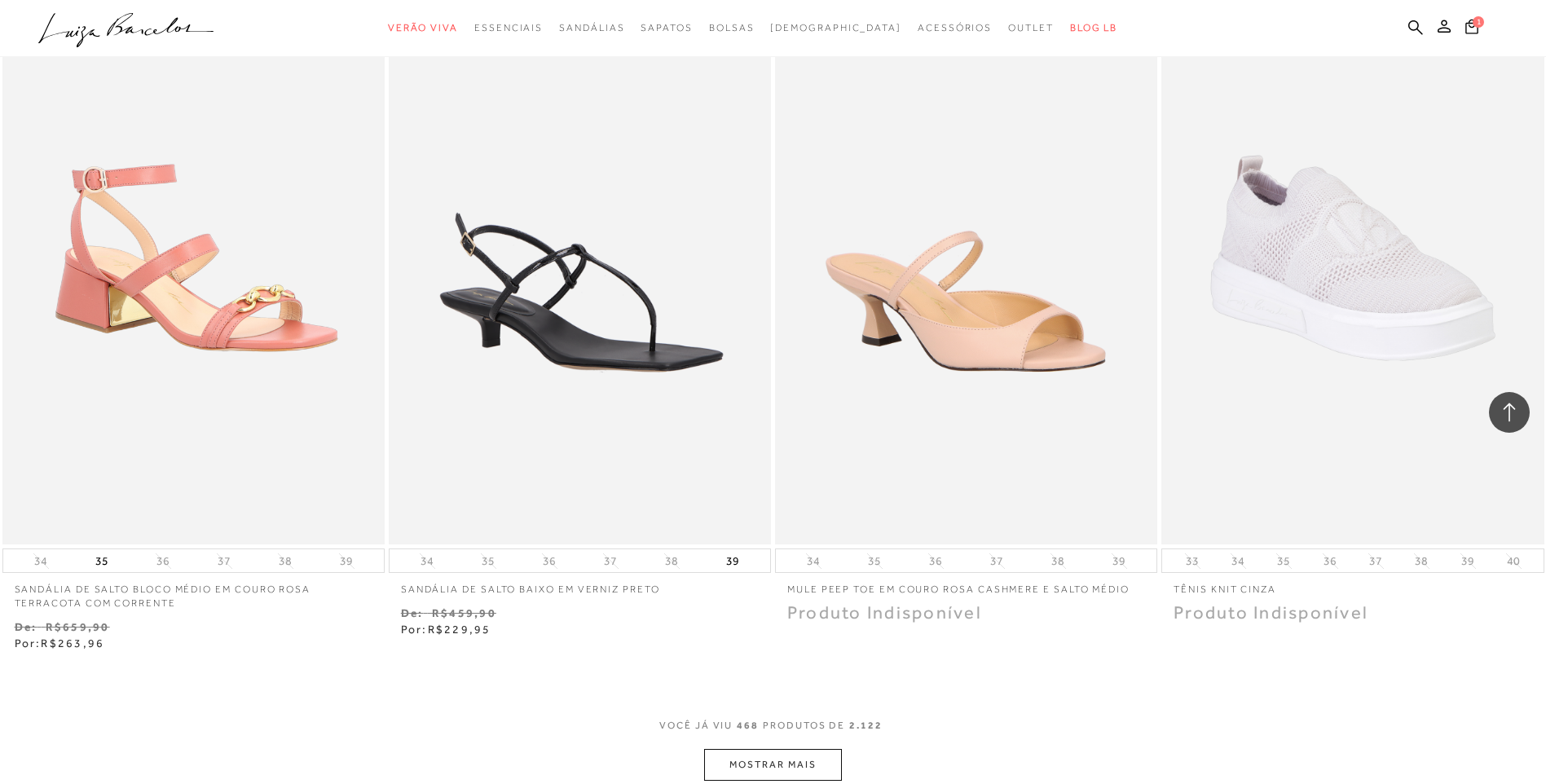
scroll to position [80891, 0]
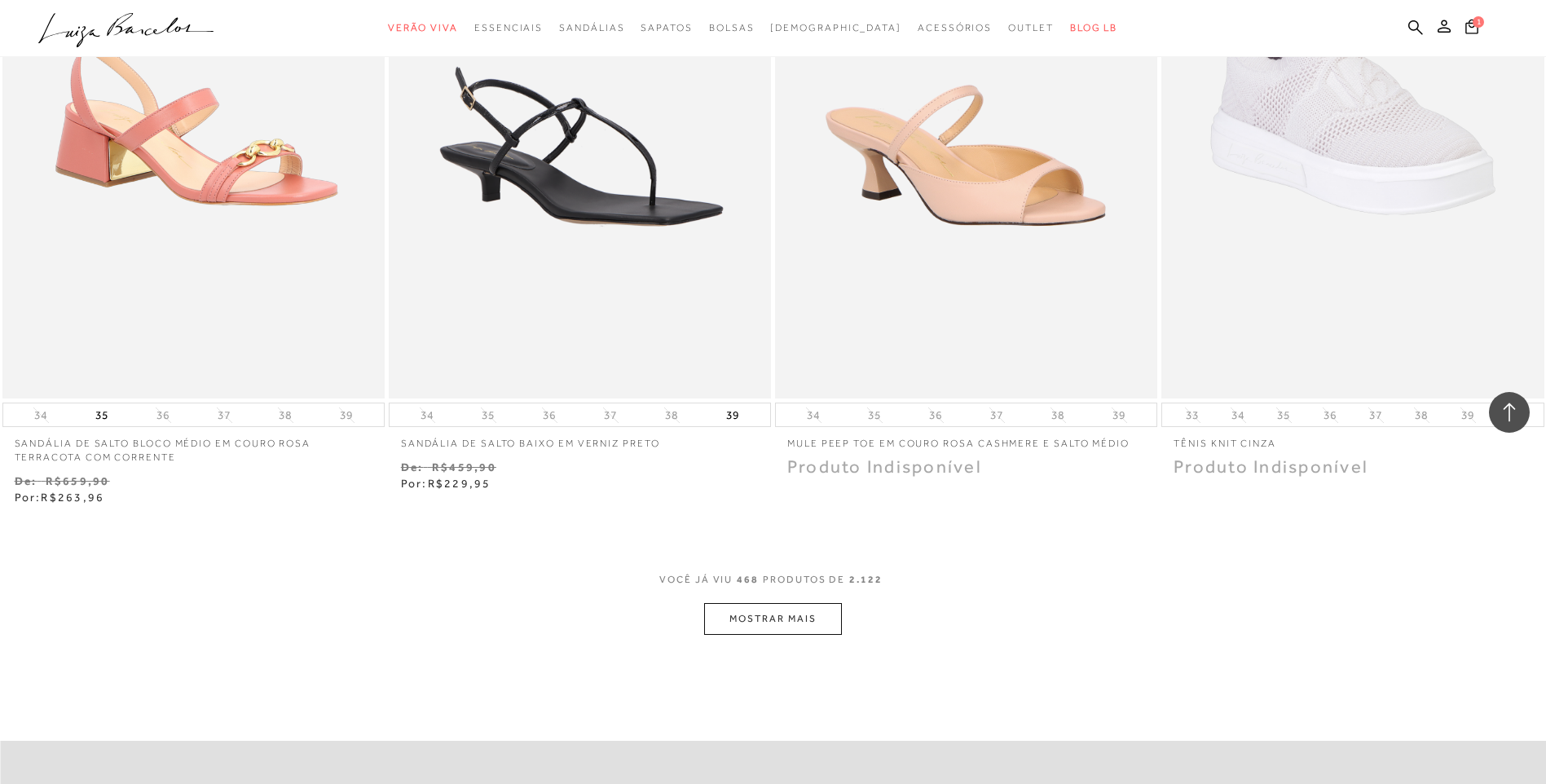
click at [775, 615] on button "MOSTRAR MAIS" at bounding box center [773, 619] width 137 height 32
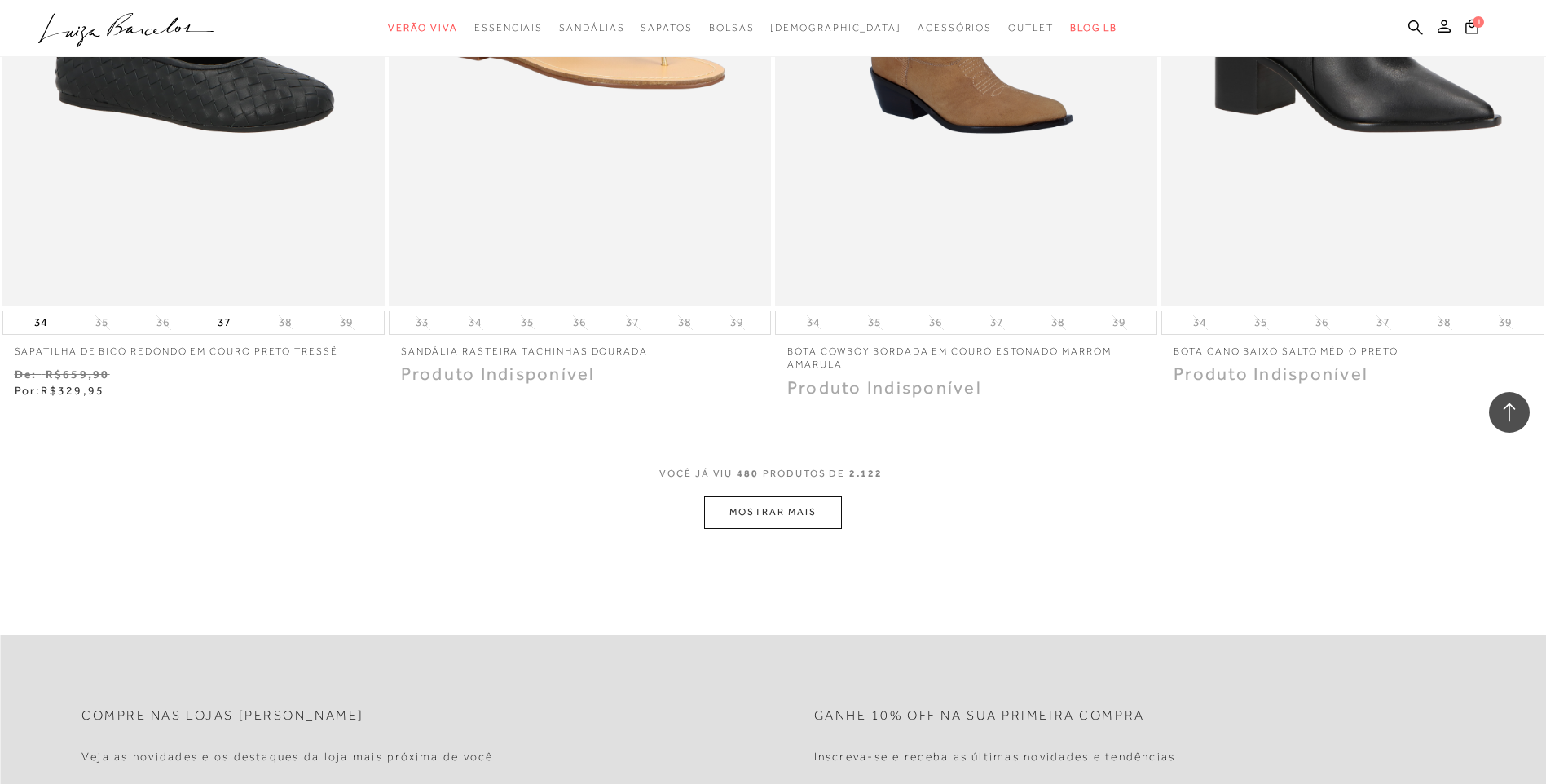
scroll to position [83092, 0]
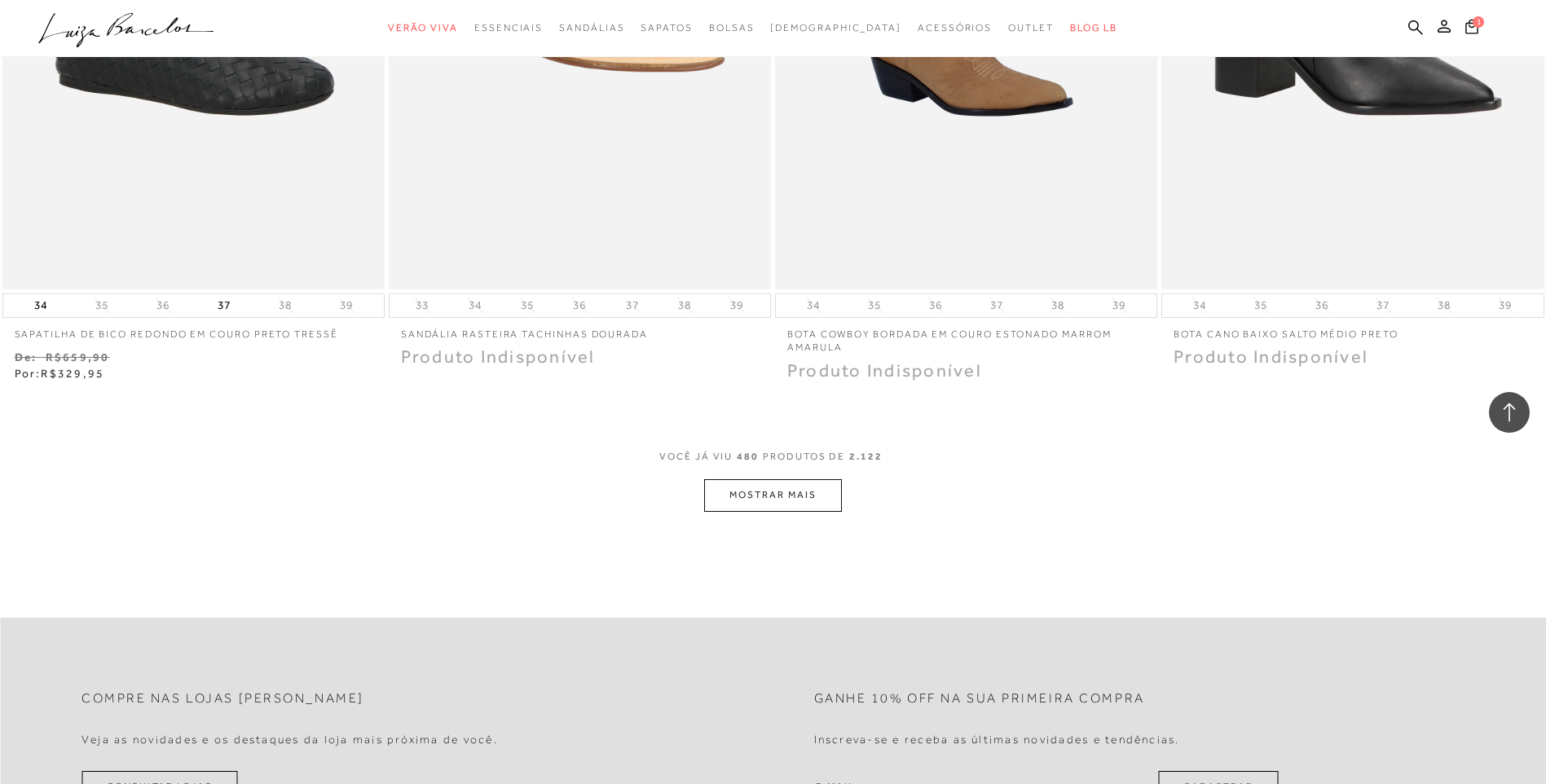
click at [773, 496] on button "MOSTRAR MAIS" at bounding box center [773, 495] width 137 height 32
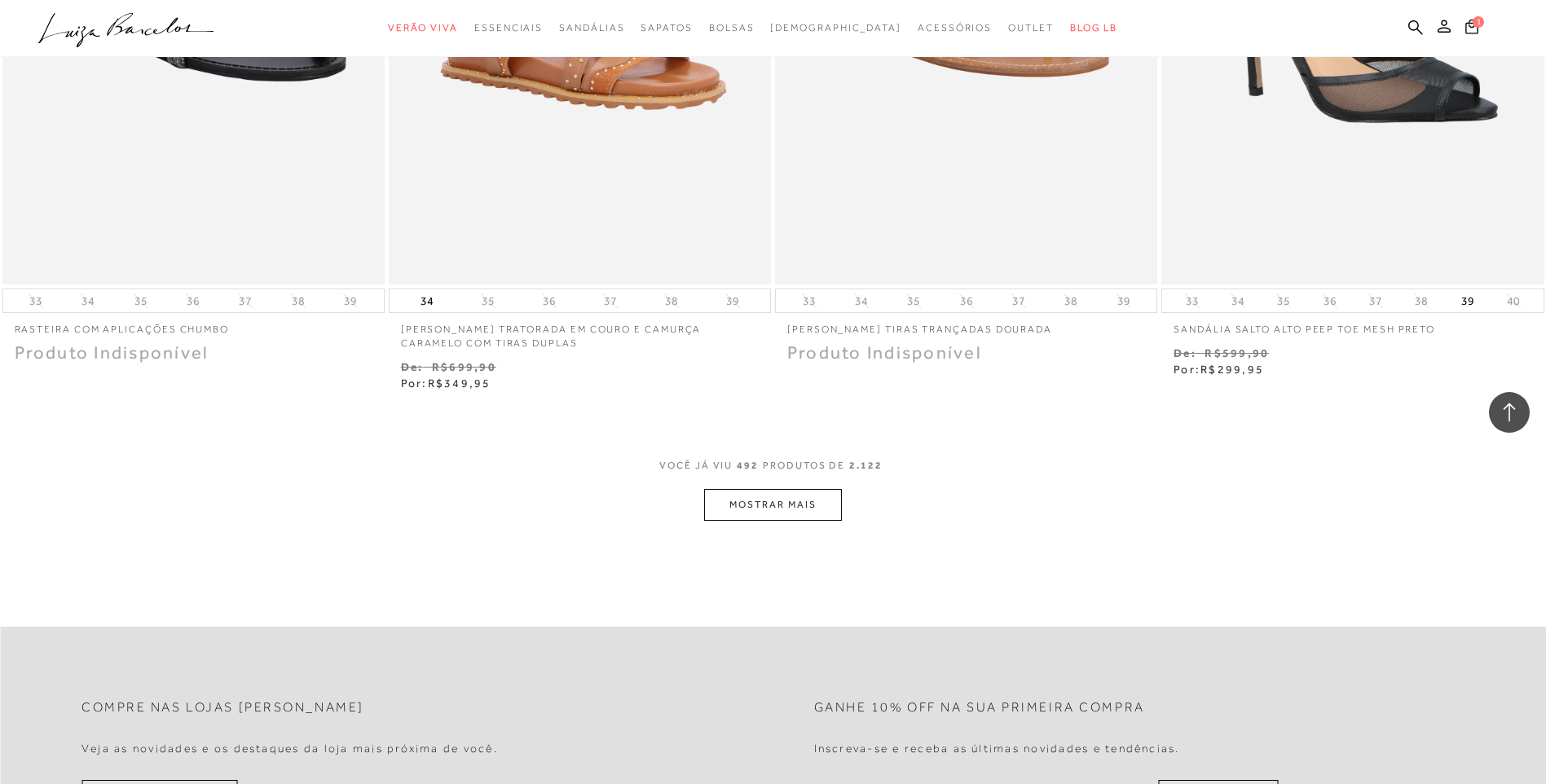
scroll to position [85239, 0]
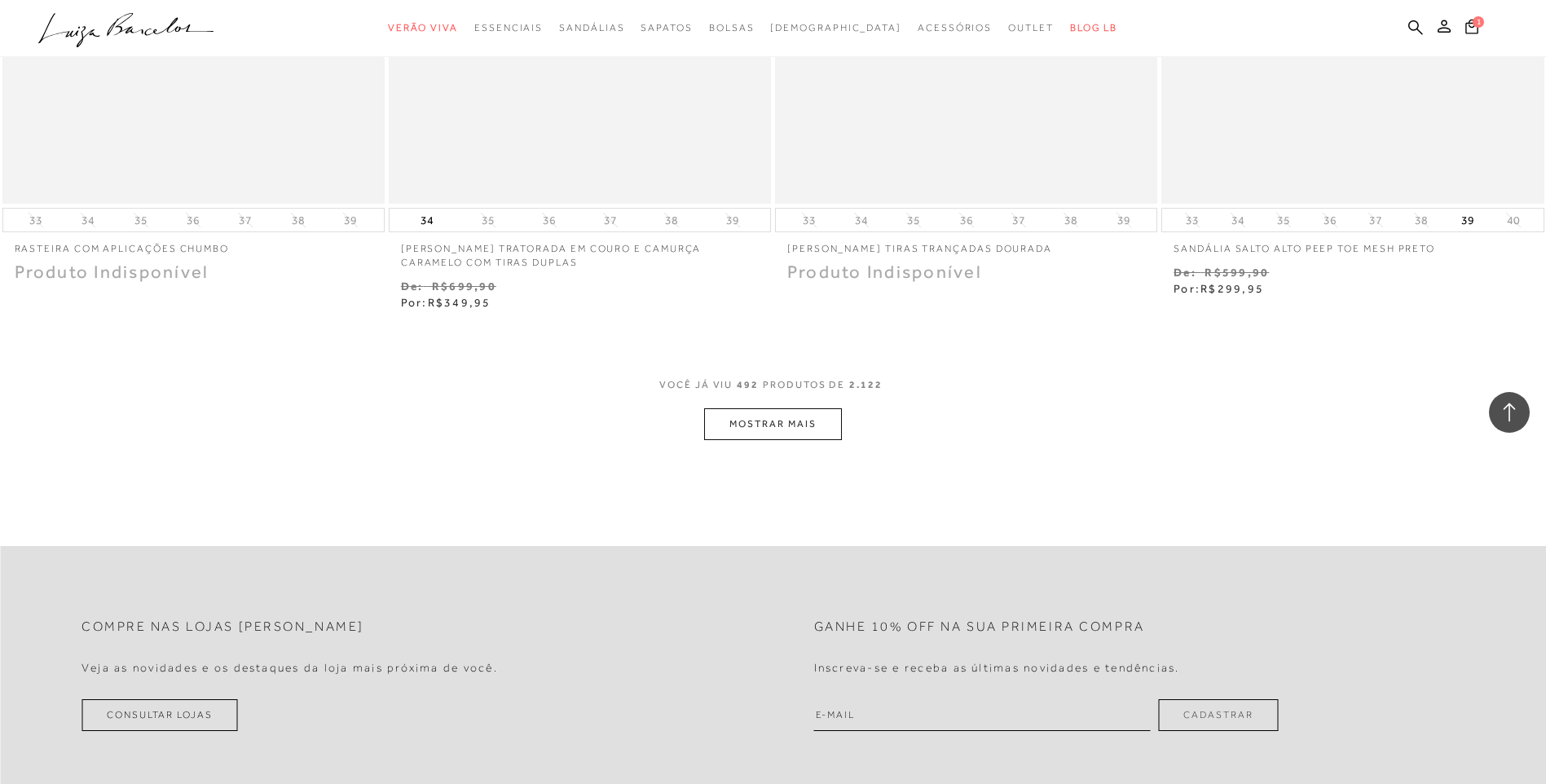
click at [785, 422] on button "MOSTRAR MAIS" at bounding box center [773, 424] width 137 height 32
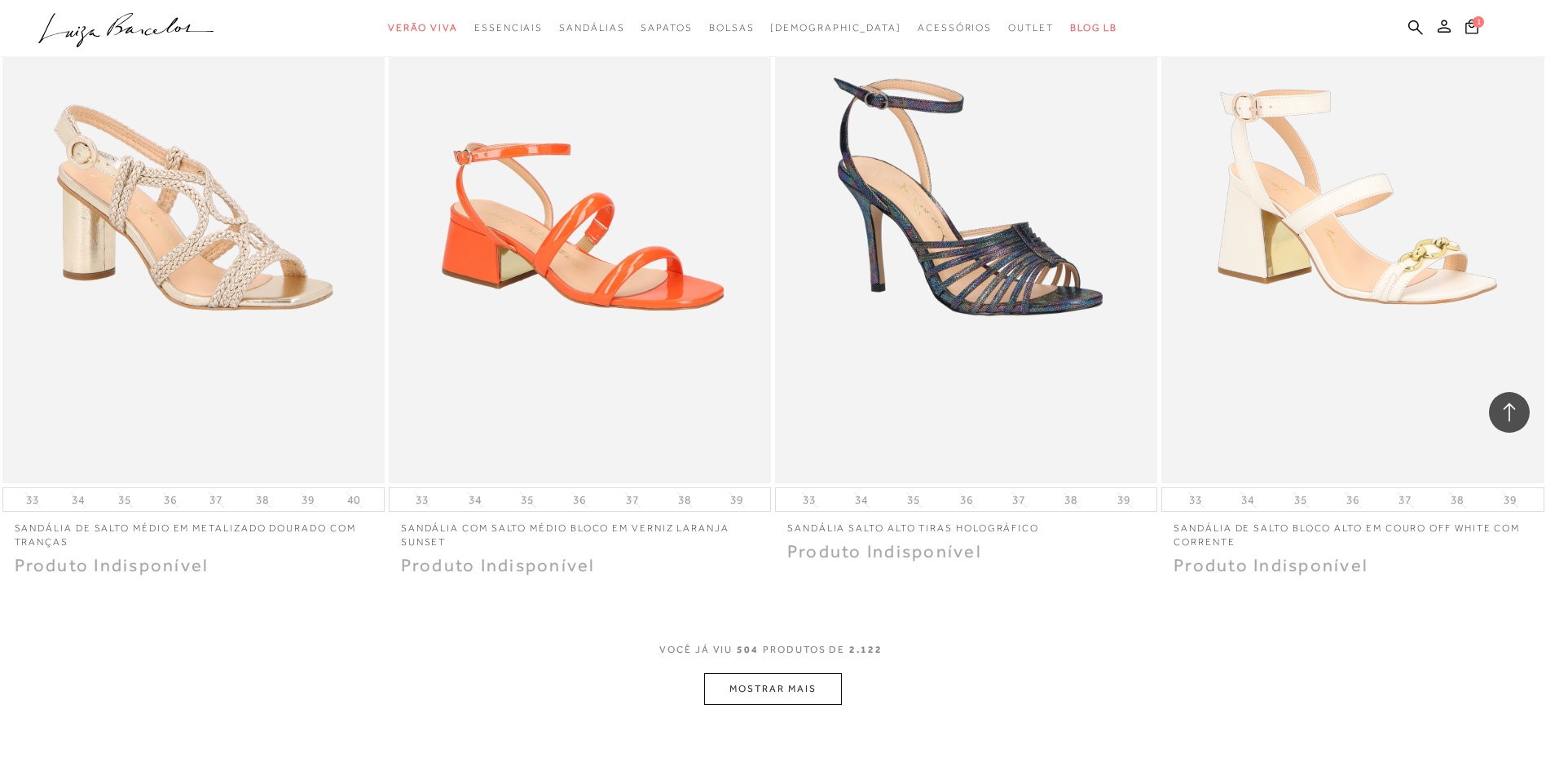
scroll to position [87237, 0]
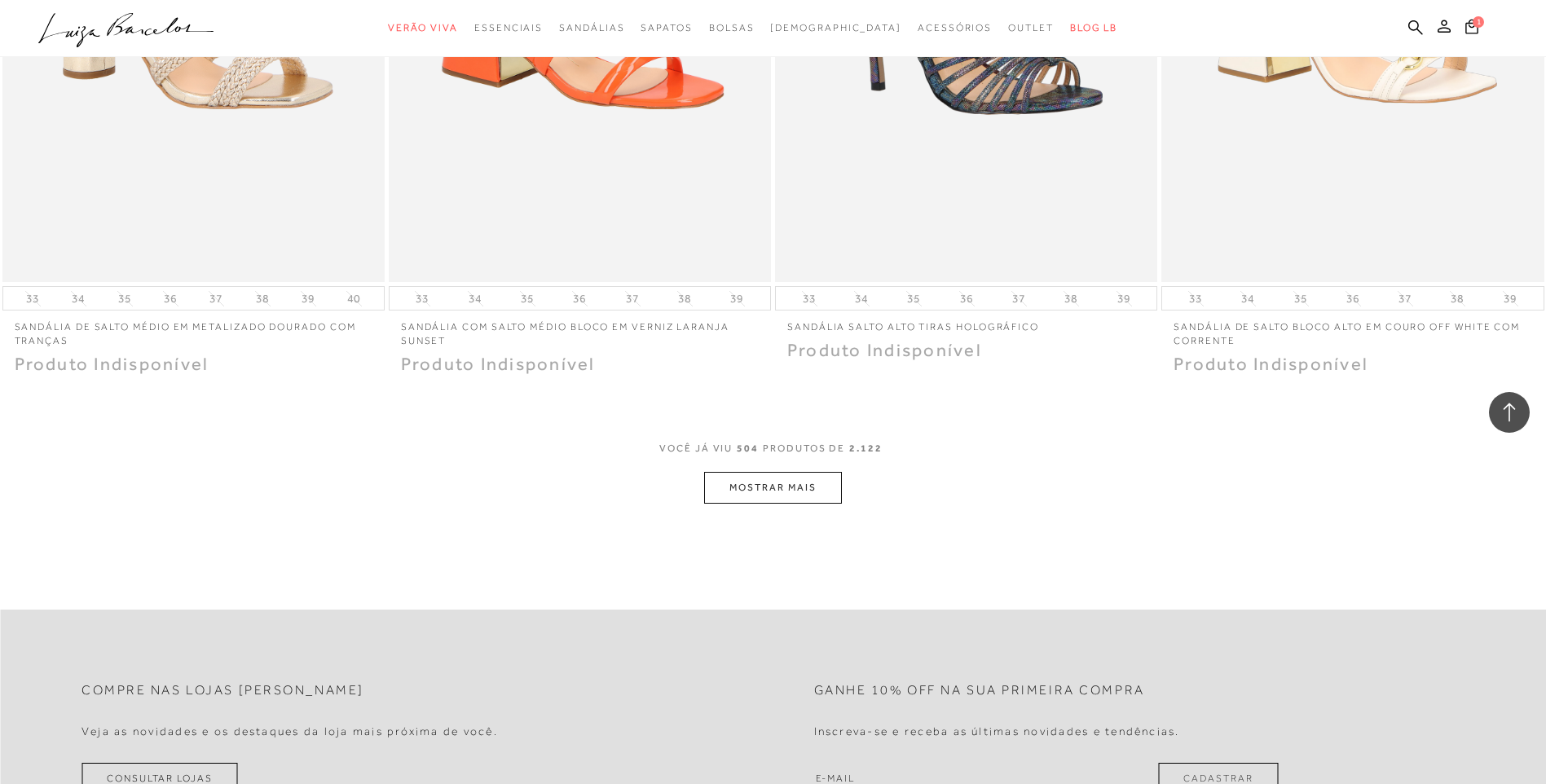
click at [758, 495] on button "MOSTRAR MAIS" at bounding box center [773, 487] width 137 height 32
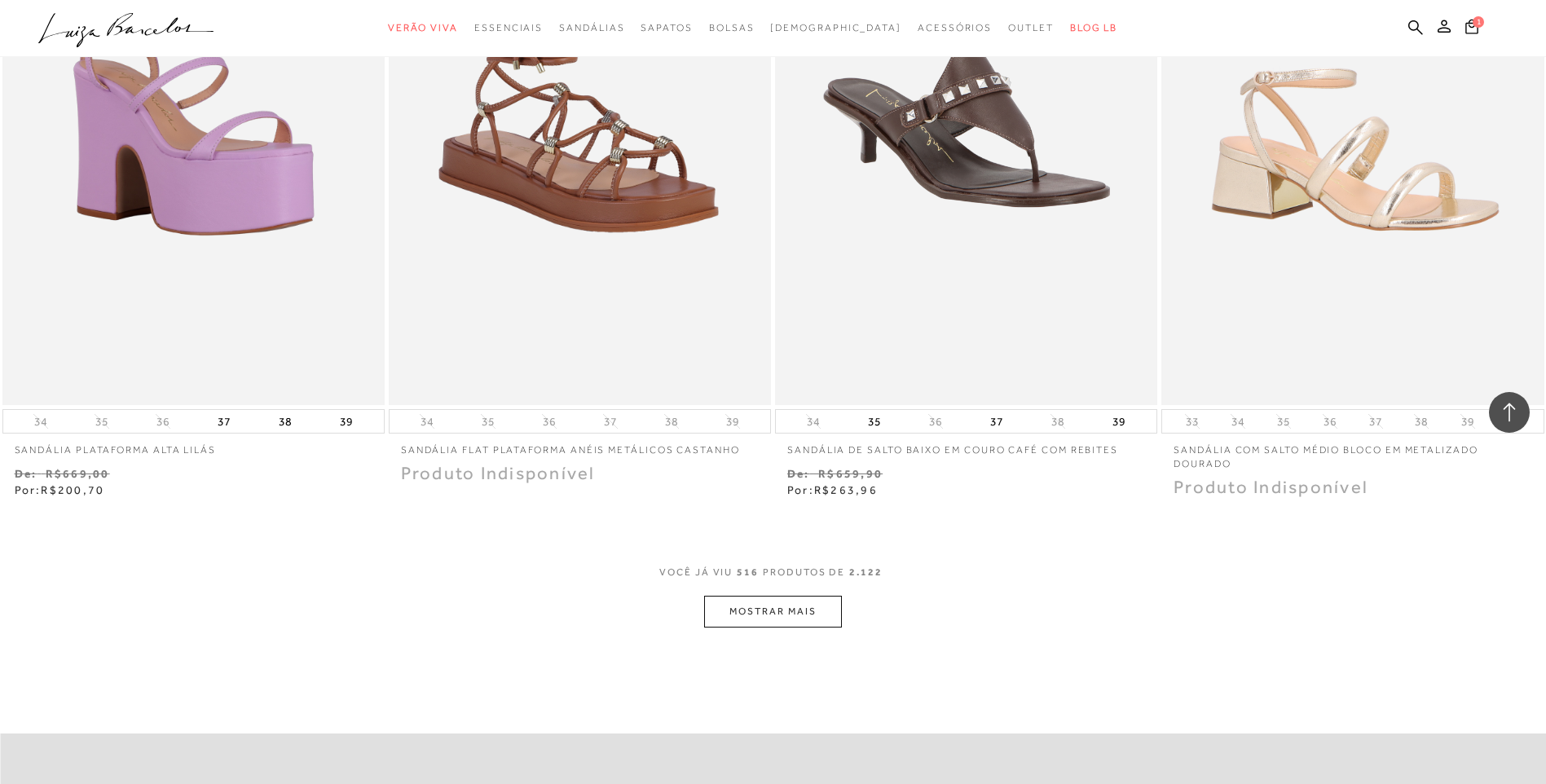
scroll to position [89193, 0]
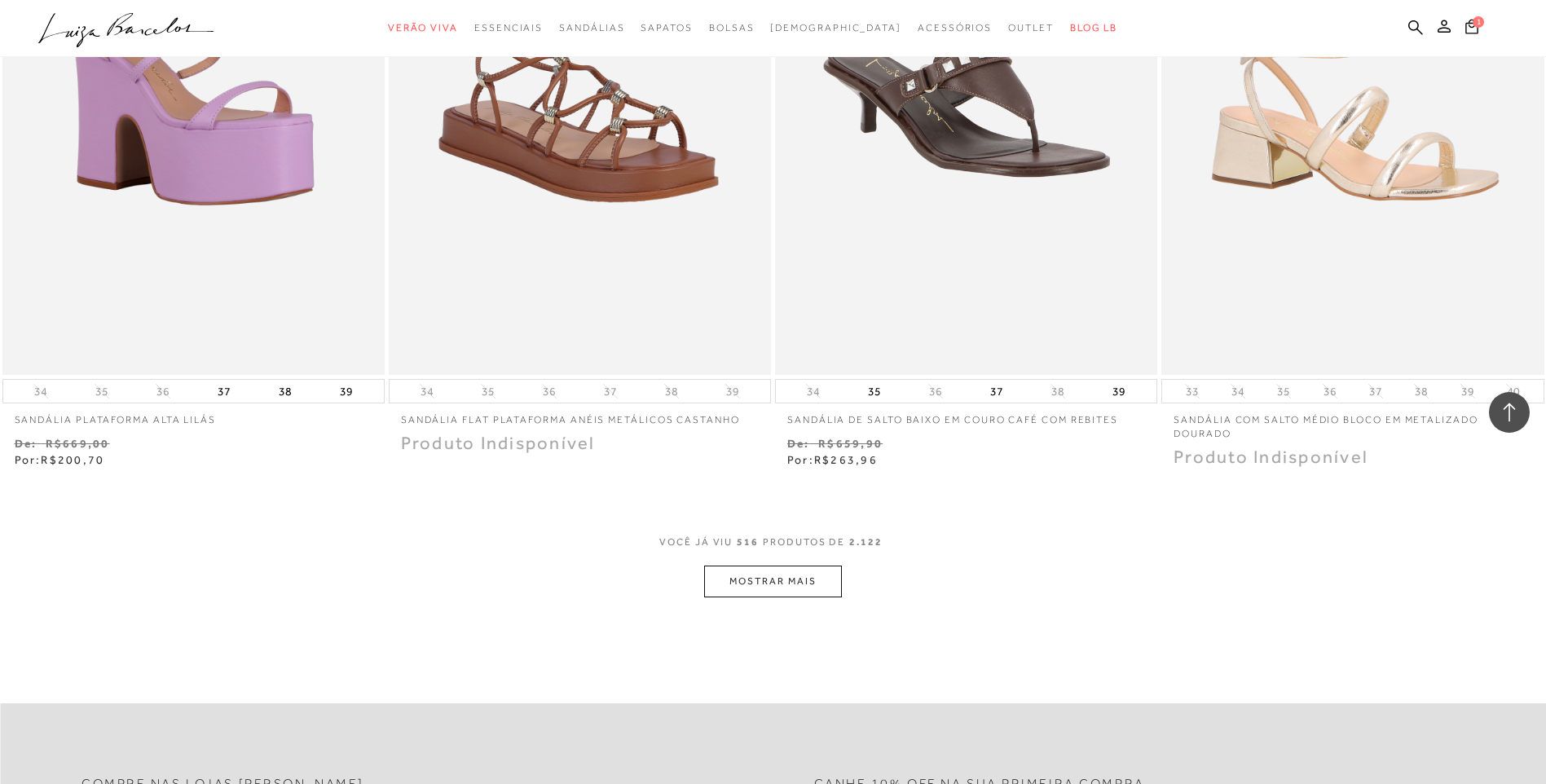
click at [761, 578] on button "MOSTRAR MAIS" at bounding box center [773, 581] width 137 height 32
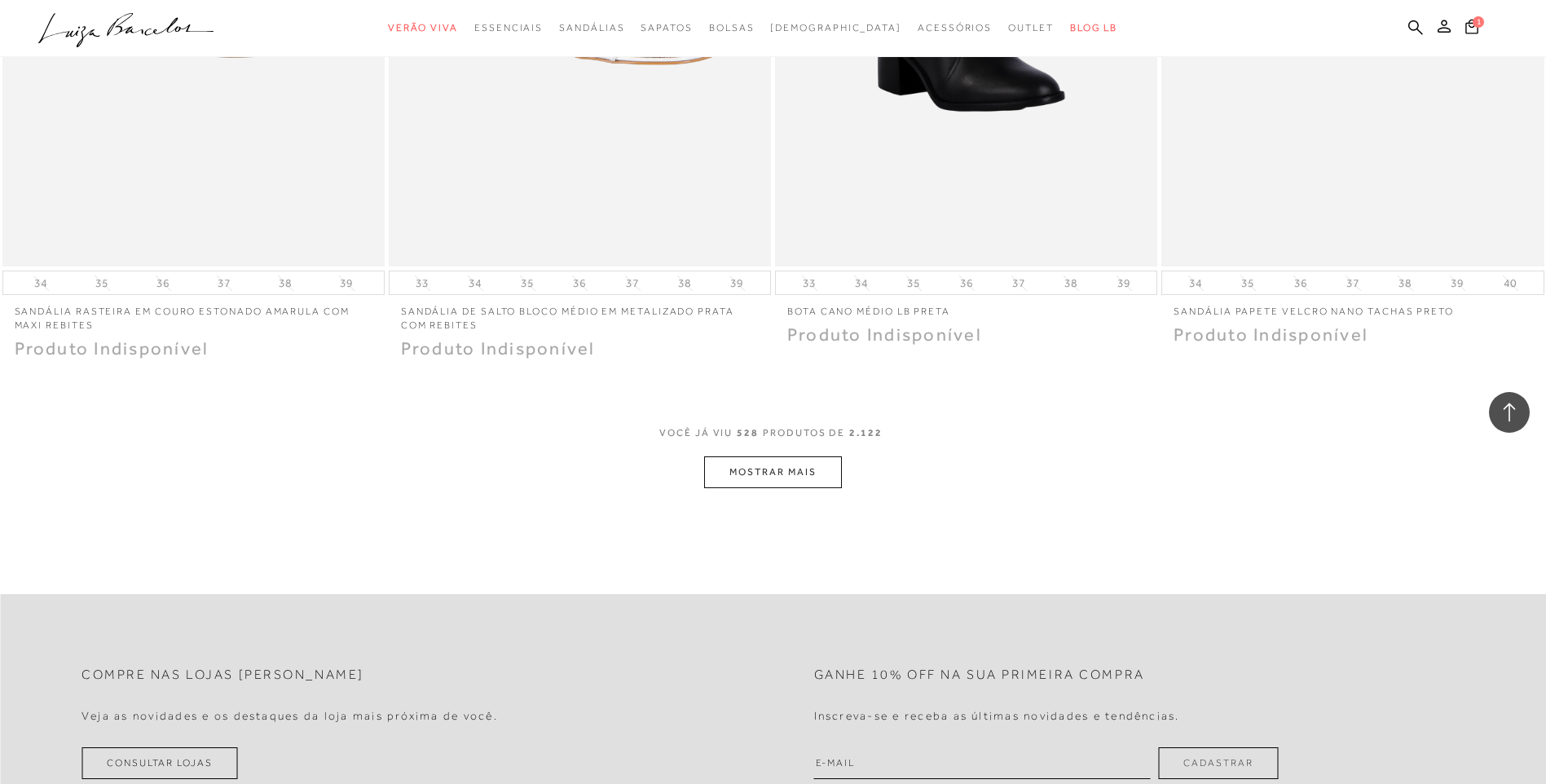
scroll to position [91393, 0]
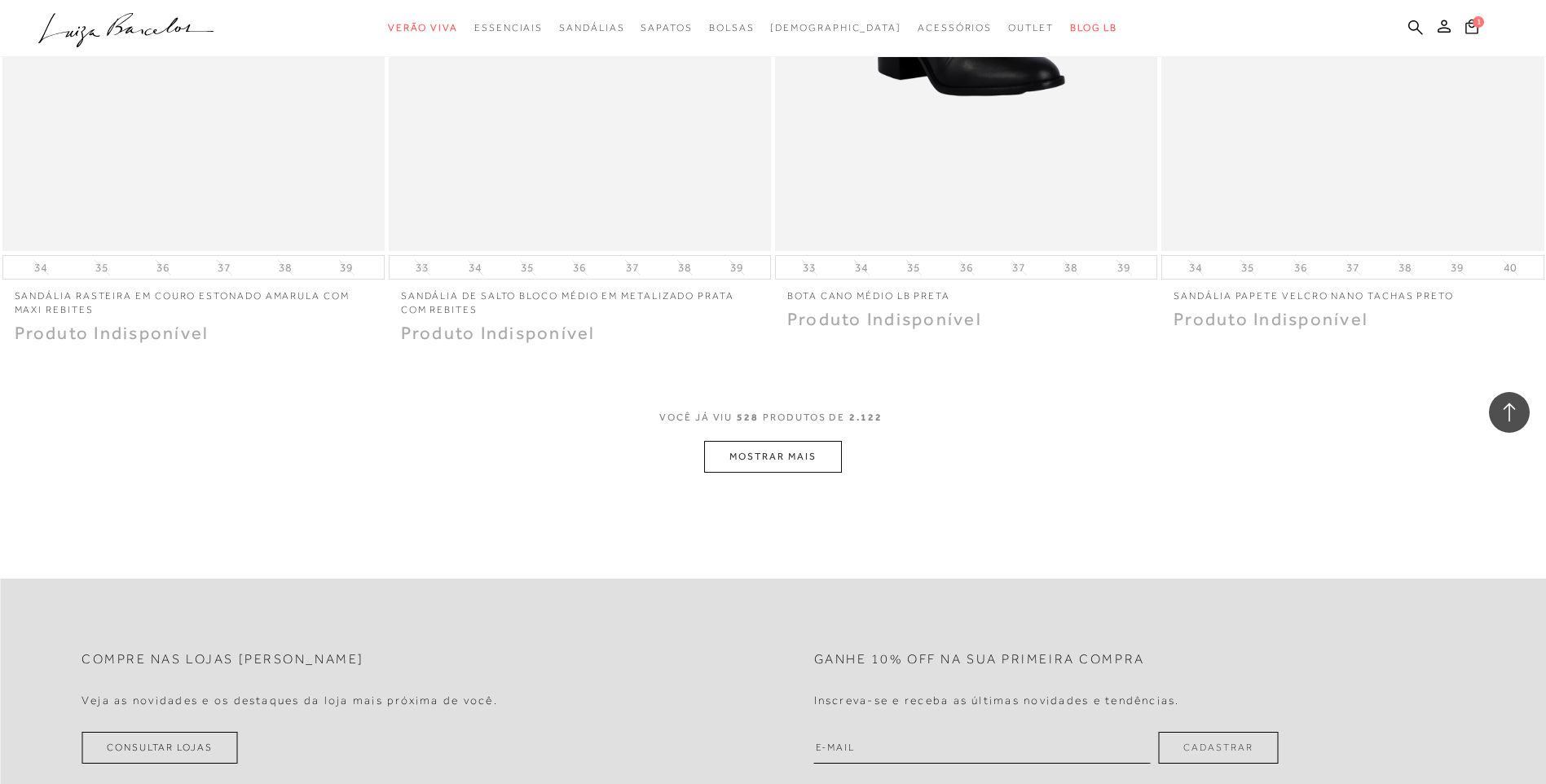
click at [814, 459] on button "MOSTRAR MAIS" at bounding box center [773, 457] width 137 height 32
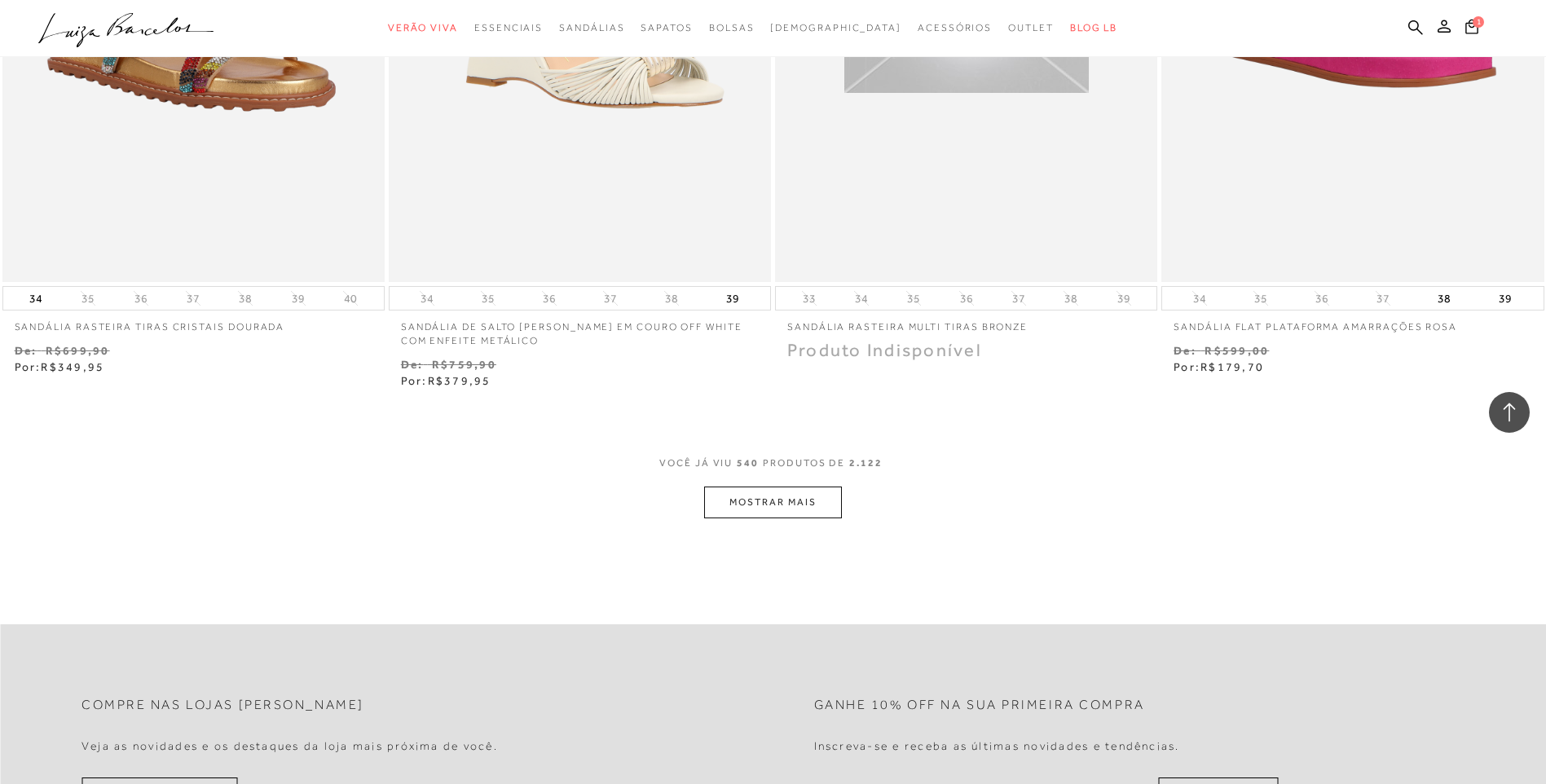
scroll to position [93430, 0]
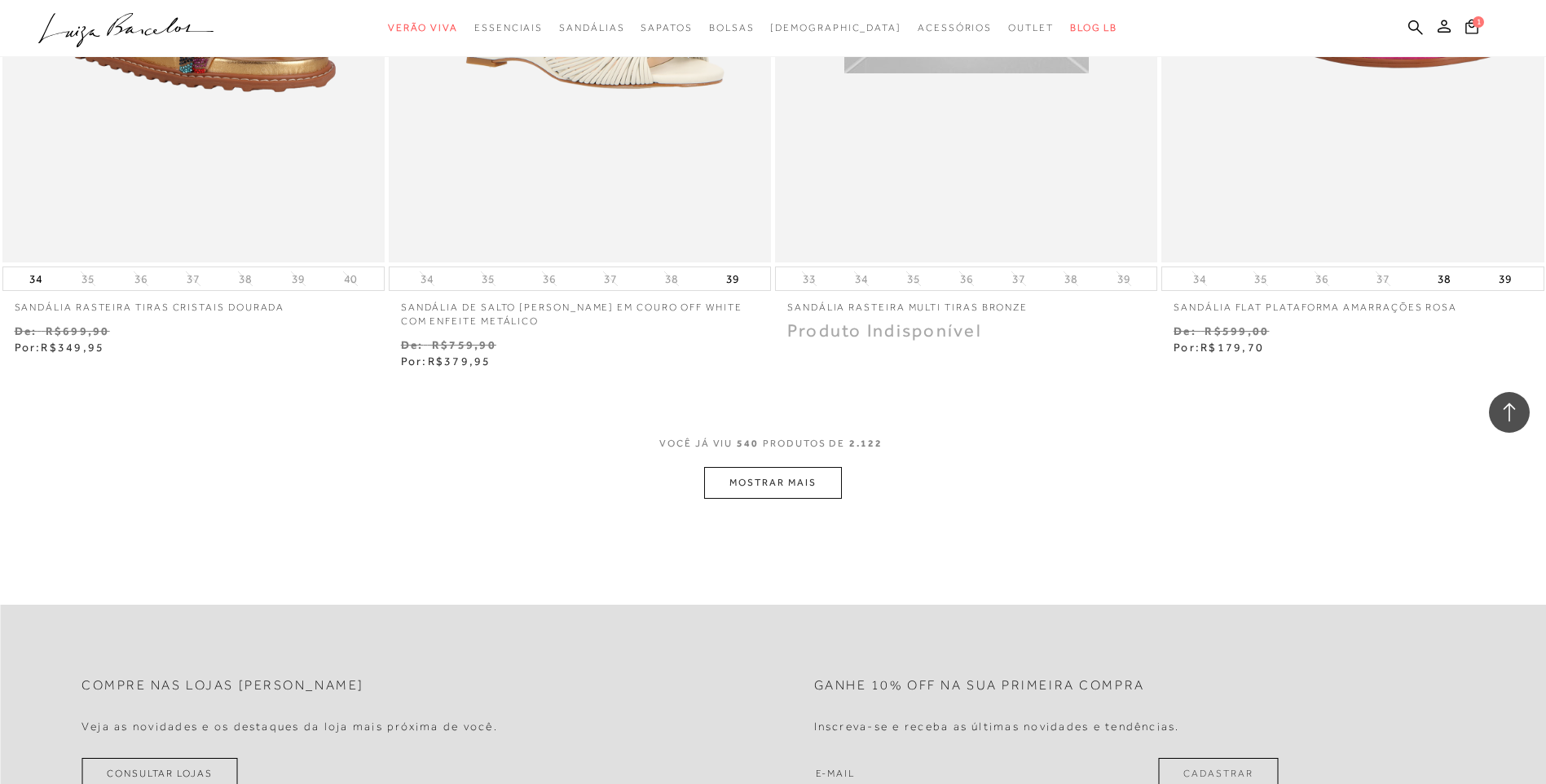
click at [821, 477] on button "MOSTRAR MAIS" at bounding box center [773, 483] width 137 height 32
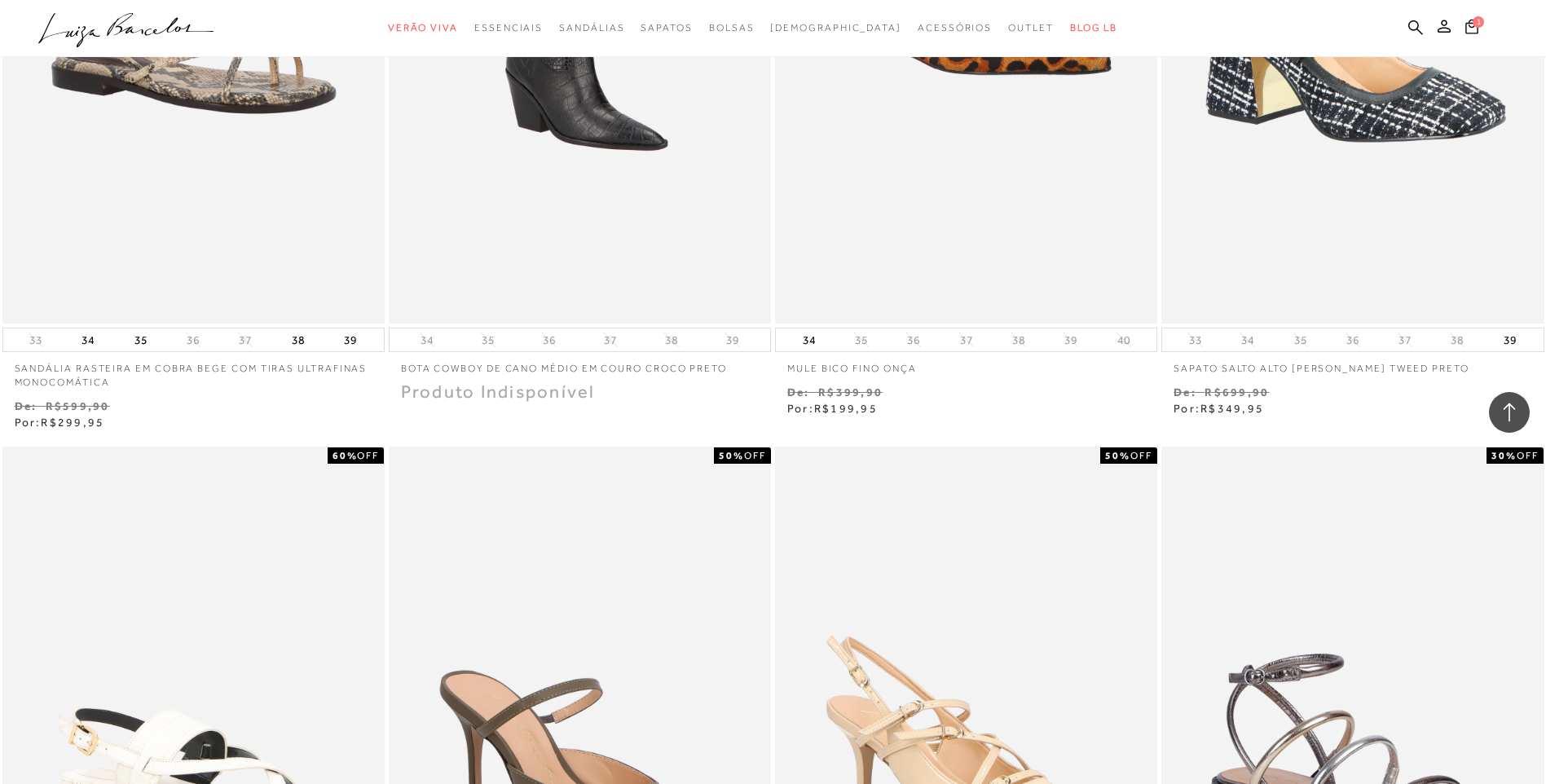
scroll to position [94897, 0]
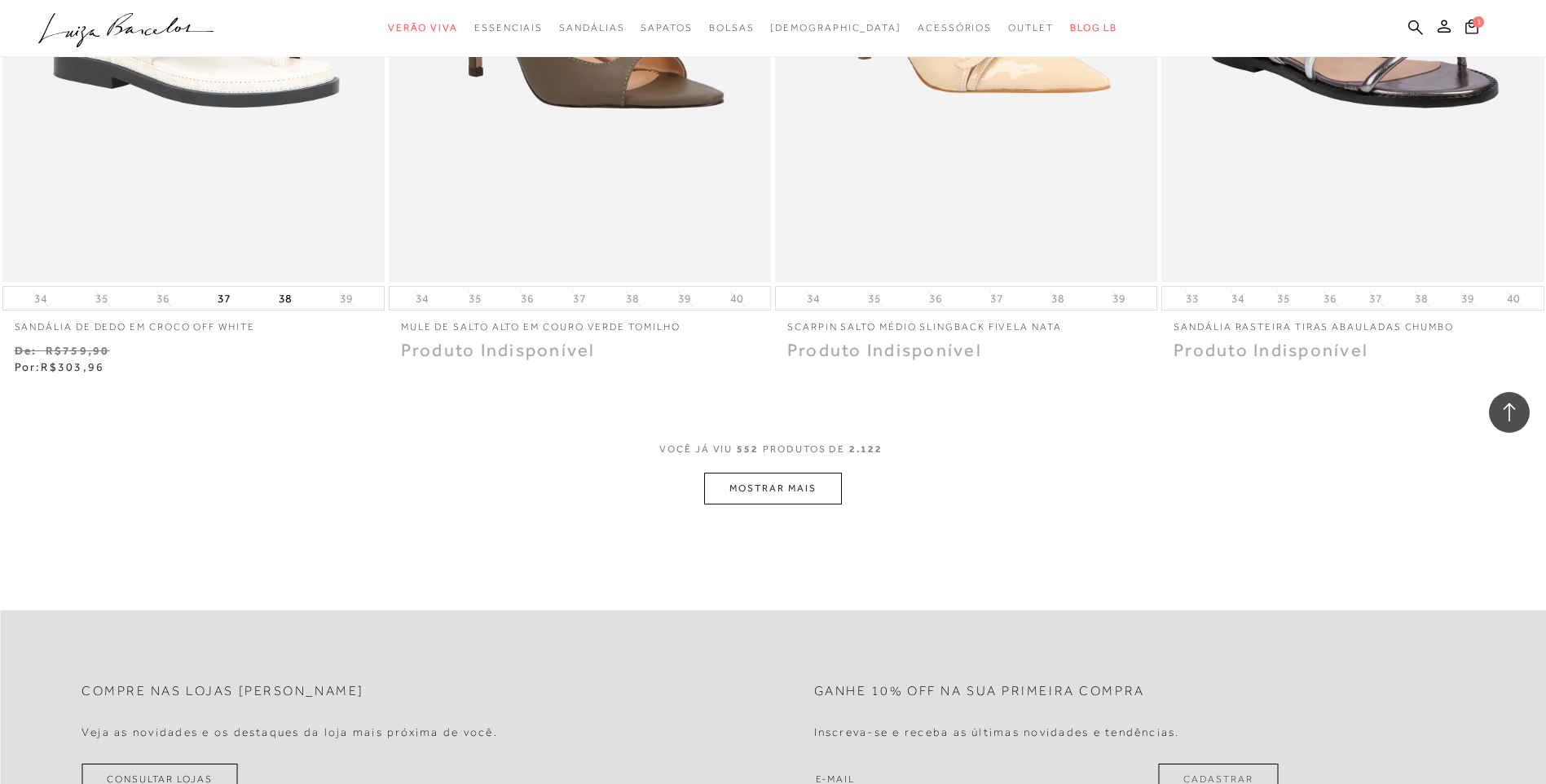
scroll to position [95550, 0]
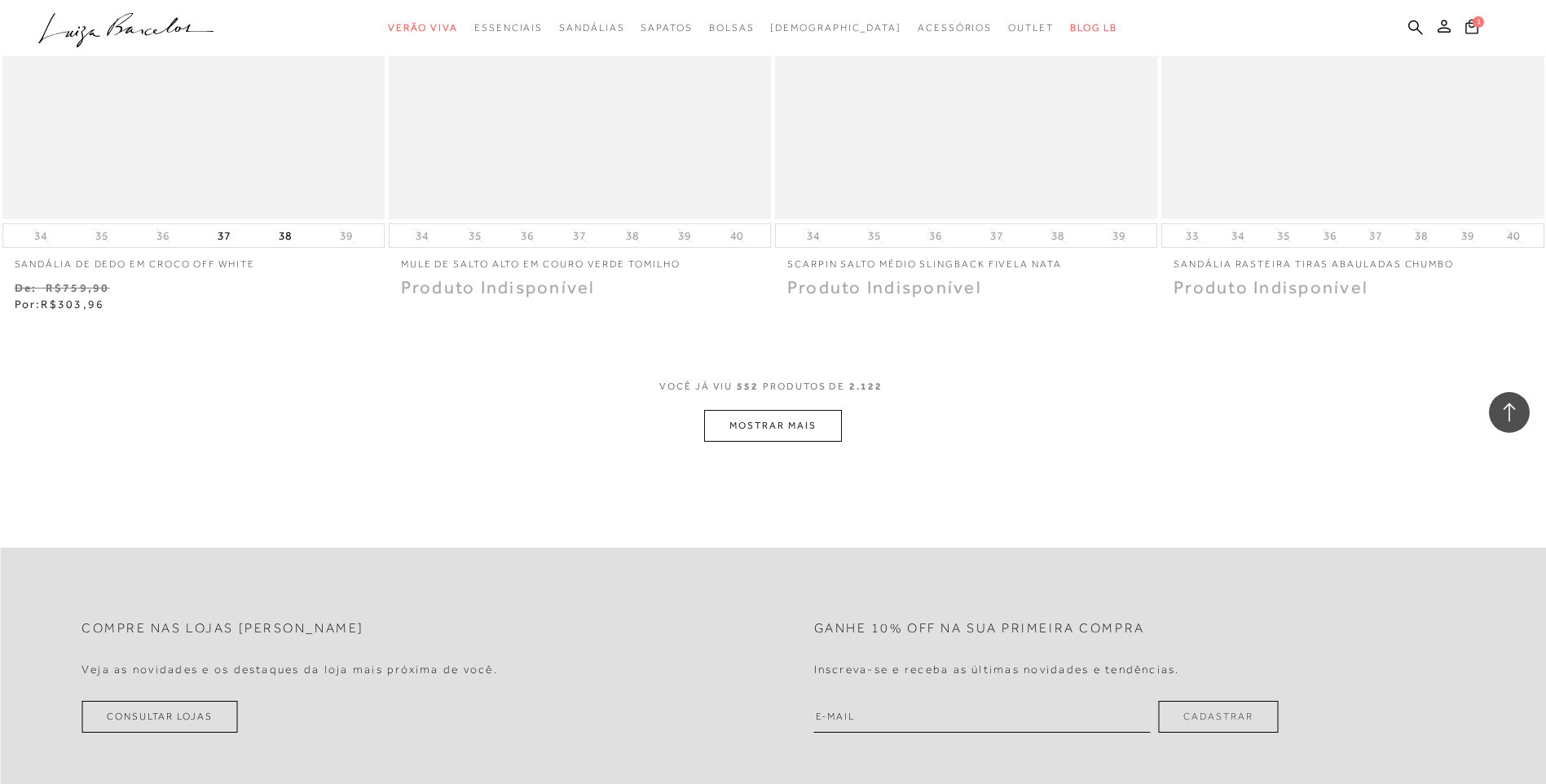
click at [795, 425] on button "MOSTRAR MAIS" at bounding box center [773, 425] width 137 height 32
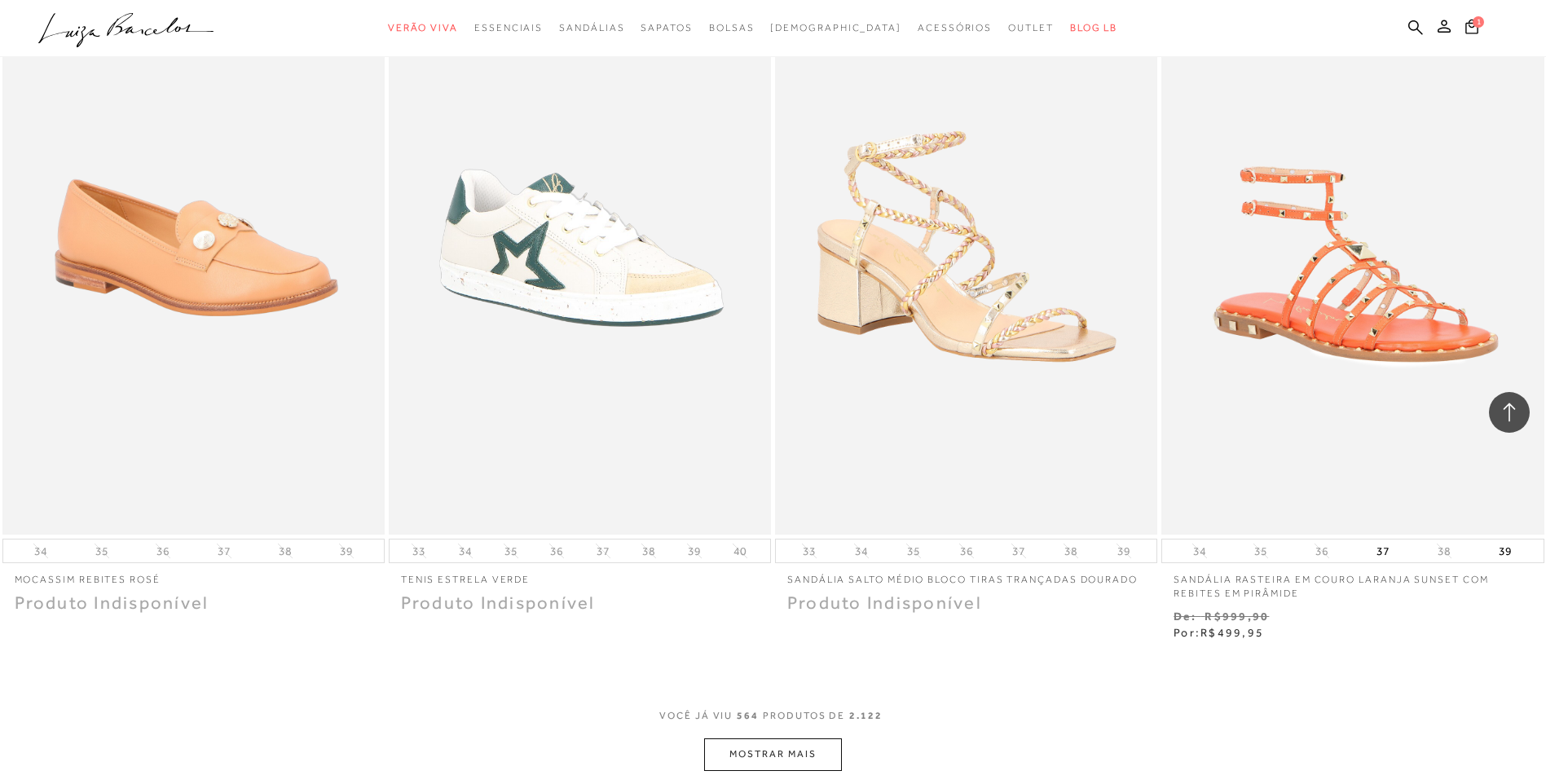
scroll to position [97505, 0]
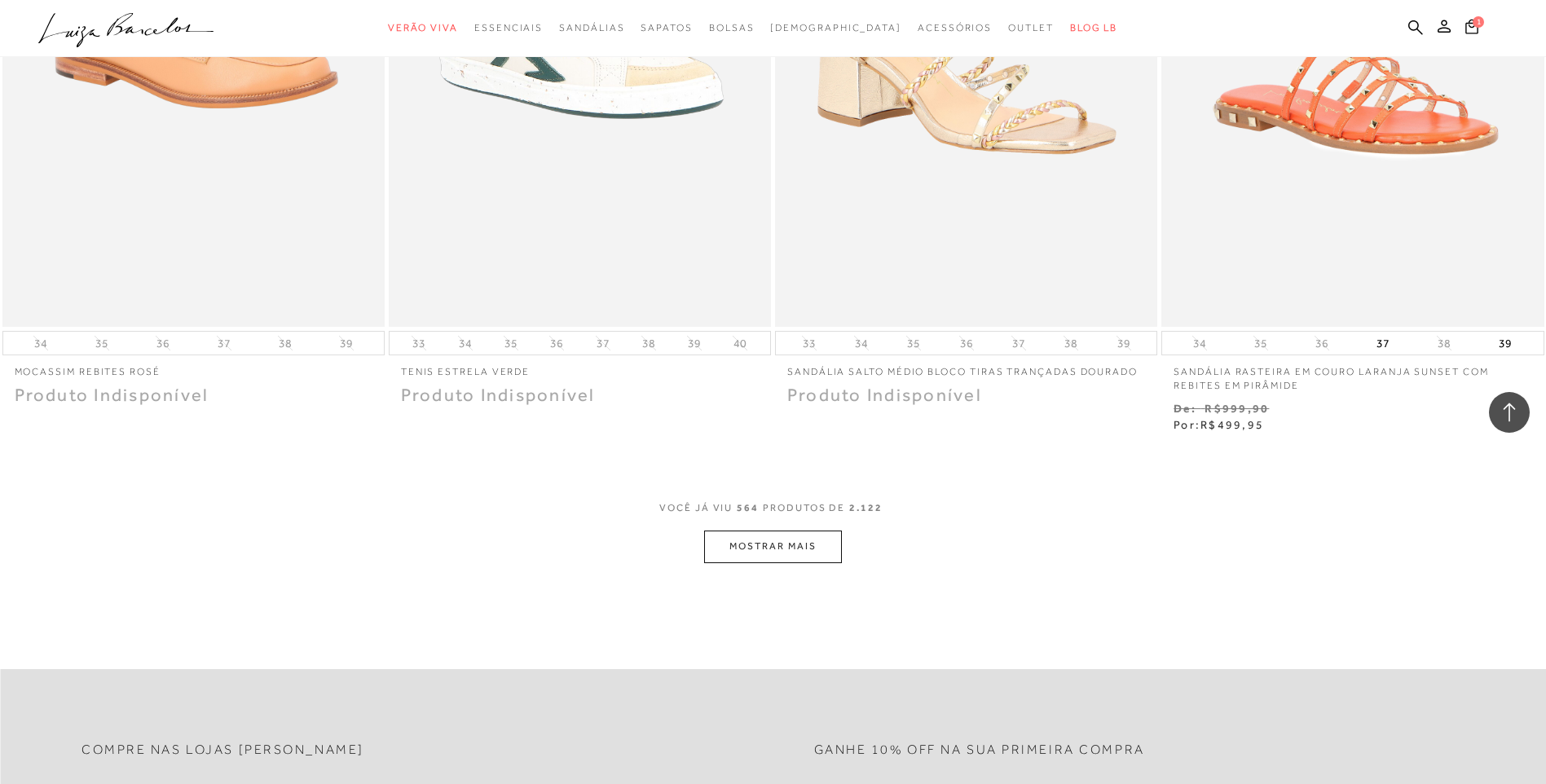
click at [775, 546] on button "MOSTRAR MAIS" at bounding box center [773, 546] width 137 height 32
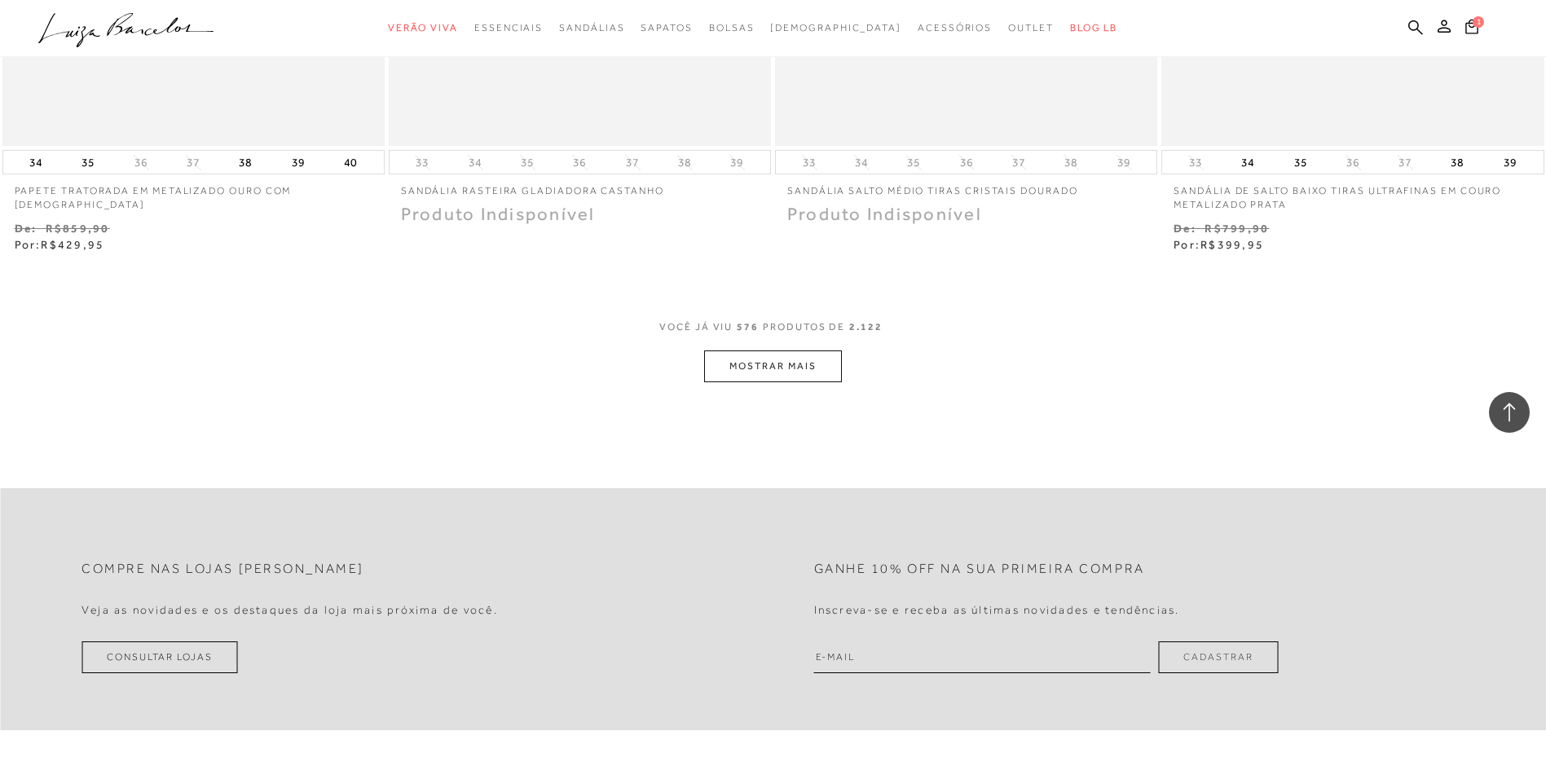
scroll to position [99787, 0]
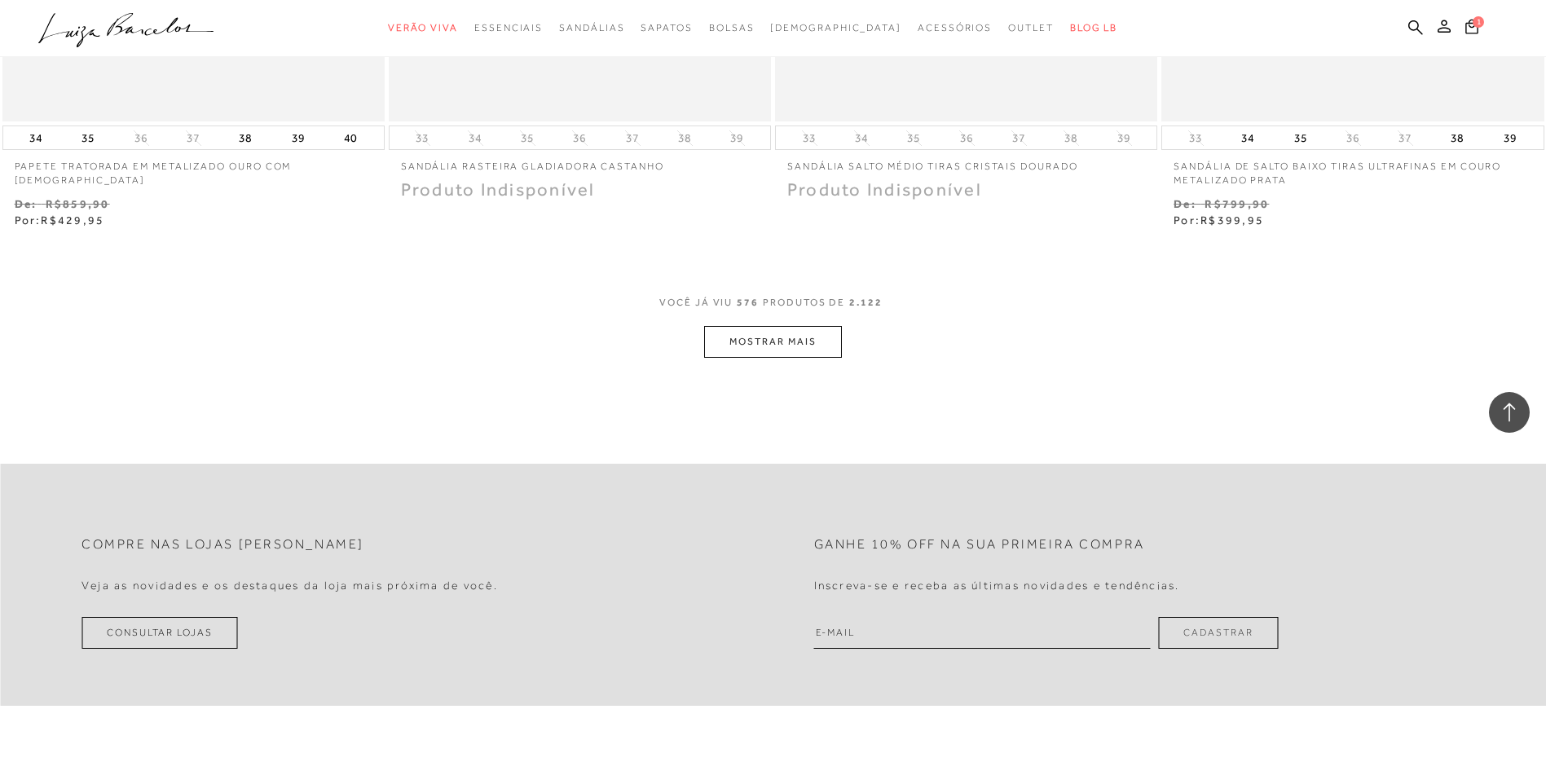
click at [813, 349] on button "MOSTRAR MAIS" at bounding box center [773, 342] width 137 height 32
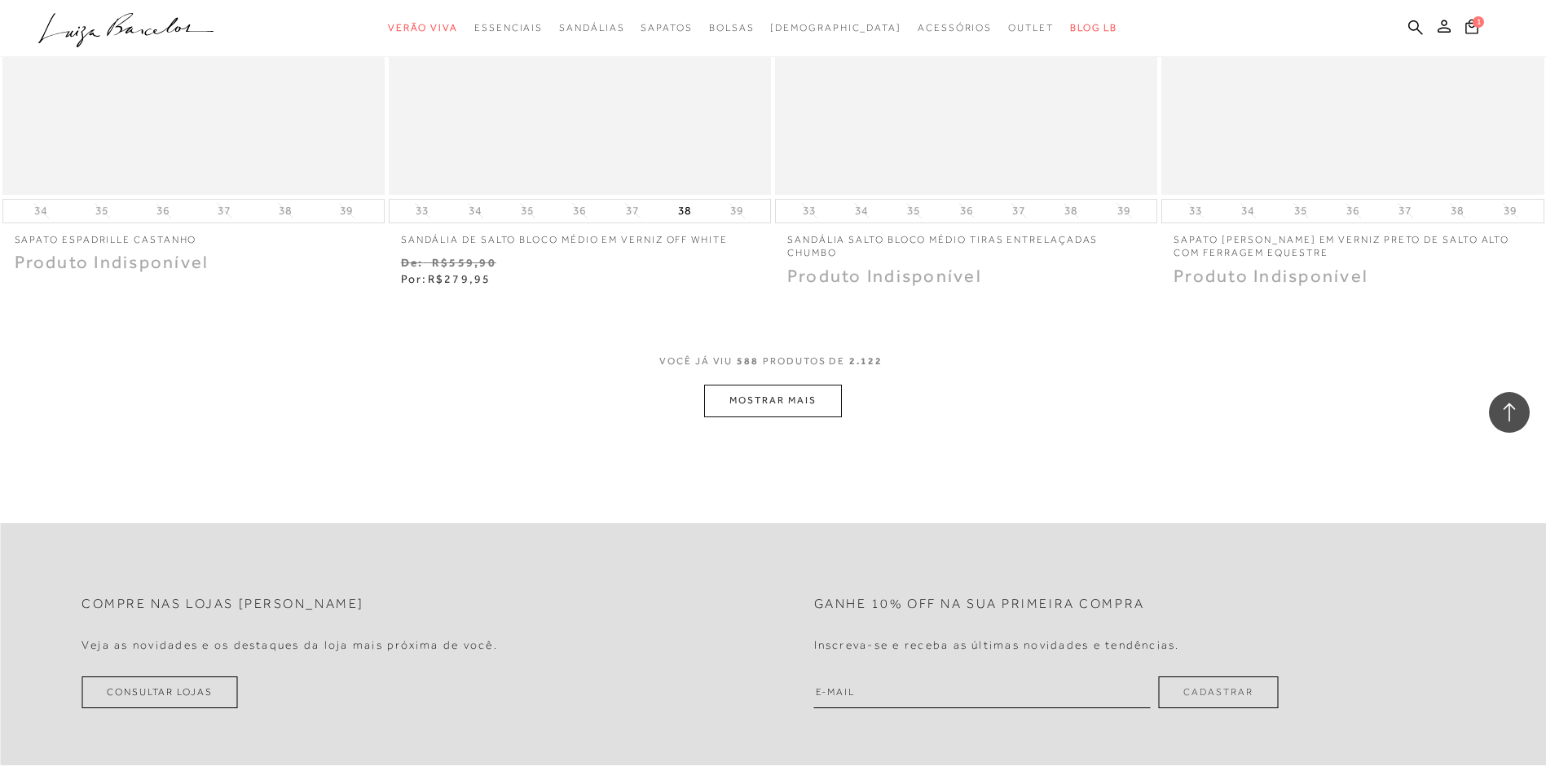
scroll to position [101825, 0]
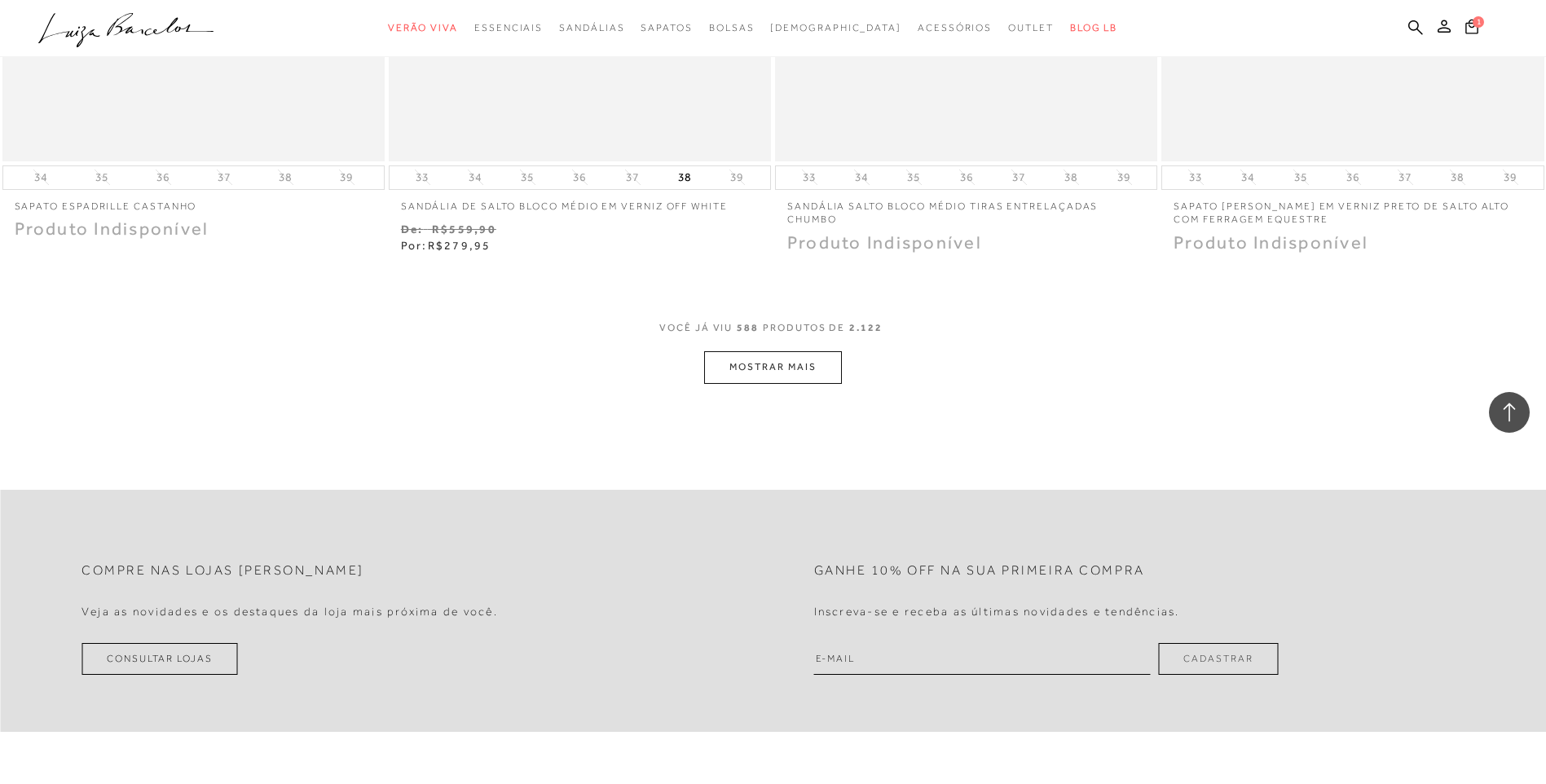
click at [807, 374] on button "MOSTRAR MAIS" at bounding box center [773, 367] width 137 height 32
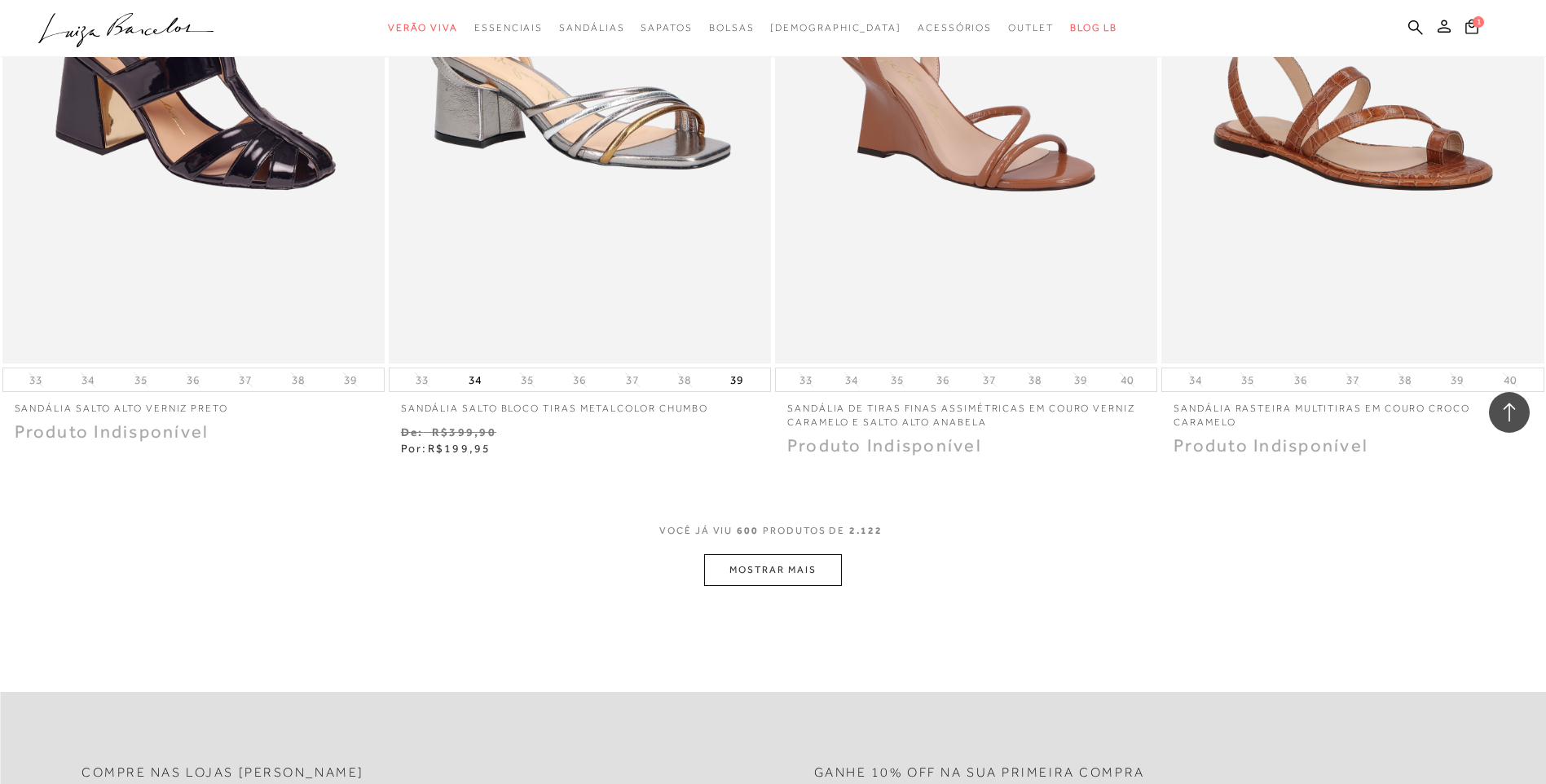
scroll to position [103780, 0]
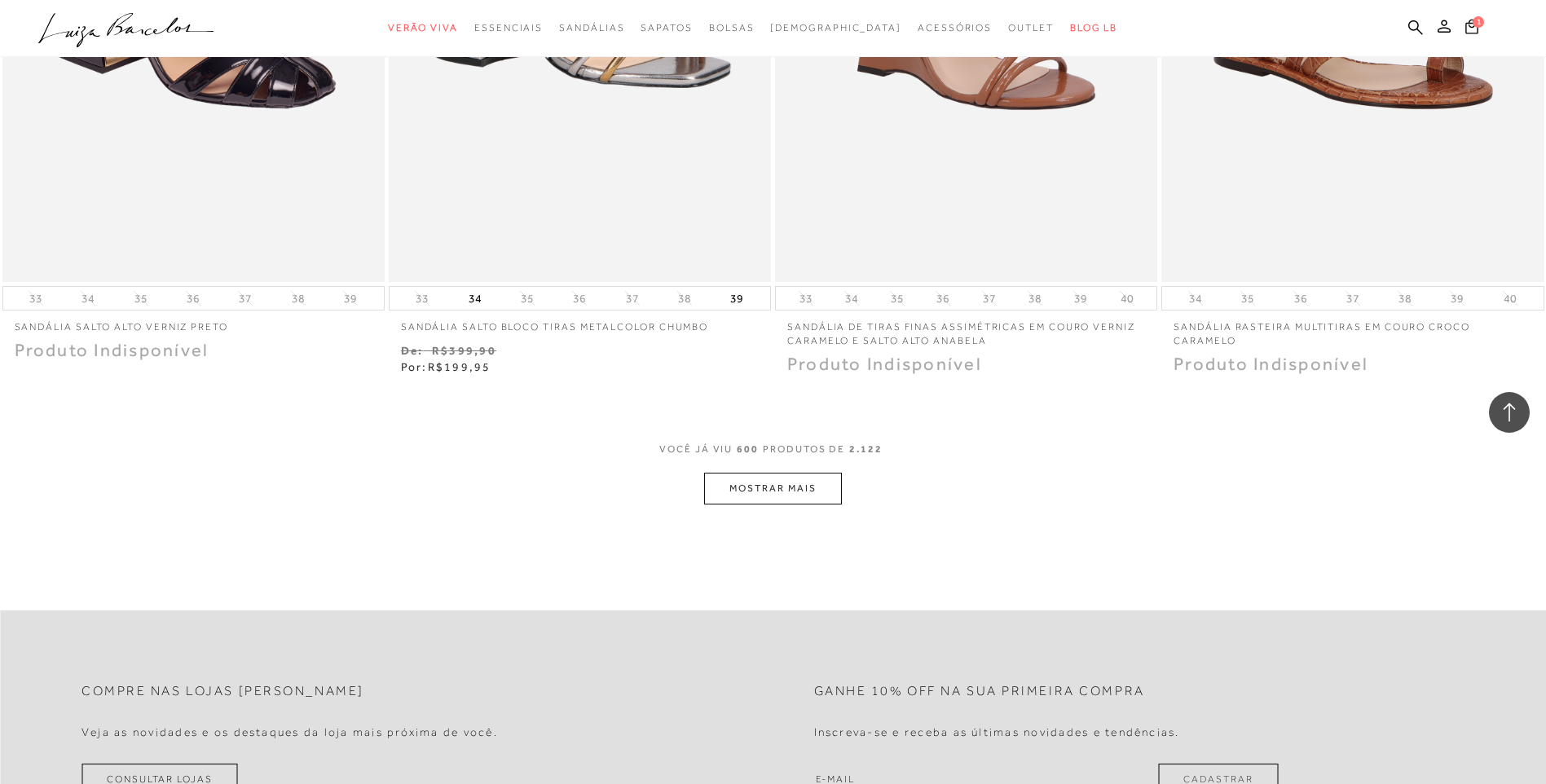
click at [787, 483] on button "MOSTRAR MAIS" at bounding box center [773, 488] width 137 height 32
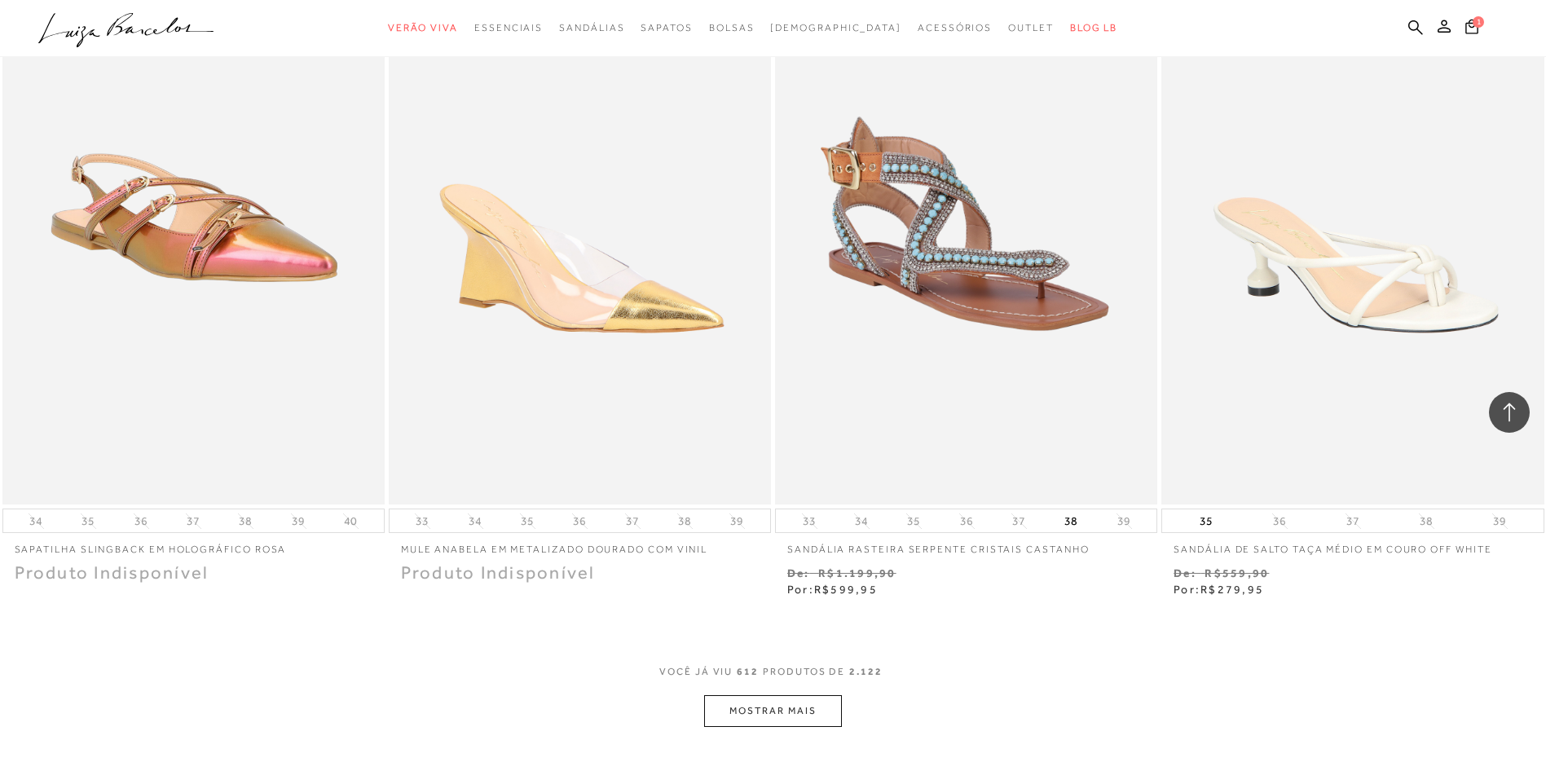
scroll to position [105701, 0]
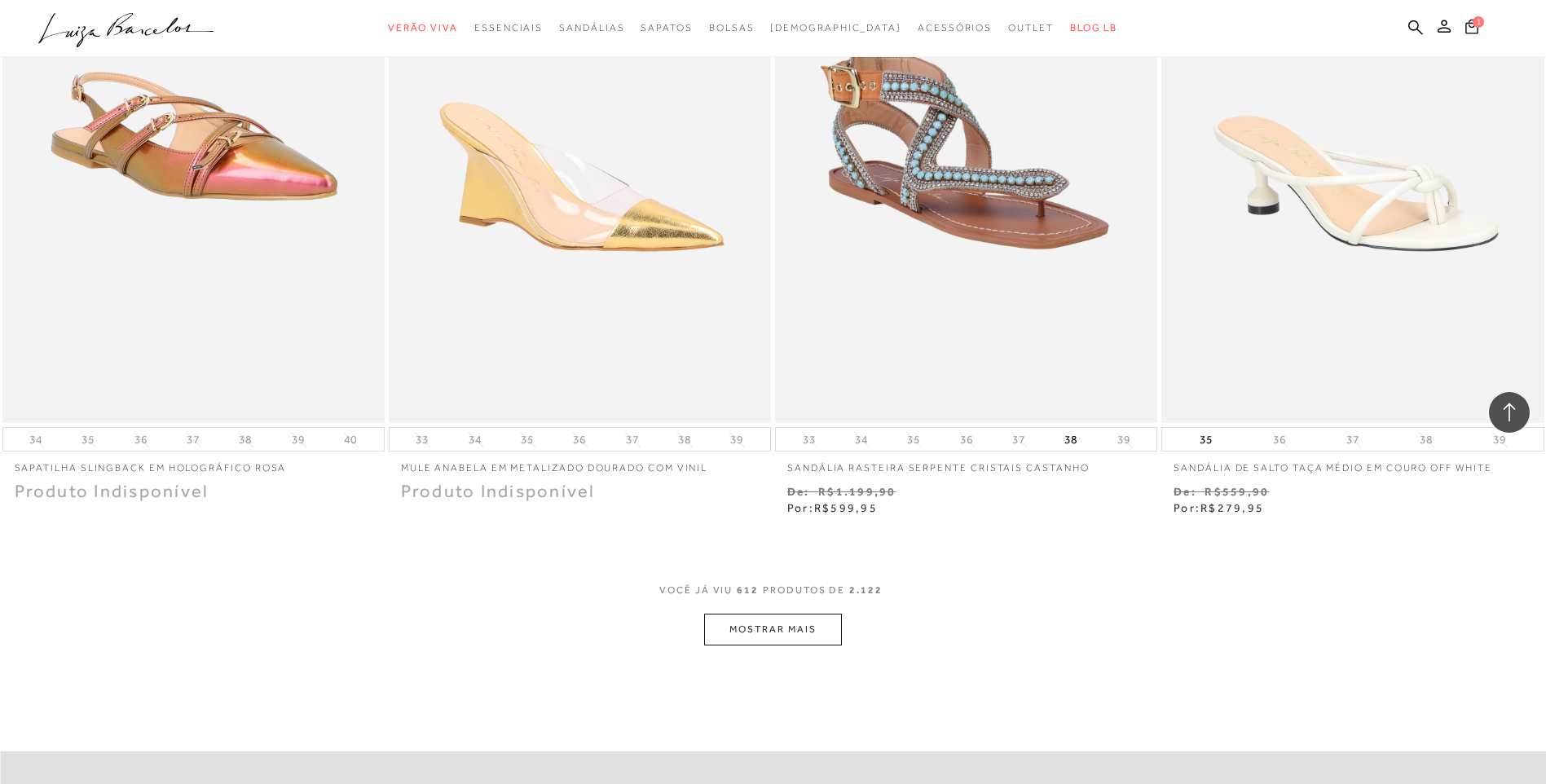
click at [817, 622] on button "MOSTRAR MAIS" at bounding box center [773, 629] width 137 height 32
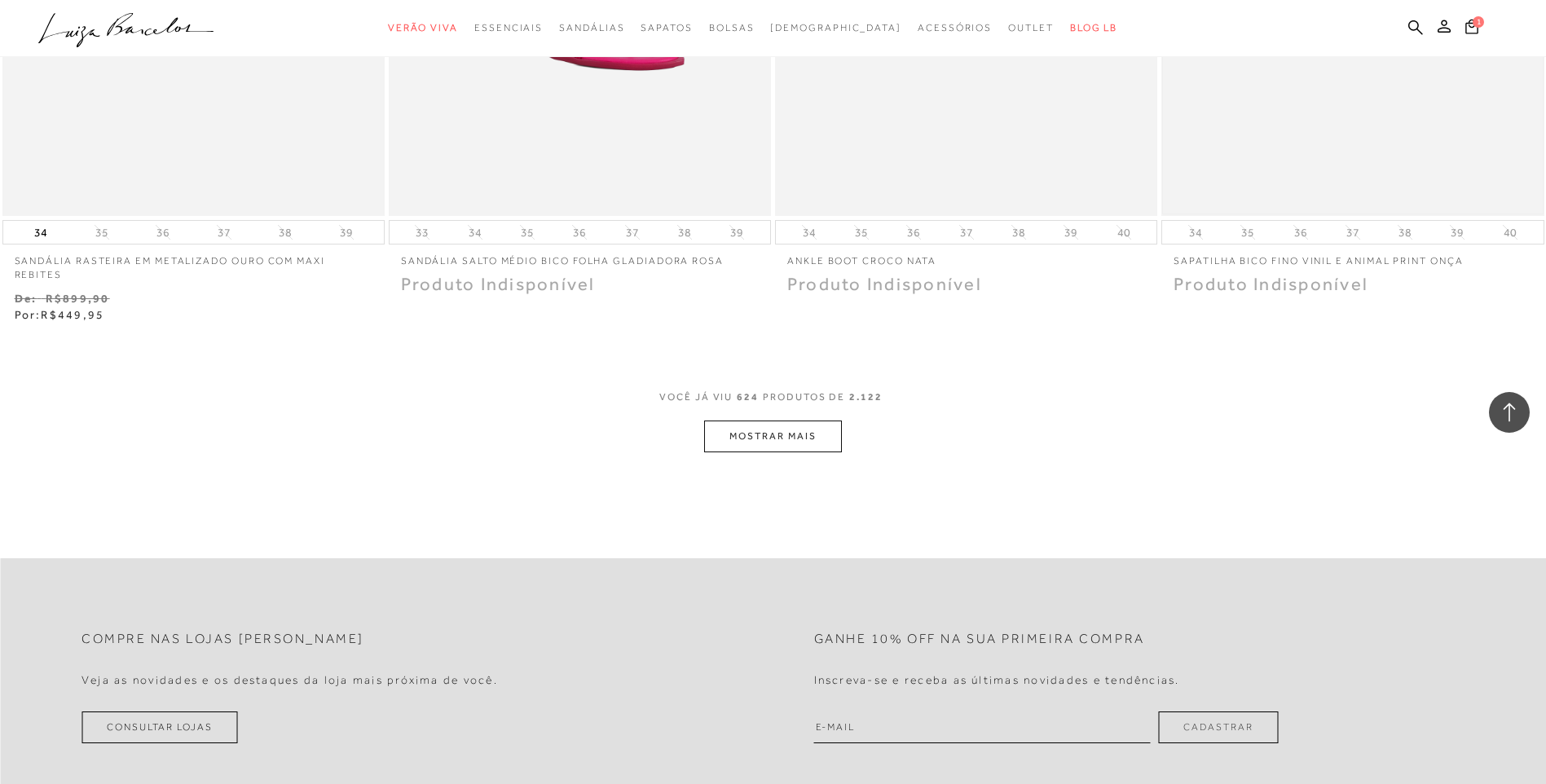
scroll to position [107983, 0]
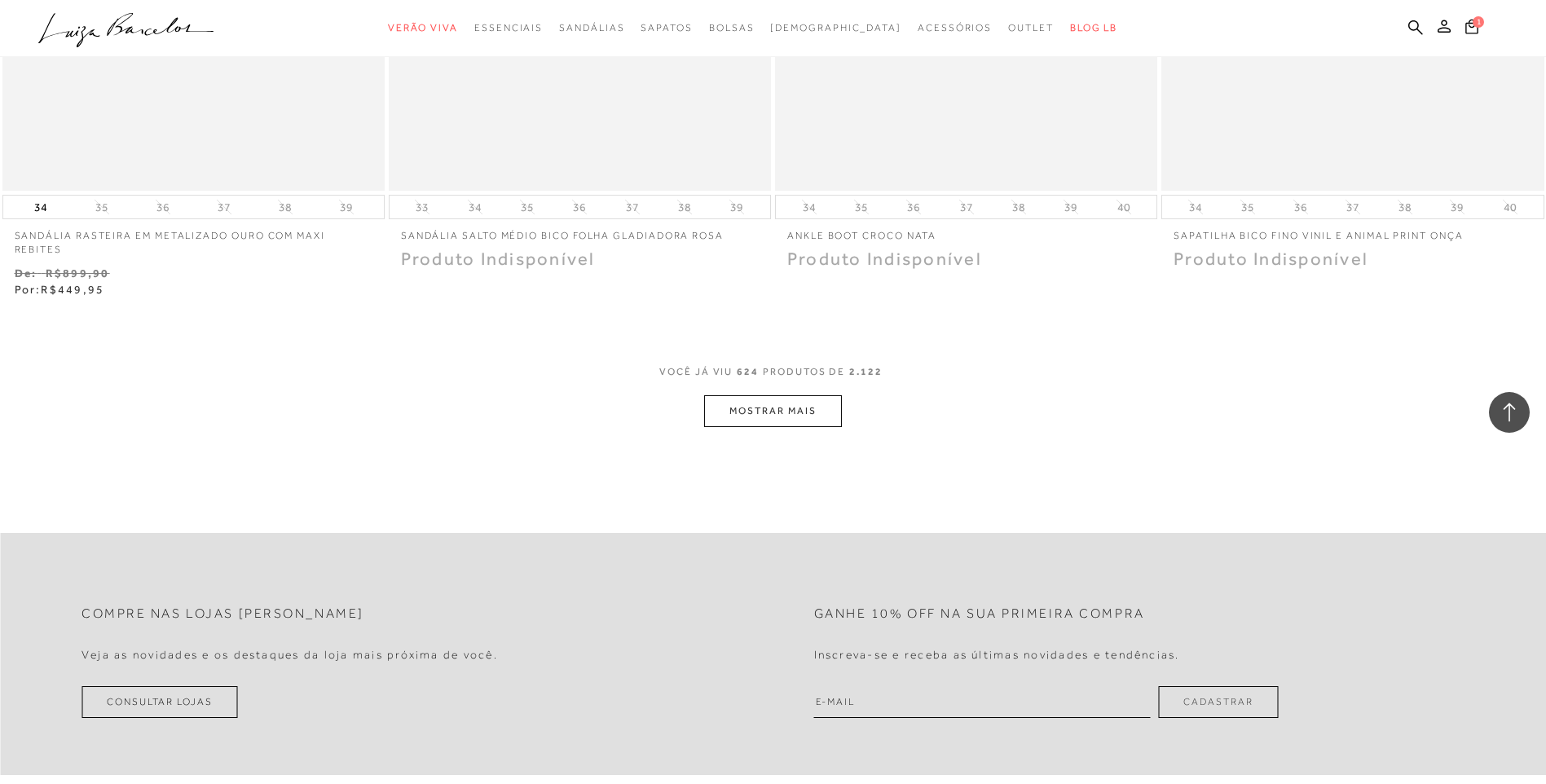
click at [755, 414] on button "MOSTRAR MAIS" at bounding box center [773, 411] width 137 height 32
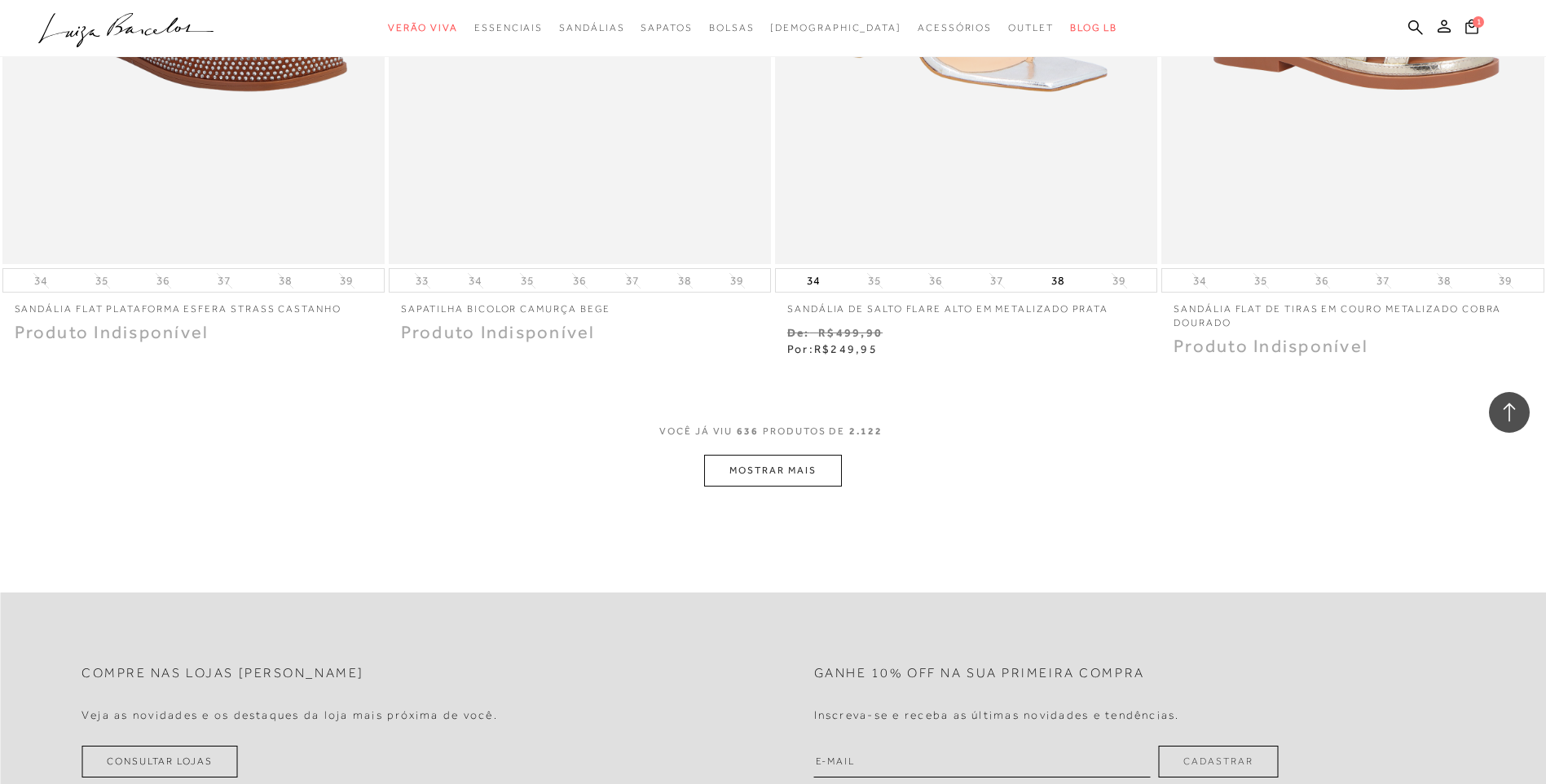
scroll to position [110020, 0]
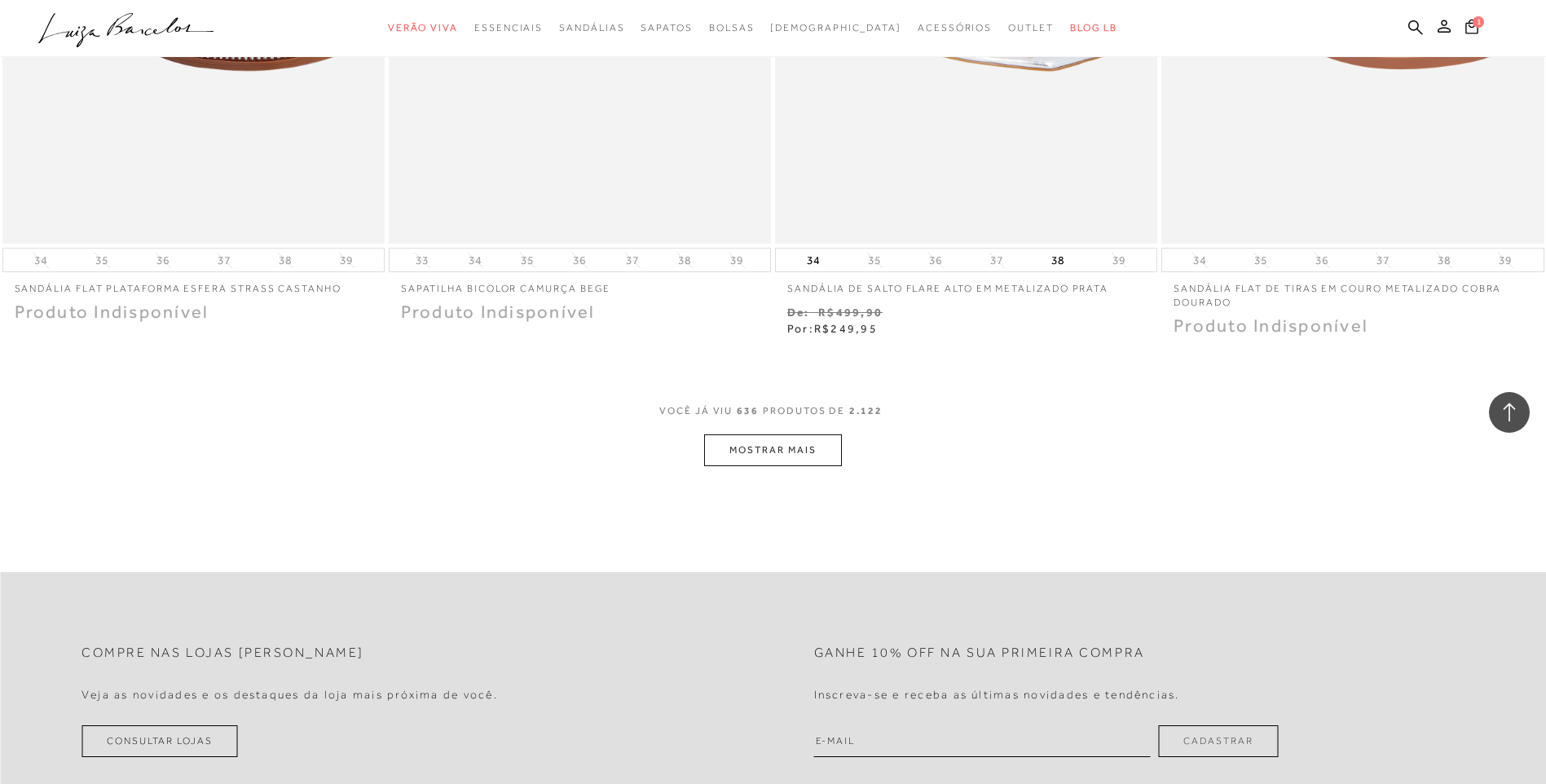
click at [815, 452] on button "MOSTRAR MAIS" at bounding box center [773, 450] width 137 height 32
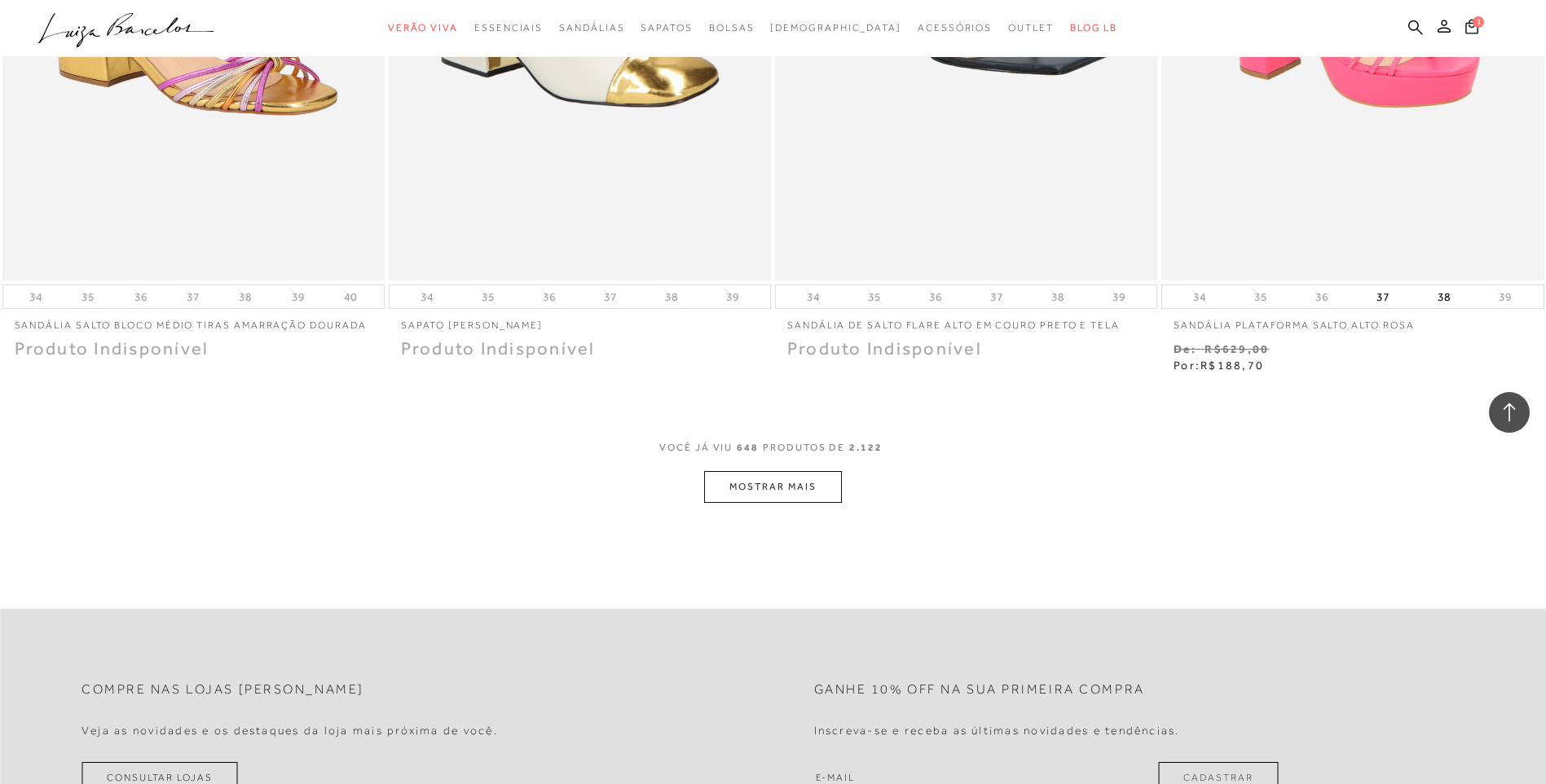
scroll to position [112057, 0]
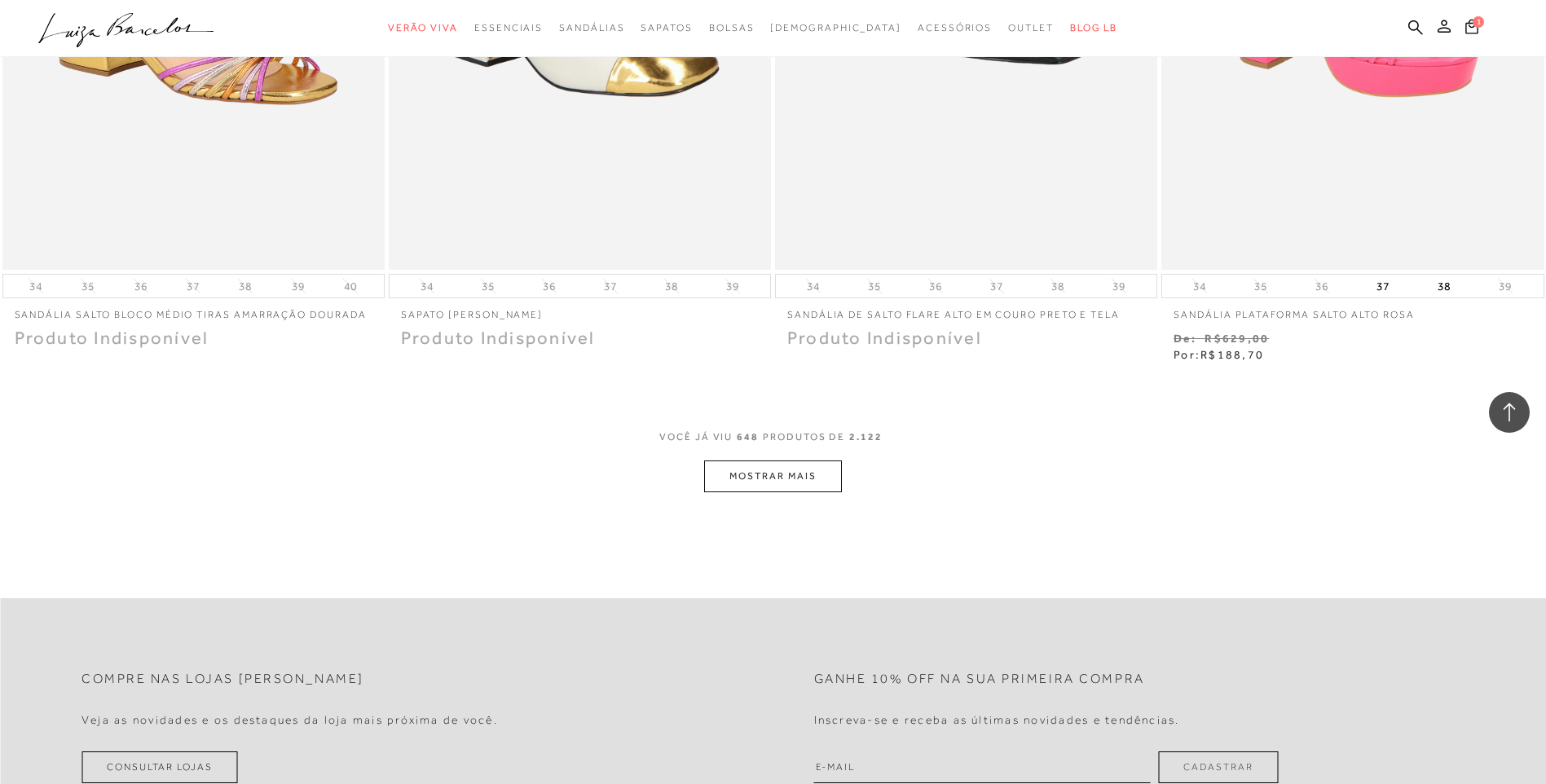
click at [747, 469] on button "MOSTRAR MAIS" at bounding box center [773, 476] width 137 height 32
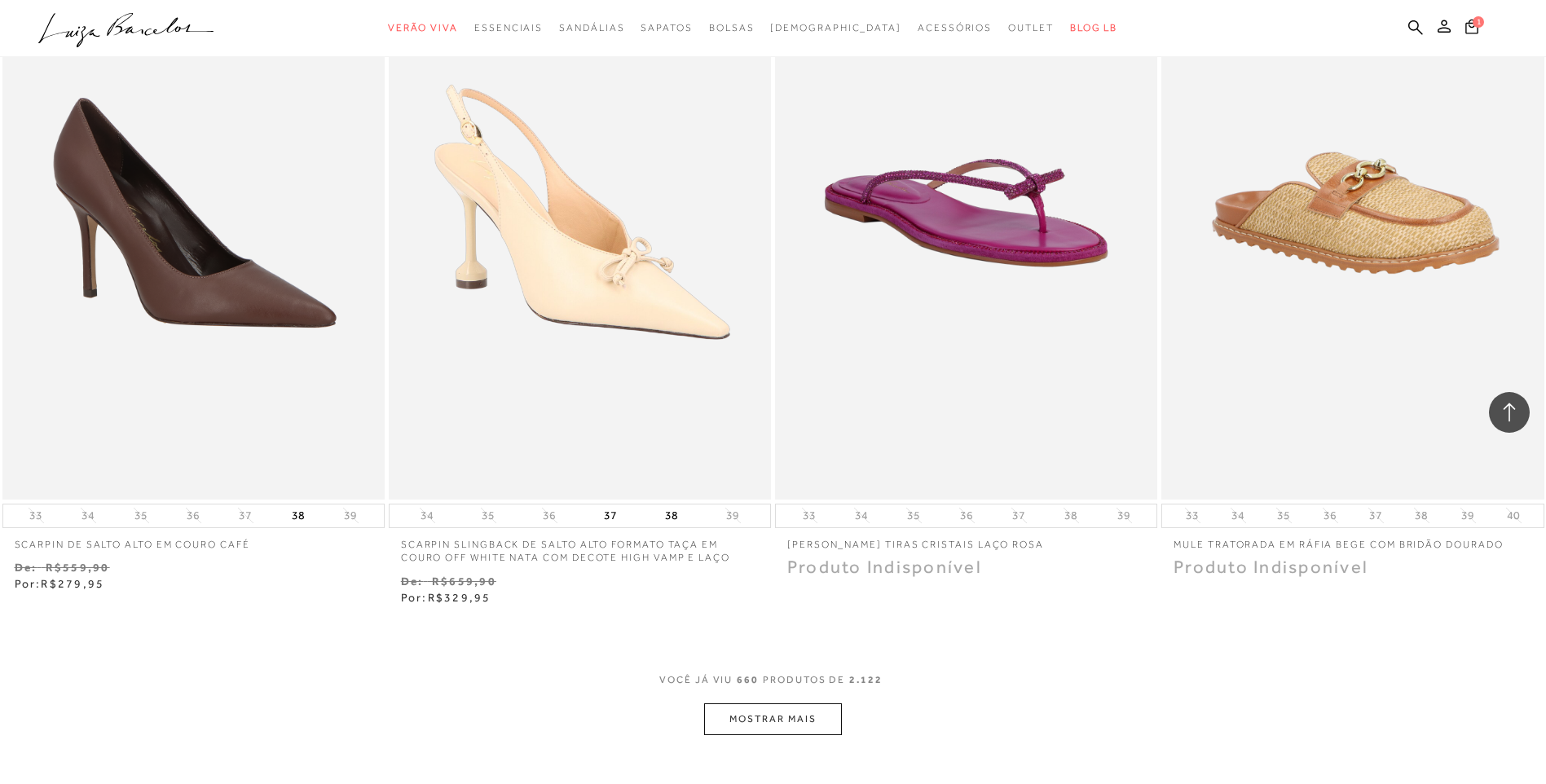
scroll to position [113932, 0]
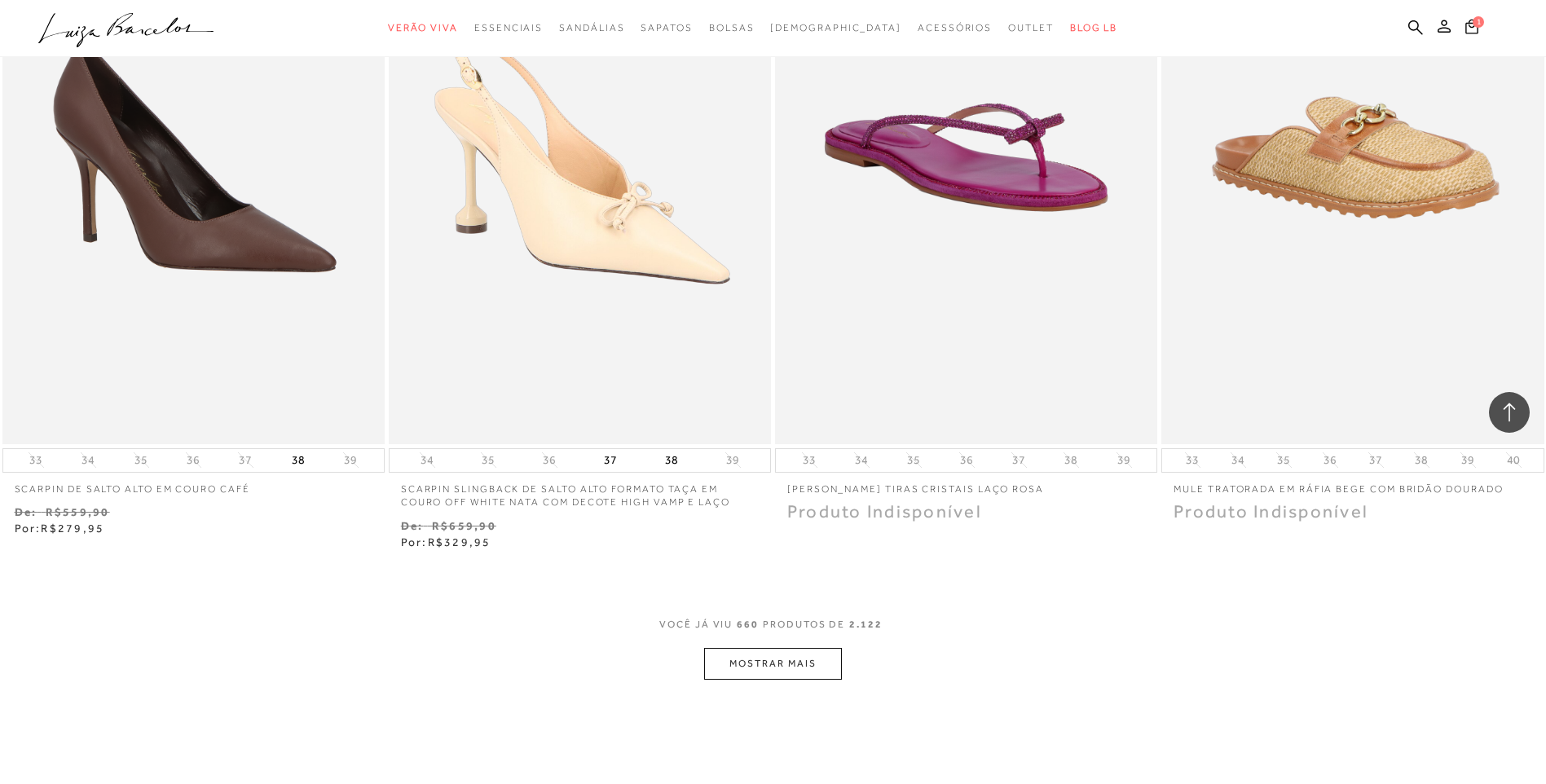
click at [780, 656] on button "MOSTRAR MAIS" at bounding box center [773, 664] width 137 height 32
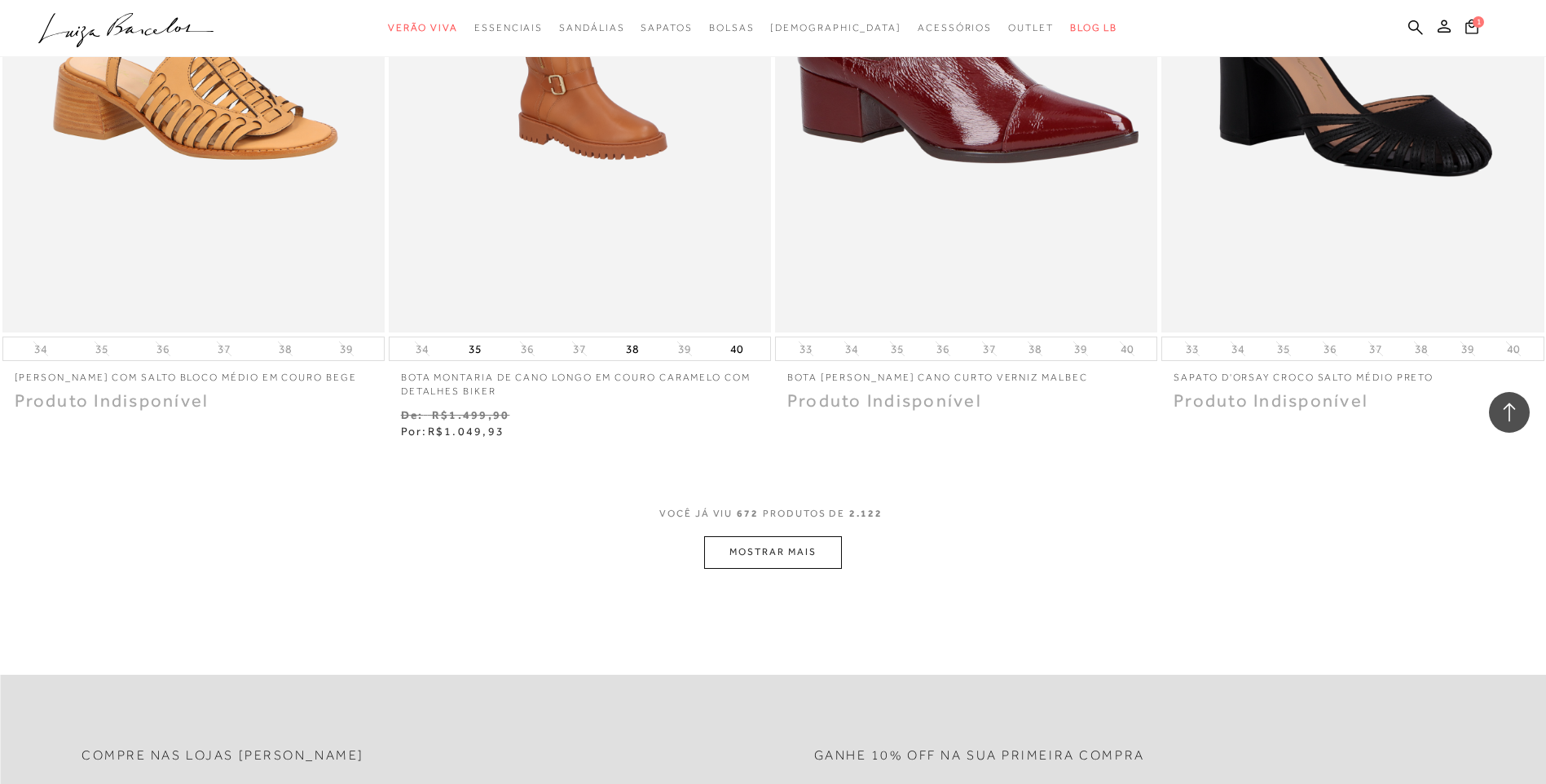
scroll to position [116132, 0]
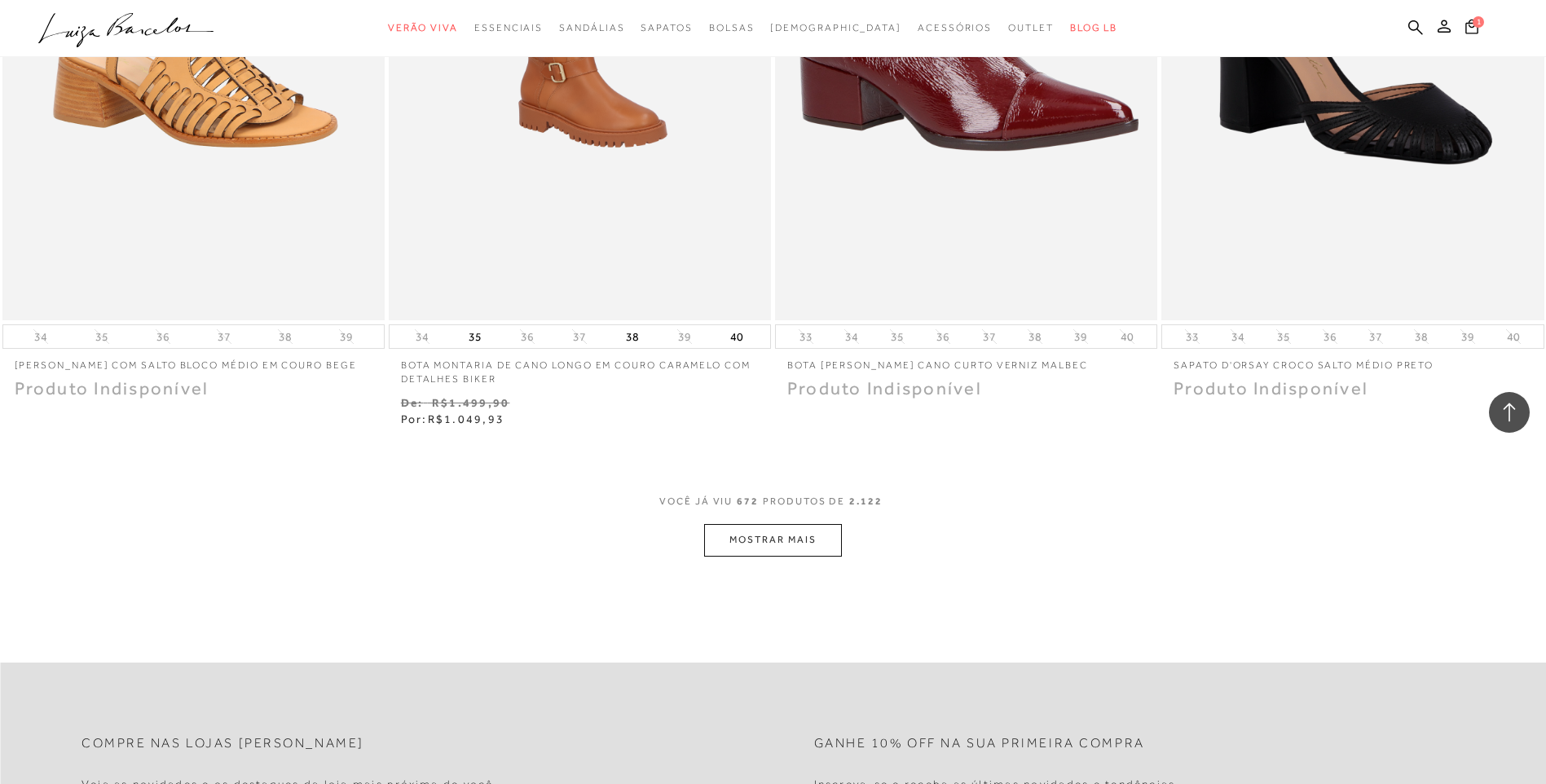
click at [733, 539] on button "MOSTRAR MAIS" at bounding box center [773, 539] width 137 height 32
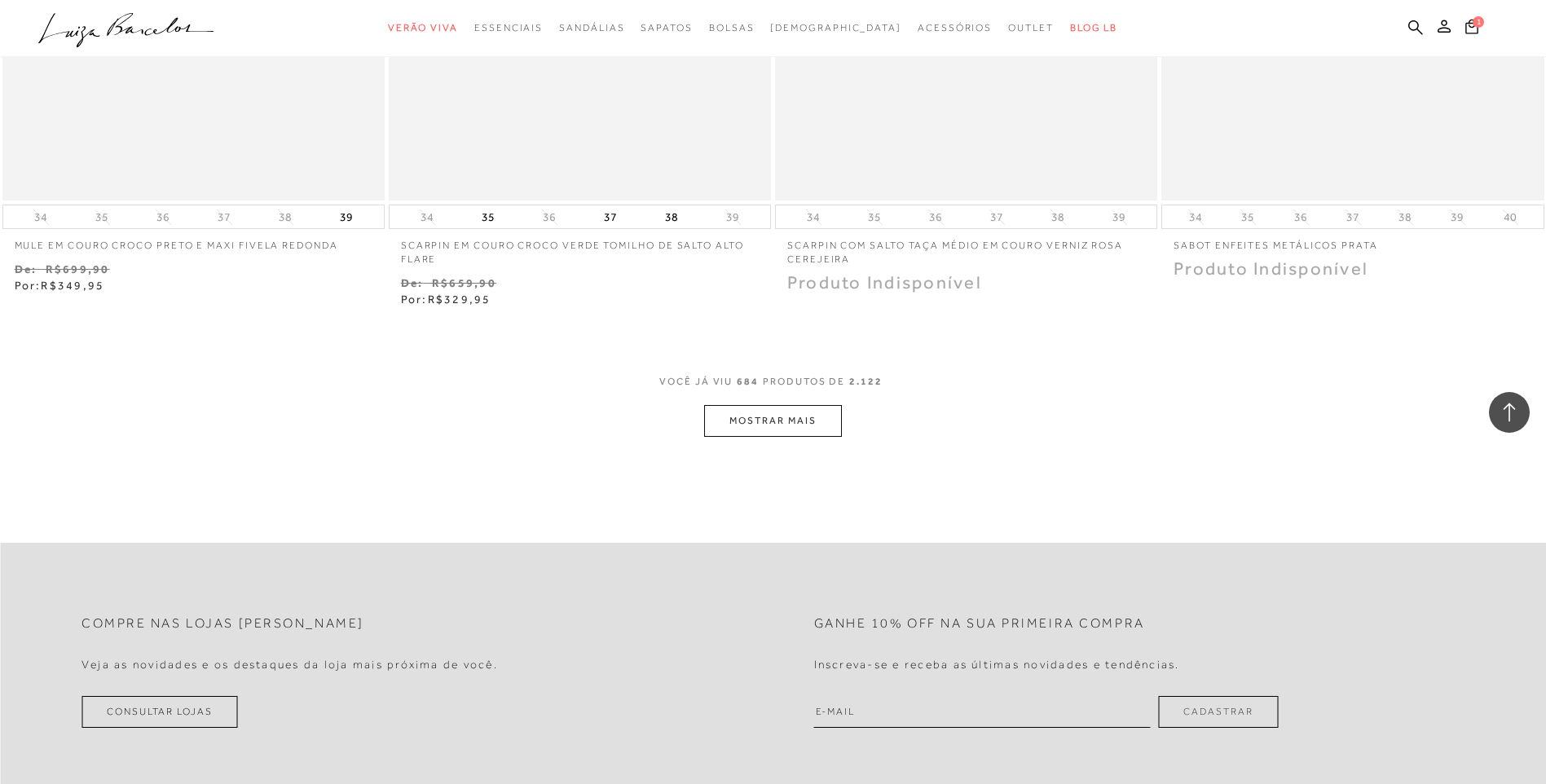
scroll to position [118332, 0]
click at [792, 417] on button "MOSTRAR MAIS" at bounding box center [773, 417] width 137 height 32
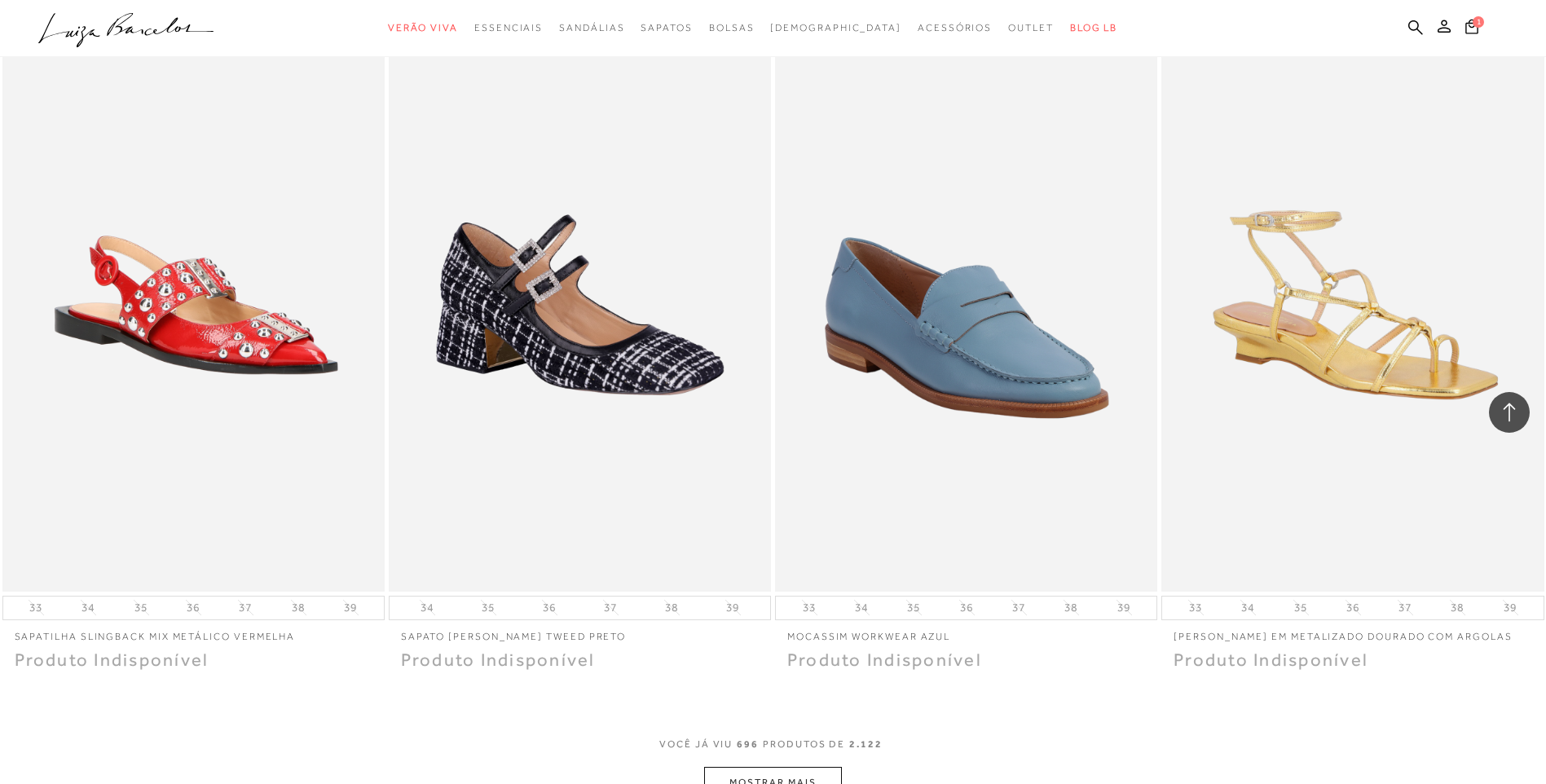
scroll to position [120288, 0]
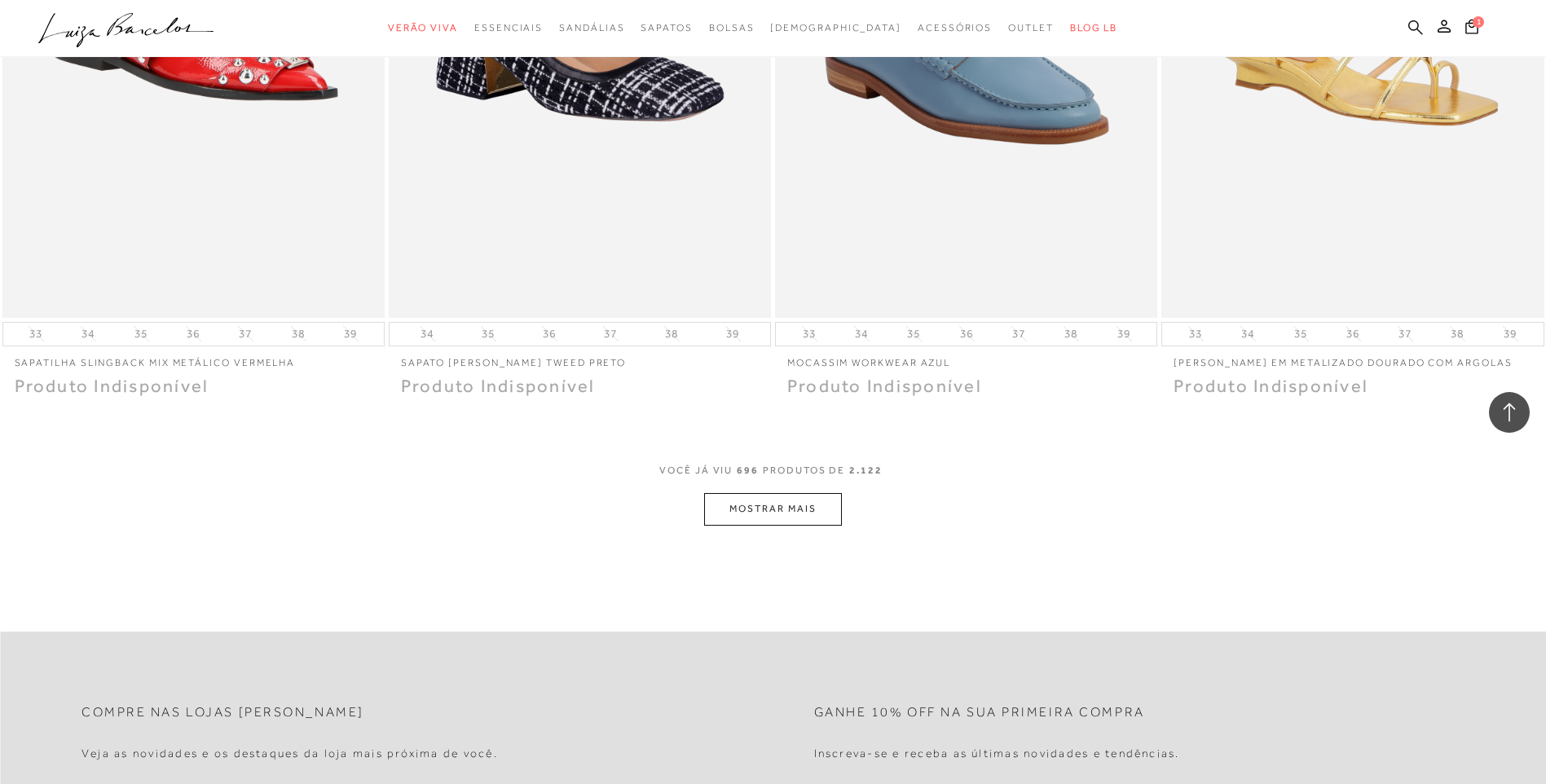
click at [1409, 25] on icon at bounding box center [1416, 27] width 15 height 15
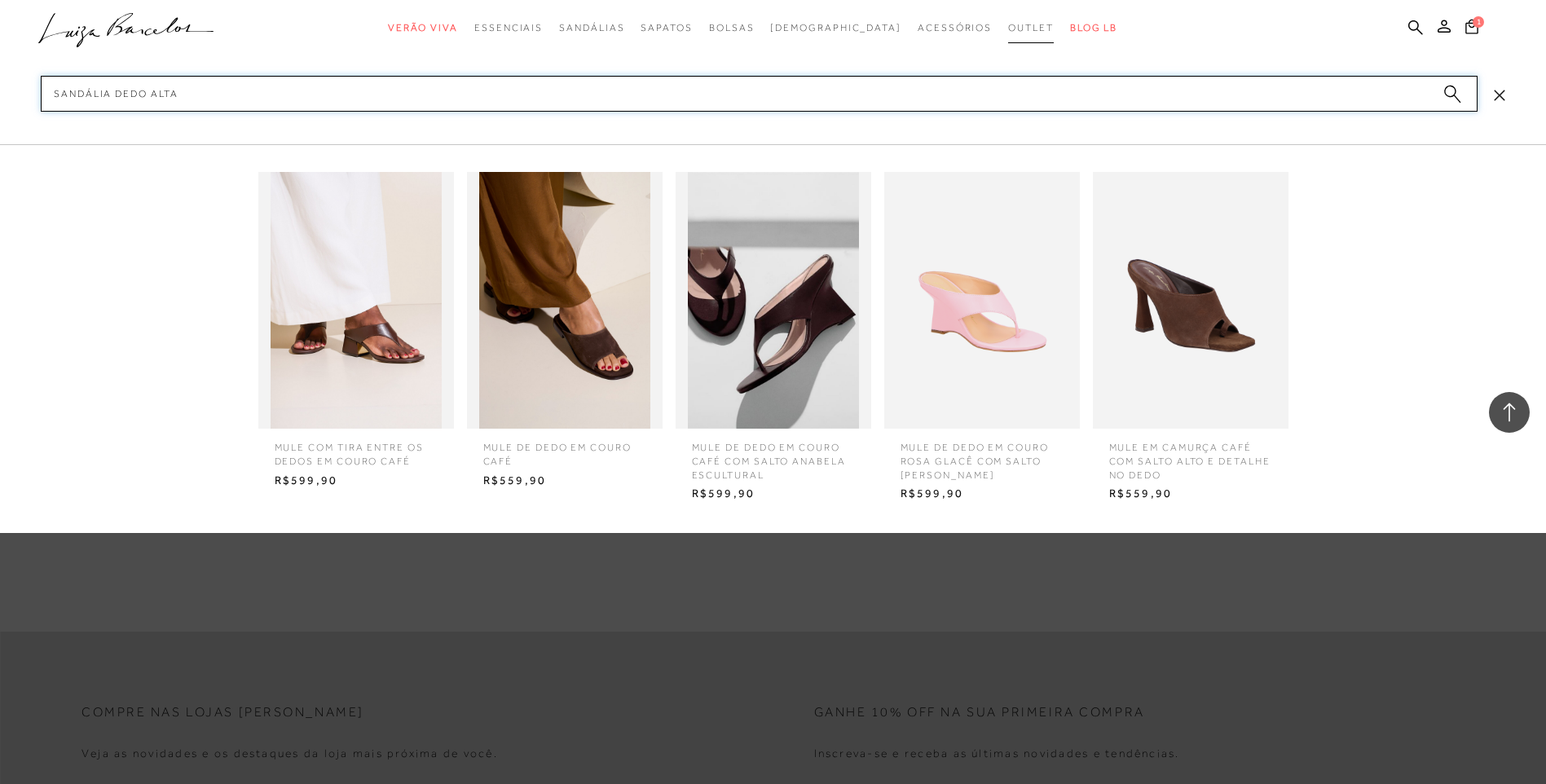
type input "sandália dedo alta"
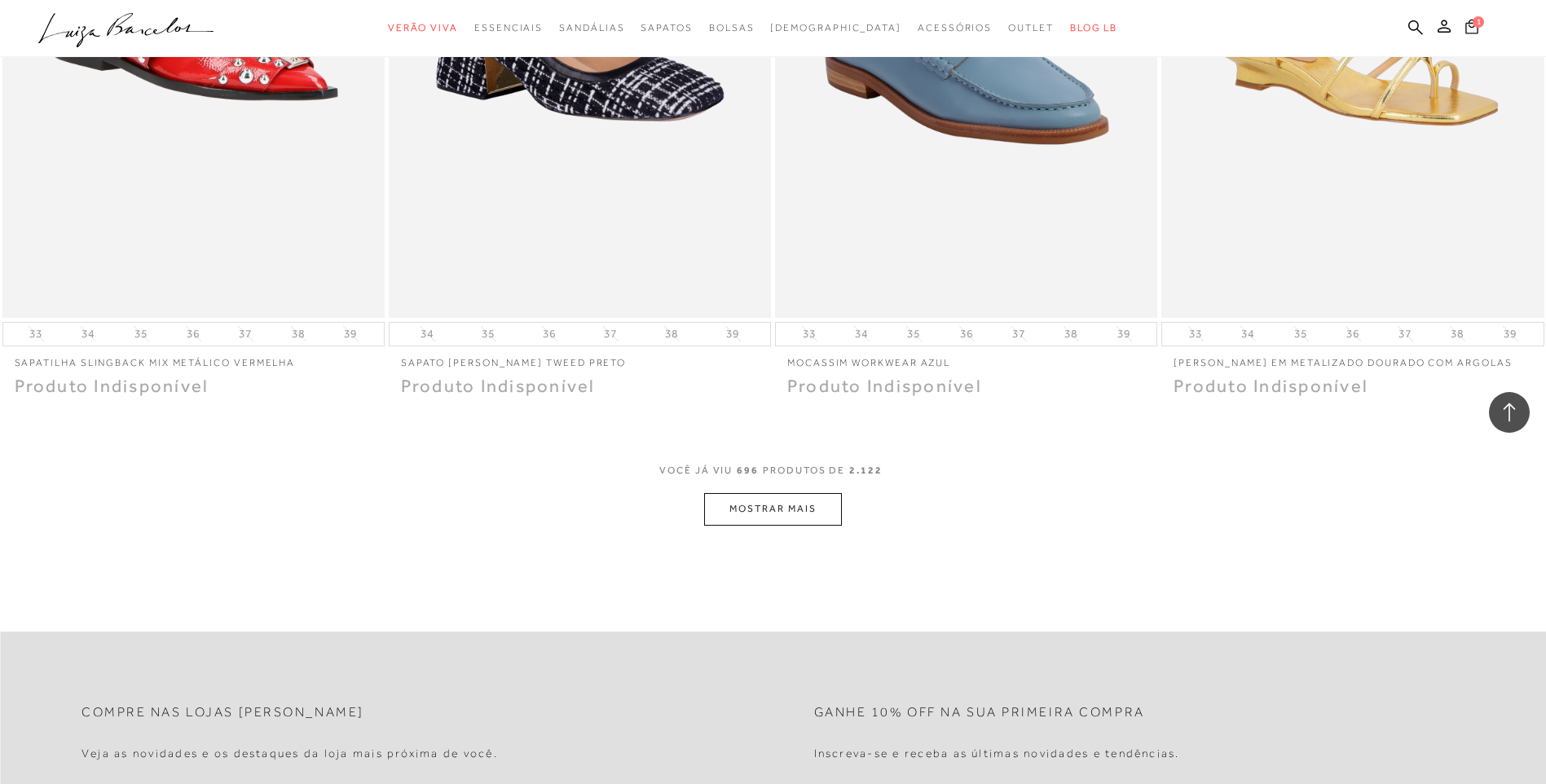
click at [1474, 21] on span "1" at bounding box center [1478, 22] width 11 height 11
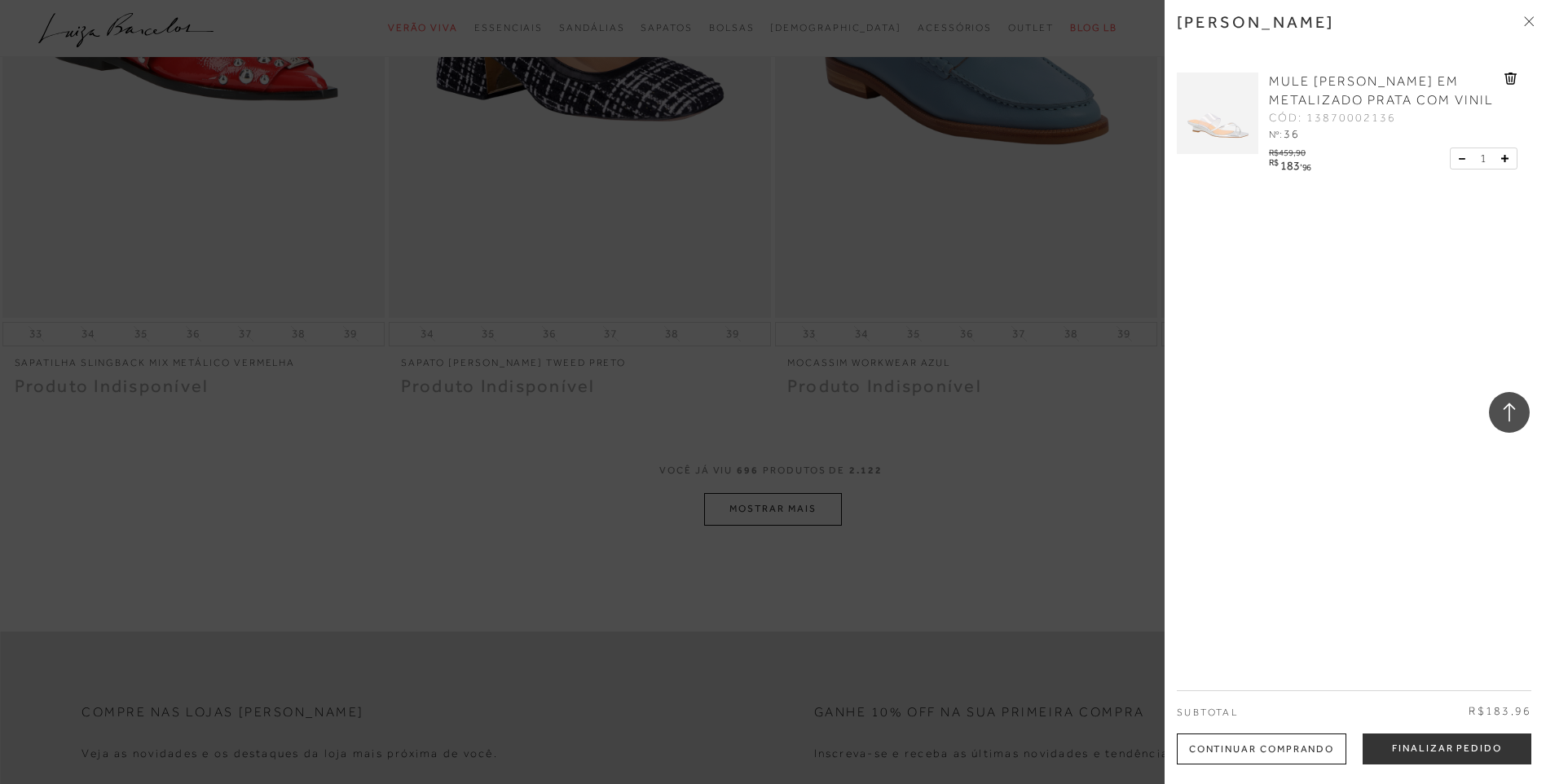
click at [1280, 89] on link "MULE ANABELA EM METALIZADO PRATA COM VINIL" at bounding box center [1385, 91] width 232 height 37
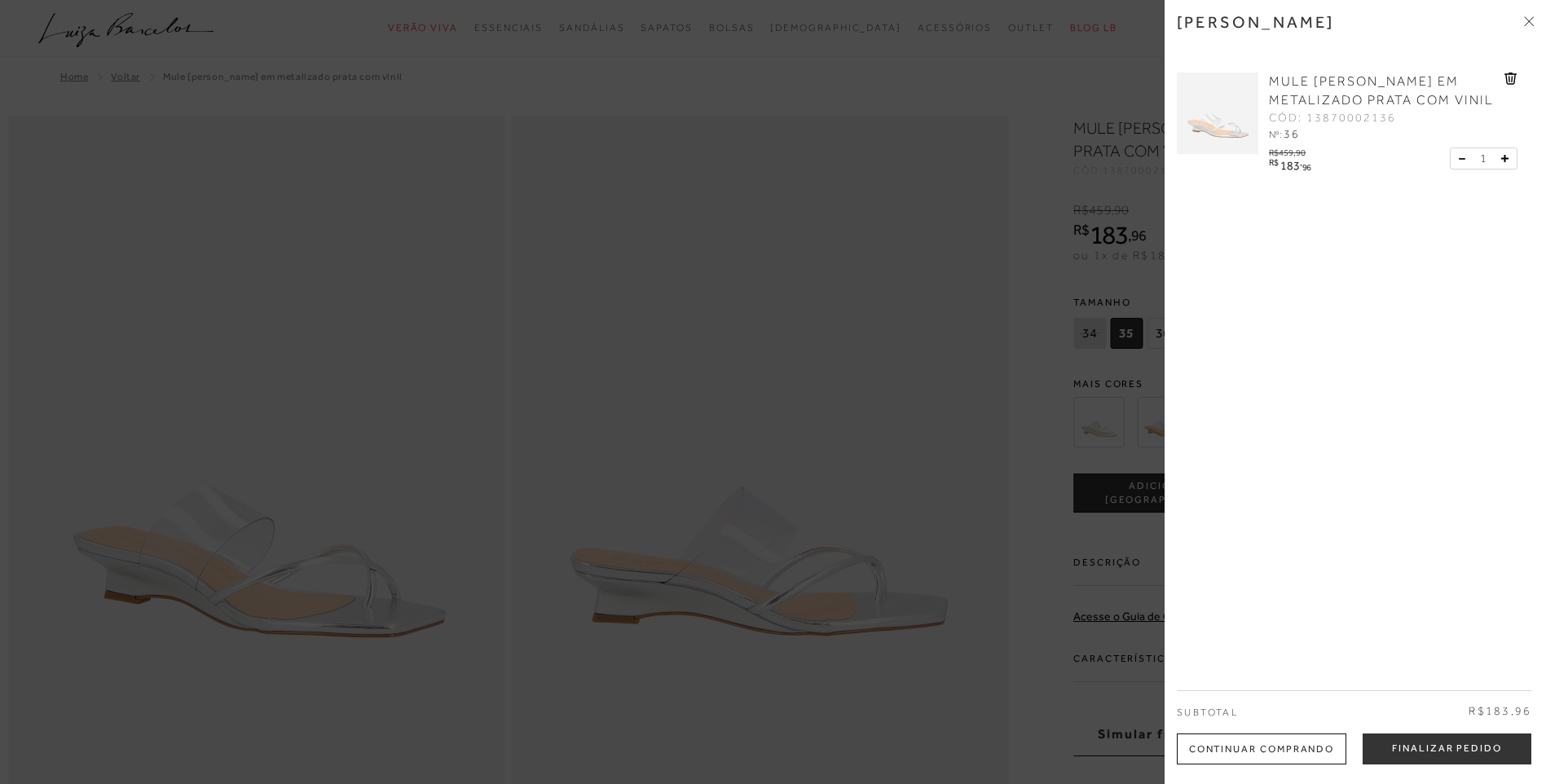
click at [1530, 23] on icon at bounding box center [1528, 21] width 10 height 10
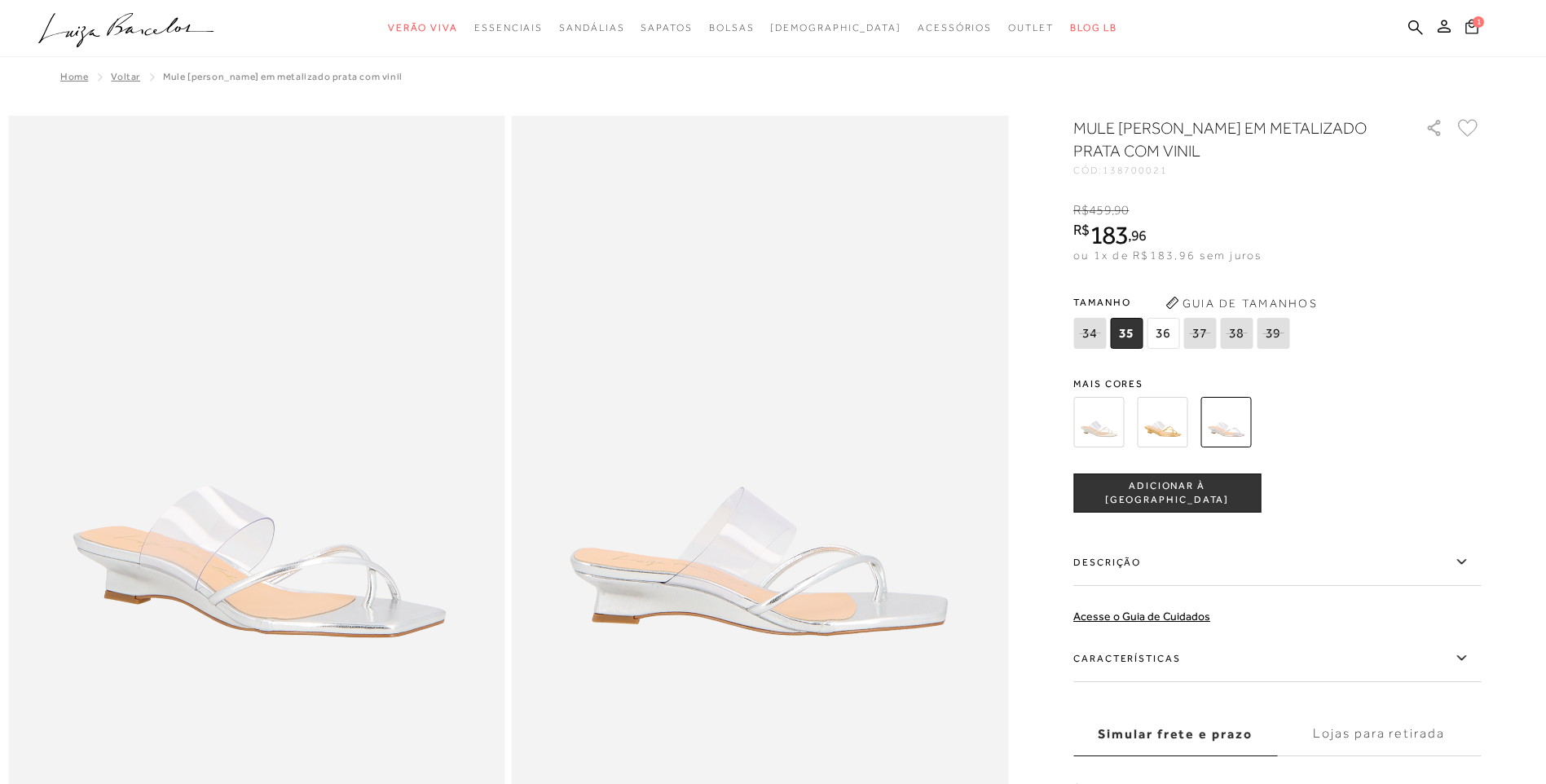
click at [1477, 25] on span "1" at bounding box center [1478, 22] width 11 height 11
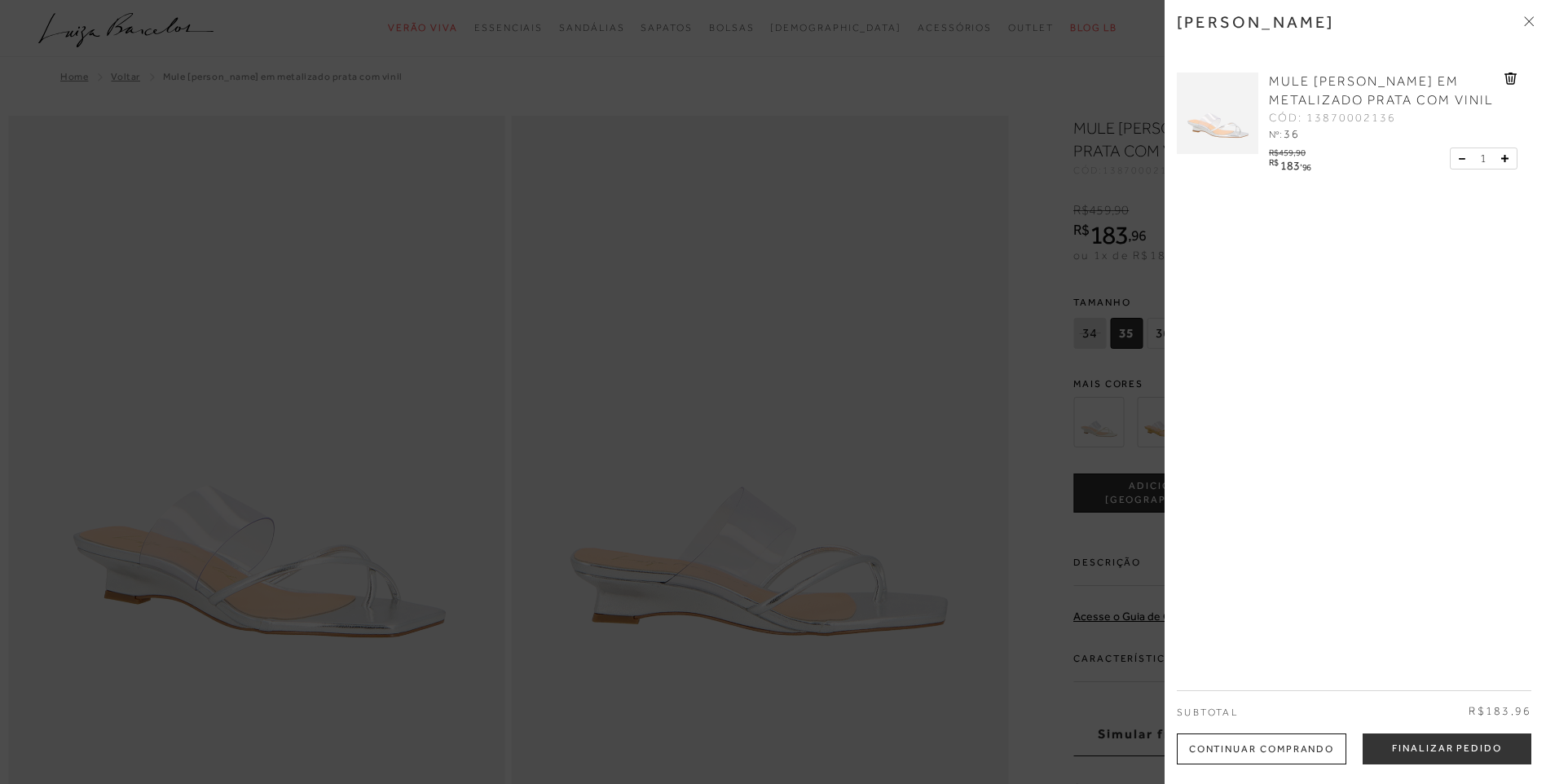
click at [1511, 81] on icon at bounding box center [1512, 79] width 2 height 6
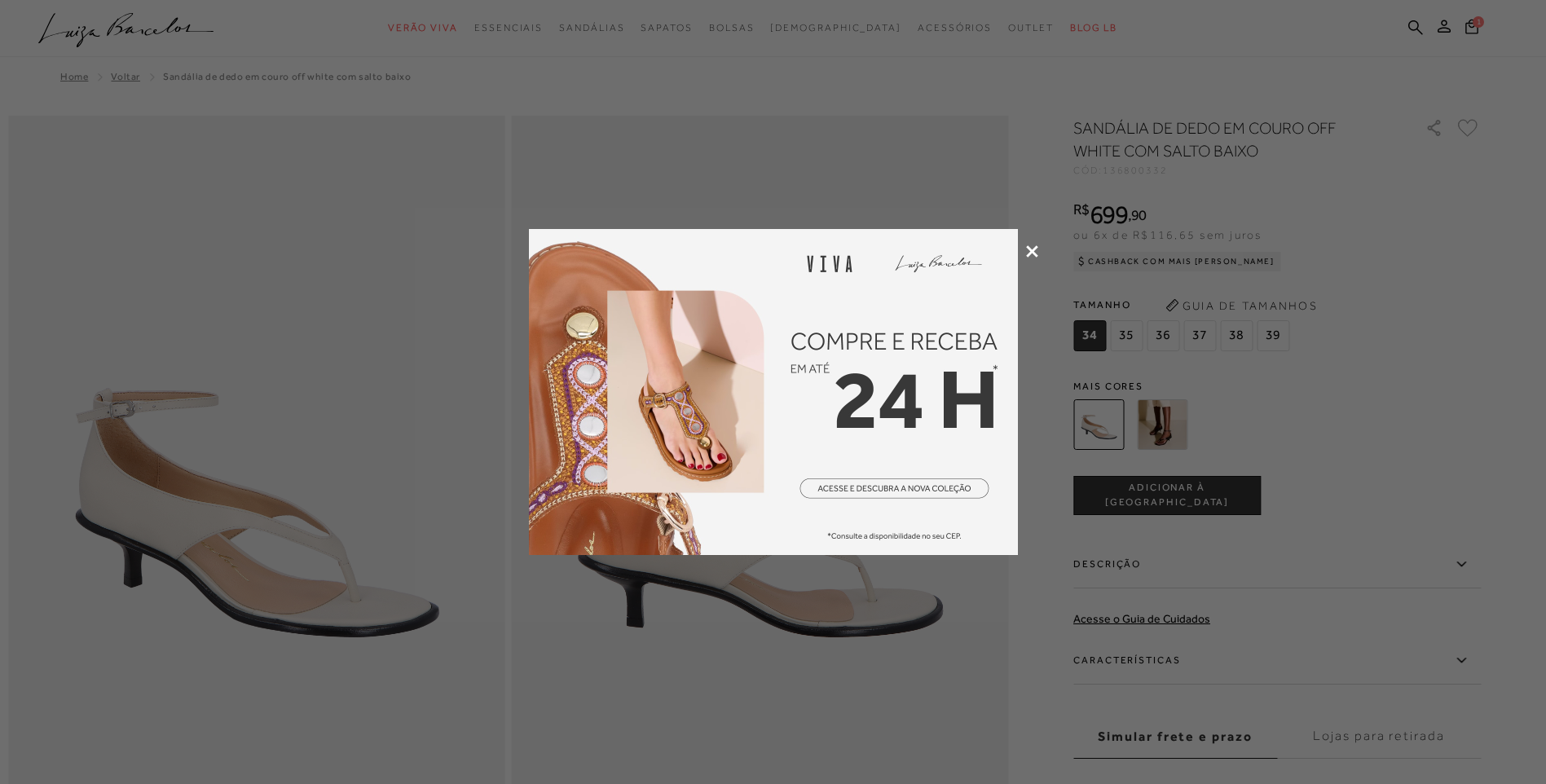
click at [1029, 248] on icon at bounding box center [1032, 251] width 12 height 12
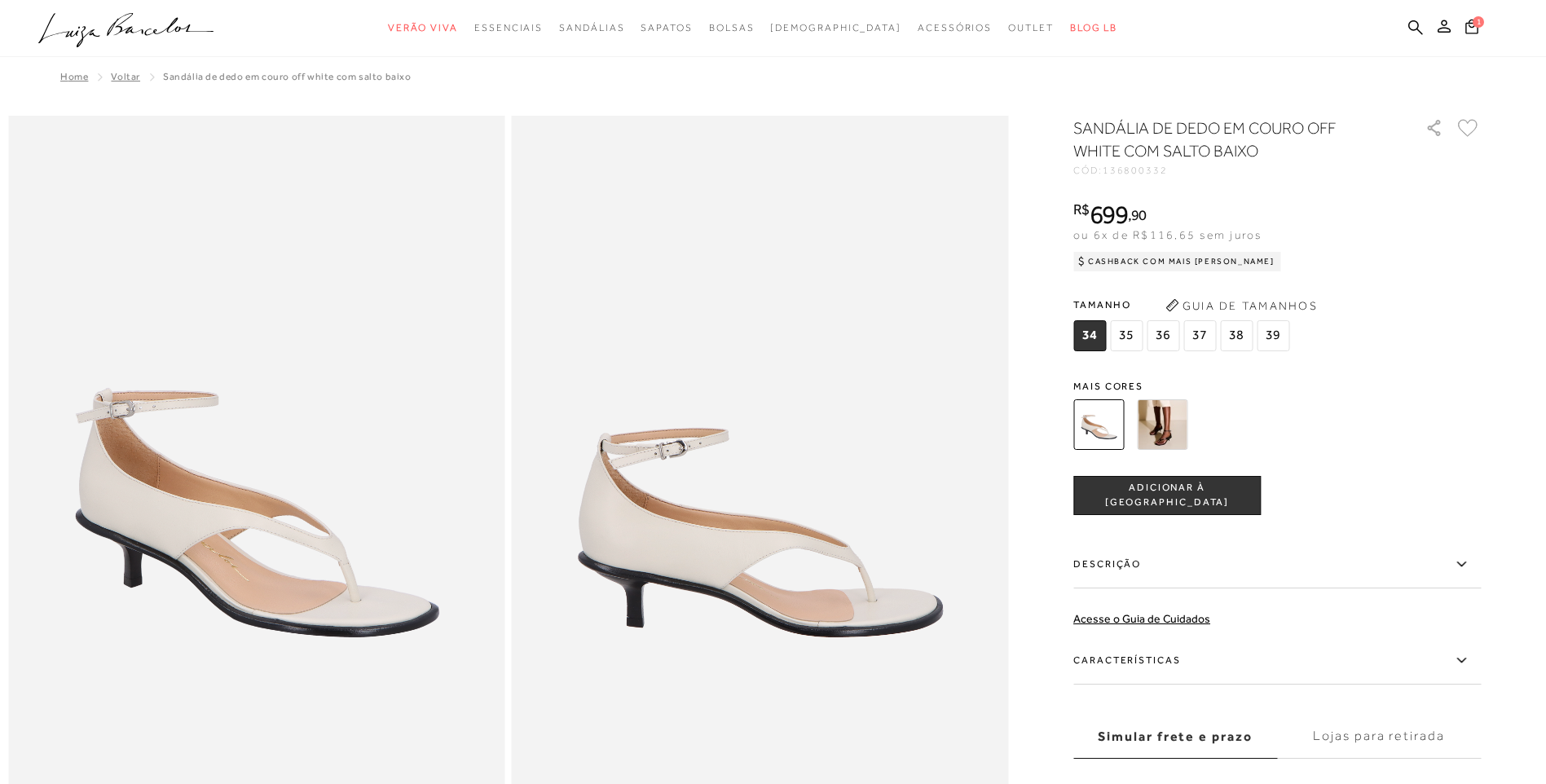
click at [1172, 423] on img at bounding box center [1162, 424] width 51 height 51
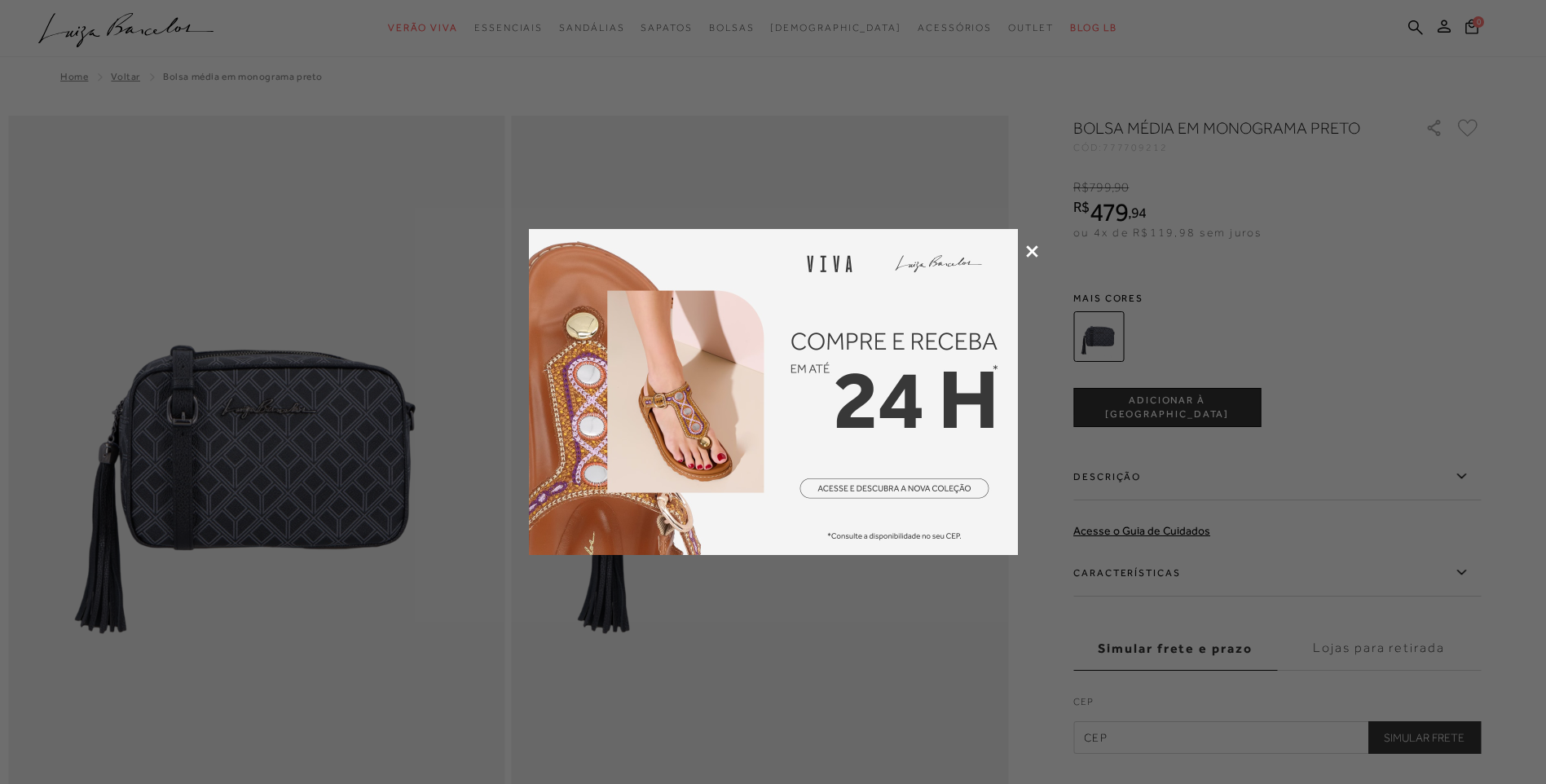
click at [1036, 249] on icon at bounding box center [1032, 251] width 12 height 12
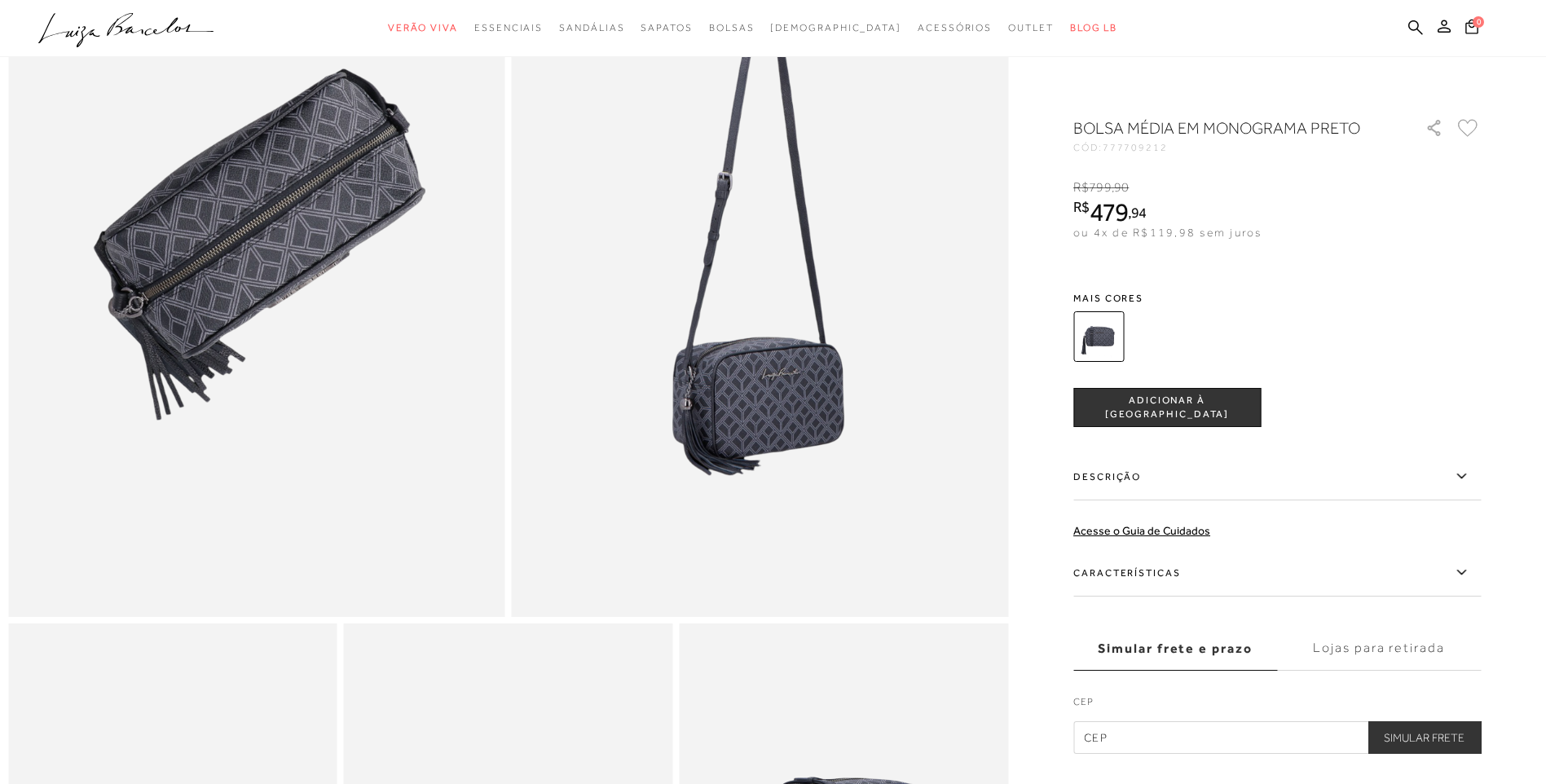
scroll to position [1467, 0]
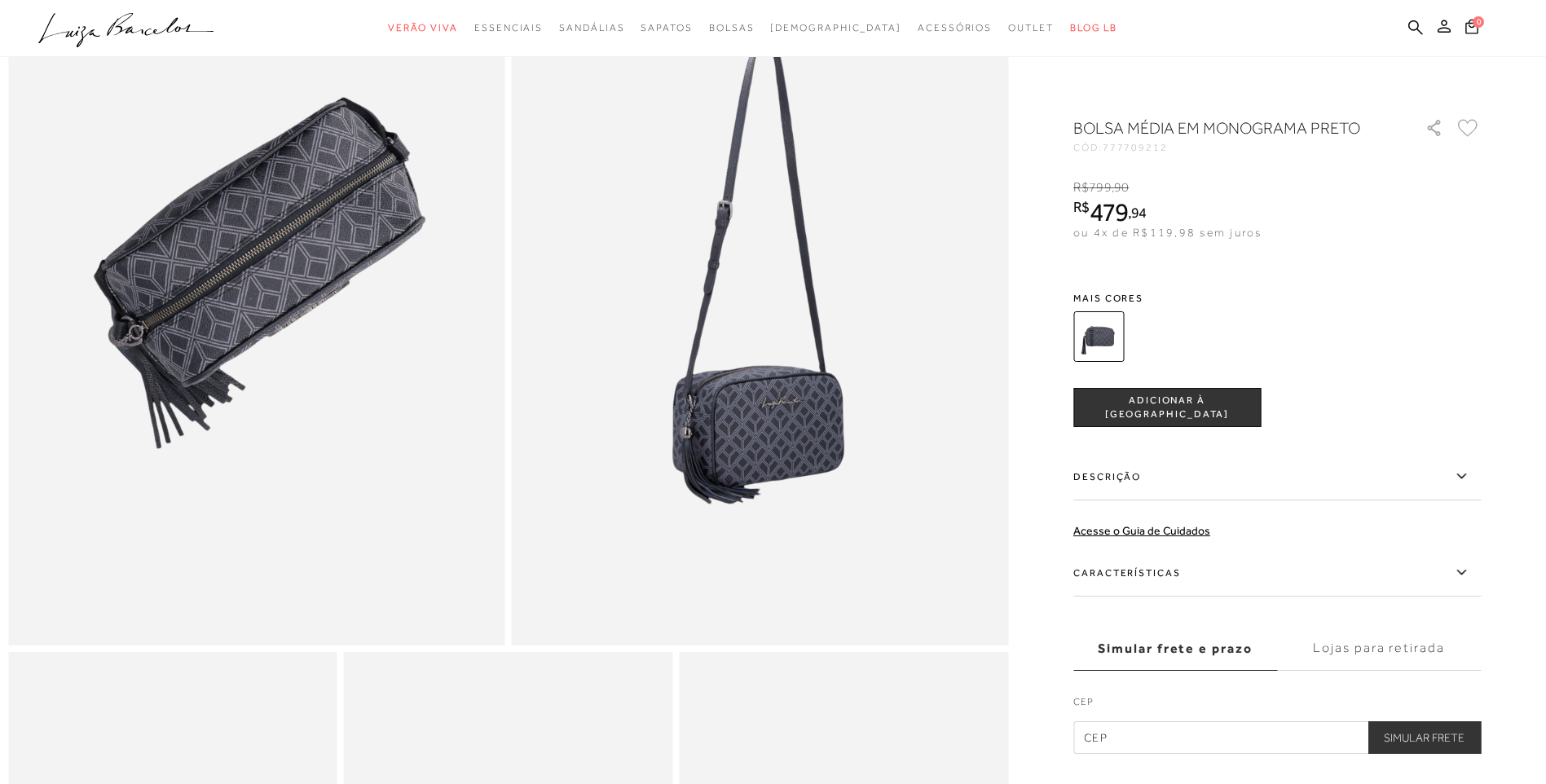
click at [1464, 572] on icon at bounding box center [1461, 573] width 19 height 20
click at [0, 0] on input "Características" at bounding box center [0, 0] width 0 height 0
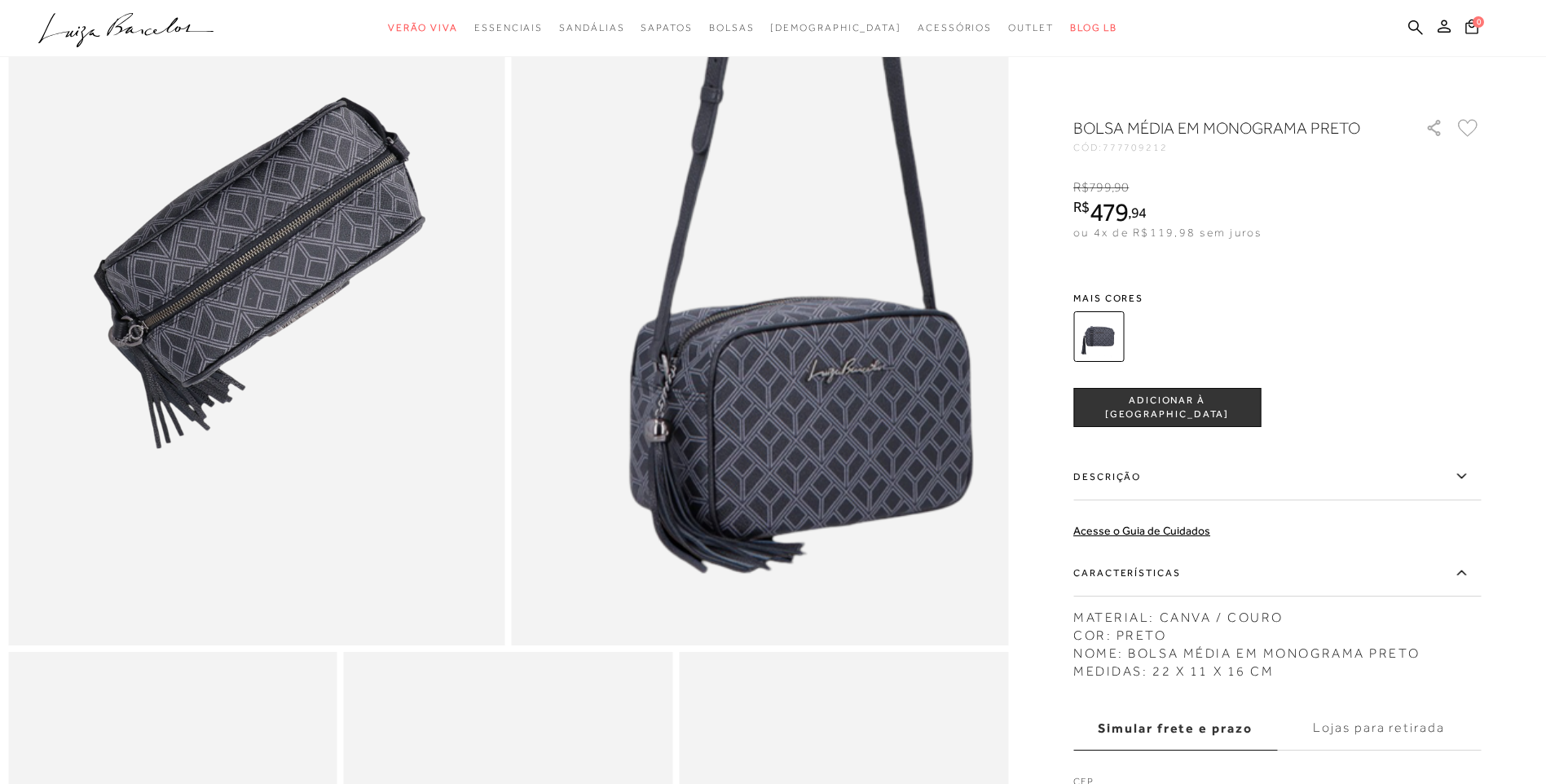
click at [718, 456] on img at bounding box center [805, 111] width 994 height 1490
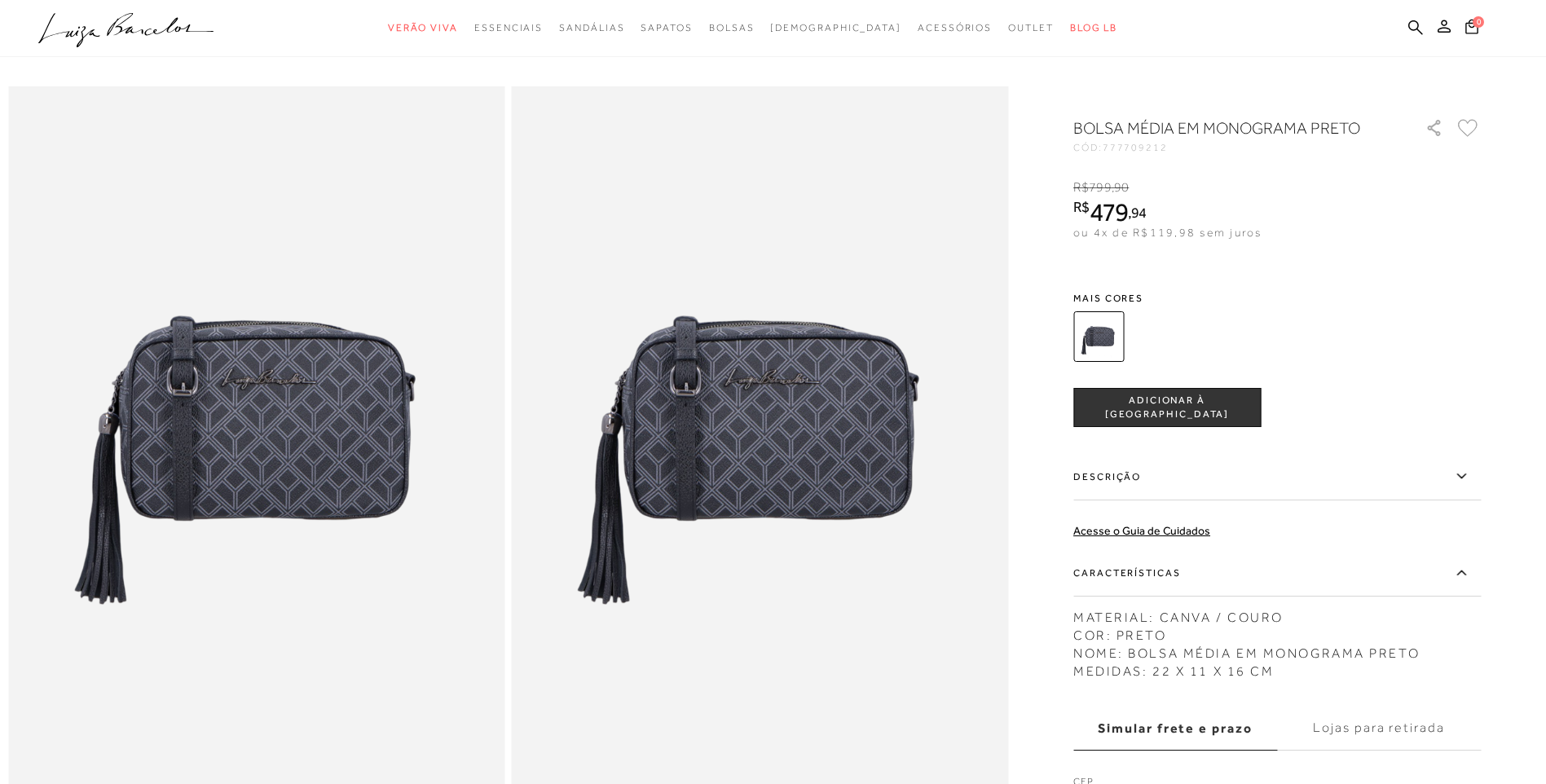
scroll to position [0, 0]
